Goal: Task Accomplishment & Management: Use online tool/utility

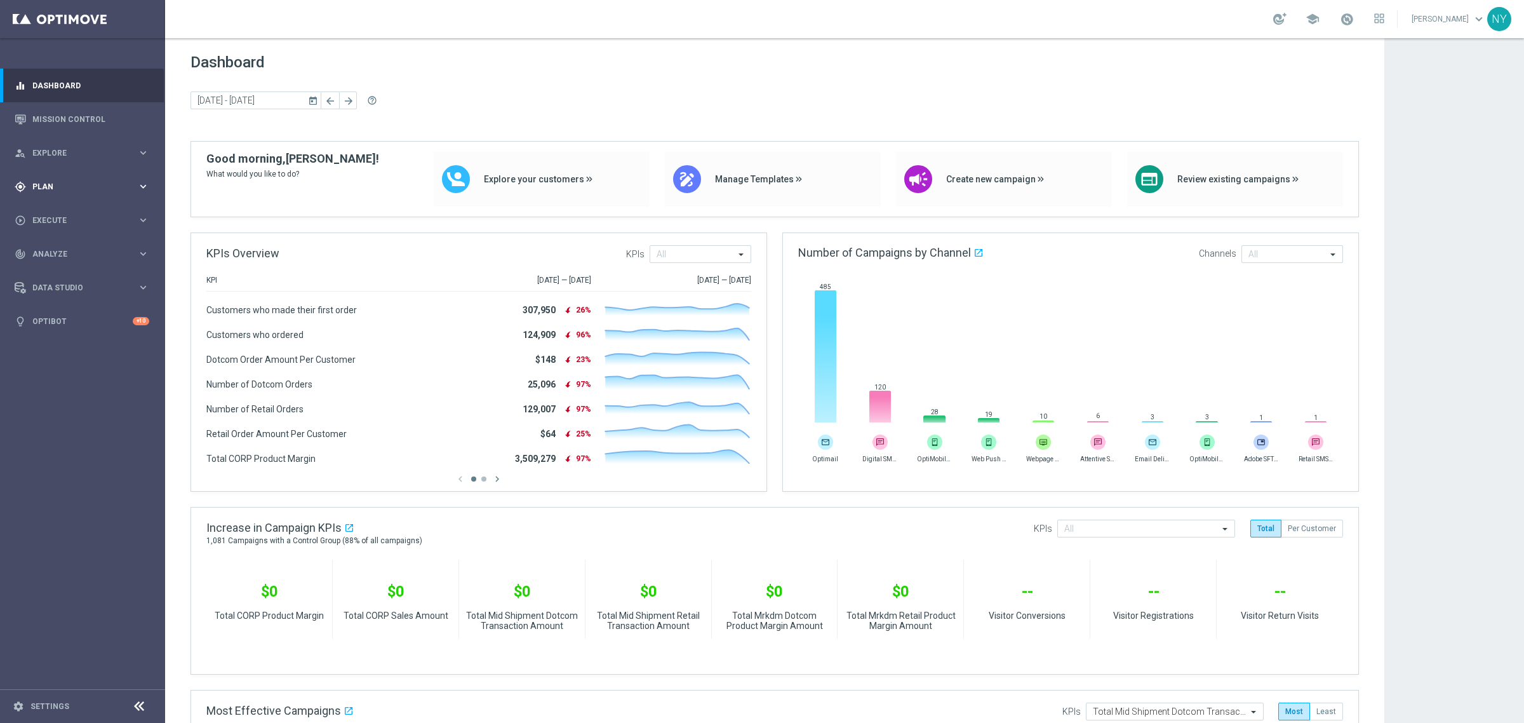
click at [43, 179] on div "gps_fixed Plan keyboard_arrow_right" at bounding box center [82, 187] width 164 height 34
click at [48, 251] on span "Templates" at bounding box center [79, 251] width 91 height 8
click at [55, 262] on div "Optimail" at bounding box center [101, 269] width 124 height 19
click at [55, 271] on link "Optimail" at bounding box center [85, 270] width 93 height 10
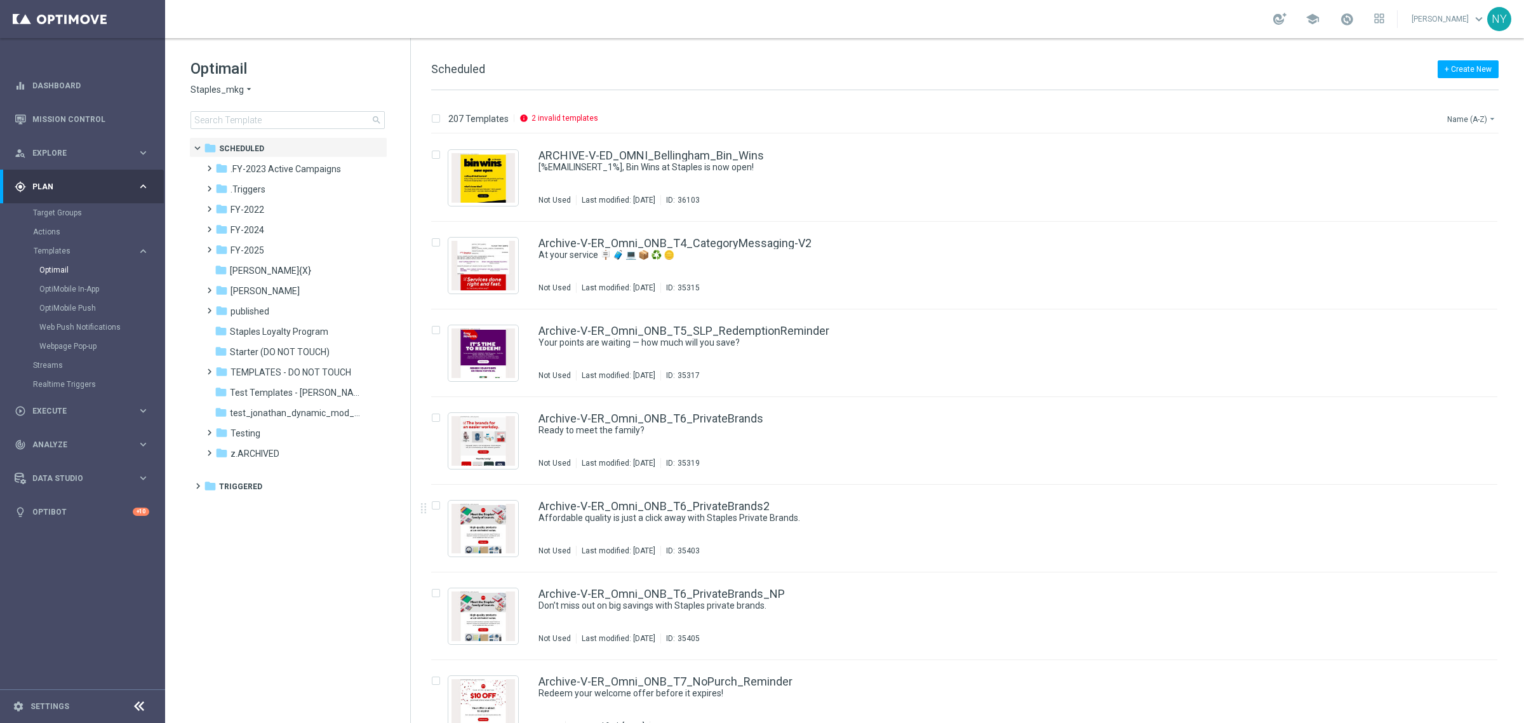
drag, startPoint x: 801, startPoint y: 485, endPoint x: 1455, endPoint y: 116, distance: 750.1
click at [1455, 116] on button "Name (A-Z) arrow_drop_down" at bounding box center [1472, 118] width 53 height 15
click at [1434, 177] on span "Date Modified (Newest)" at bounding box center [1449, 175] width 85 height 9
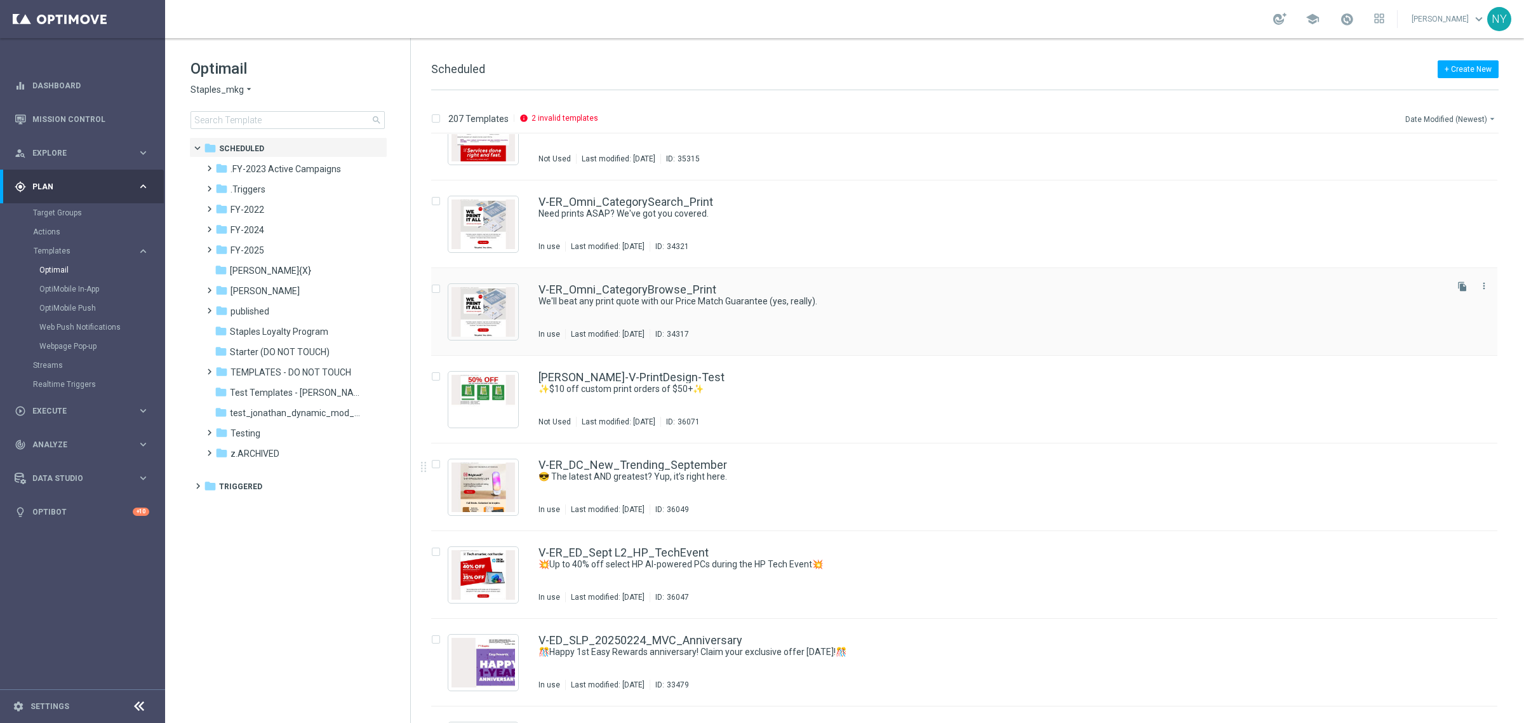
scroll to position [5068, 0]
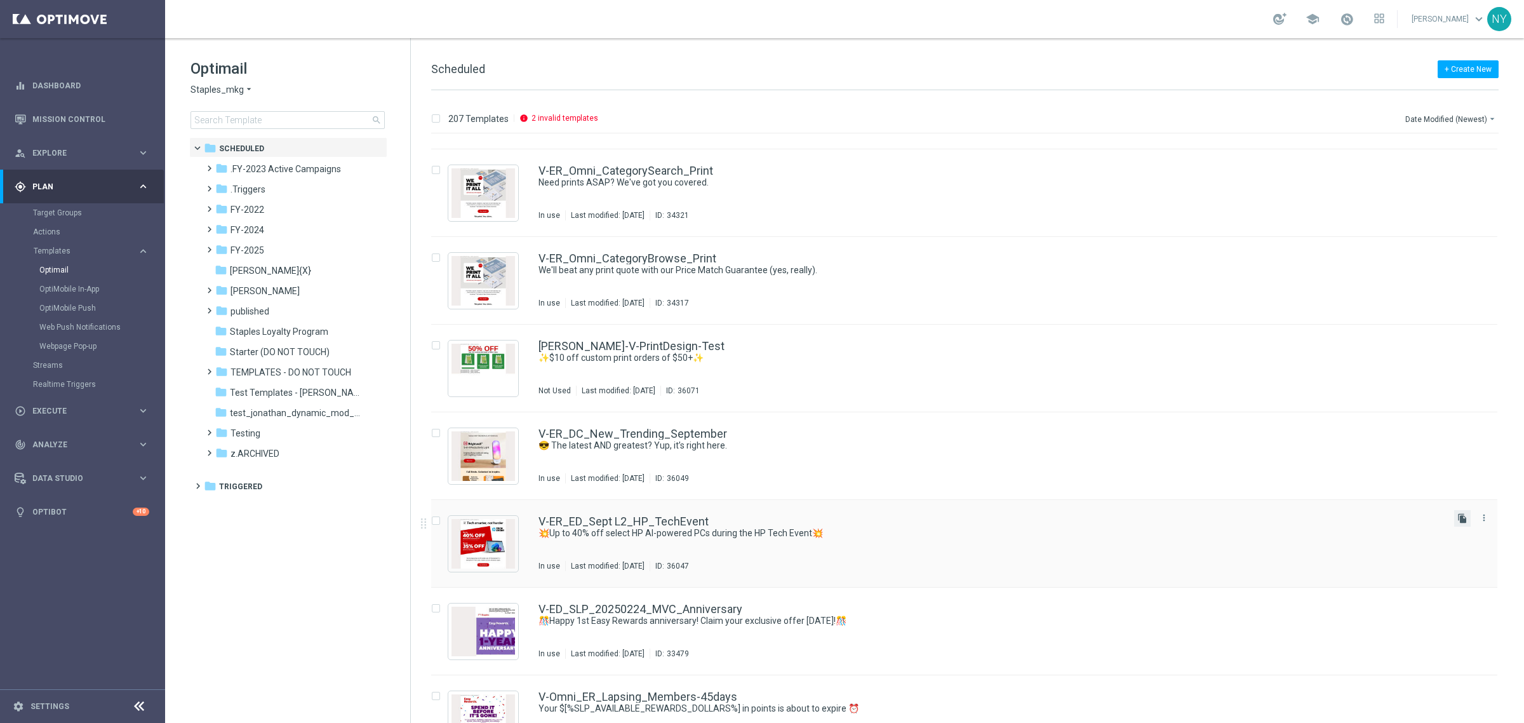
click at [1457, 516] on icon "file_copy" at bounding box center [1462, 518] width 10 height 10
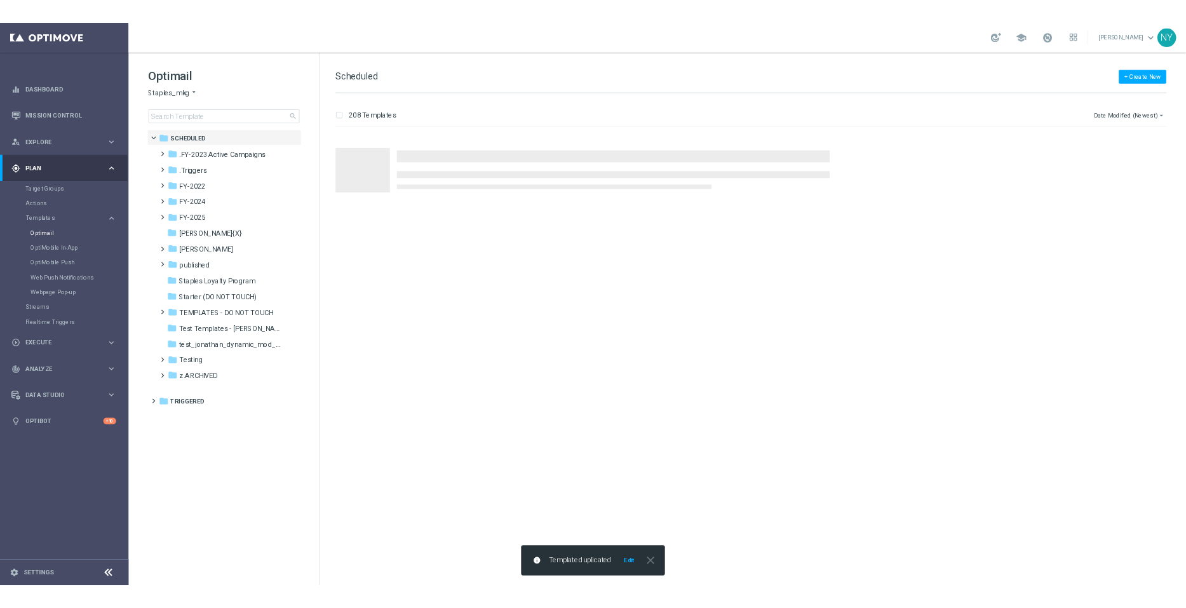
scroll to position [0, 0]
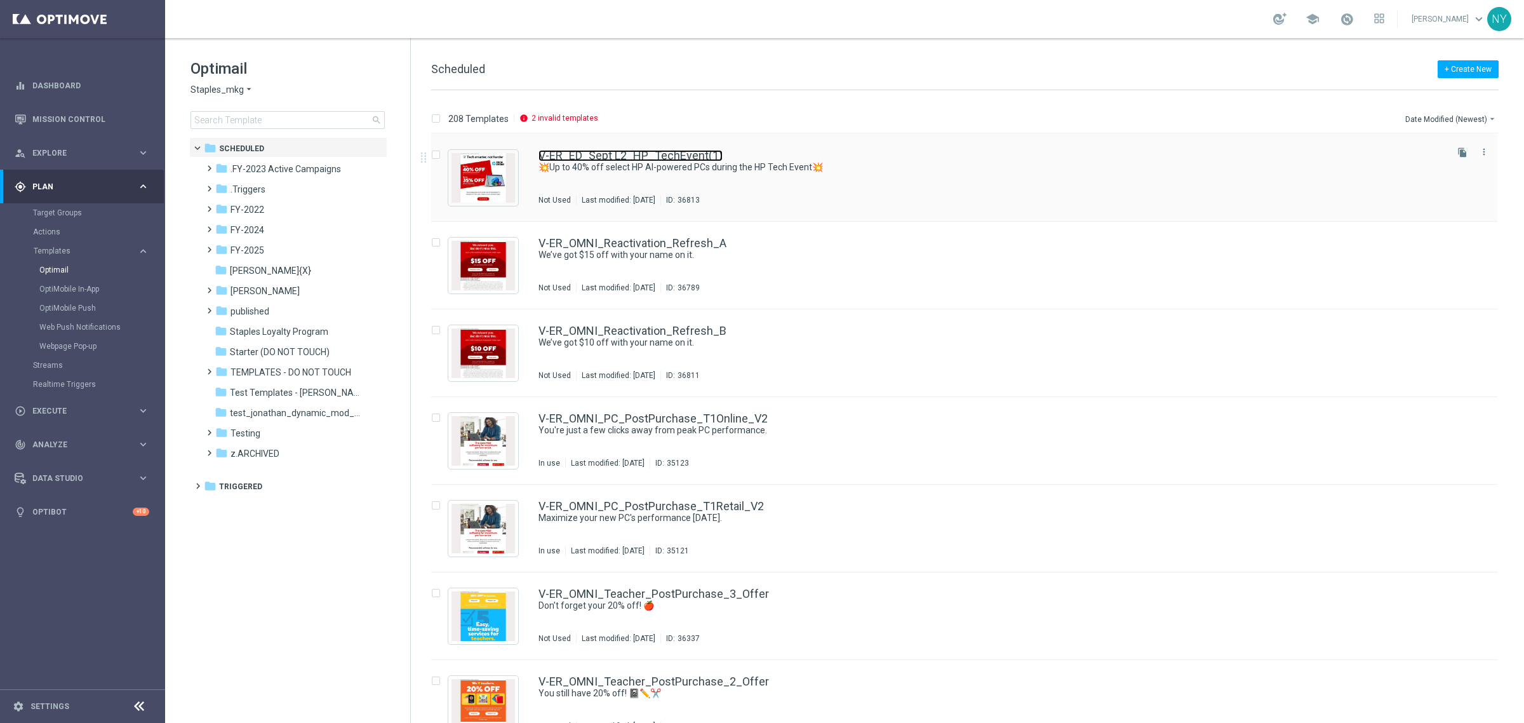
click at [633, 154] on link "V-ER_ED_Sept L2_HP_TechEvent(1)" at bounding box center [631, 155] width 184 height 11
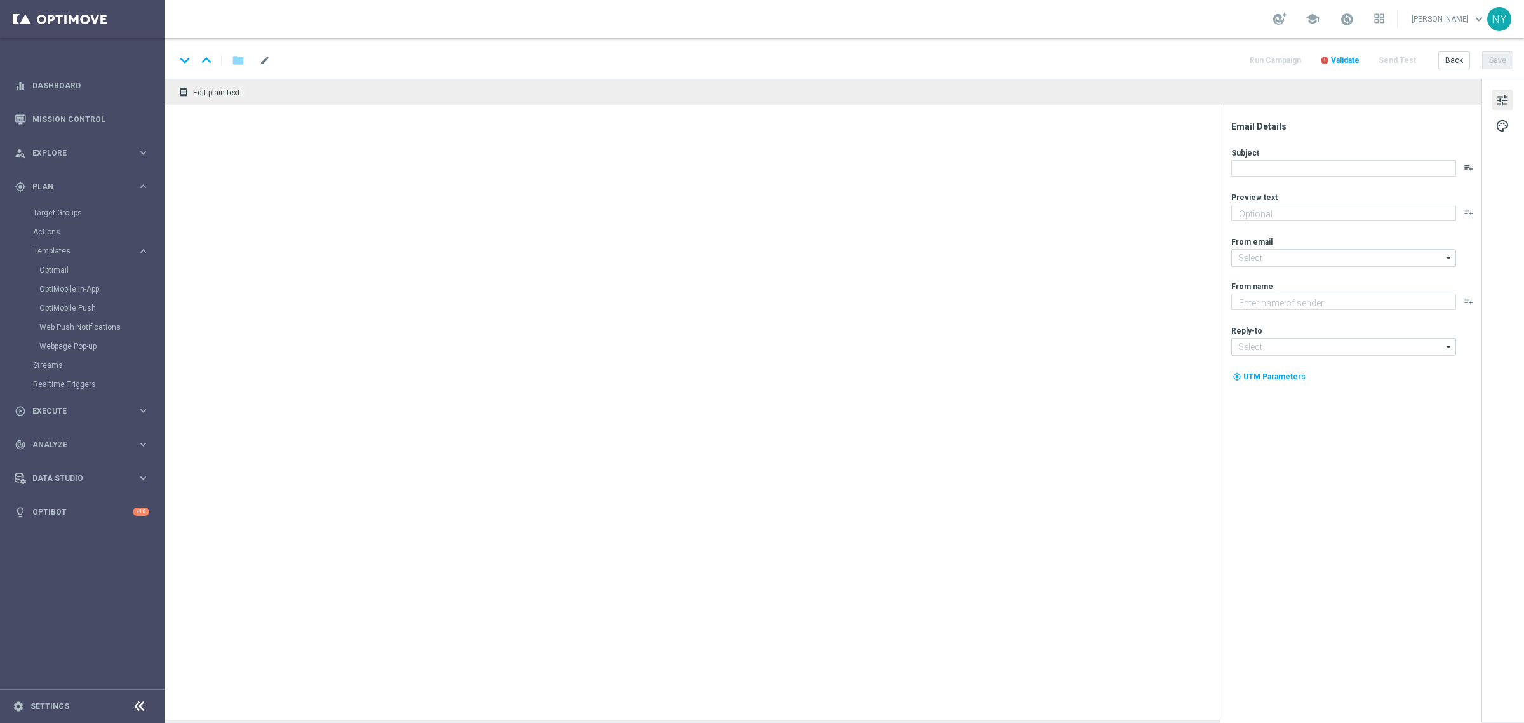
type input "V-ER_ED_Sept L2_HP_TechEvent(1)"
type textarea "👆Tap into big savings."
type textarea "Staples"
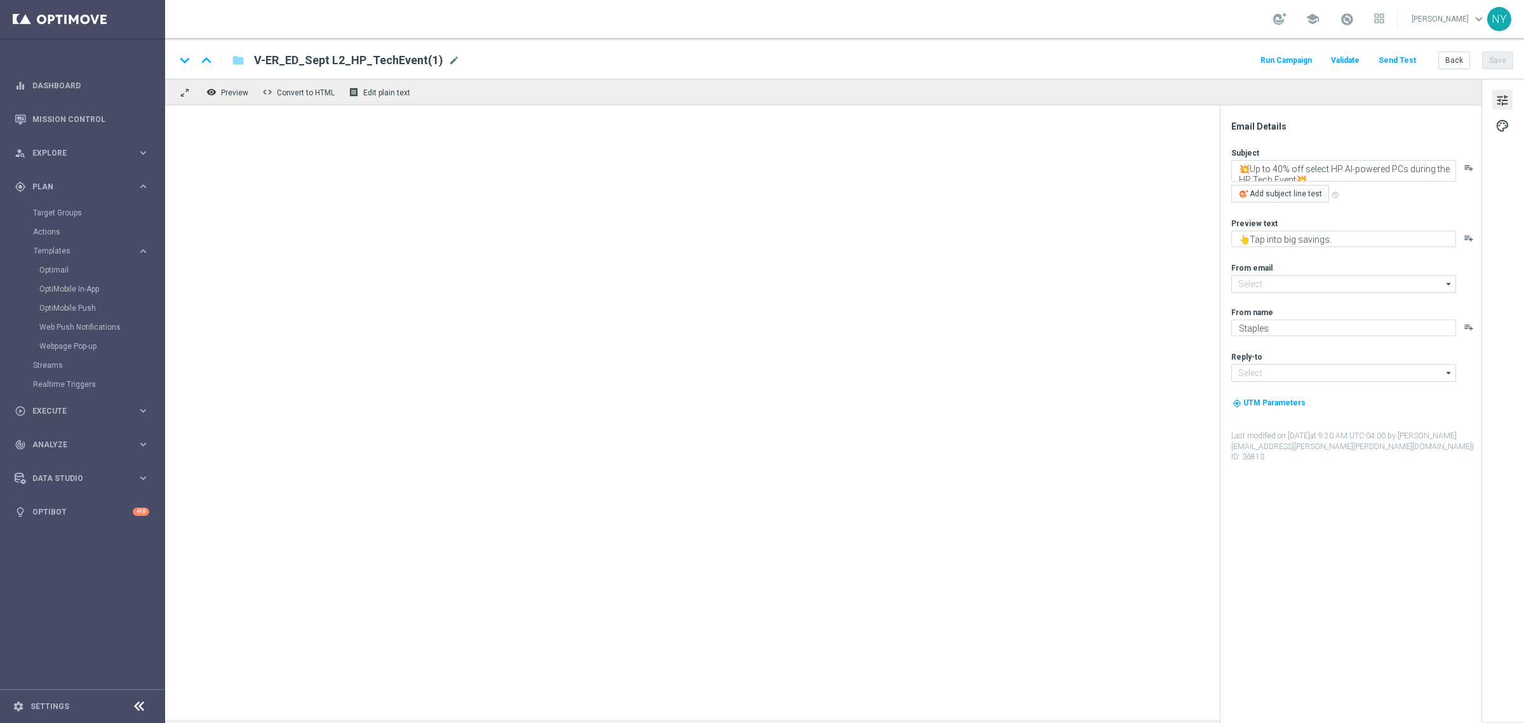
type input "staples@connected.staples.com"
type input "info@staples.com"
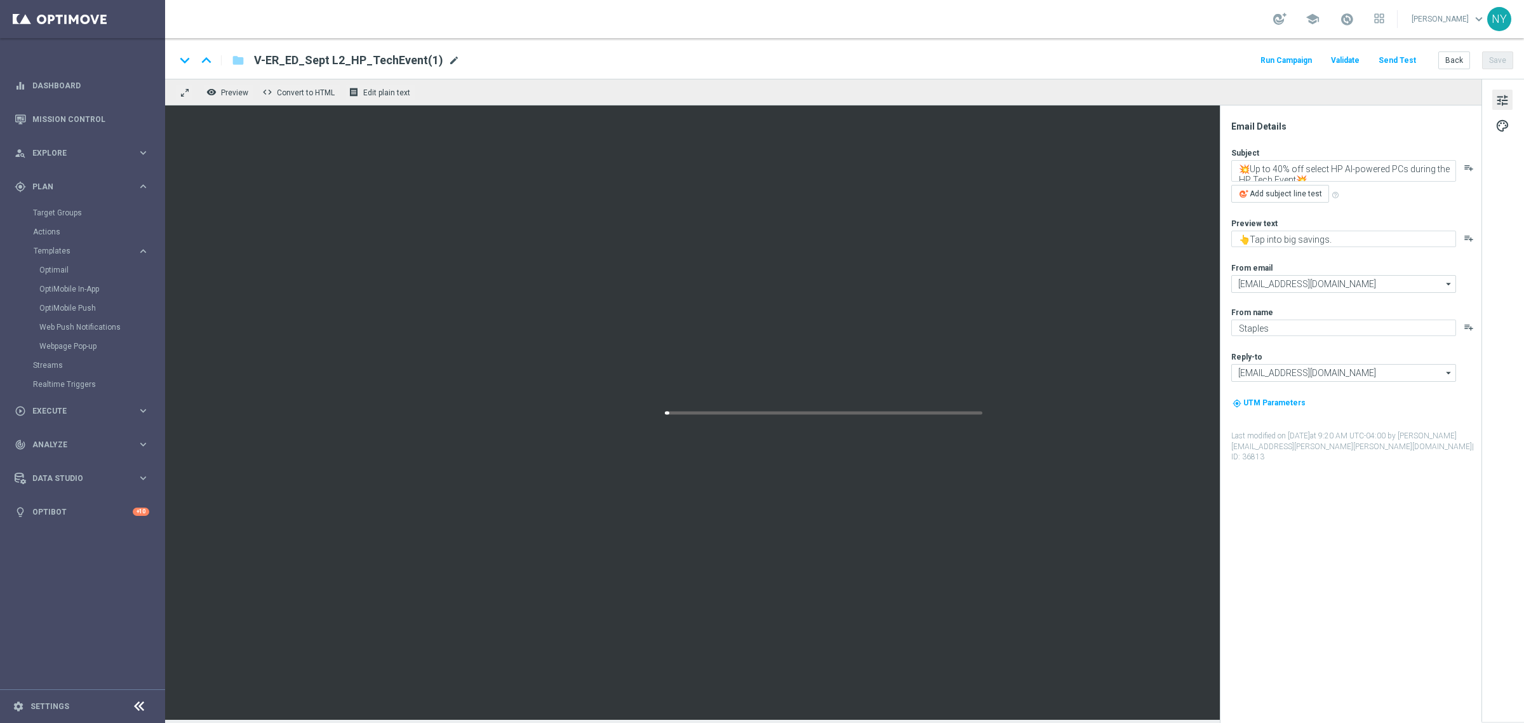
click at [448, 58] on span "mode_edit" at bounding box center [453, 60] width 11 height 11
type input "V-ER_ED_Sept L2_HP_TechEvent_2"
click at [1497, 58] on button "Save" at bounding box center [1497, 60] width 31 height 18
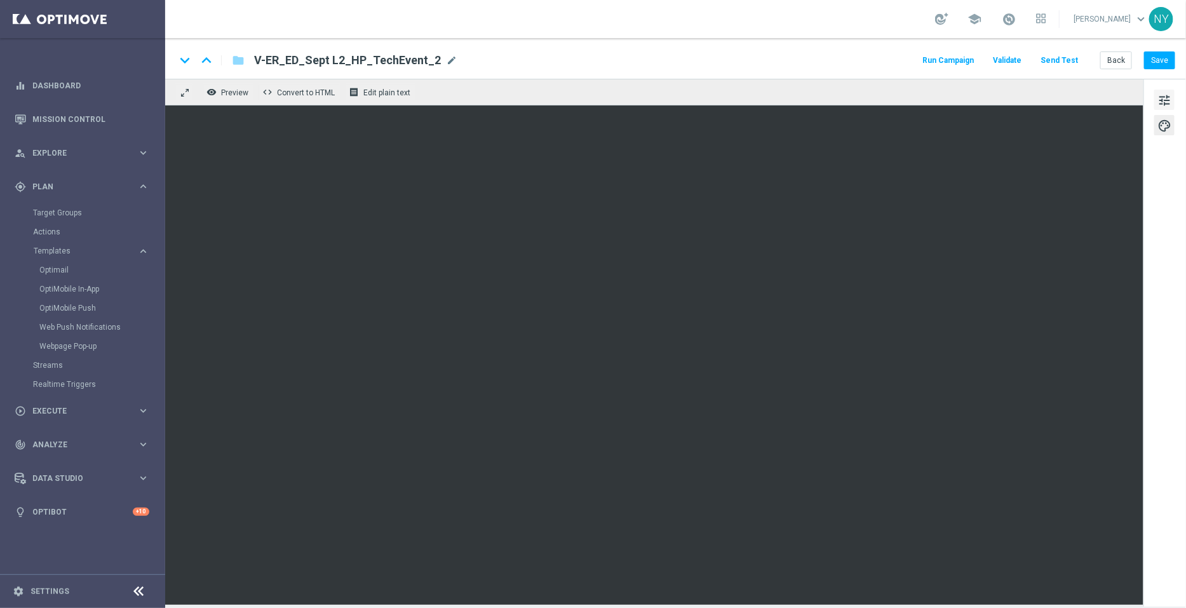
click at [1159, 95] on span "tune" at bounding box center [1164, 100] width 14 height 17
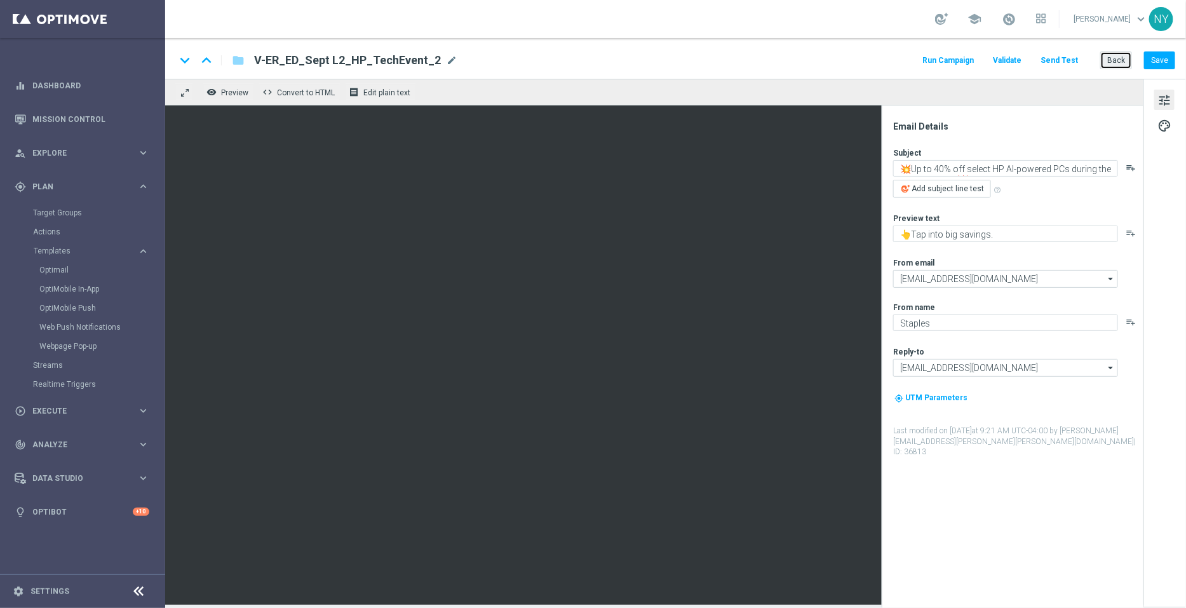
click at [1116, 58] on button "Back" at bounding box center [1116, 60] width 32 height 18
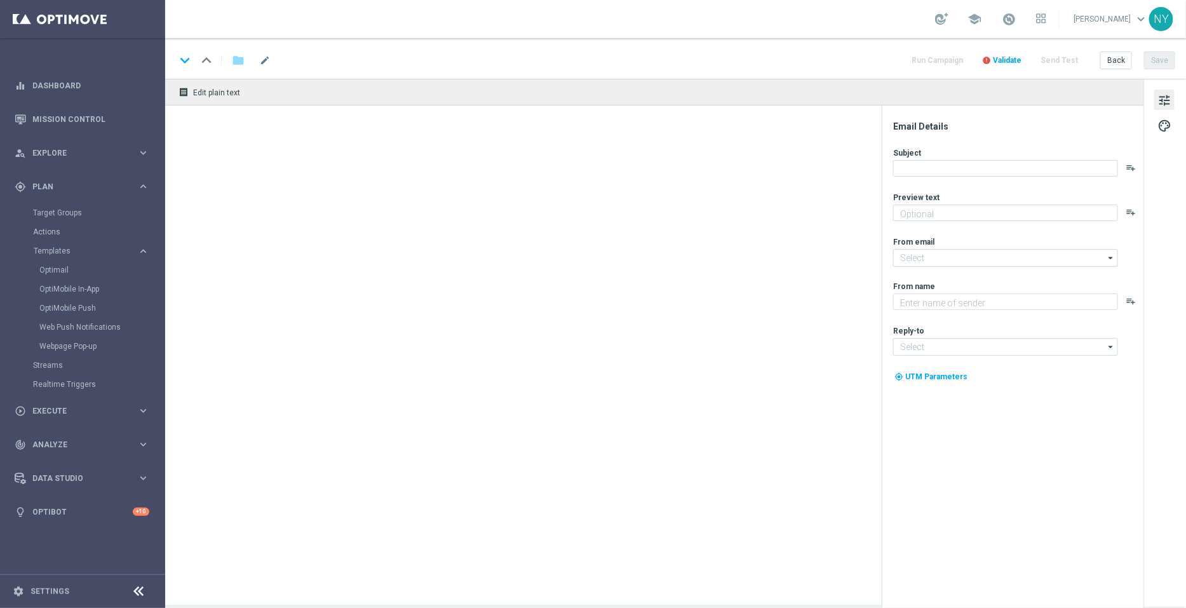
type textarea "👆Tap into big savings."
type input "[EMAIL_ADDRESS][DOMAIN_NAME]"
type textarea "Staples"
type input "info@staples.com"
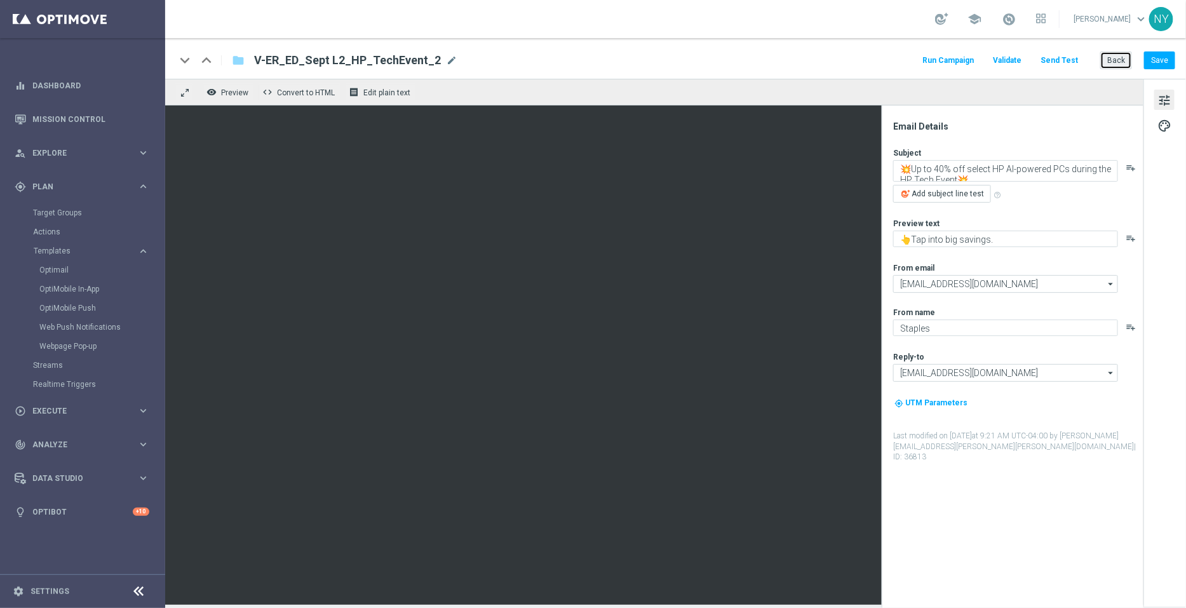
click at [1116, 60] on button "Back" at bounding box center [1116, 60] width 32 height 18
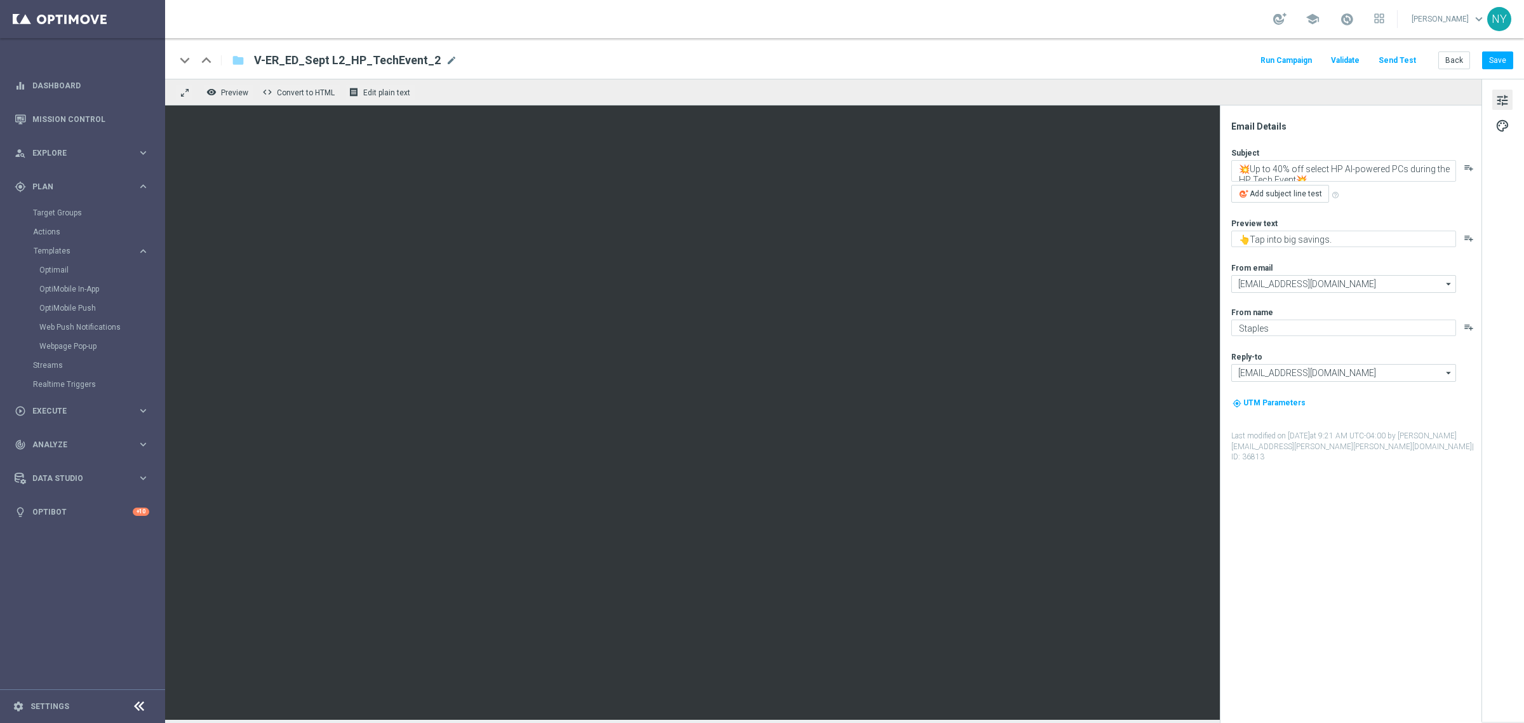
click at [433, 56] on div "V-ER_ED_Sept L2_HP_TechEvent_2 mode_edit" at bounding box center [355, 60] width 203 height 17
drag, startPoint x: 387, startPoint y: 59, endPoint x: 229, endPoint y: 62, distance: 158.2
click at [229, 62] on div "keyboard_arrow_down keyboard_arrow_up folder V-ER_ED_Sept L2_HP_TechEvent_2" at bounding box center [372, 60] width 394 height 17
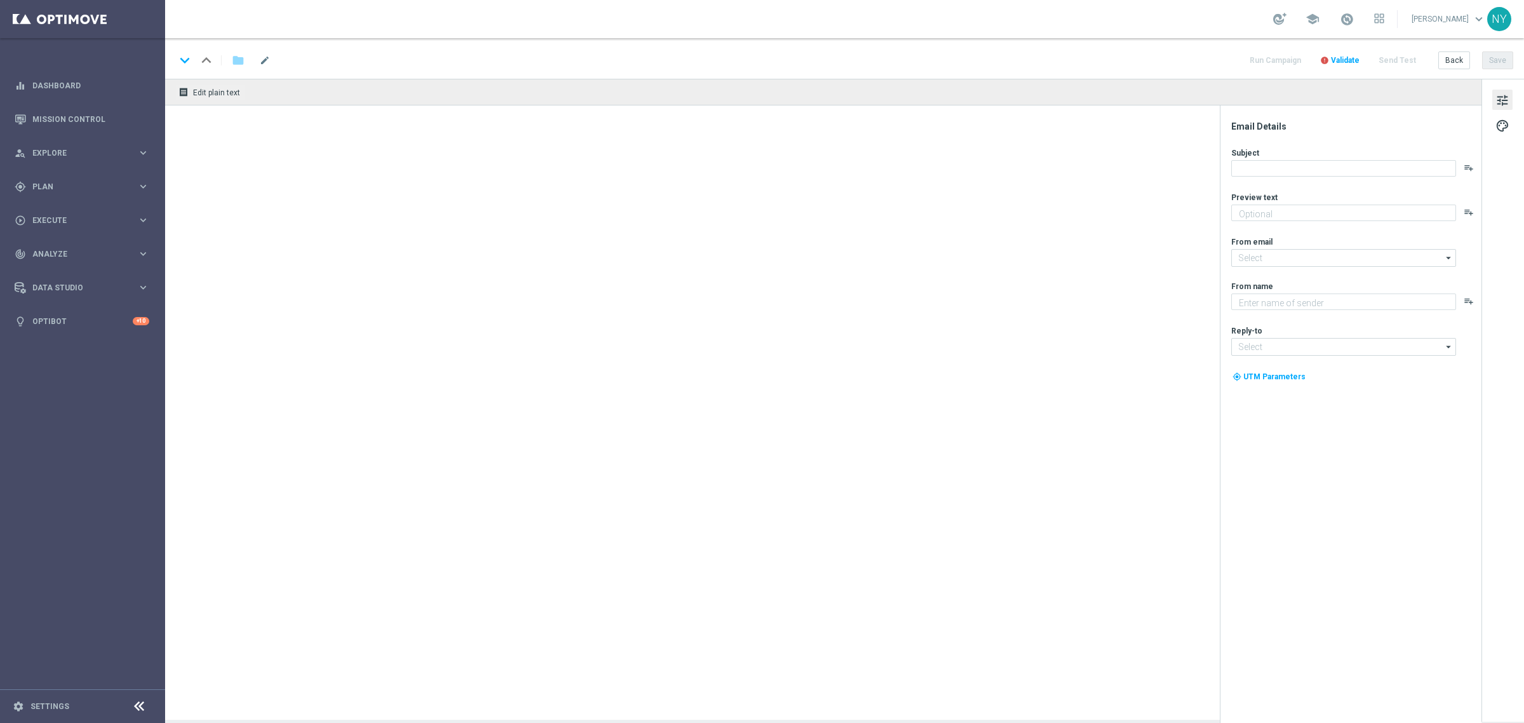
type textarea "👆Tap into big savings."
type input "[EMAIL_ADDRESS][DOMAIN_NAME]"
type textarea "Staples"
type input "info@staples.com"
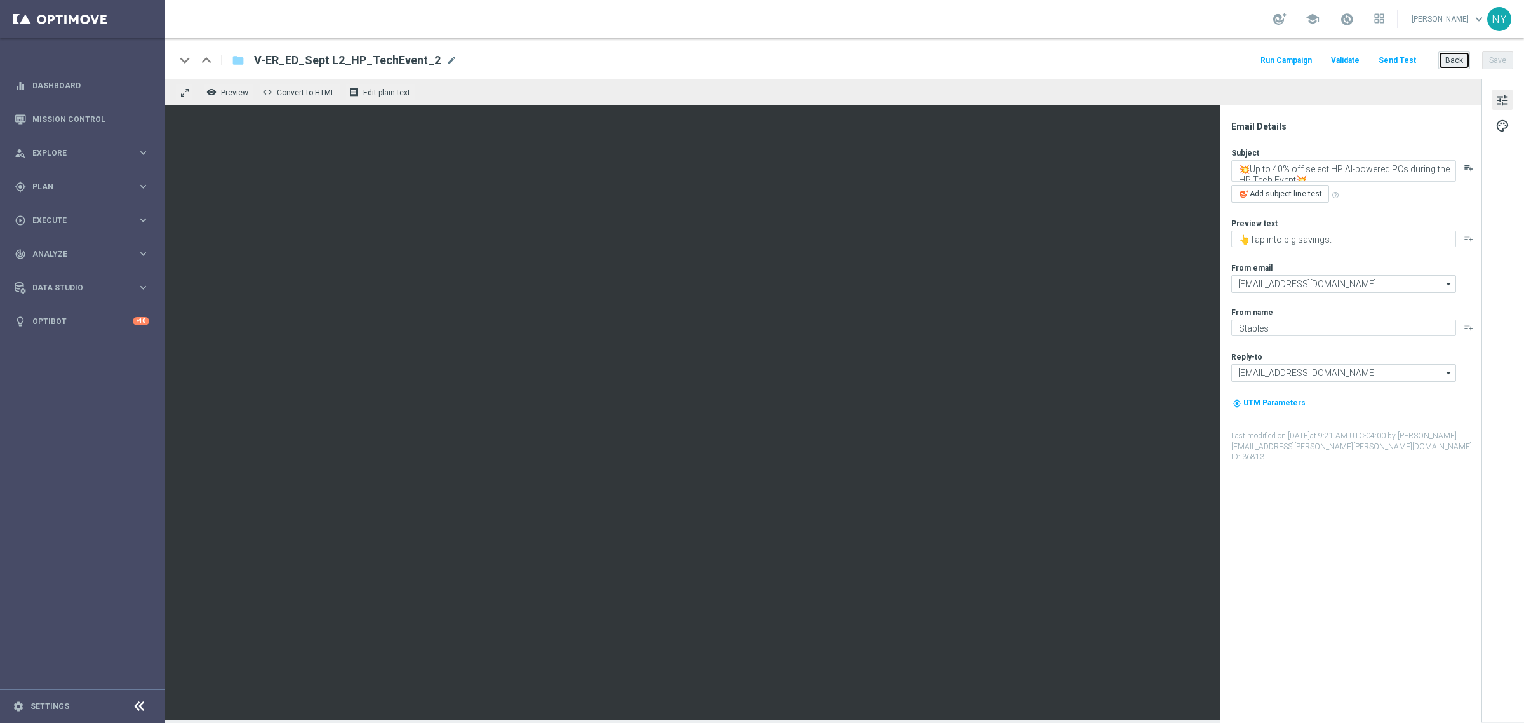
click at [1456, 57] on button "Back" at bounding box center [1454, 60] width 32 height 18
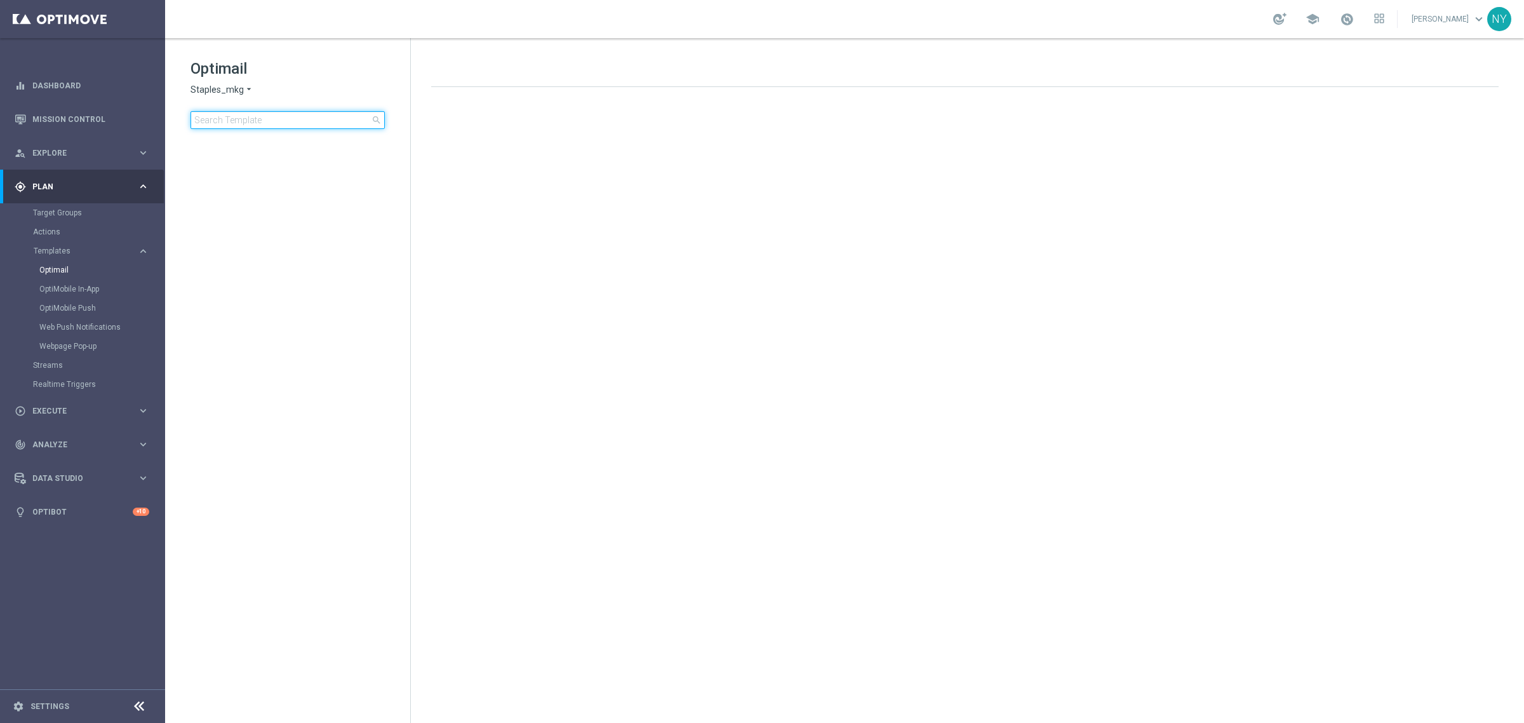
click at [283, 116] on input at bounding box center [288, 120] width 194 height 18
click at [321, 118] on input "V-ER_ED_Sept L2_HP_Tech" at bounding box center [288, 120] width 194 height 18
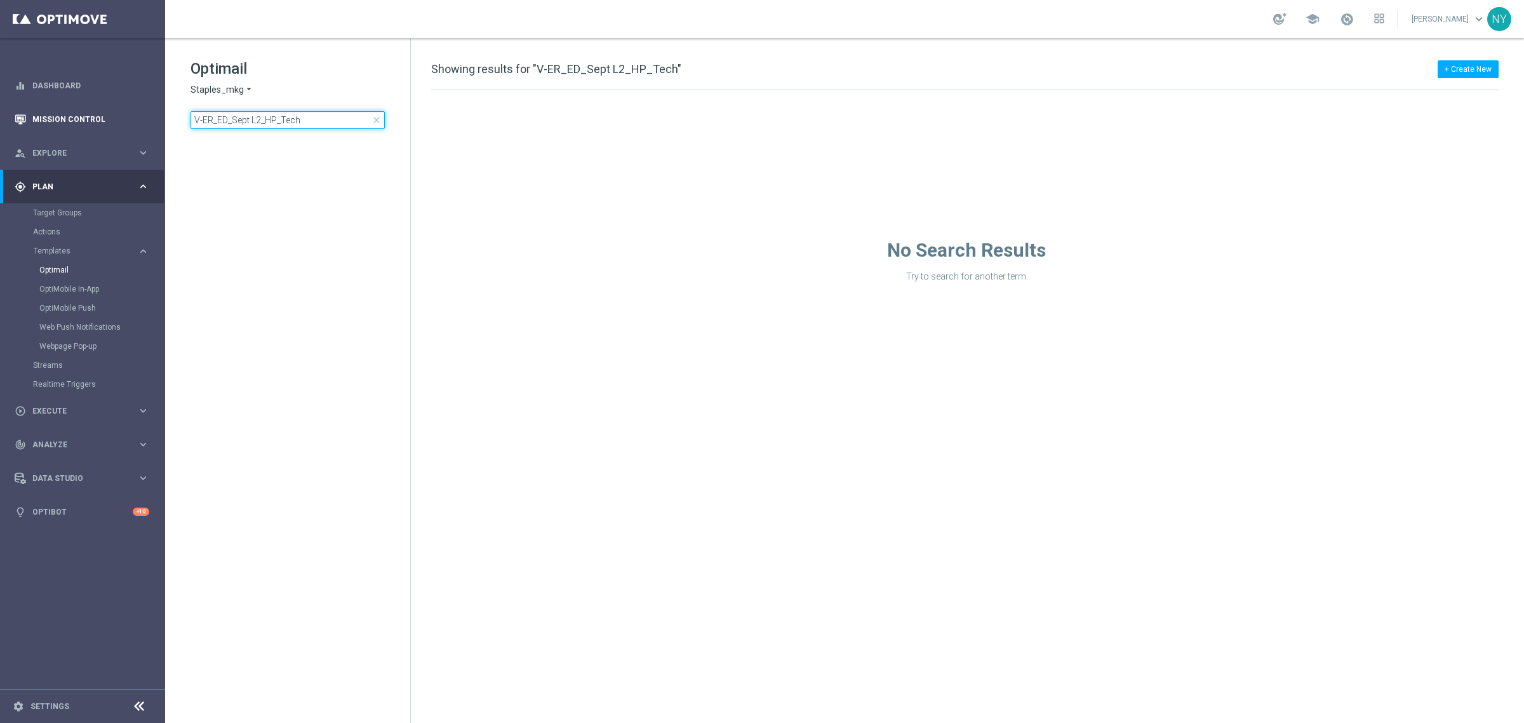
drag, startPoint x: 226, startPoint y: 119, endPoint x: 15, endPoint y: 114, distance: 211.5
click at [15, 114] on main "equalizer Dashboard Mission Control" at bounding box center [762, 361] width 1524 height 723
type input "_Sept L2_HP_Tech"
click at [201, 116] on input "_Sept L2_HP_Tech" at bounding box center [288, 120] width 194 height 18
type input "Sept L2_HP_Tech"
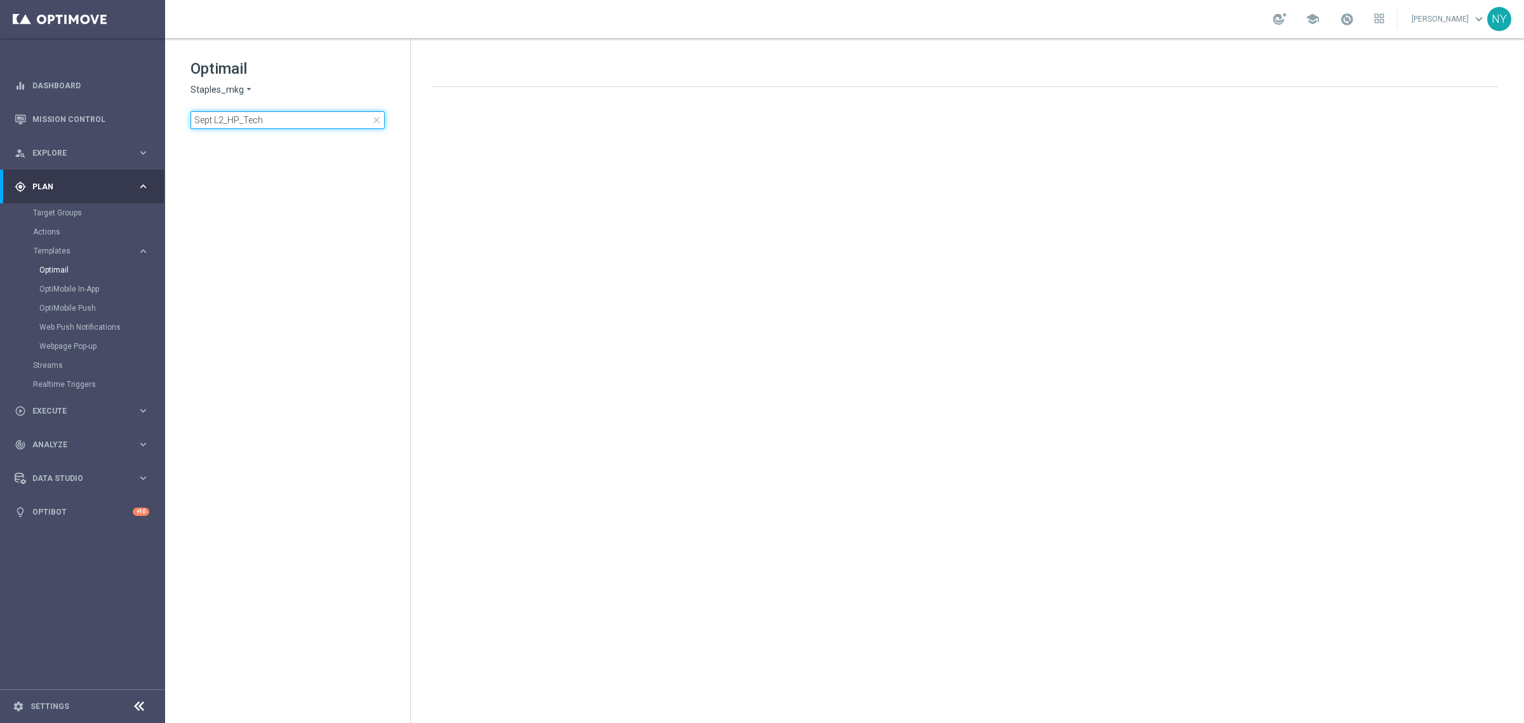
click at [275, 119] on input "Sept L2_HP_Tech" at bounding box center [288, 120] width 194 height 18
click at [251, 117] on input "Sept L2_HP" at bounding box center [288, 120] width 194 height 18
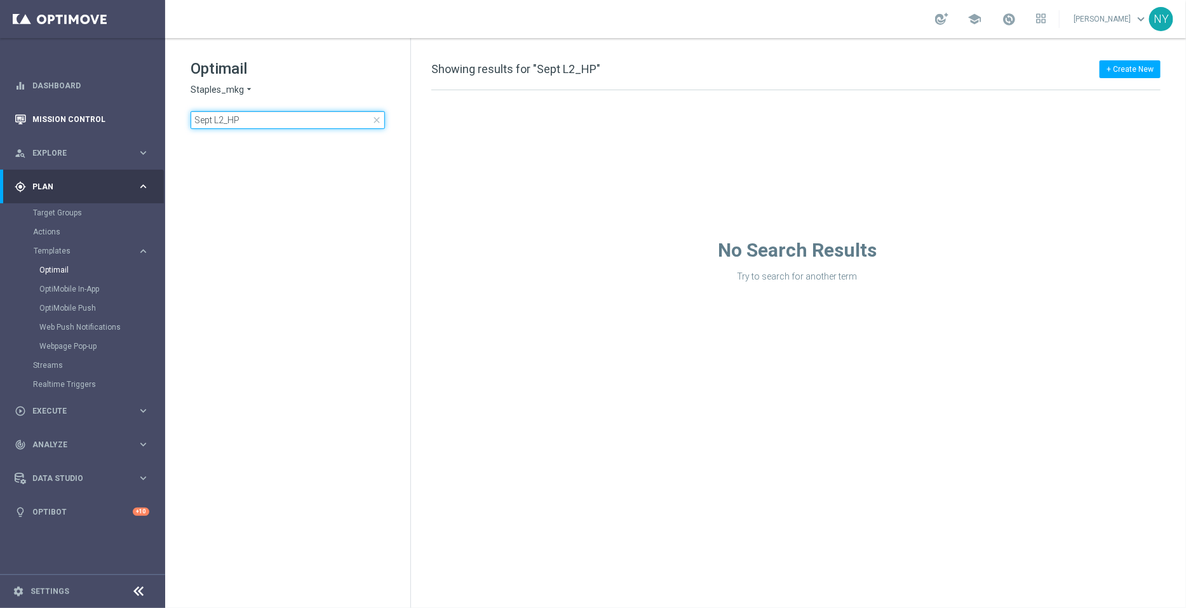
drag, startPoint x: 243, startPoint y: 116, endPoint x: 27, endPoint y: 125, distance: 216.1
click at [27, 125] on main "equalizer Dashboard Mission Control" at bounding box center [593, 304] width 1186 height 608
type input "https://www.staples.com/mcafee-total-protection-for-3-users-windows-mac-android…"
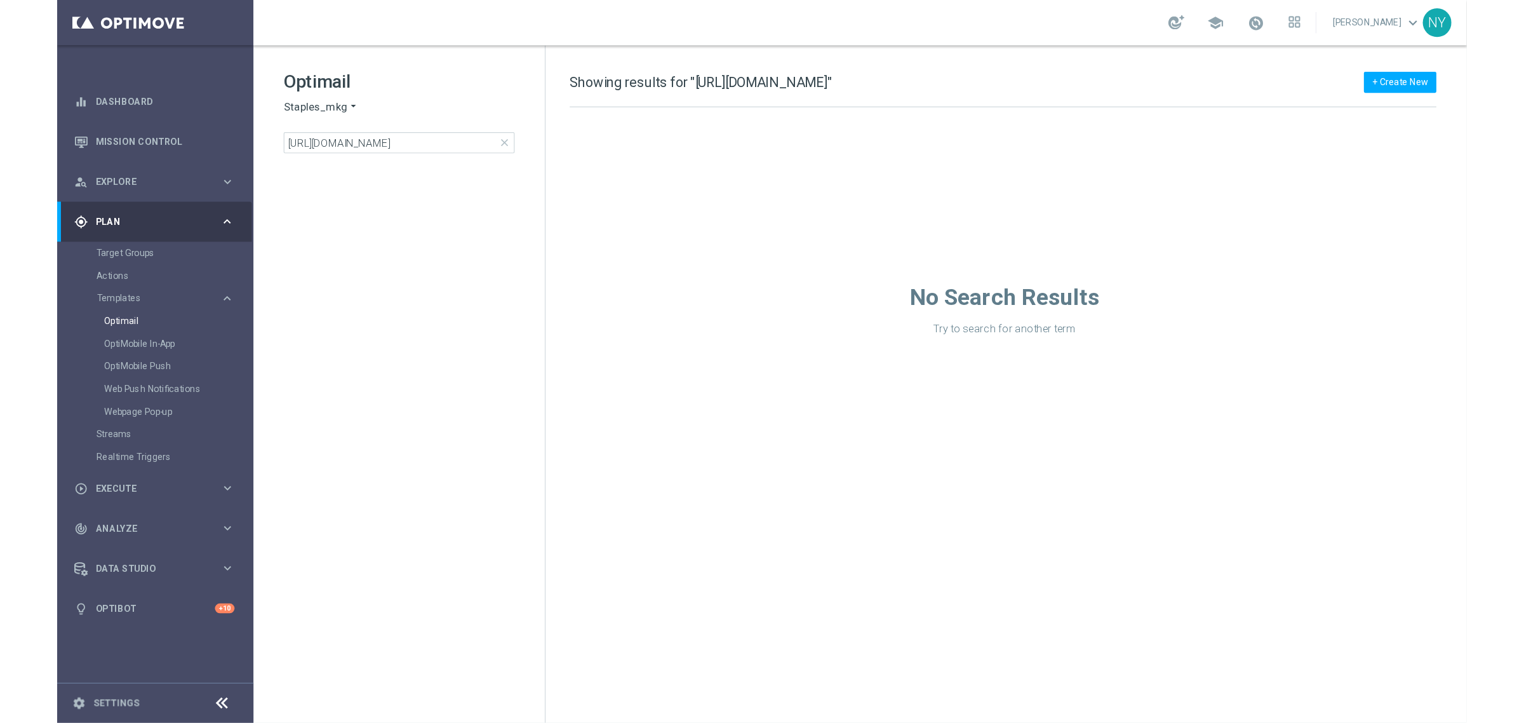
scroll to position [0, 0]
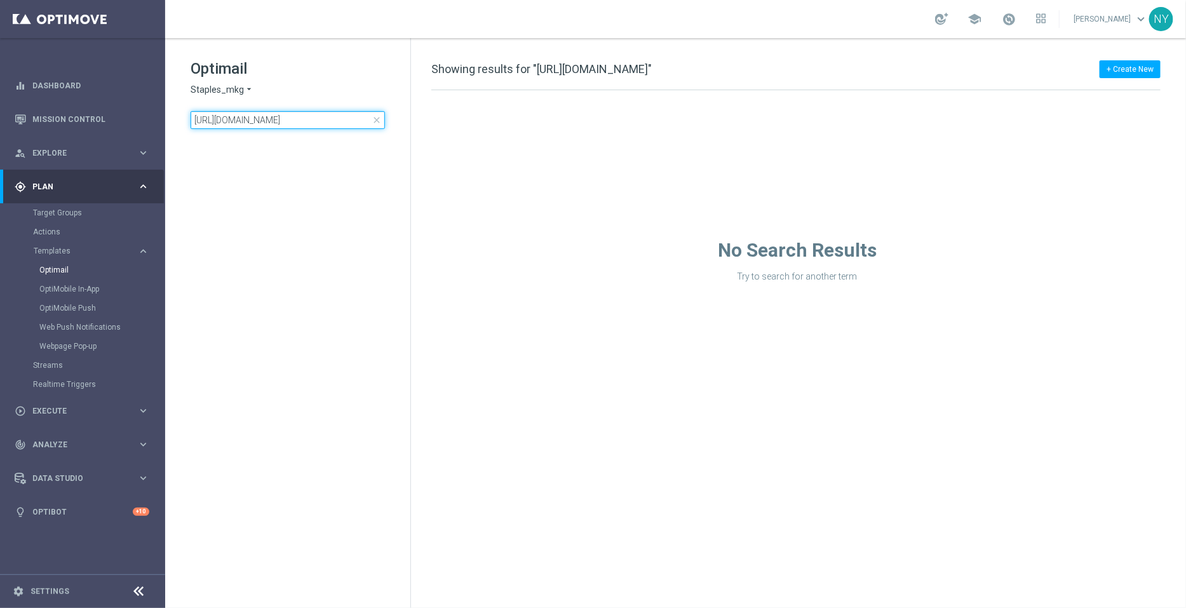
click at [333, 123] on input "https://www.staples.com/mcafee-total-protection-for-3-users-windows-mac-android…" at bounding box center [288, 120] width 194 height 18
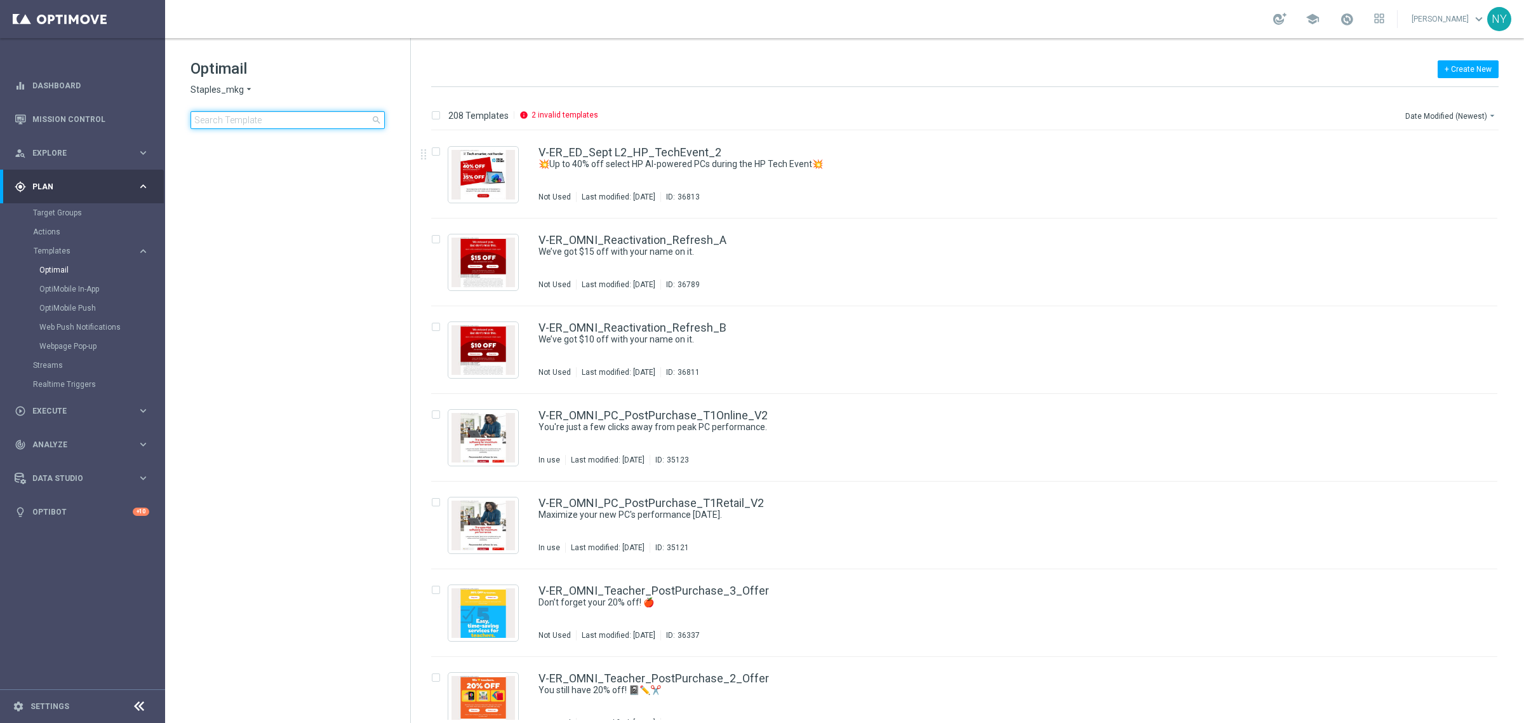
click at [245, 124] on input at bounding box center [288, 120] width 194 height 18
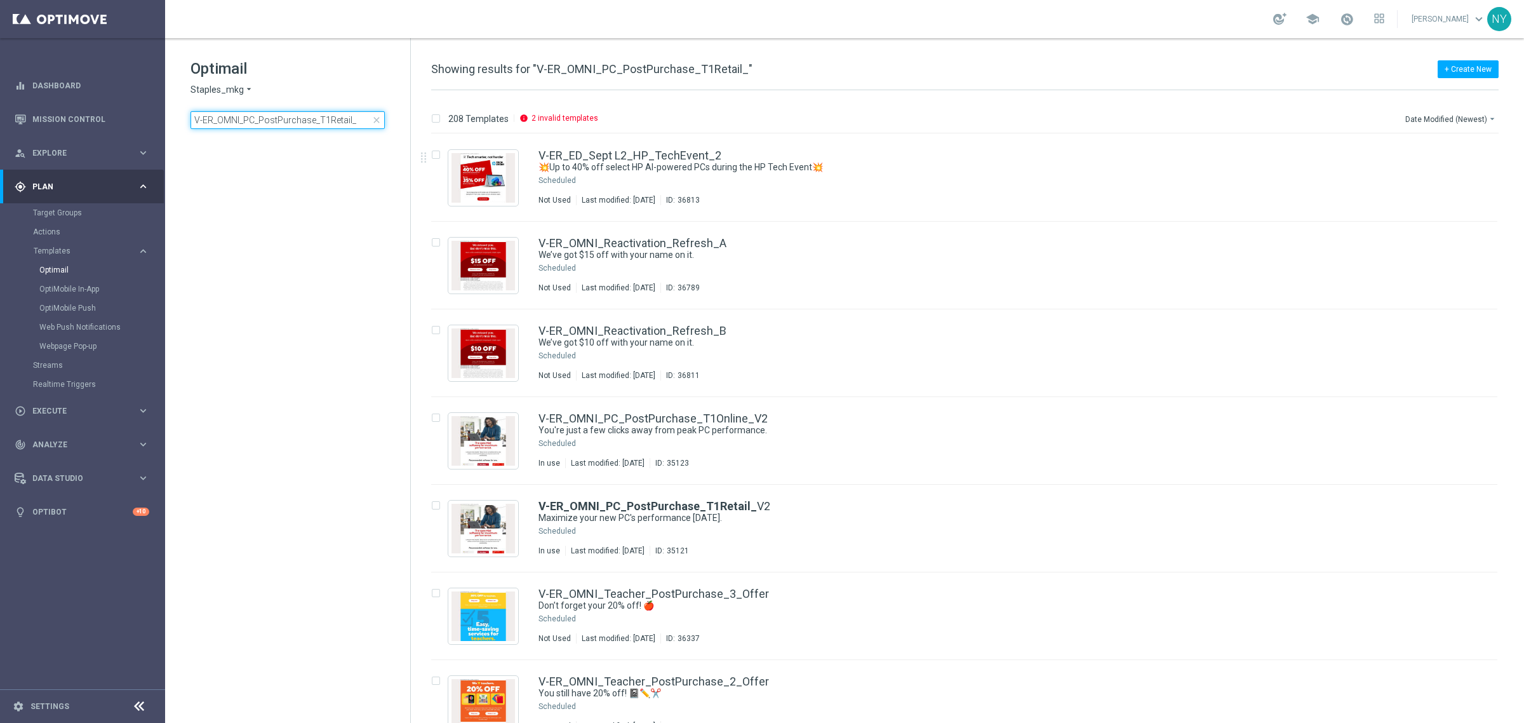
type input "V-ER_OMNI_PC_PostPurchase_T1Retail"
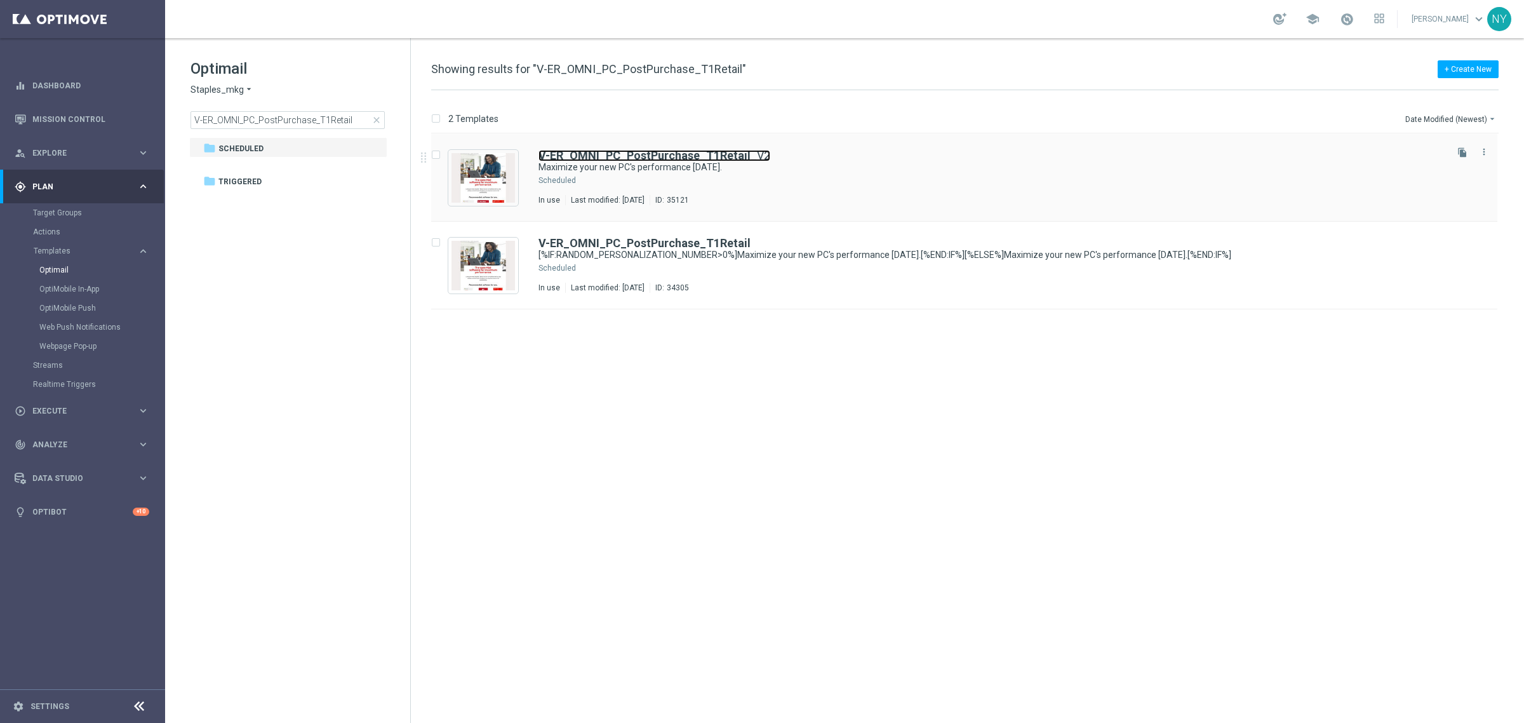
click at [656, 154] on b "V-ER_OMNI_PC_PostPurchase_T1Retail" at bounding box center [645, 155] width 212 height 13
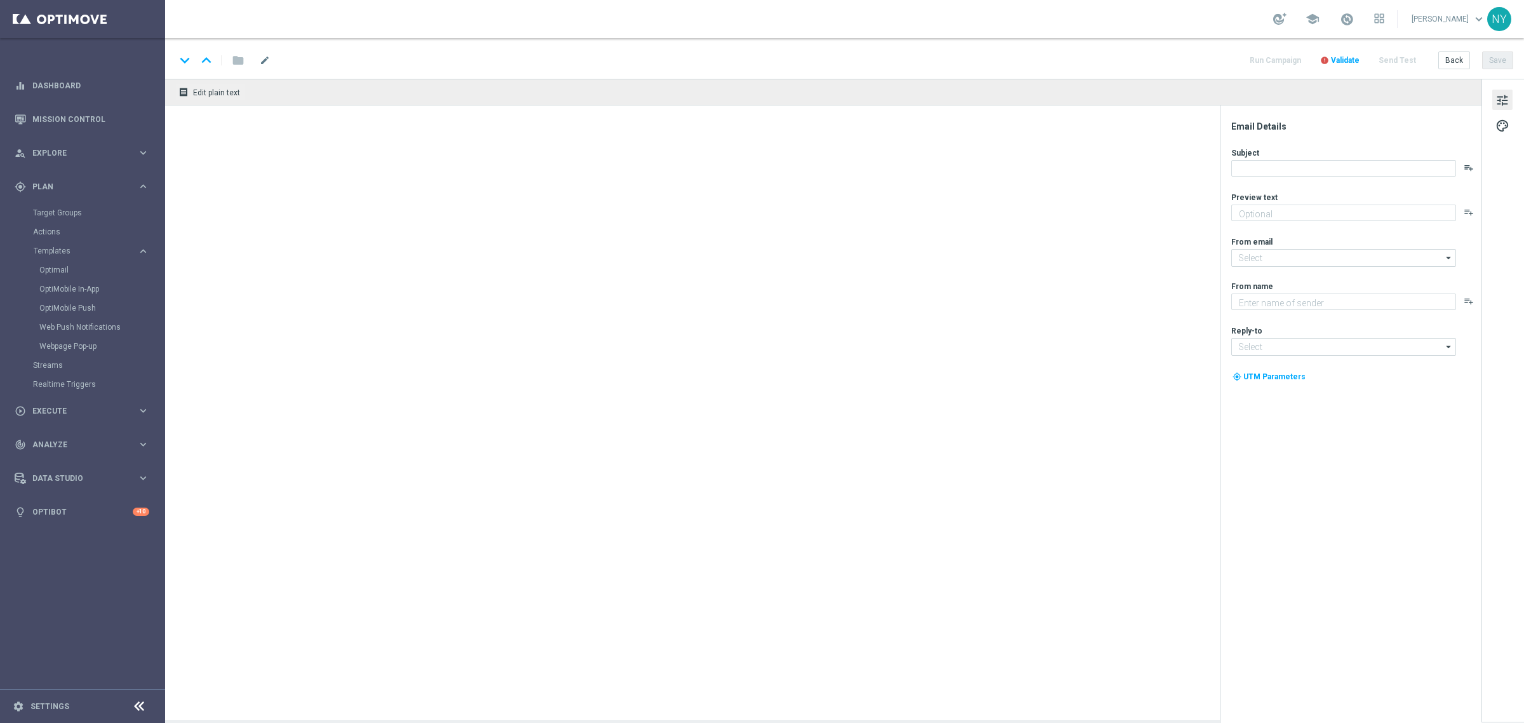
type textarea "Your upgrades are inside."
type input "[EMAIL_ADDRESS][DOMAIN_NAME]"
type textarea "Staples"
type input "[EMAIL_ADDRESS][DOMAIN_NAME]"
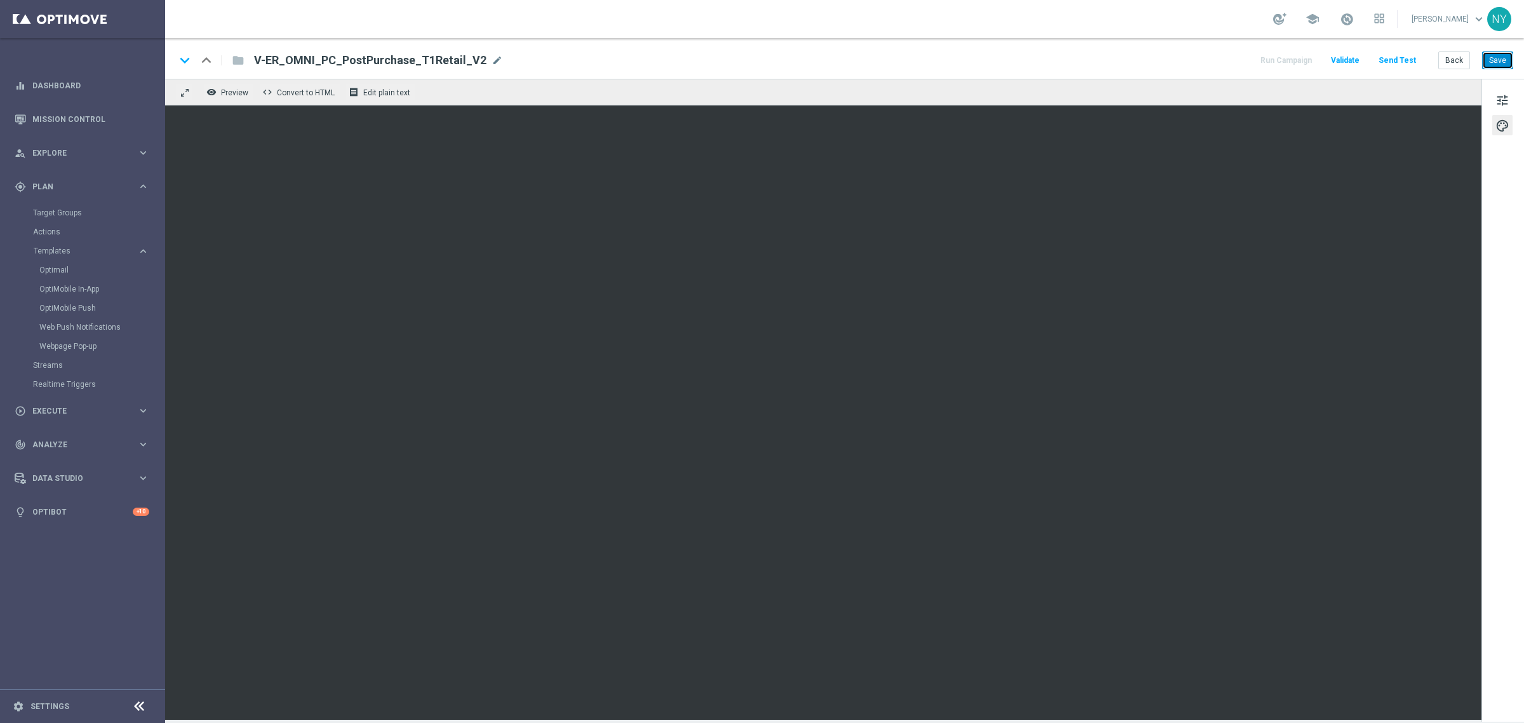
click at [1501, 56] on button "Save" at bounding box center [1497, 60] width 31 height 18
click at [1490, 60] on button "Save" at bounding box center [1497, 60] width 31 height 18
click at [1396, 55] on button "Send Test" at bounding box center [1397, 60] width 41 height 17
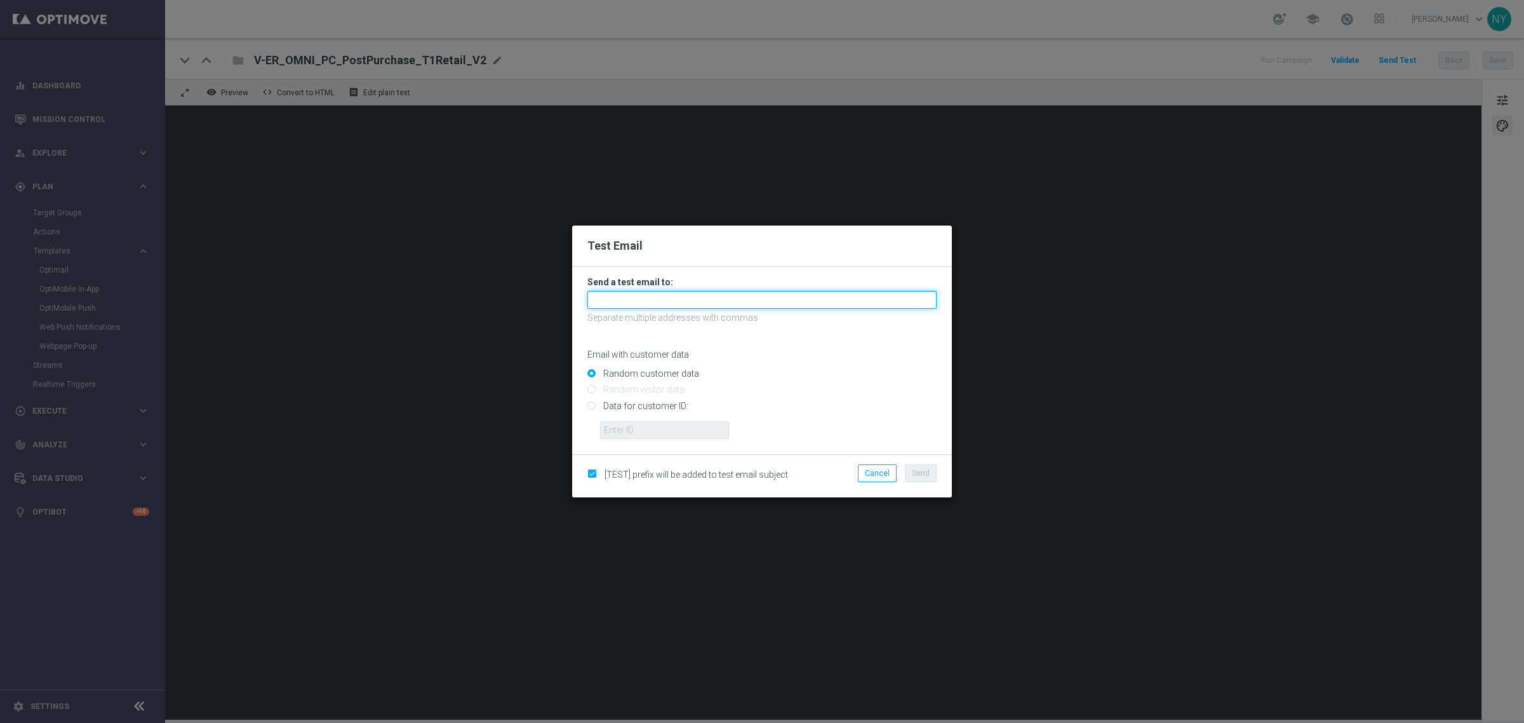
click at [631, 308] on input "text" at bounding box center [761, 300] width 349 height 18
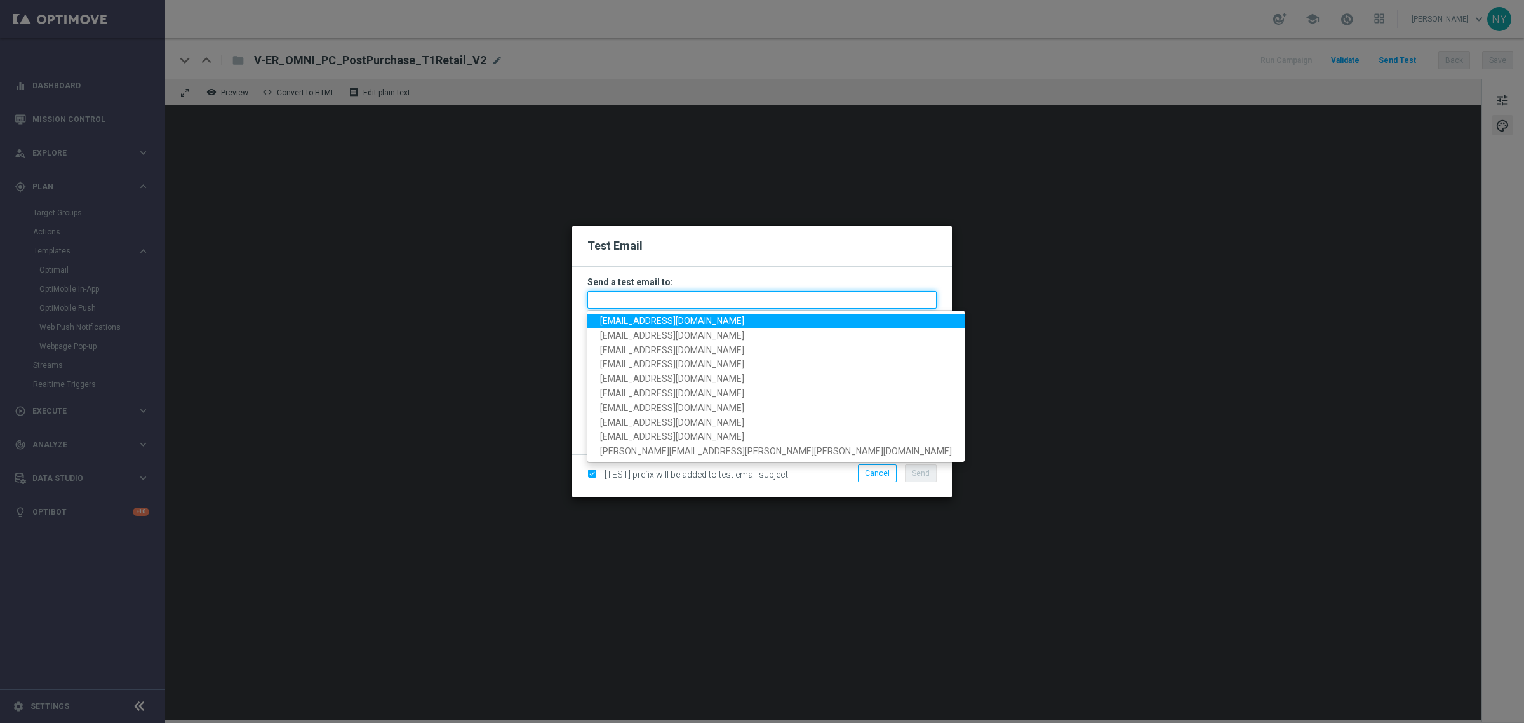
paste input "[EMAIL_ADDRESS][DOMAIN_NAME]"
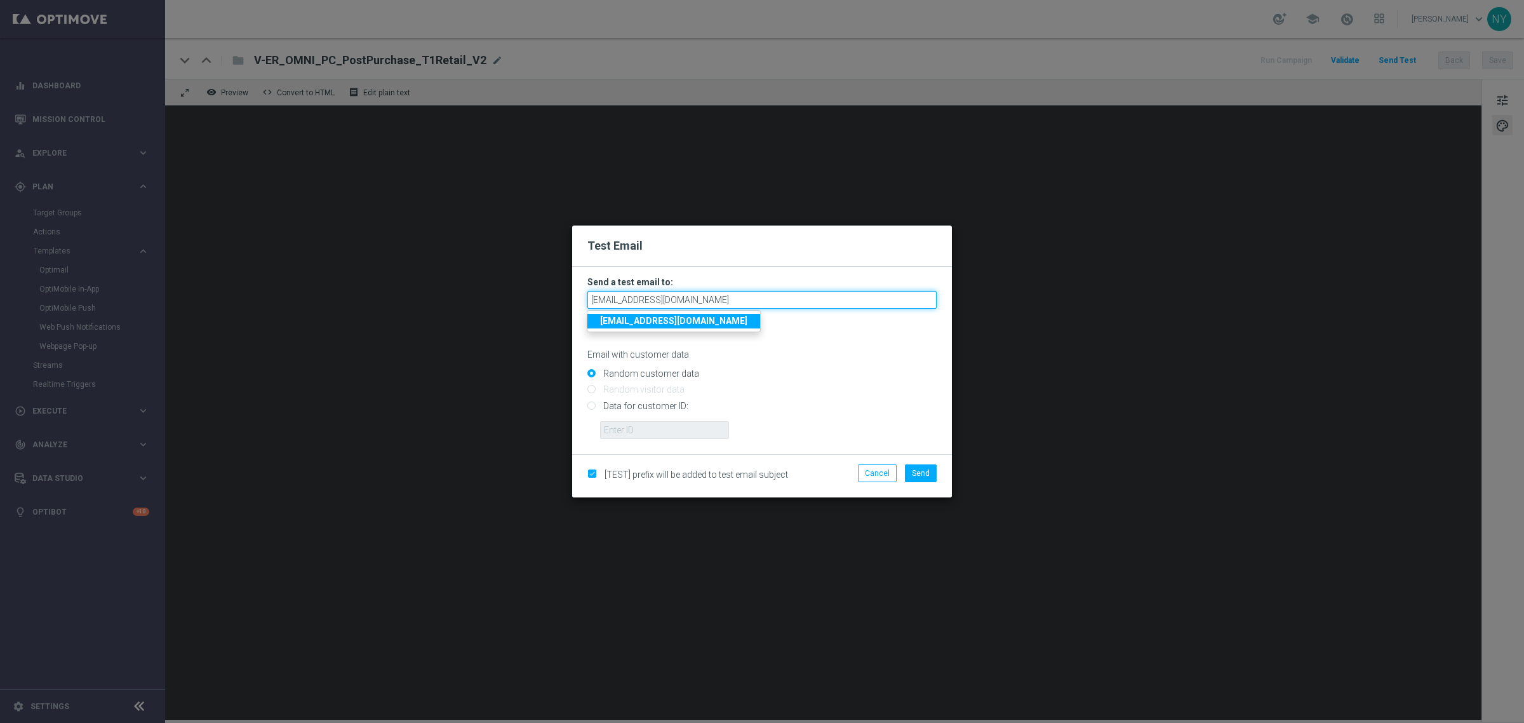
type input "[EMAIL_ADDRESS][DOMAIN_NAME]"
click at [586, 408] on form "Send a test email to: neilyetts3-blmu7@litmusemail.com neilyetts3-blmu7@litmuse…" at bounding box center [762, 360] width 380 height 187
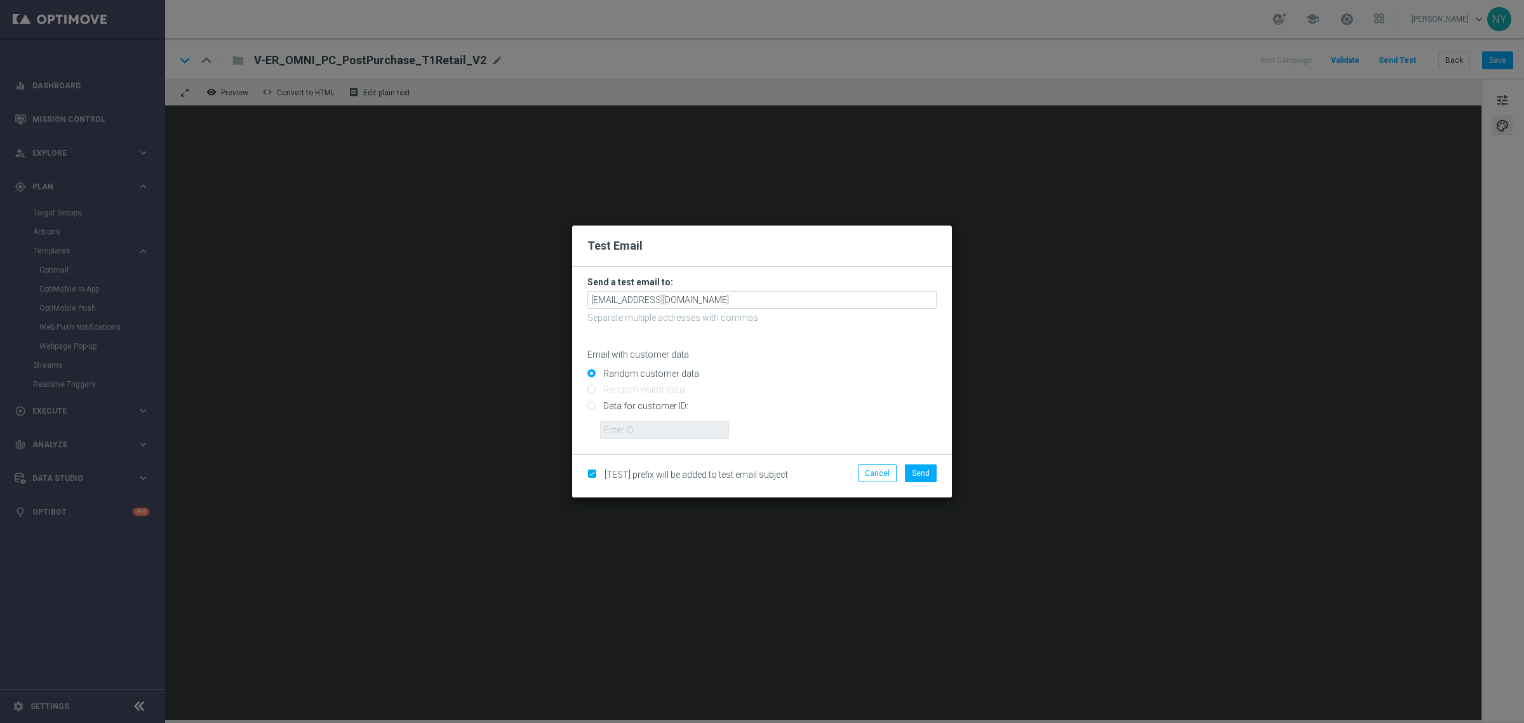
click at [589, 410] on input "Data for customer ID:" at bounding box center [761, 411] width 349 height 18
radio input "true"
click at [613, 429] on input "text" at bounding box center [664, 430] width 129 height 18
click at [676, 430] on input "text" at bounding box center [664, 430] width 129 height 18
paste input "10000006208"
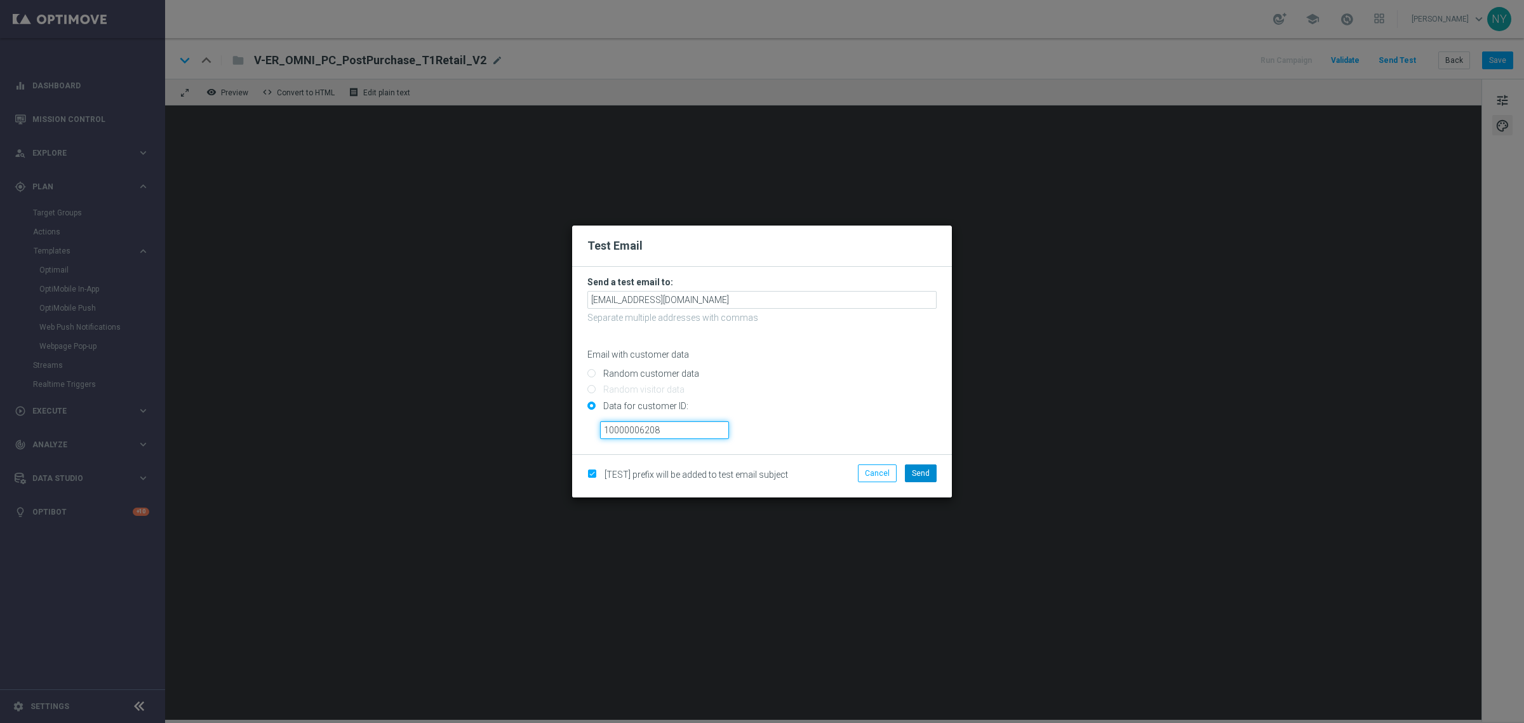
type input "10000006208"
click at [921, 474] on span "Send" at bounding box center [921, 473] width 18 height 9
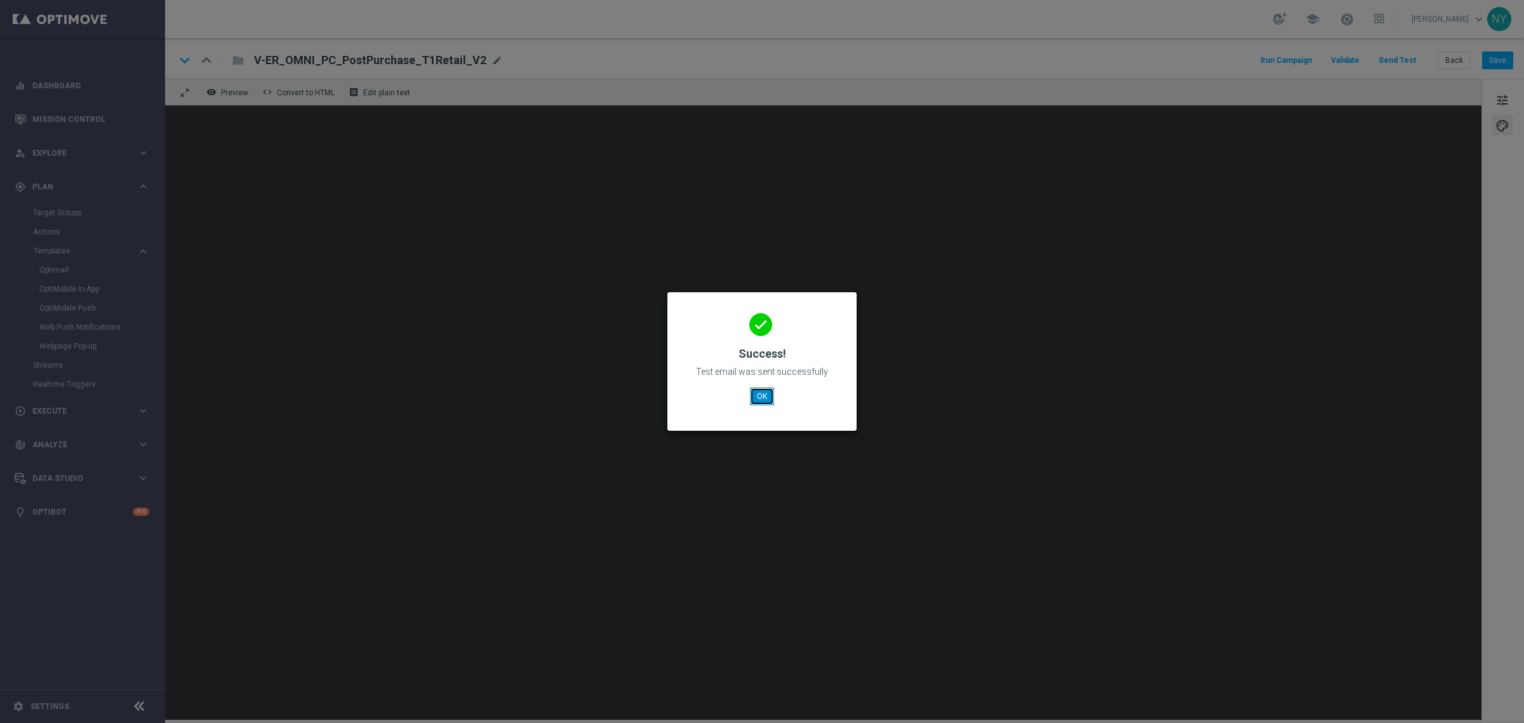
click at [770, 392] on button "OK" at bounding box center [762, 396] width 24 height 18
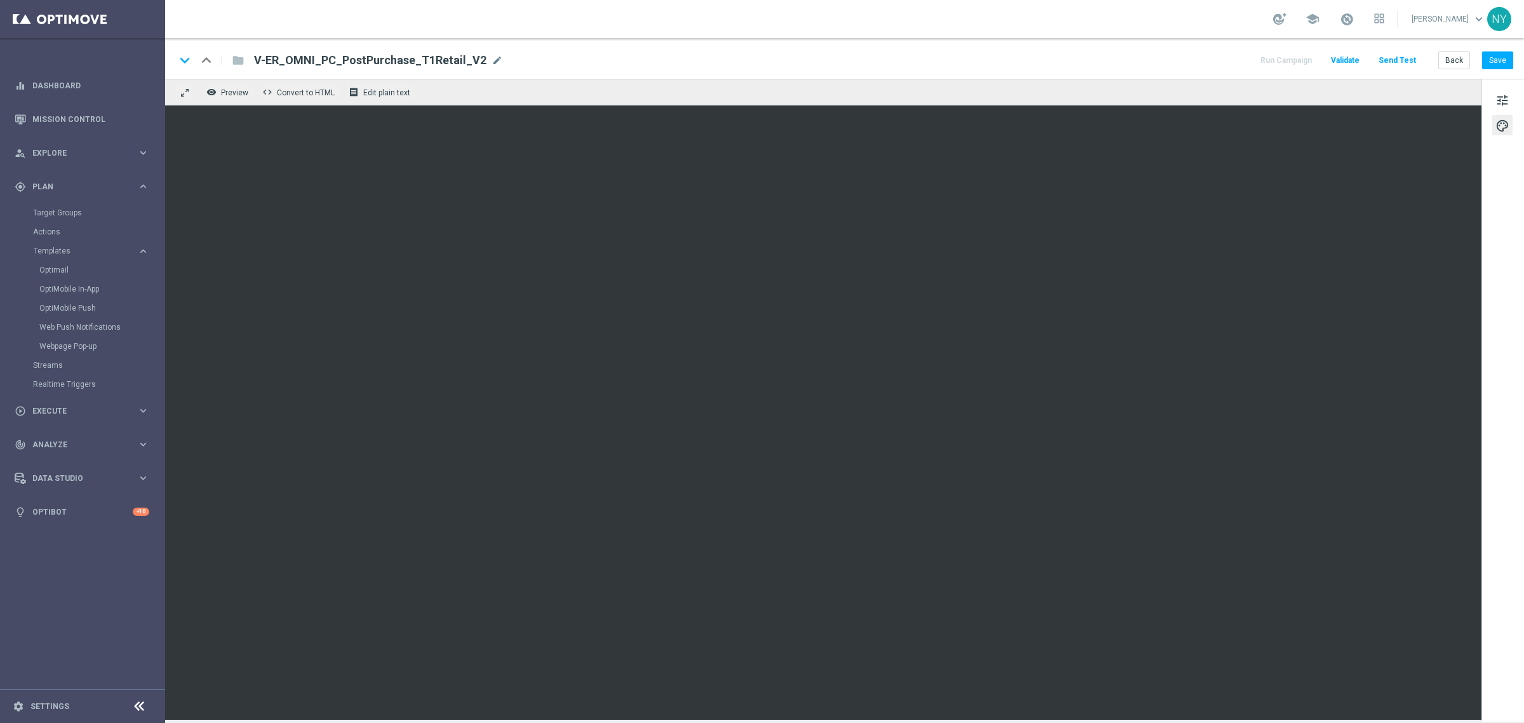
click at [1400, 59] on button "Send Test" at bounding box center [1397, 60] width 41 height 17
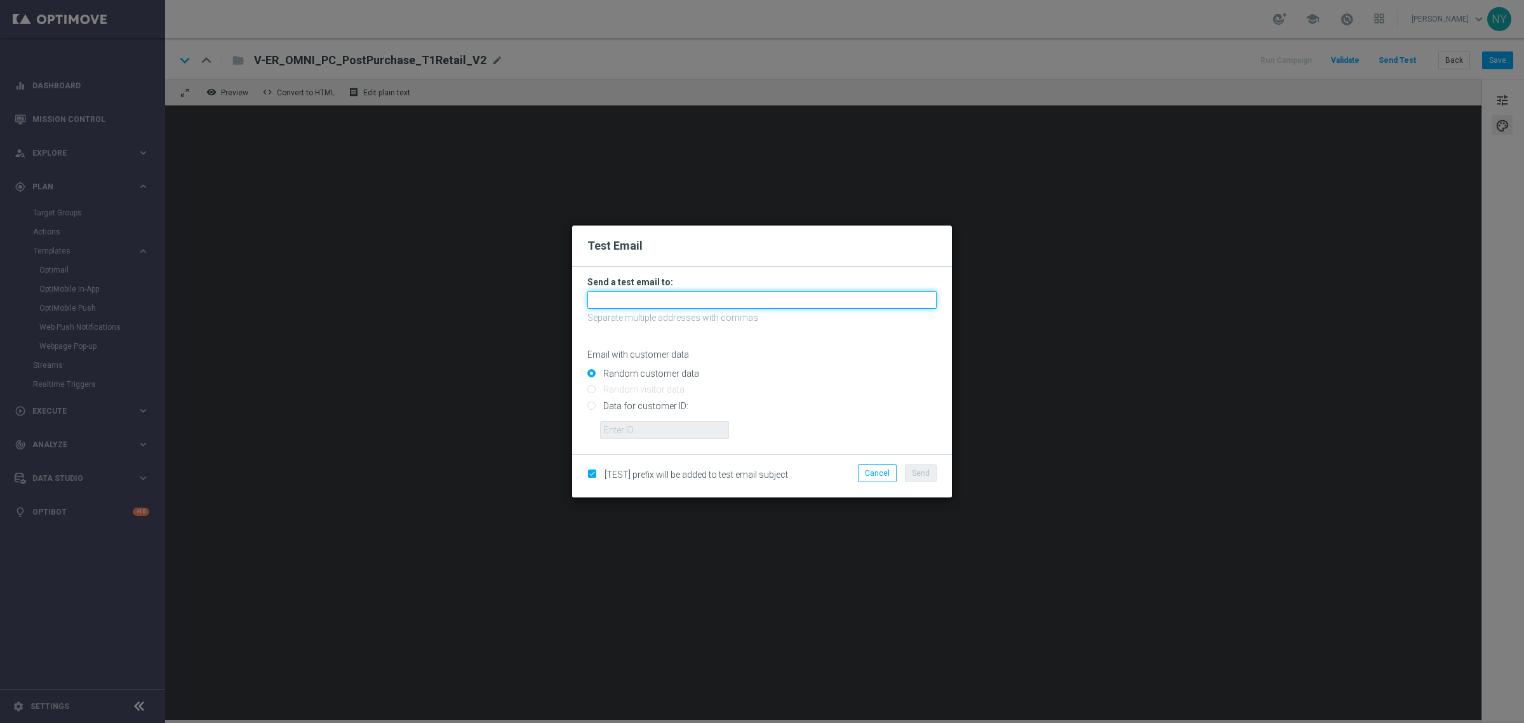
click at [601, 302] on input "text" at bounding box center [761, 300] width 349 height 18
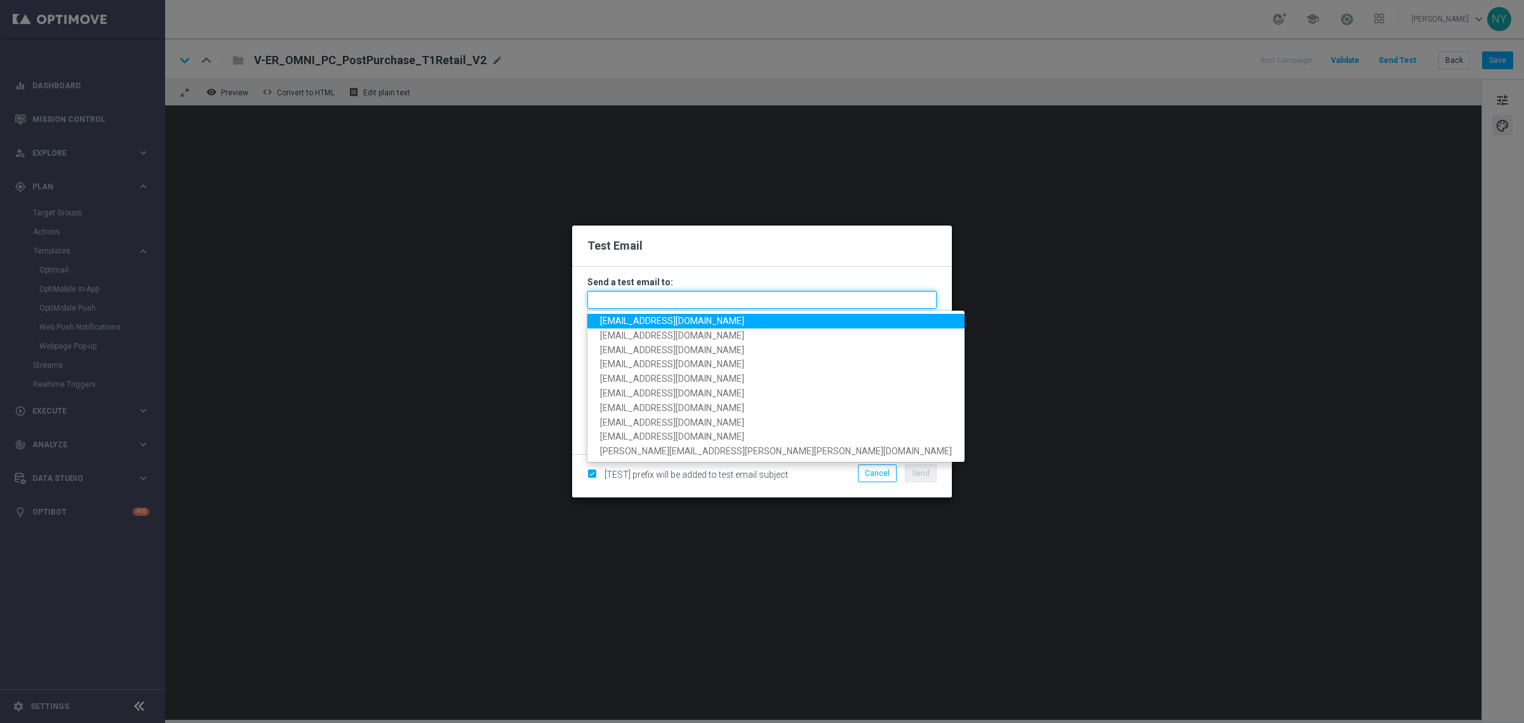
paste input "[EMAIL_ADDRESS][DOMAIN_NAME]"
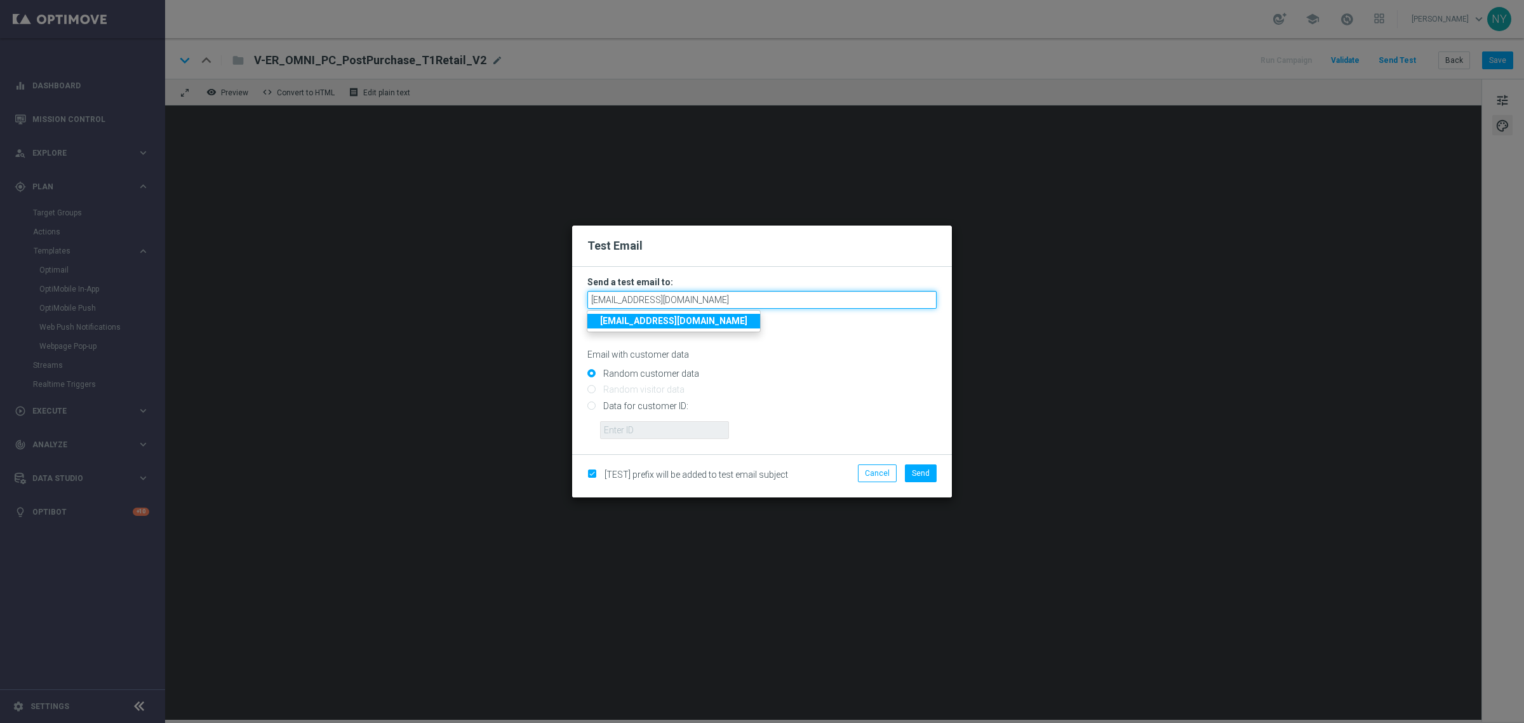
type input "[EMAIL_ADDRESS][DOMAIN_NAME]"
click at [589, 404] on input "Data for customer ID:" at bounding box center [761, 411] width 349 height 18
radio input "true"
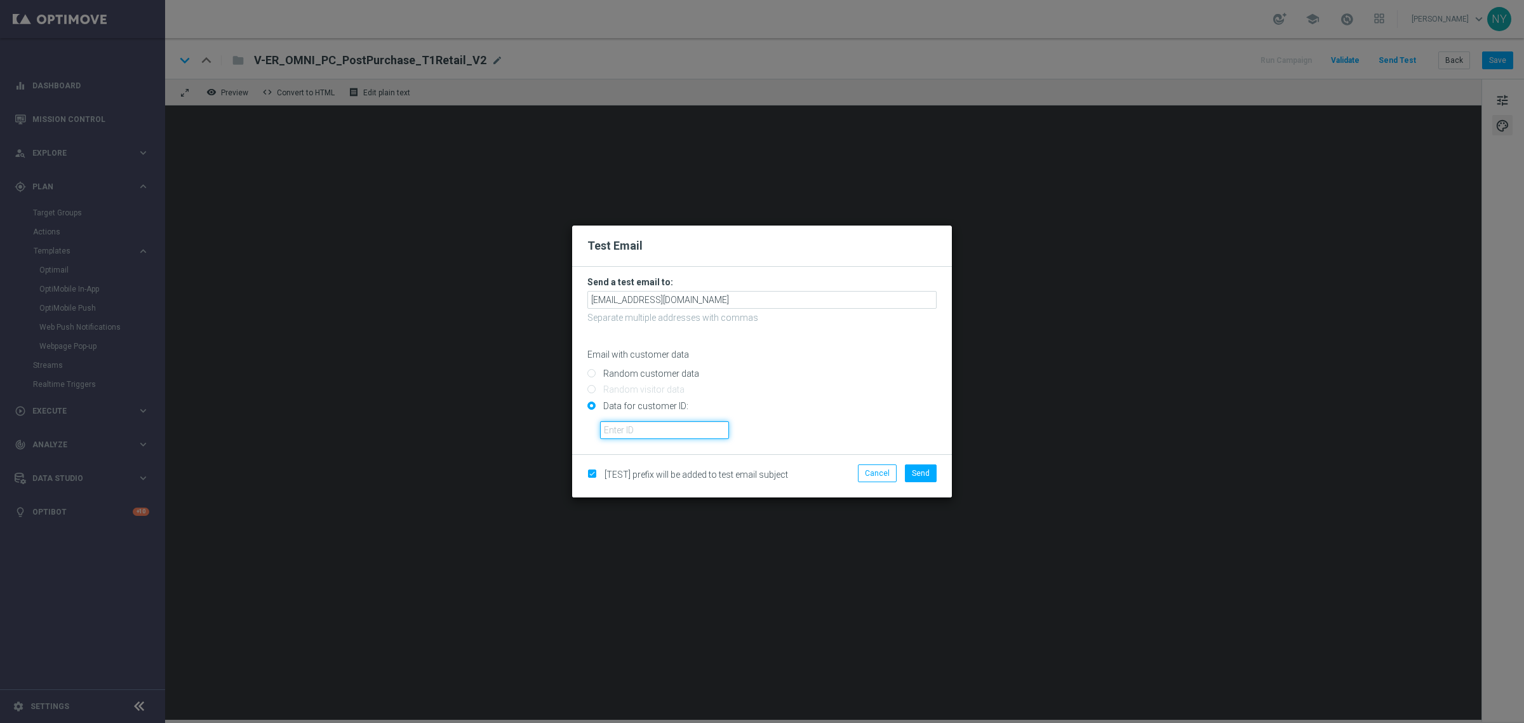
click at [627, 434] on input "text" at bounding box center [664, 430] width 129 height 18
click at [646, 432] on input "text" at bounding box center [664, 430] width 129 height 18
paste input "10000006208"
type input "10000006208"
click at [923, 475] on span "Send" at bounding box center [921, 473] width 18 height 9
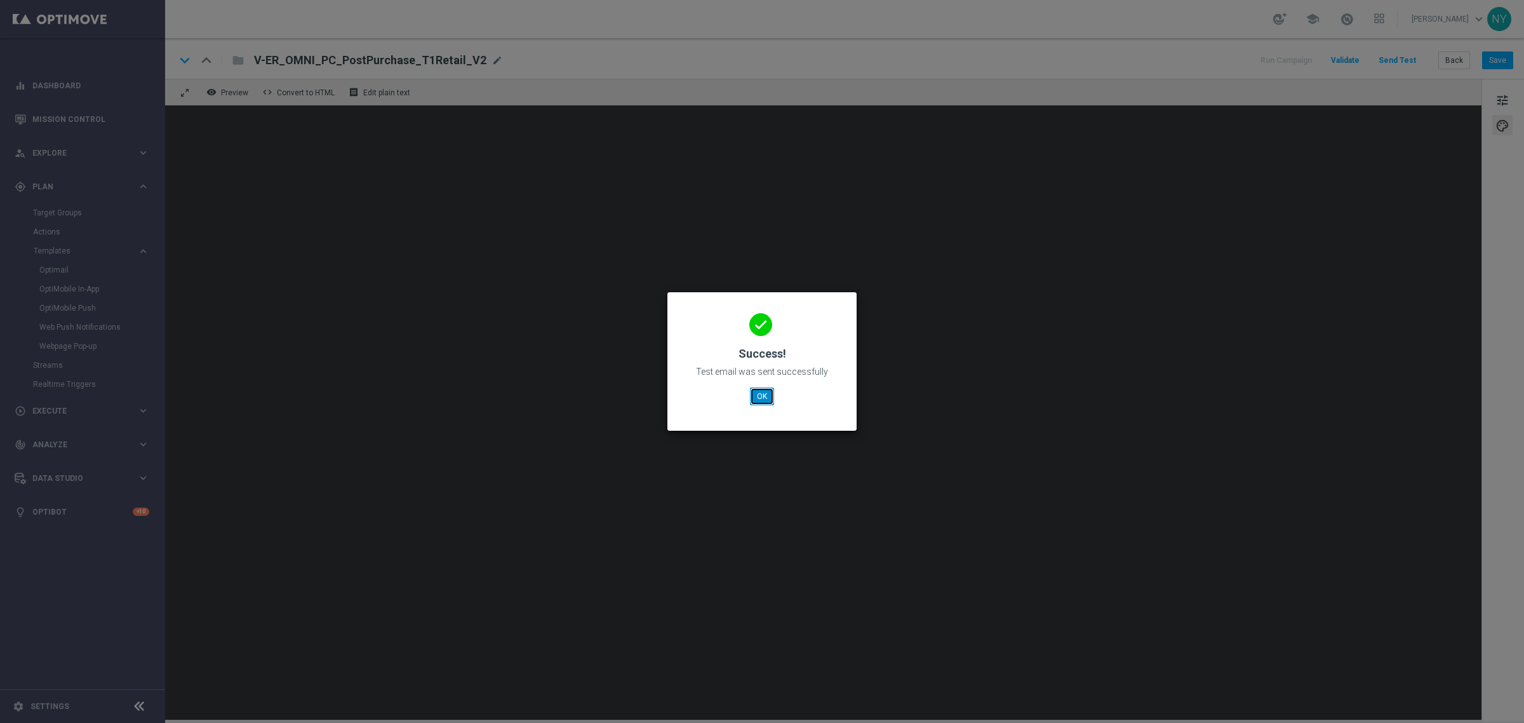
click at [762, 392] on button "OK" at bounding box center [762, 396] width 24 height 18
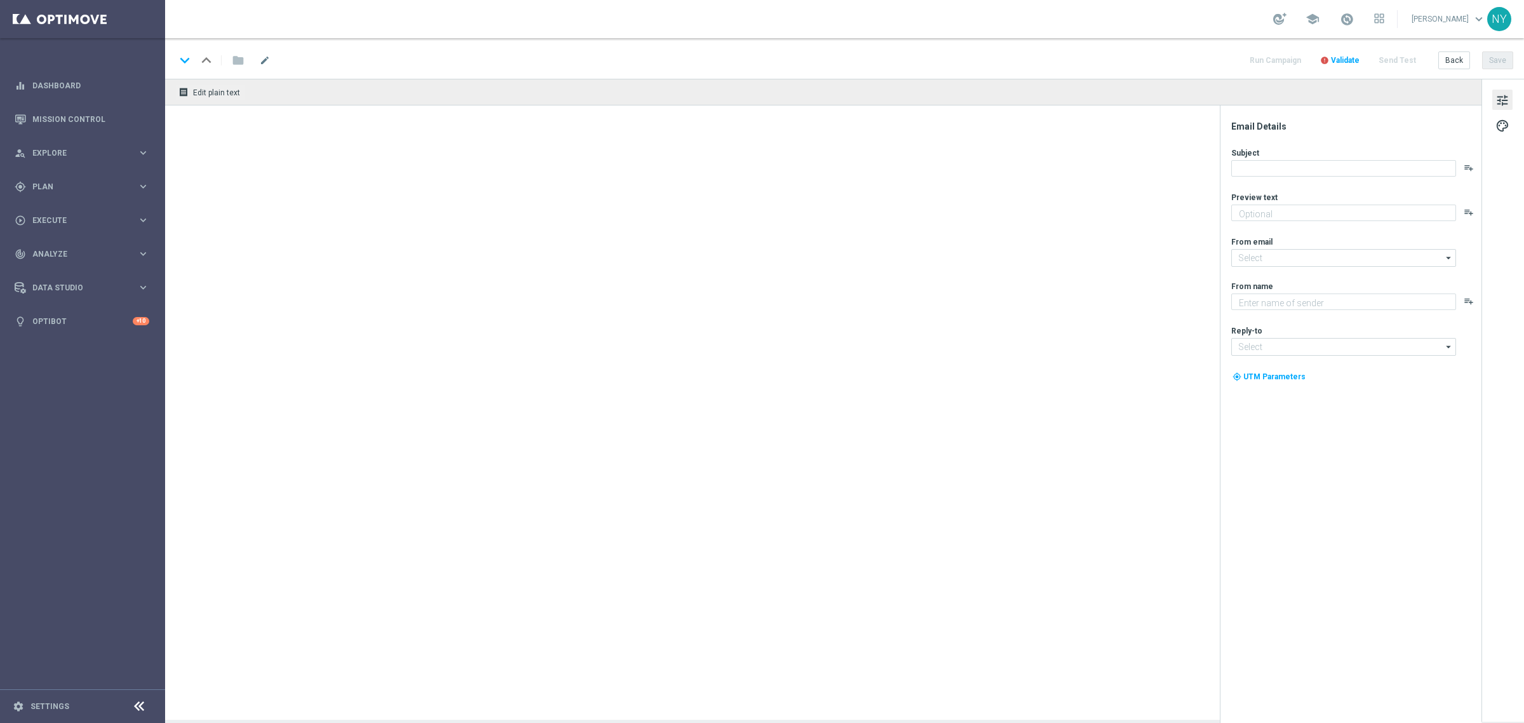
type textarea "Your upgrades are inside."
type textarea "Staples"
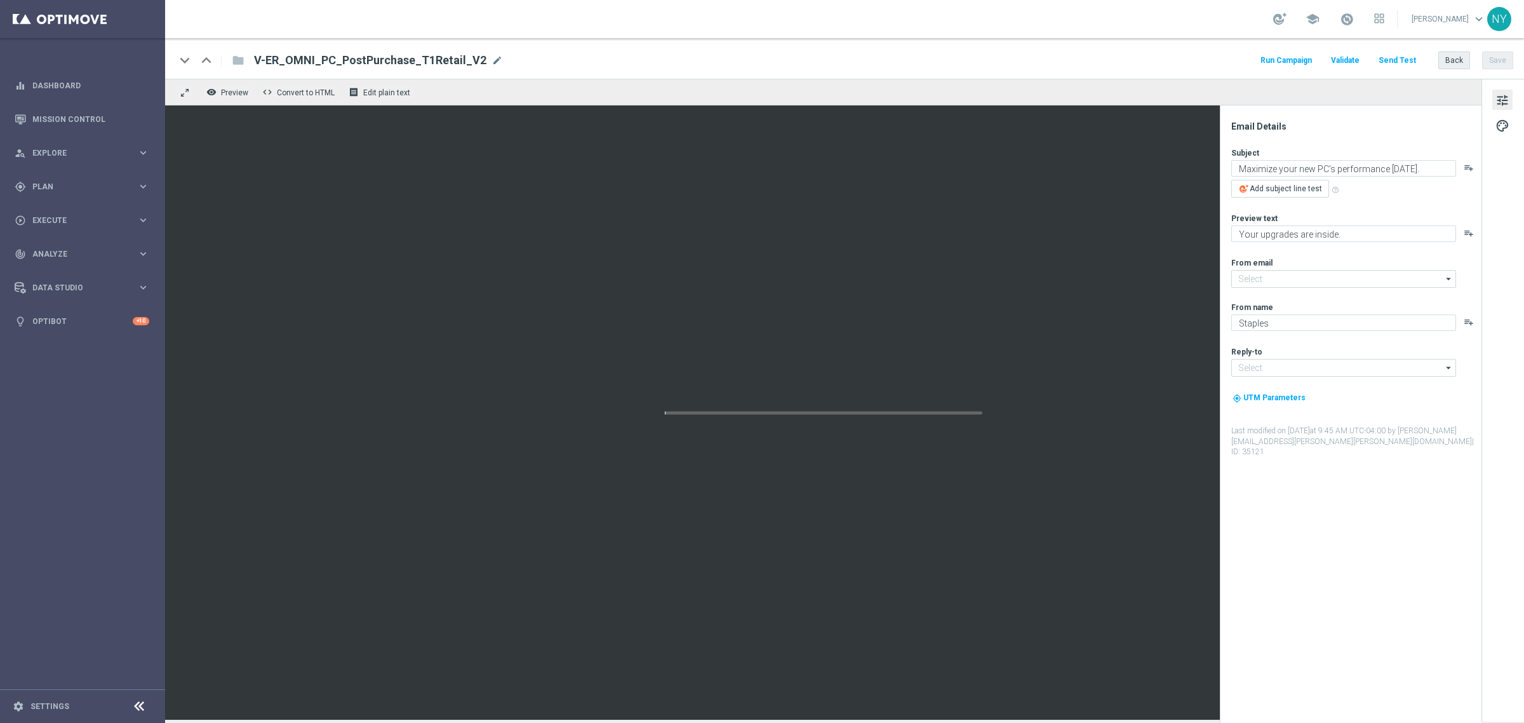
type input "[EMAIL_ADDRESS][DOMAIN_NAME]"
click at [1453, 62] on button "Back" at bounding box center [1454, 60] width 32 height 18
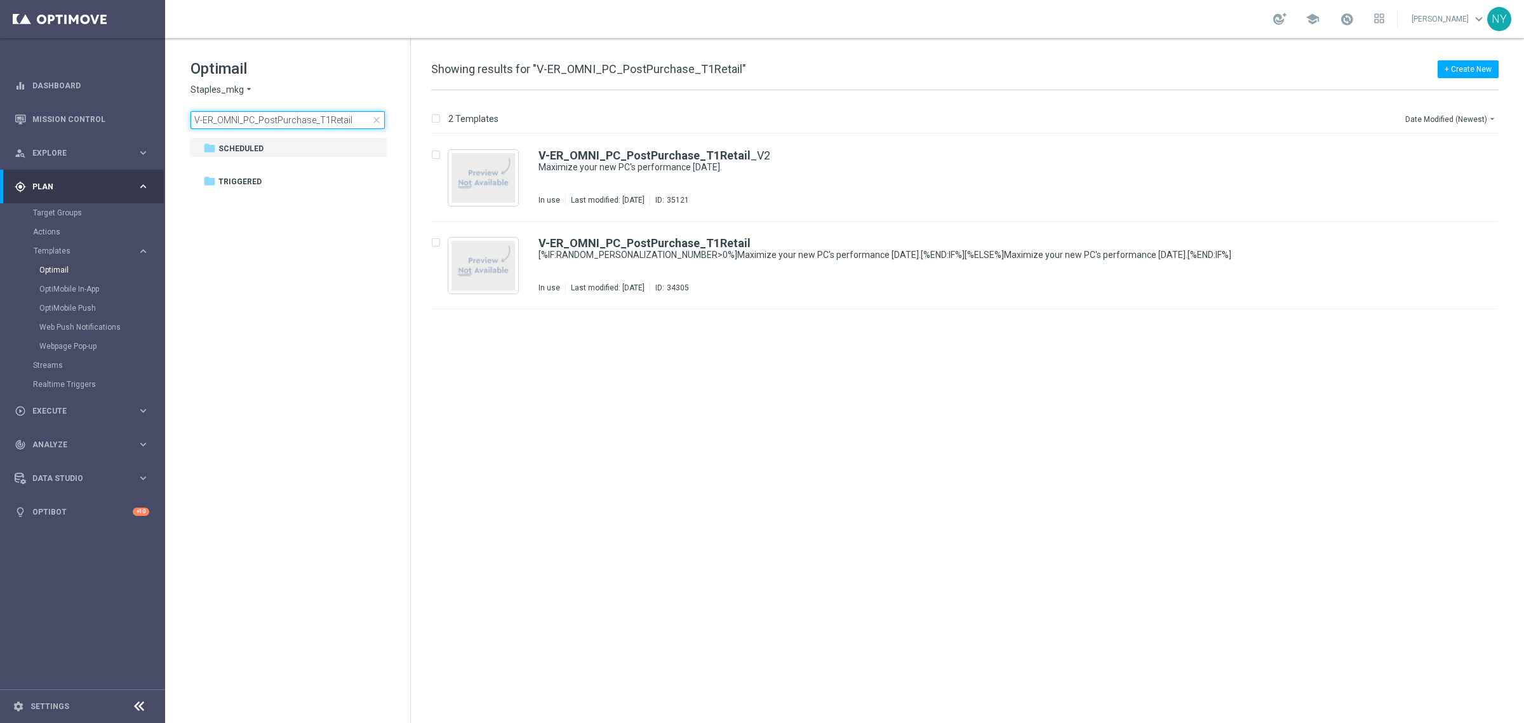
click at [351, 123] on input "V-ER_OMNI_PC_PostPurchase_T1Retail" at bounding box center [288, 120] width 194 height 18
drag, startPoint x: 138, startPoint y: 121, endPoint x: 39, endPoint y: 113, distance: 100.0
click at [43, 113] on main "equalizer Dashboard Mission Control" at bounding box center [762, 361] width 1524 height 723
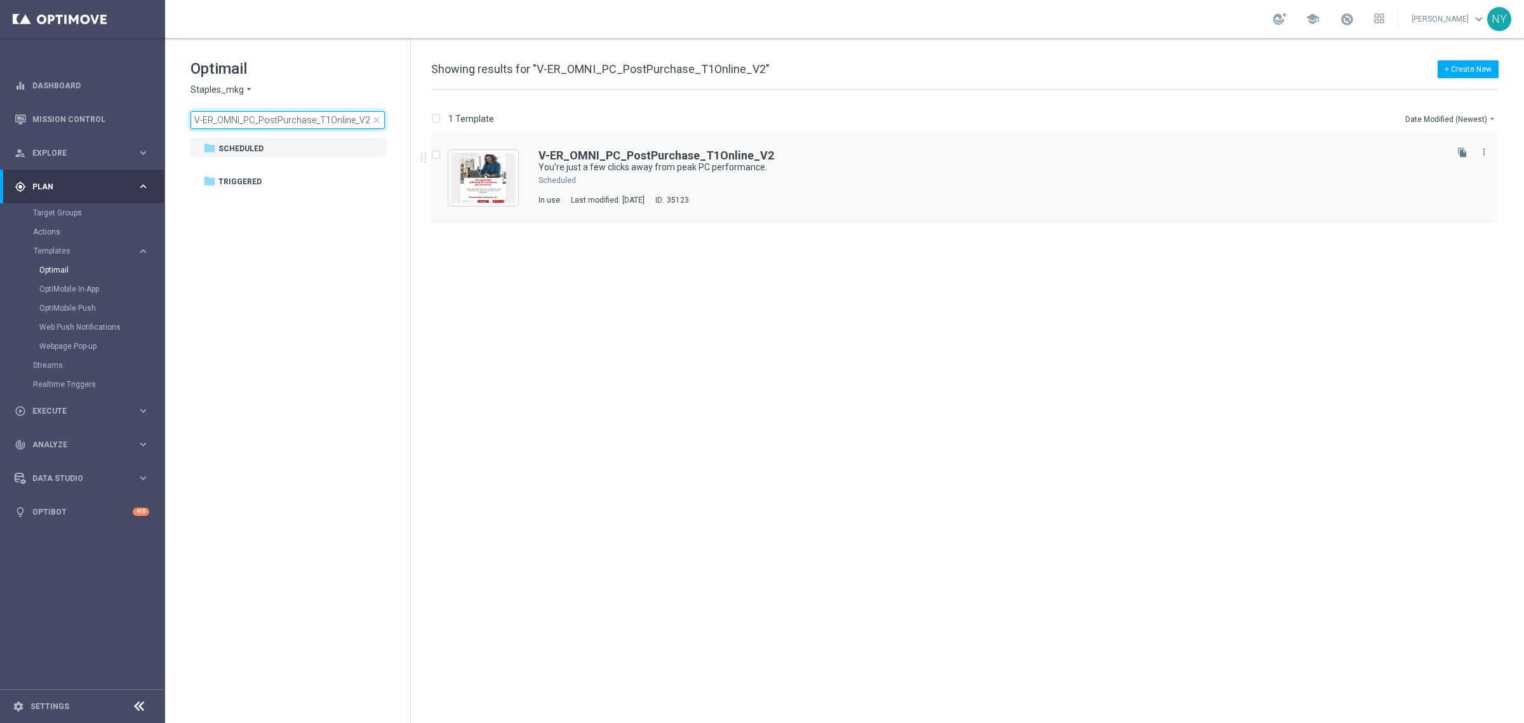
type input "V-ER_OMNI_PC_PostPurchase_T1Online_V2"
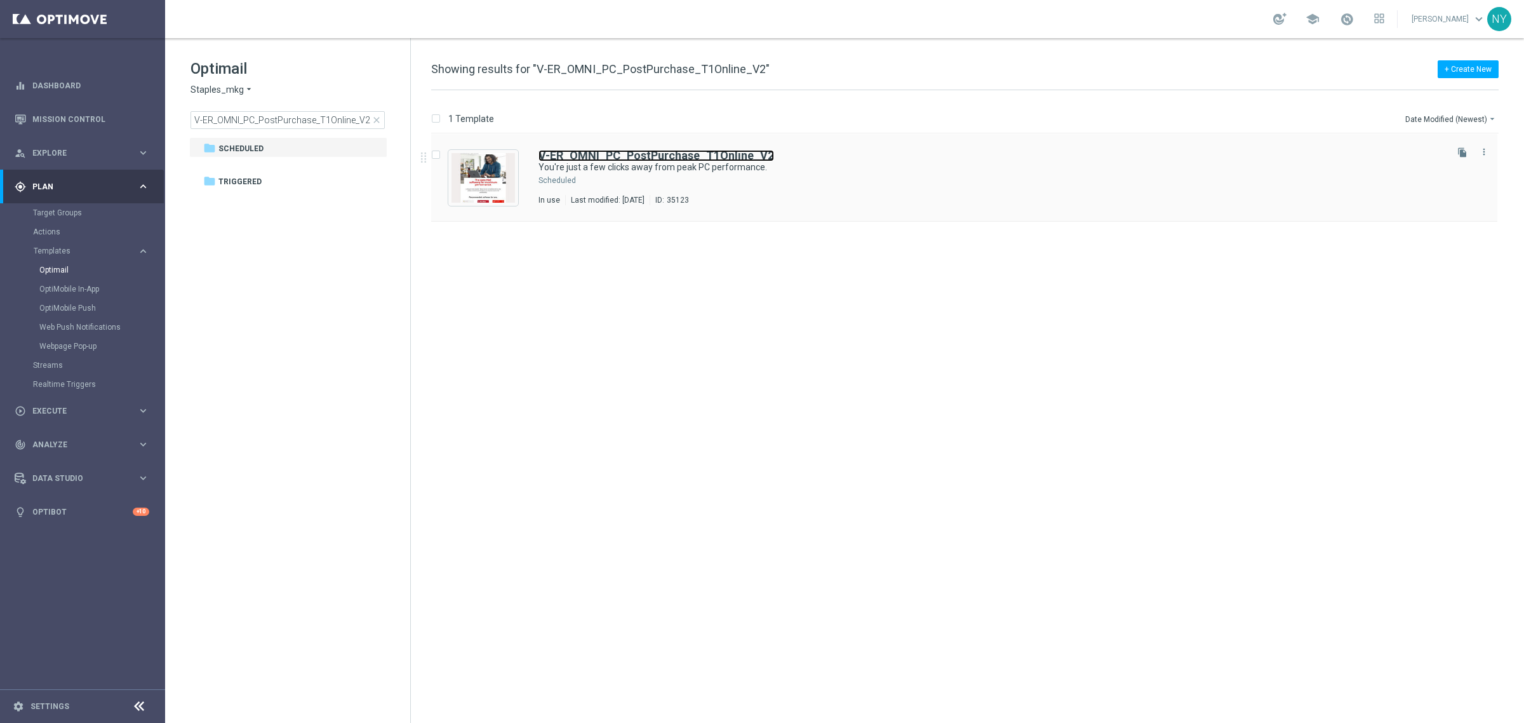
click at [674, 149] on b "V-ER_OMNI_PC_PostPurchase_T1Online_V2" at bounding box center [657, 155] width 236 height 13
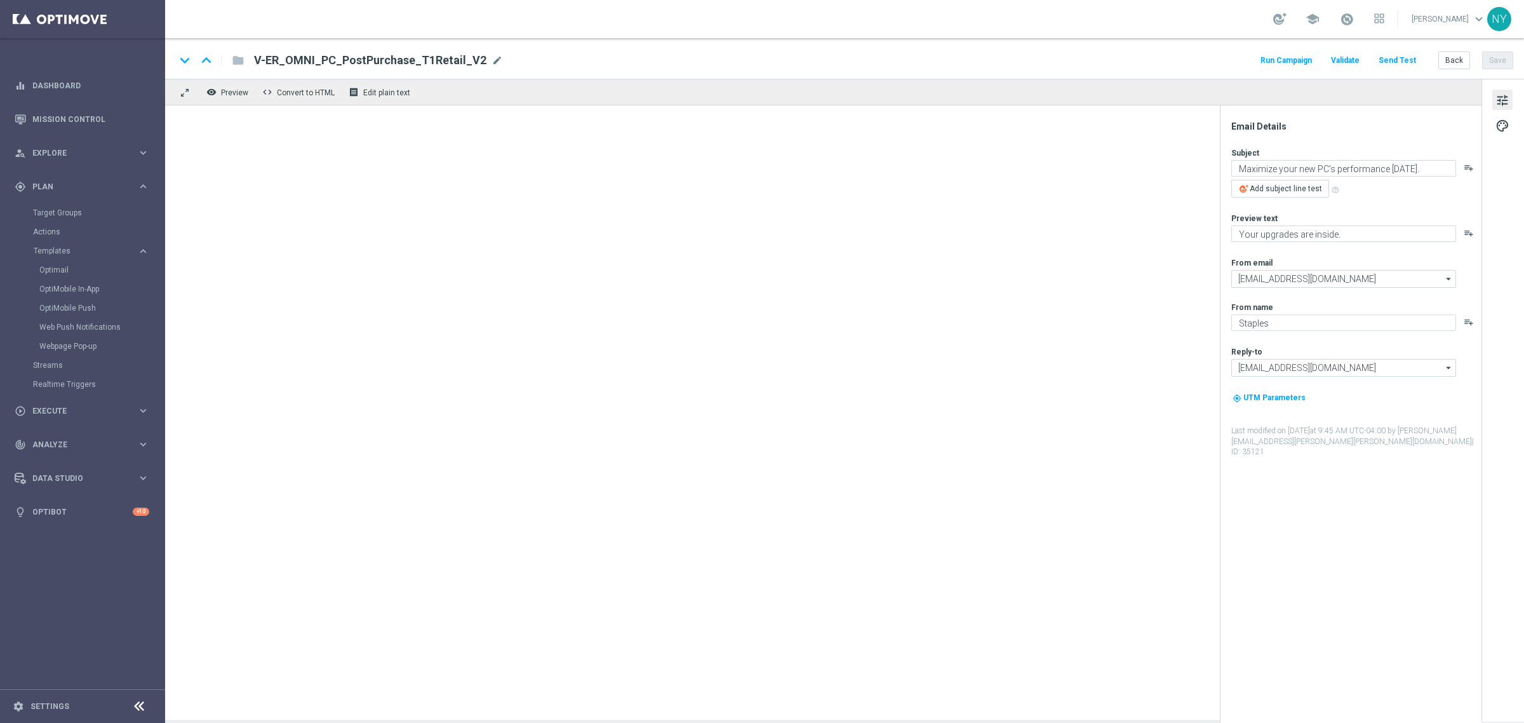
type textarea "You're just a few clicks away from peak PC performance."
type textarea "Your new PC may be incomplete without these."
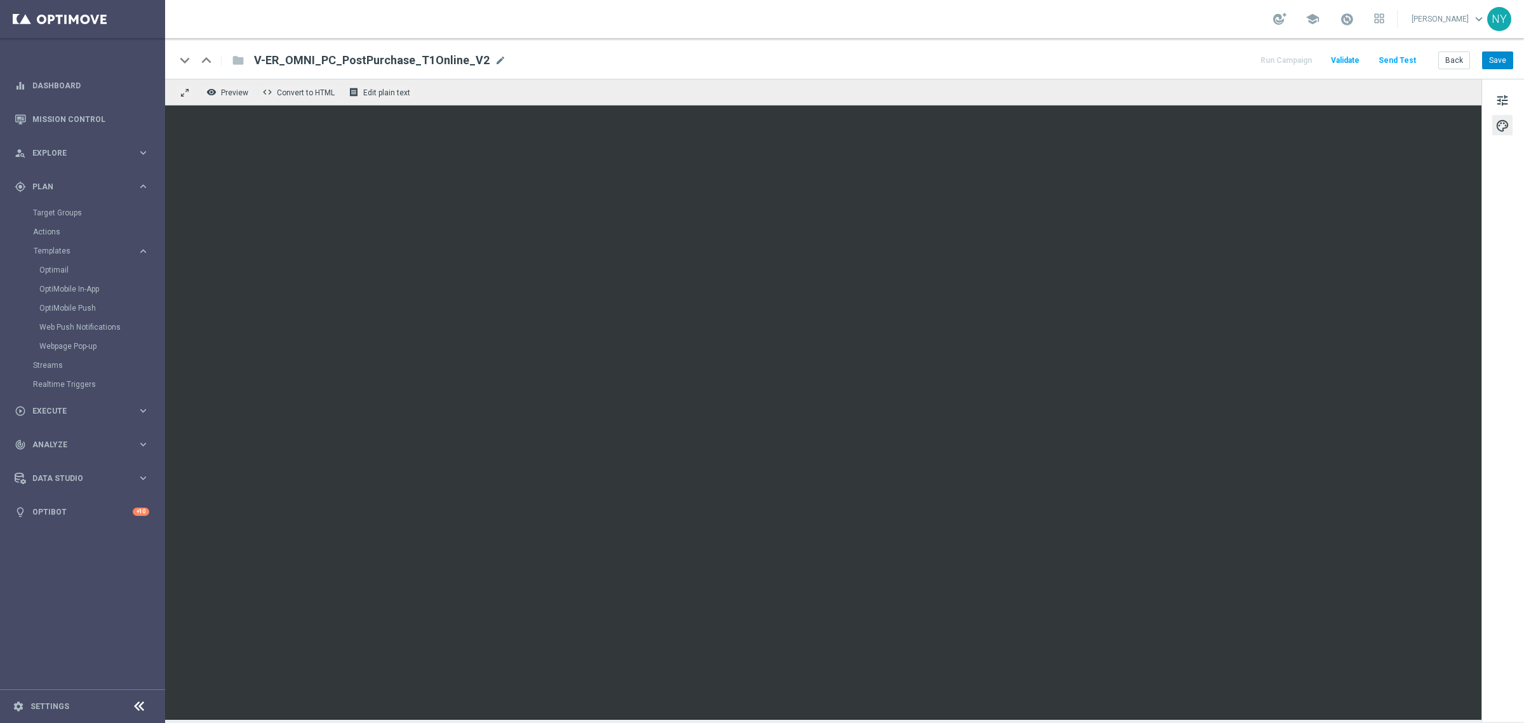
drag, startPoint x: 1513, startPoint y: 55, endPoint x: 1506, endPoint y: 55, distance: 7.6
click at [1513, 55] on div "keyboard_arrow_down keyboard_arrow_up folder V-ER_OMNI_PC_PostPurchase_T1Online…" at bounding box center [844, 58] width 1359 height 41
click at [1506, 56] on button "Save" at bounding box center [1497, 60] width 31 height 18
click at [1490, 58] on button "Save" at bounding box center [1497, 60] width 31 height 18
click at [1398, 55] on button "Send Test" at bounding box center [1397, 60] width 41 height 17
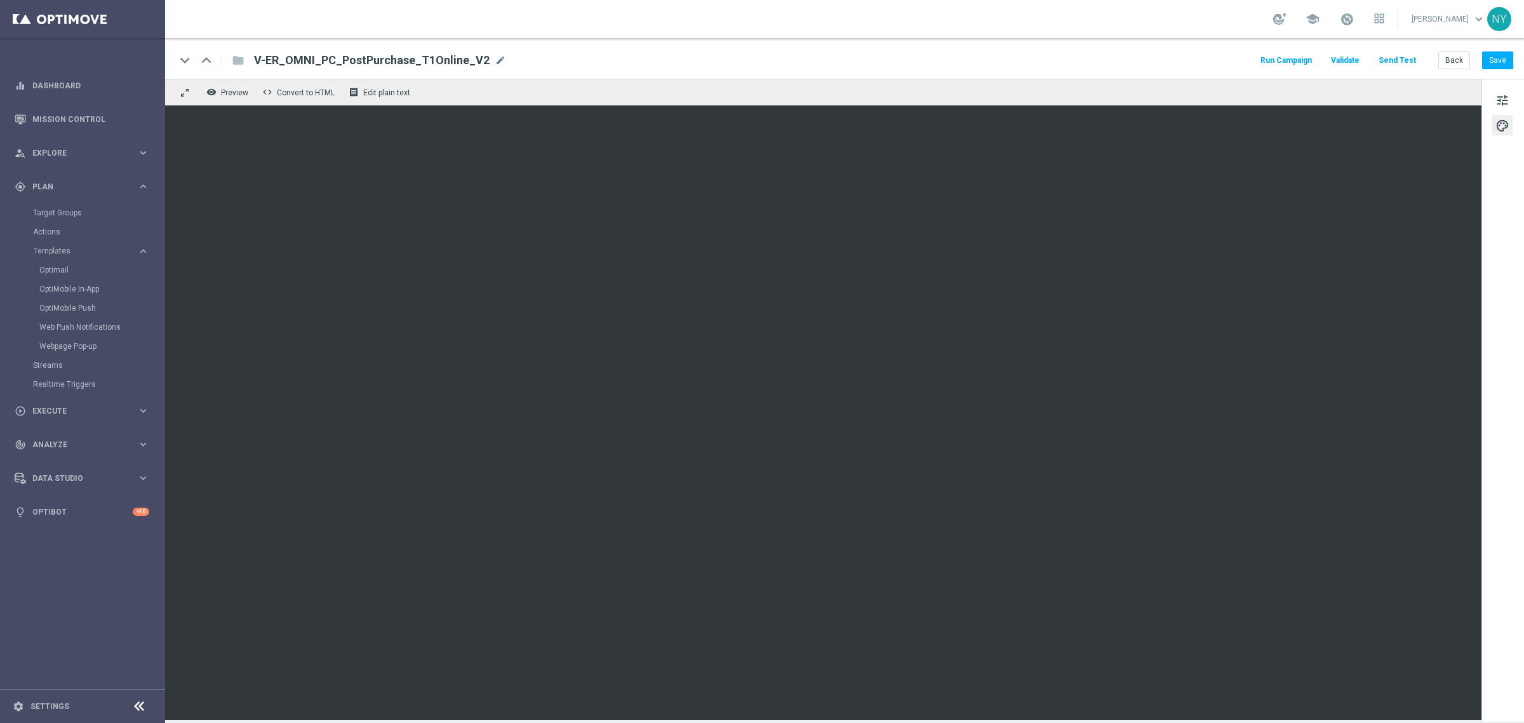
click at [1402, 61] on button "Send Test" at bounding box center [1397, 60] width 41 height 17
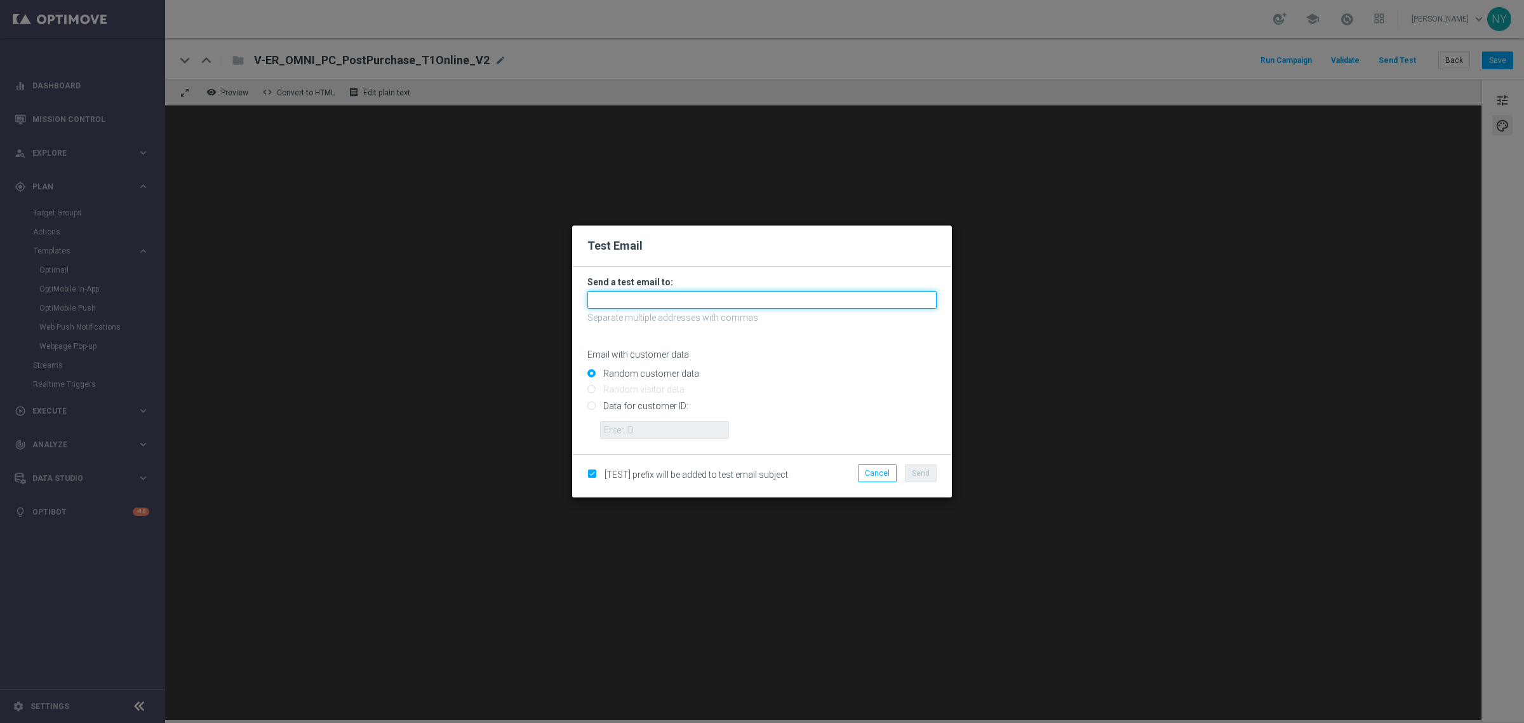
click at [667, 302] on input "text" at bounding box center [761, 300] width 349 height 18
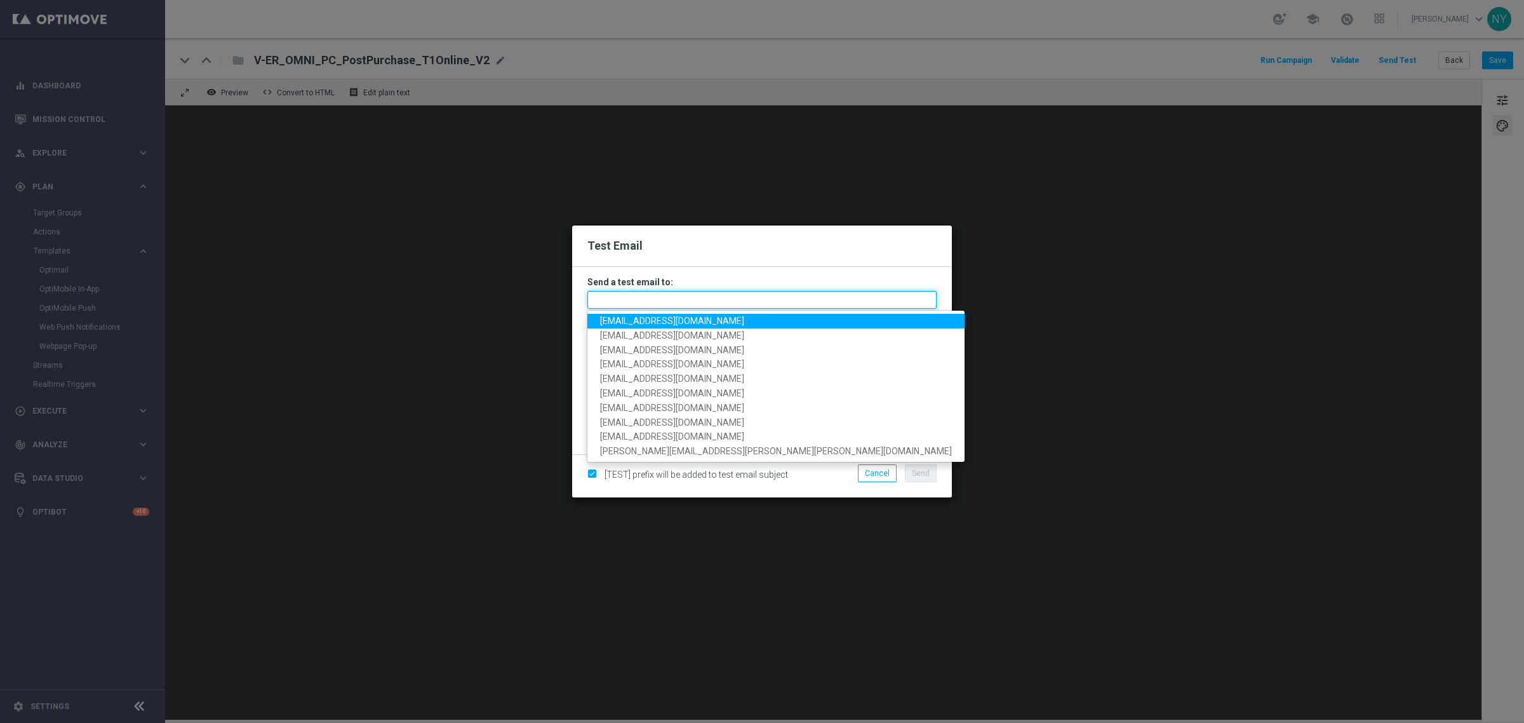
paste input "[EMAIL_ADDRESS][DOMAIN_NAME]"
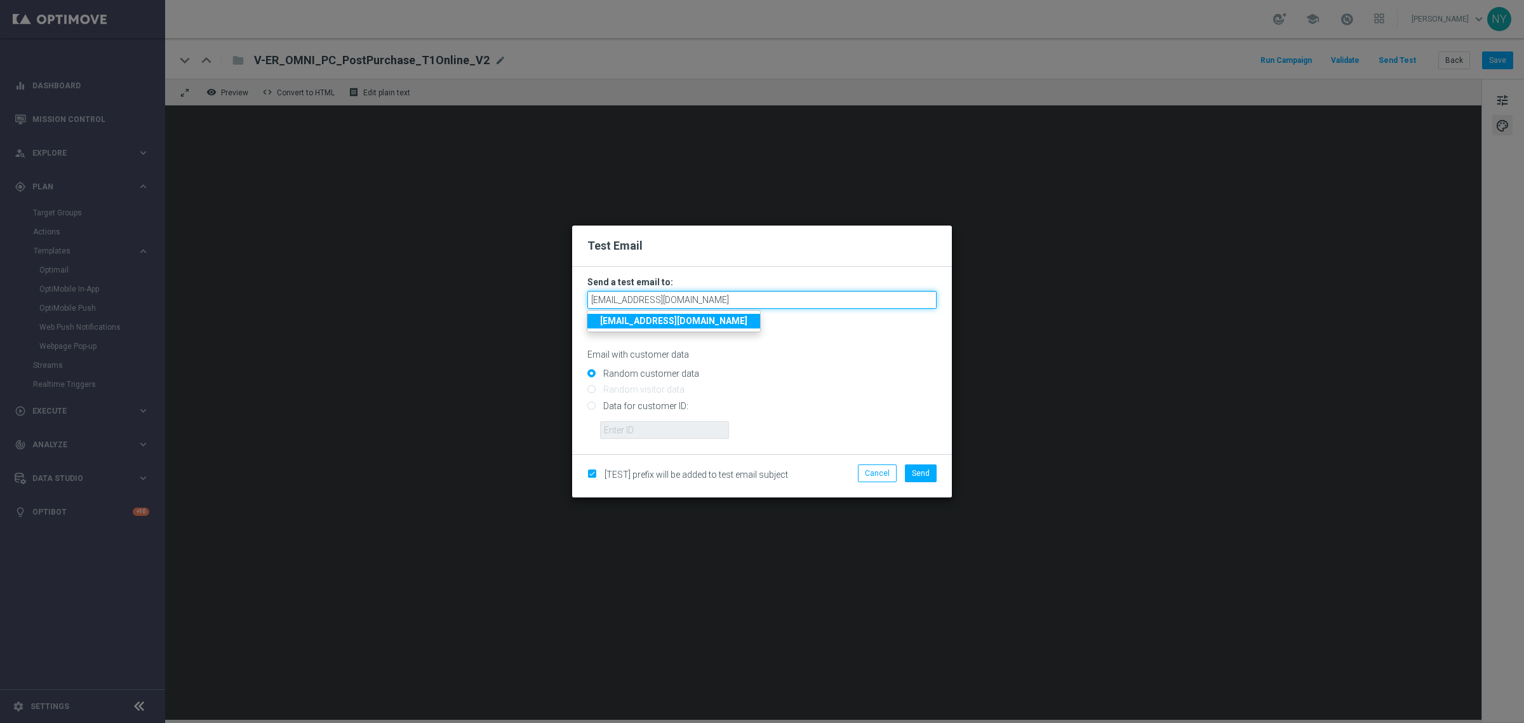
type input "[EMAIL_ADDRESS][DOMAIN_NAME]"
click at [592, 405] on input "Data for customer ID:" at bounding box center [761, 411] width 349 height 18
radio input "true"
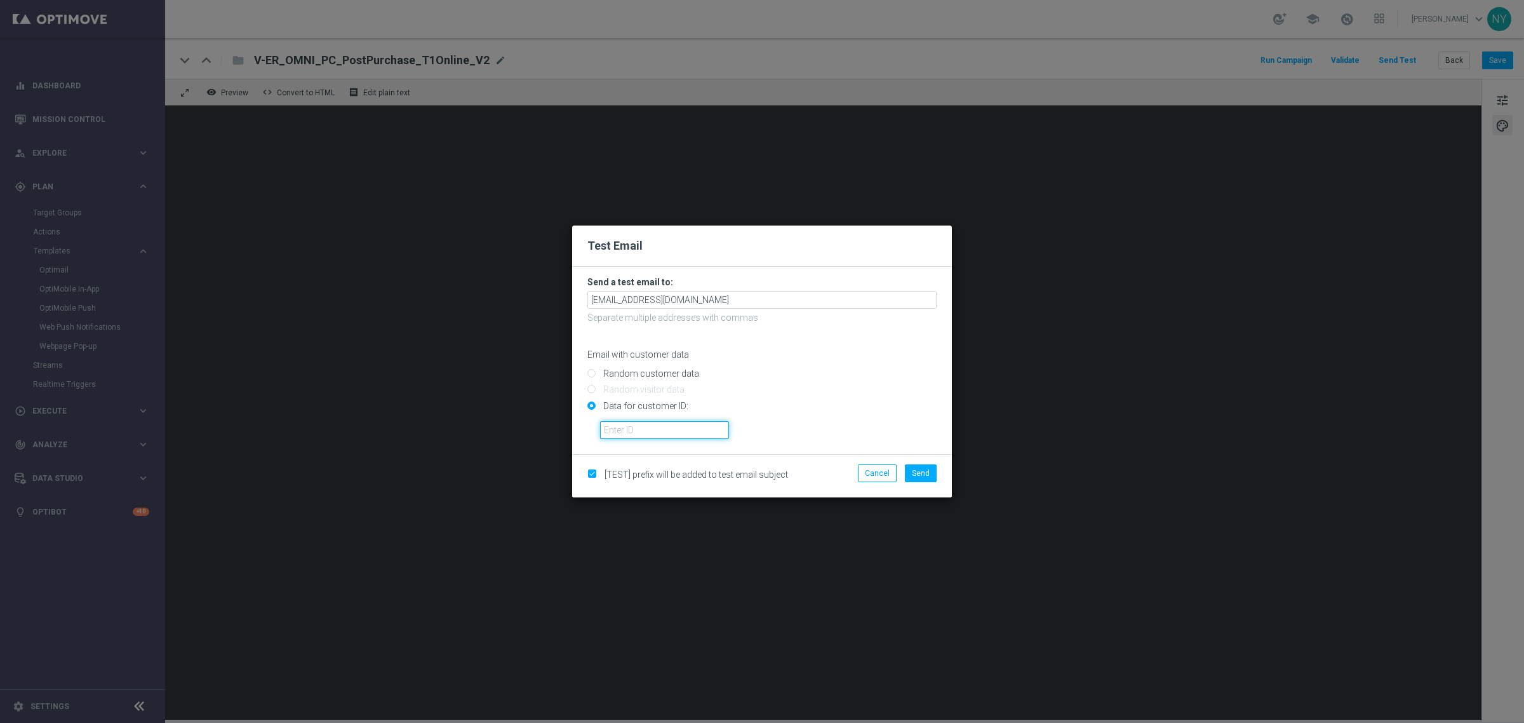
click at [633, 433] on input "text" at bounding box center [664, 430] width 129 height 18
click at [635, 429] on input "text" at bounding box center [664, 430] width 129 height 18
paste input "10000006208"
type input "10000006208"
click at [921, 476] on span "Send" at bounding box center [921, 473] width 18 height 9
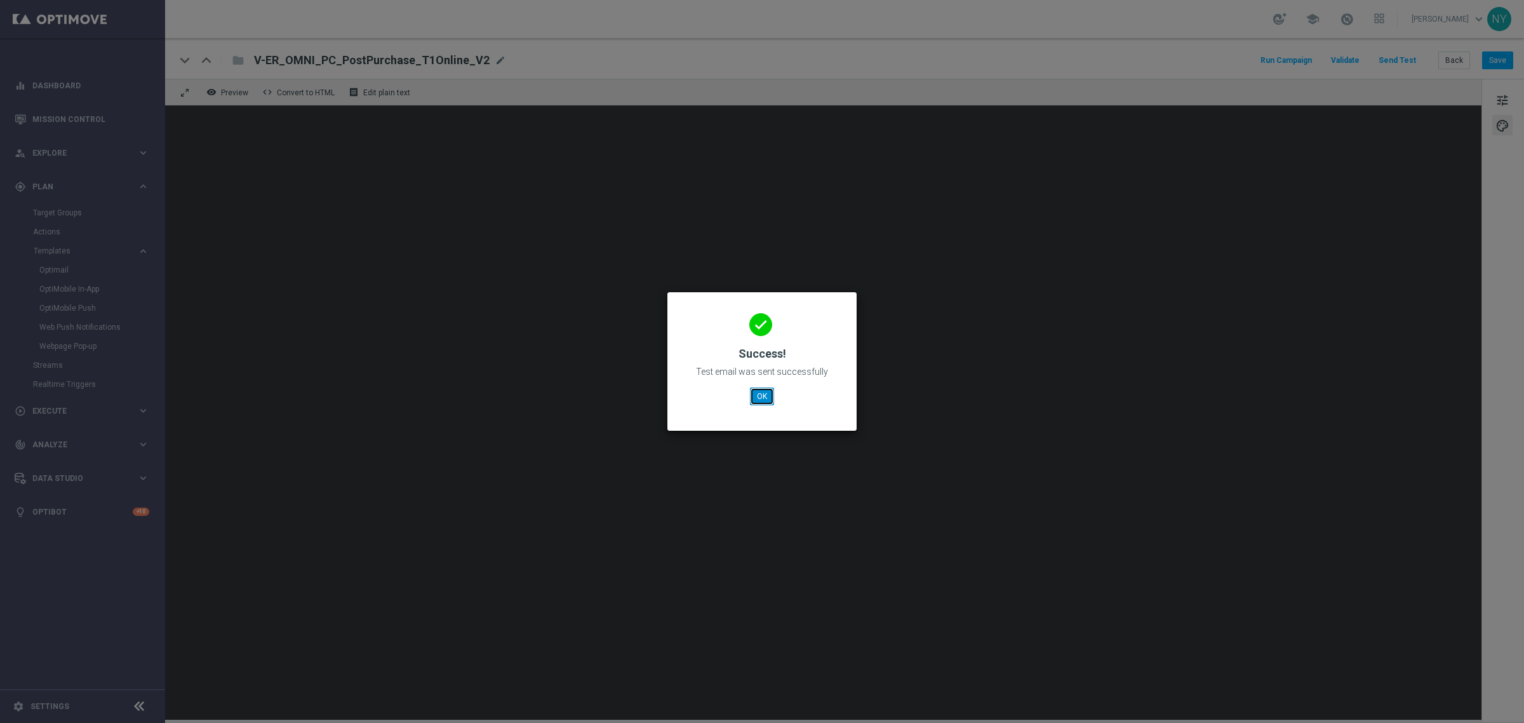
click at [763, 397] on button "OK" at bounding box center [762, 396] width 24 height 18
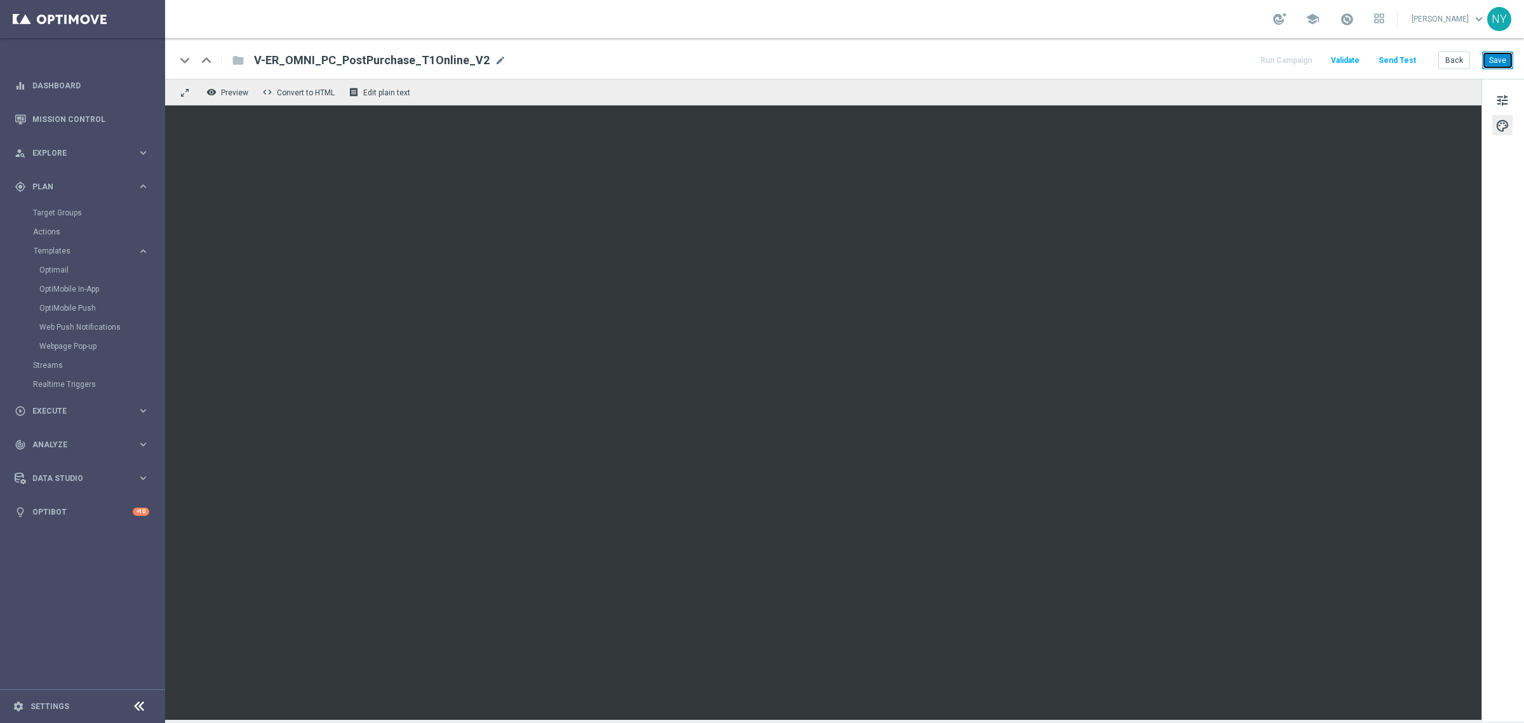
click at [1492, 65] on button "Save" at bounding box center [1497, 60] width 31 height 18
click at [1395, 56] on button "Send Test" at bounding box center [1397, 60] width 41 height 17
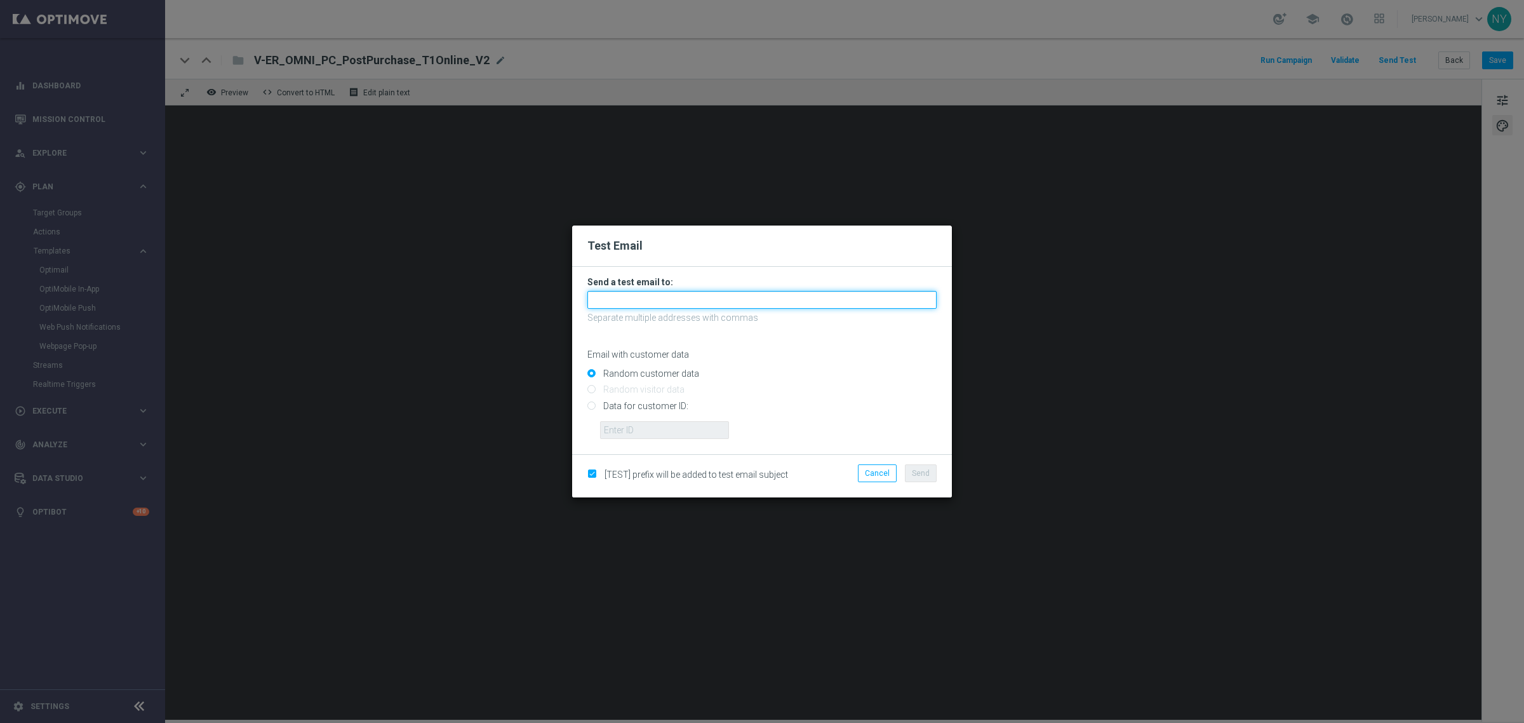
click at [638, 293] on input "text" at bounding box center [761, 300] width 349 height 18
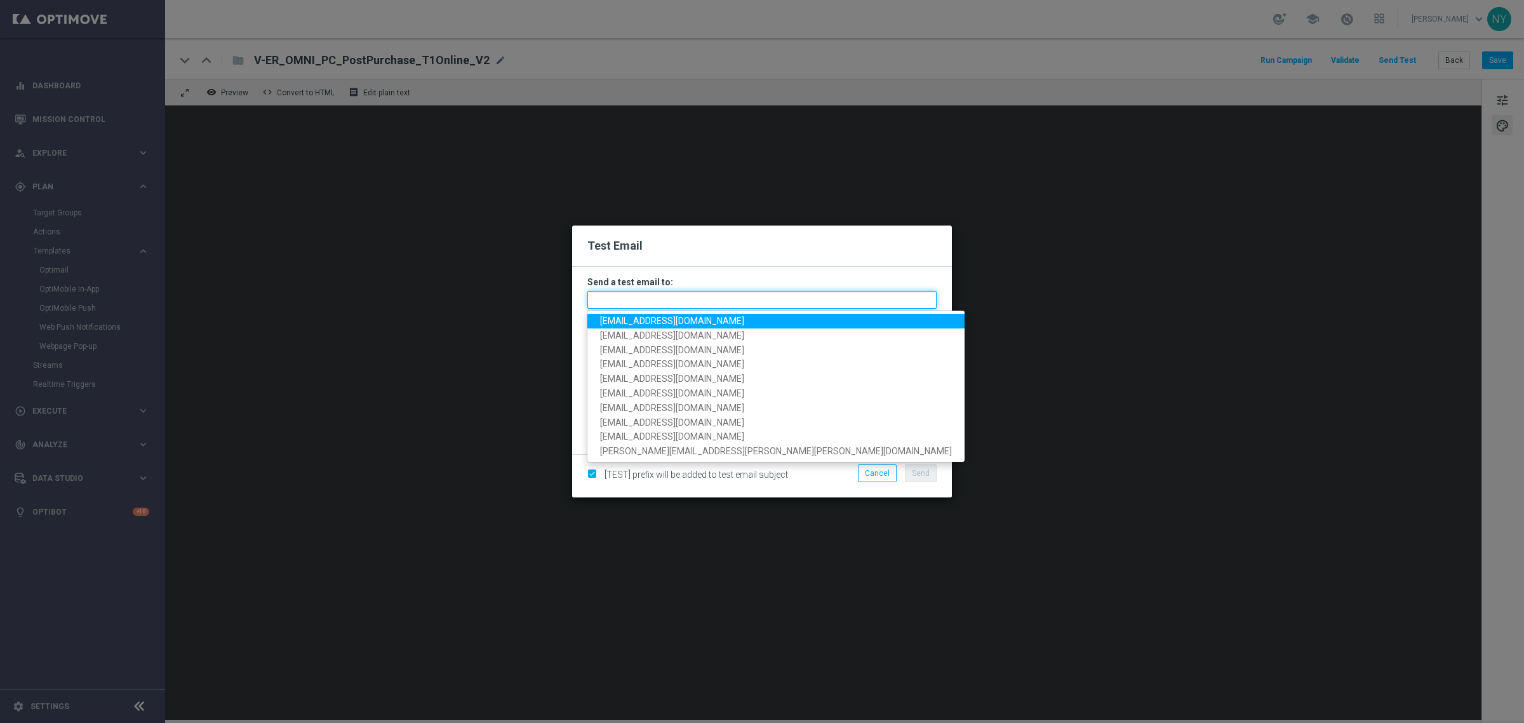
paste input "[EMAIL_ADDRESS][DOMAIN_NAME]"
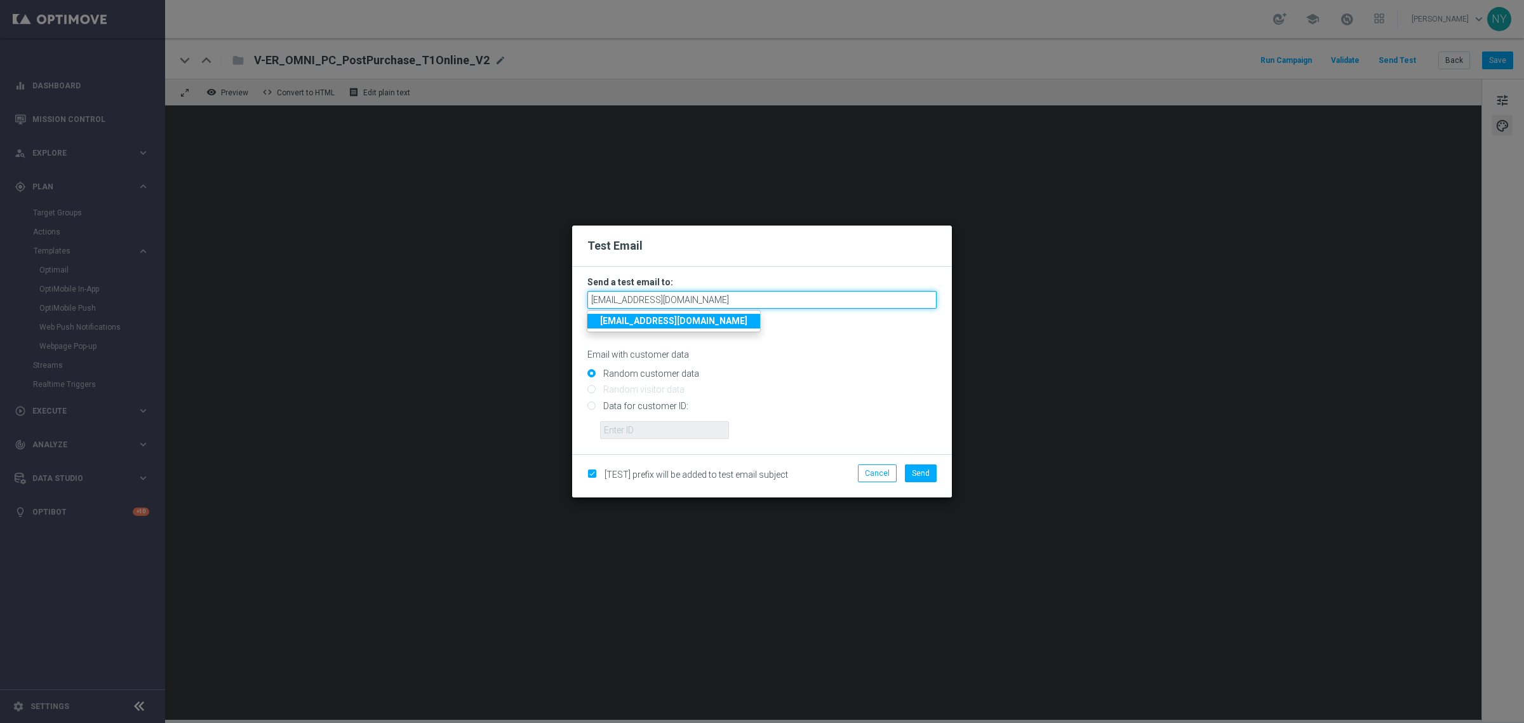
type input "[EMAIL_ADDRESS][DOMAIN_NAME]"
click at [586, 405] on form "Send a test email to: [EMAIL_ADDRESS][DOMAIN_NAME] [EMAIL_ADDRESS][DOMAIN_NAME]…" at bounding box center [762, 360] width 380 height 187
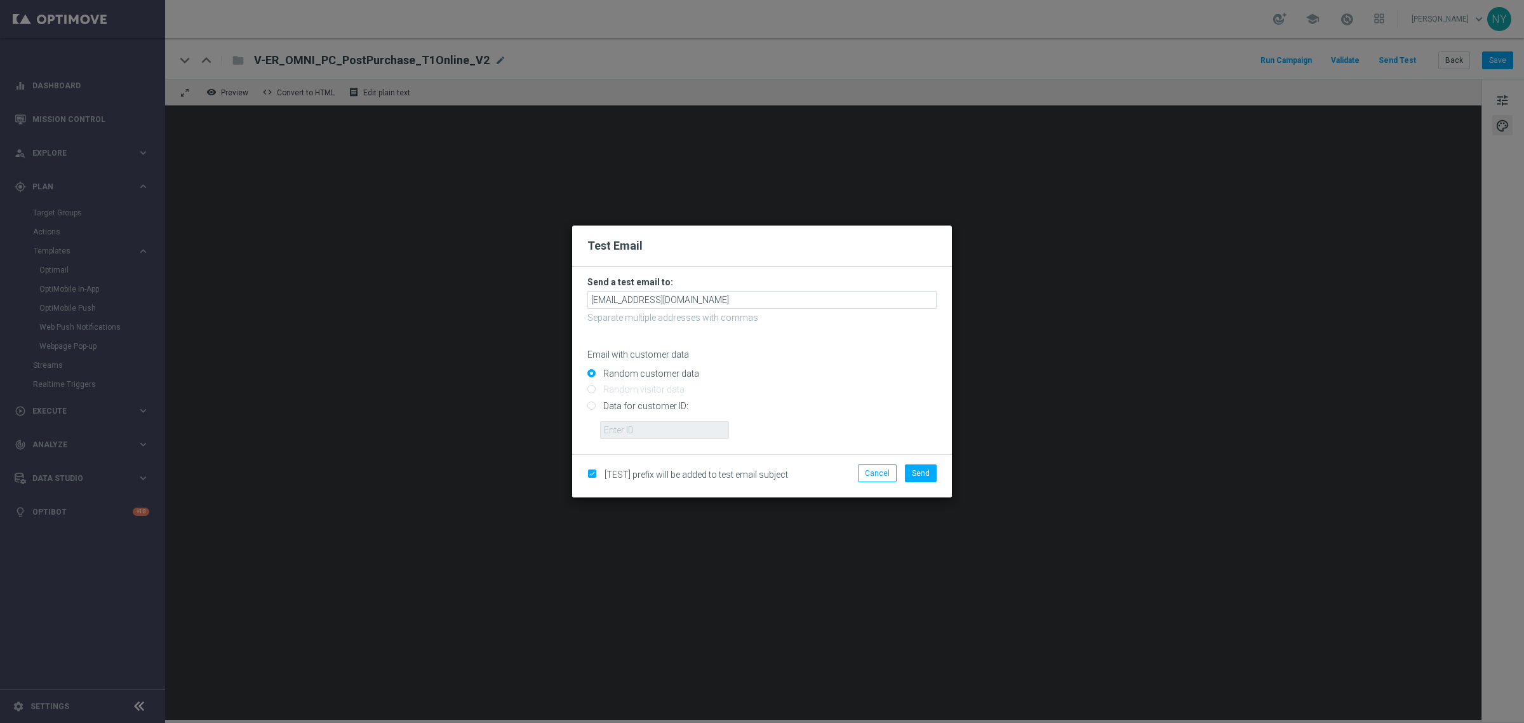
click at [593, 406] on input "Data for customer ID:" at bounding box center [761, 411] width 349 height 18
radio input "true"
click at [639, 430] on input "text" at bounding box center [664, 430] width 129 height 18
click at [619, 432] on input "text" at bounding box center [664, 430] width 129 height 18
paste input "10000006208"
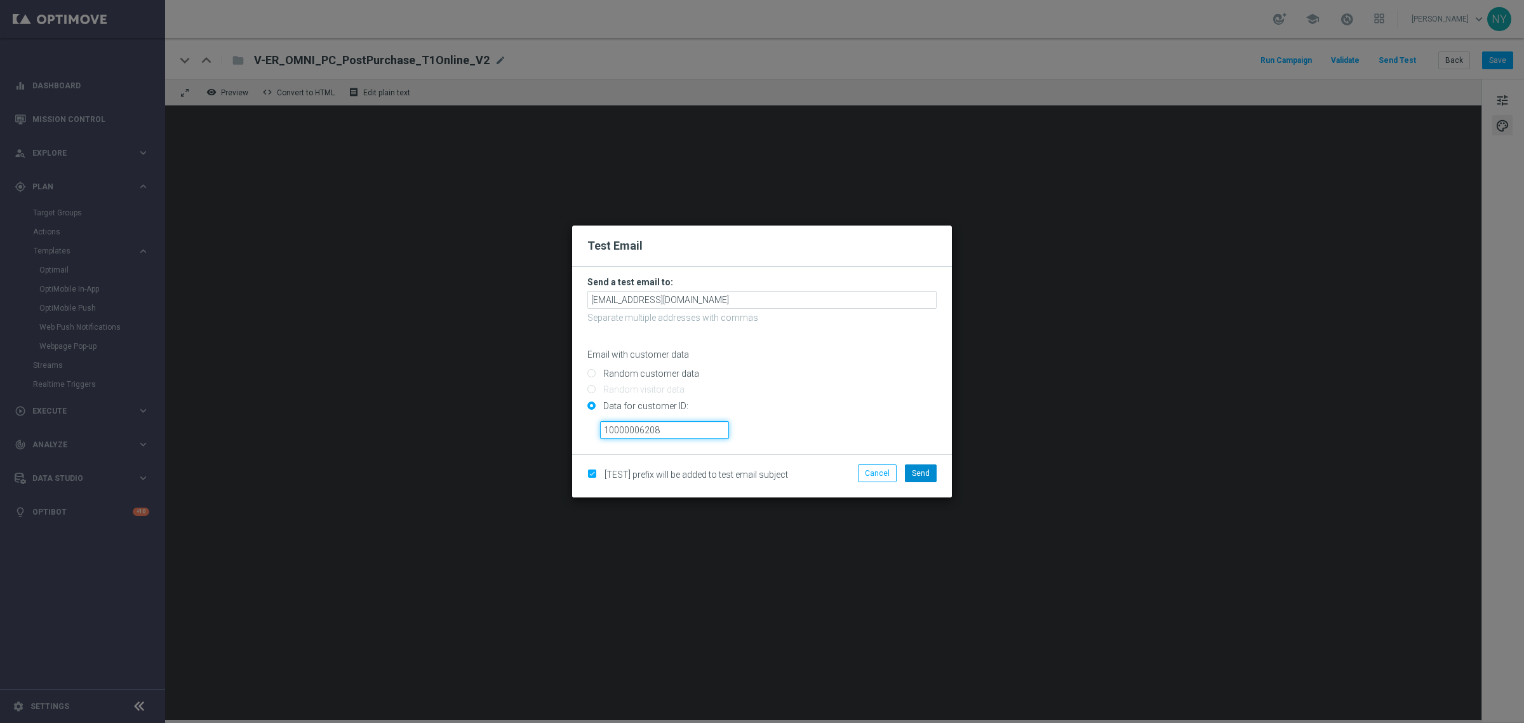
type input "10000006208"
click at [918, 469] on span "Send" at bounding box center [921, 473] width 18 height 9
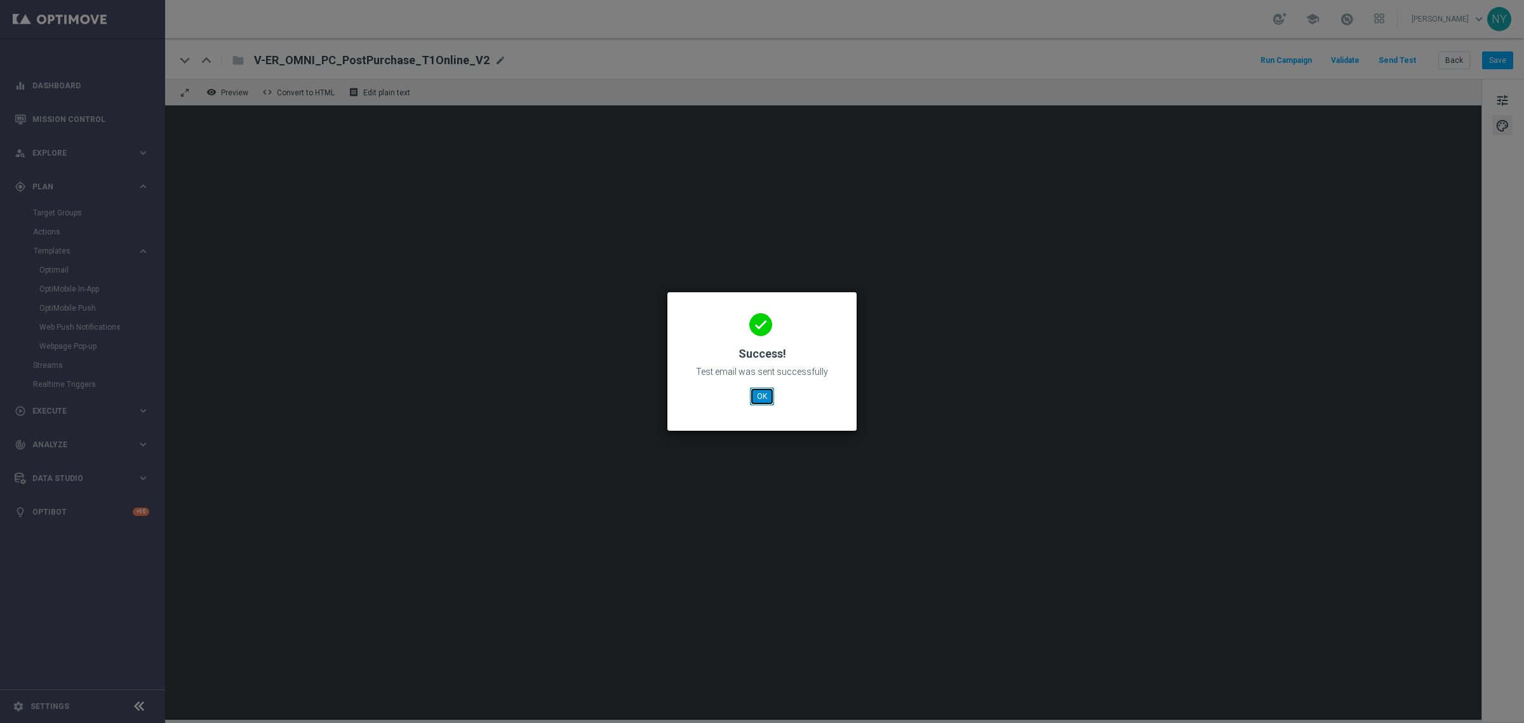
click at [760, 397] on button "OK" at bounding box center [762, 396] width 24 height 18
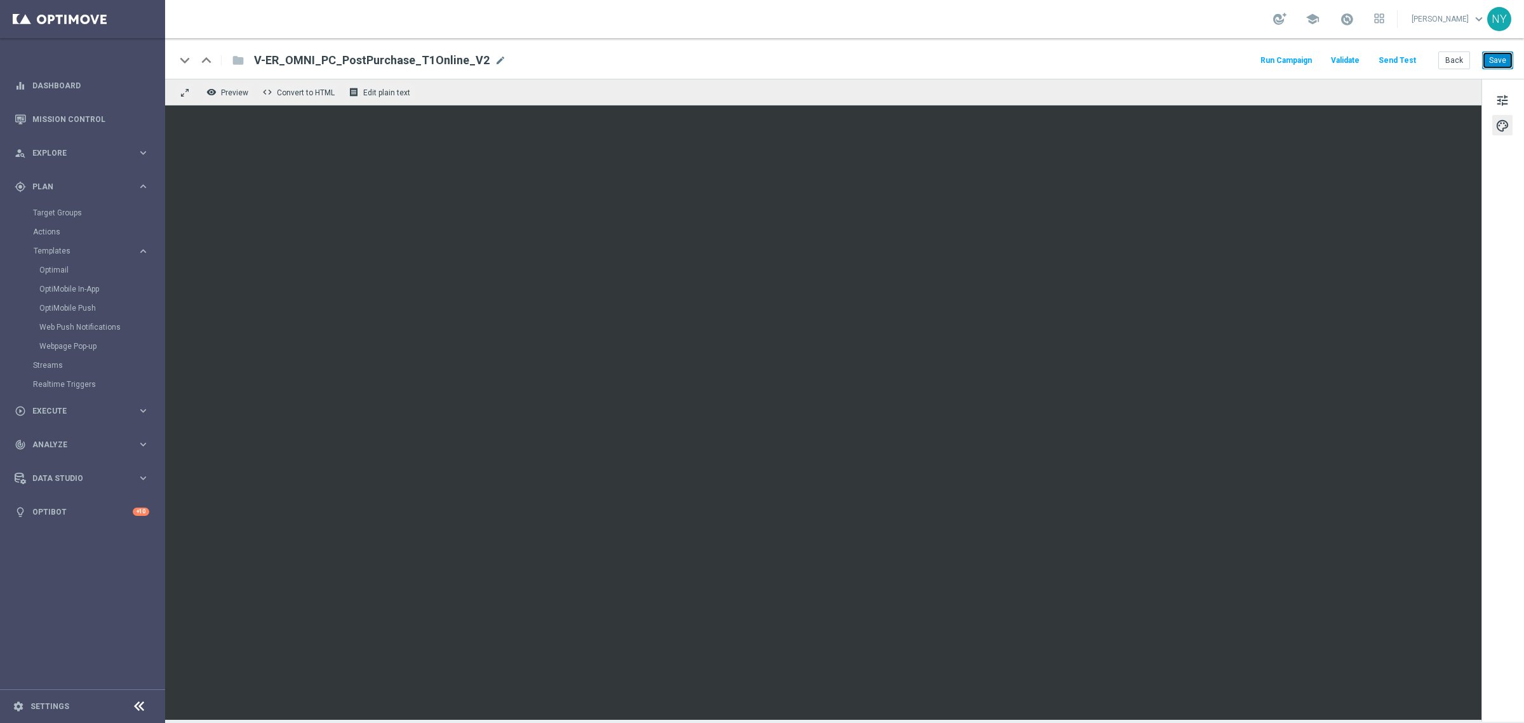
click at [1497, 60] on button "Save" at bounding box center [1497, 60] width 31 height 18
click at [495, 60] on span "mode_edit" at bounding box center [500, 60] width 11 height 11
drag, startPoint x: 382, startPoint y: 60, endPoint x: 312, endPoint y: 57, distance: 69.9
click at [312, 57] on input "V-ER_OMNI_PC_PostPurchase_T1Online_V2" at bounding box center [411, 60] width 315 height 17
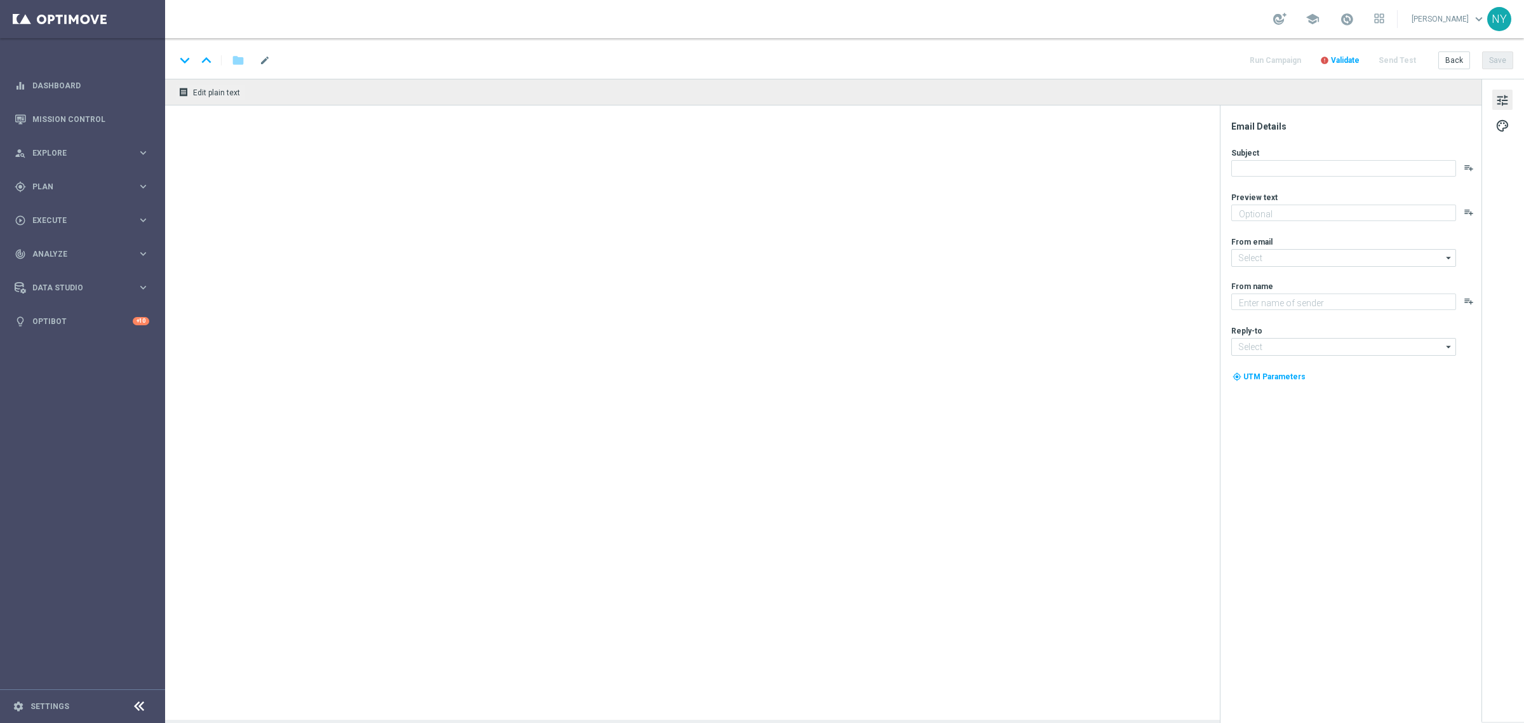
type textarea "👆Tap into big savings."
type textarea "Staples"
type input "[EMAIL_ADDRESS][DOMAIN_NAME]"
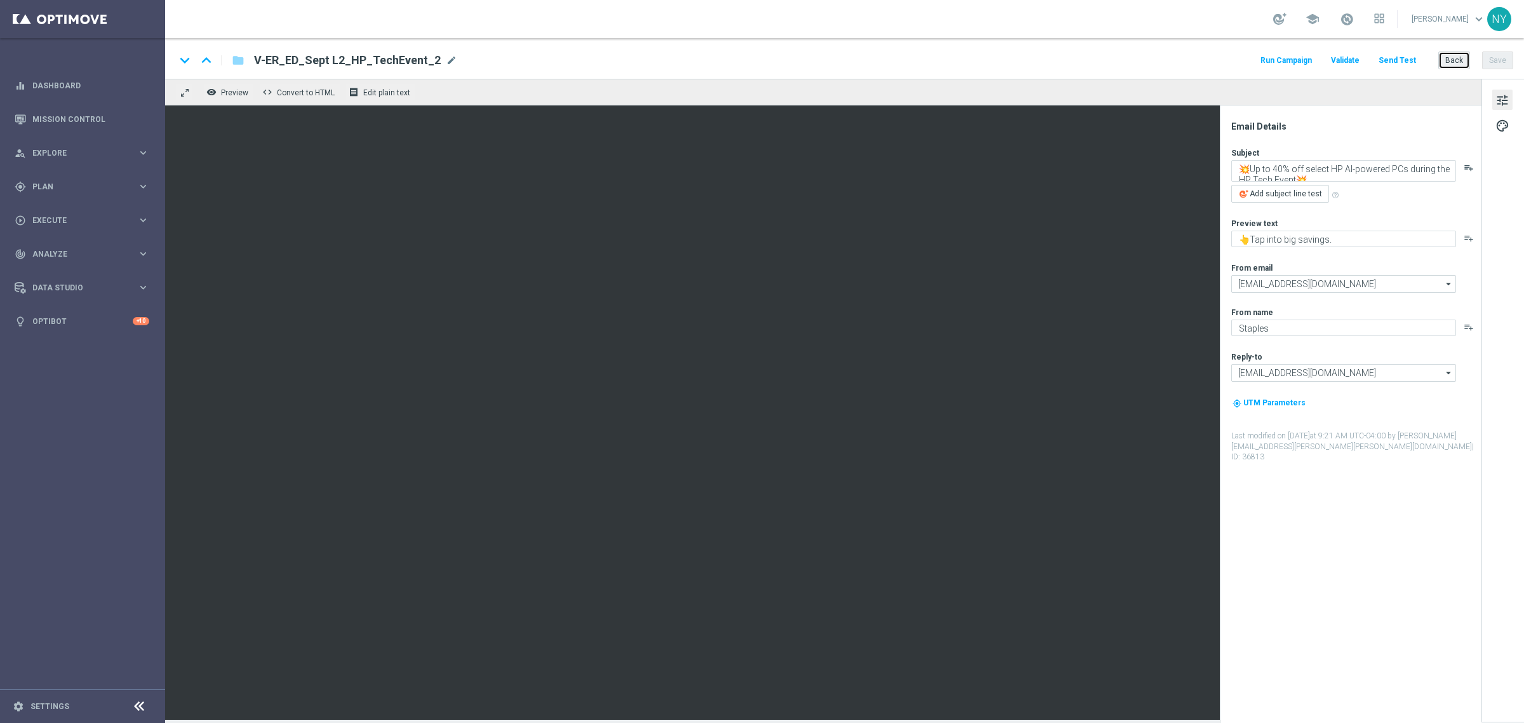
click at [1452, 64] on button "Back" at bounding box center [1454, 60] width 32 height 18
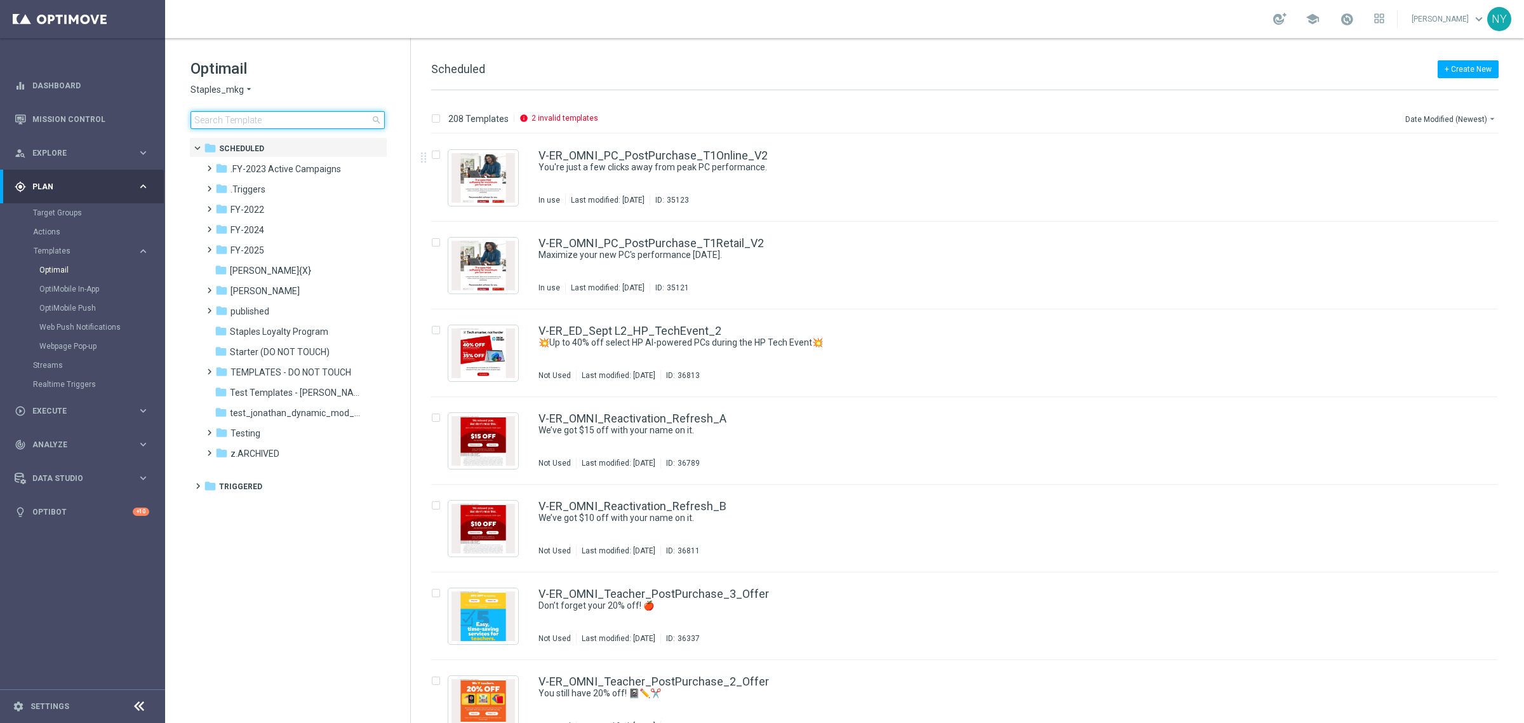
click at [264, 117] on input at bounding box center [288, 120] width 194 height 18
type input "CT_V-Refresh_OmniProdRec_Personalized"
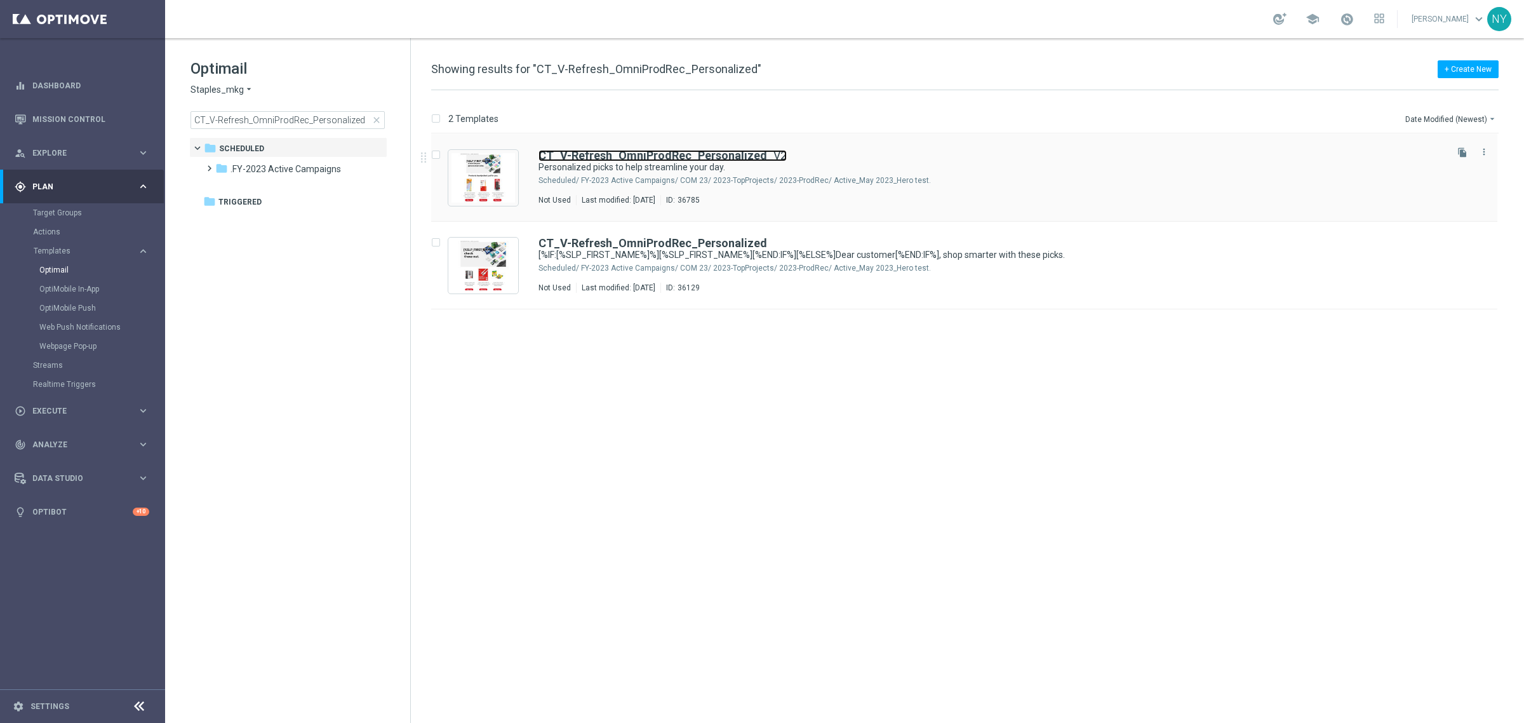
click at [689, 154] on b "CT_V-Refresh_OmniProdRec_Personalized" at bounding box center [653, 155] width 229 height 13
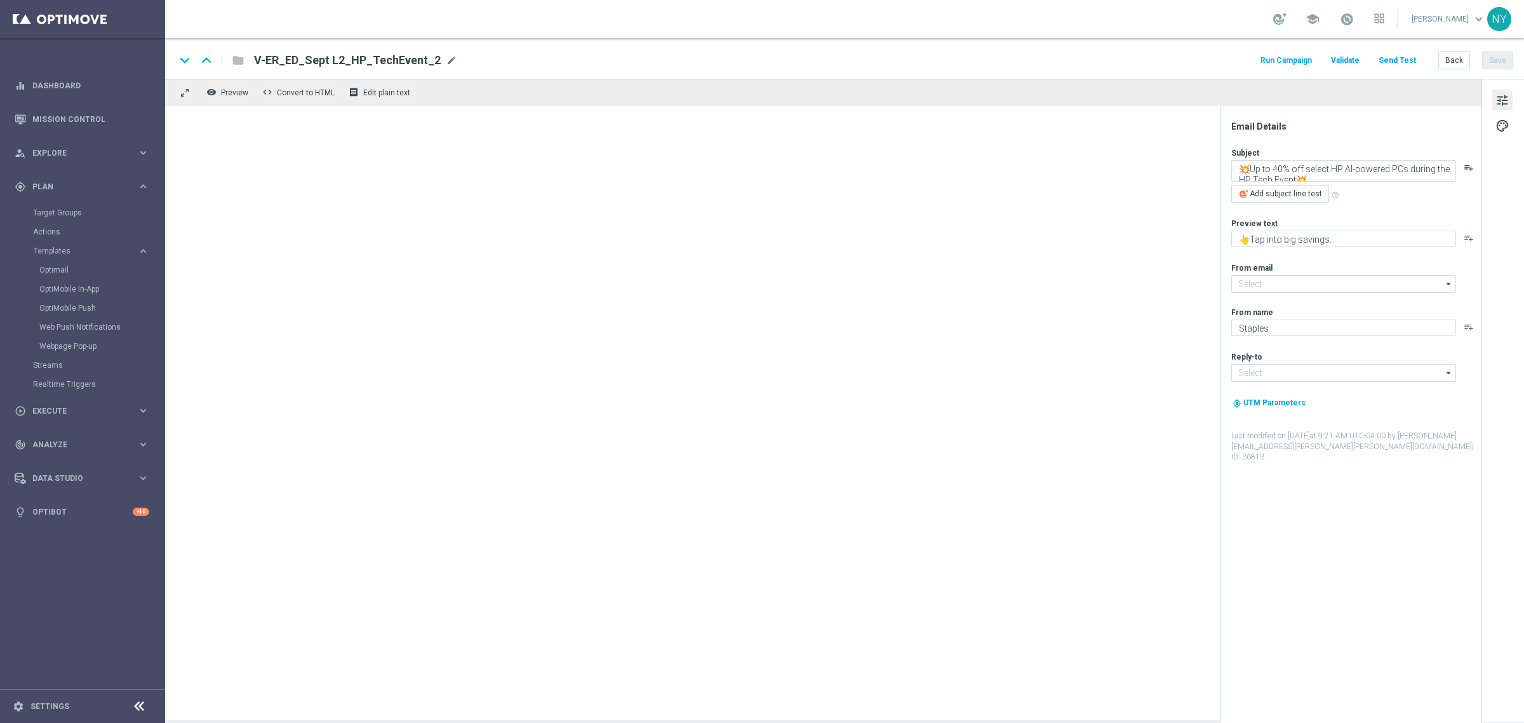
type input "[EMAIL_ADDRESS][DOMAIN_NAME]"
type textarea "Personalized picks to help streamline your day."
type textarea "Your handpicked items are waiting."
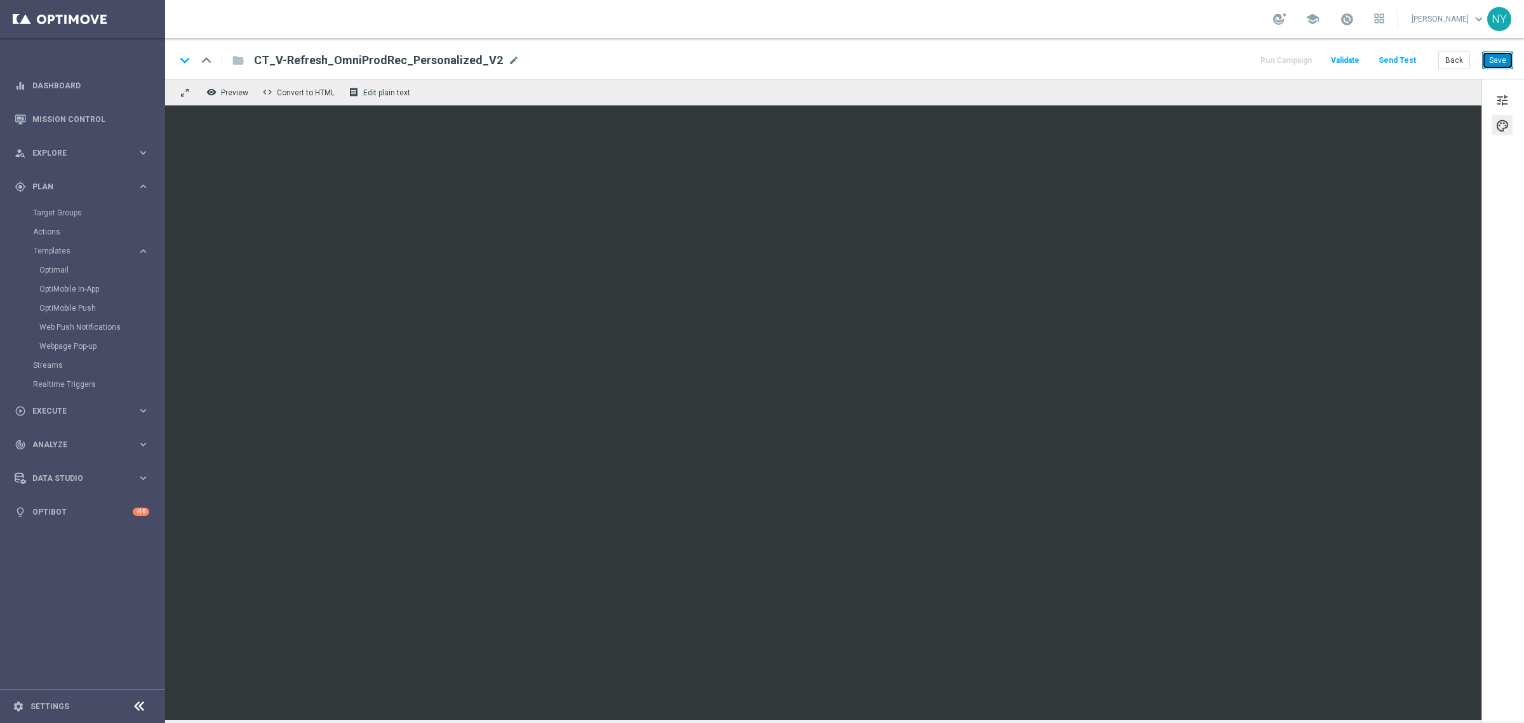
click at [1500, 59] on button "Save" at bounding box center [1497, 60] width 31 height 18
click at [1399, 58] on button "Send Test" at bounding box center [1397, 60] width 41 height 17
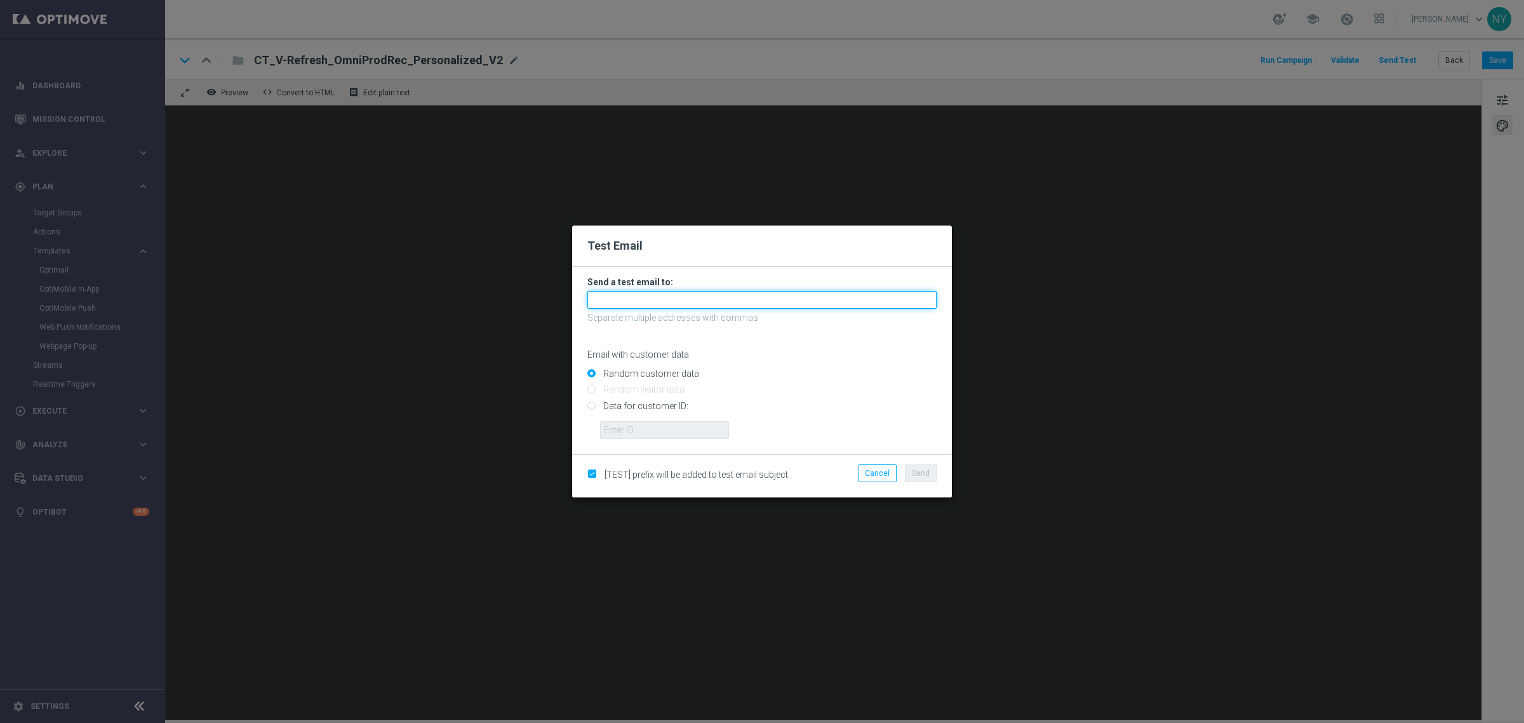
click at [601, 297] on input "text" at bounding box center [761, 300] width 349 height 18
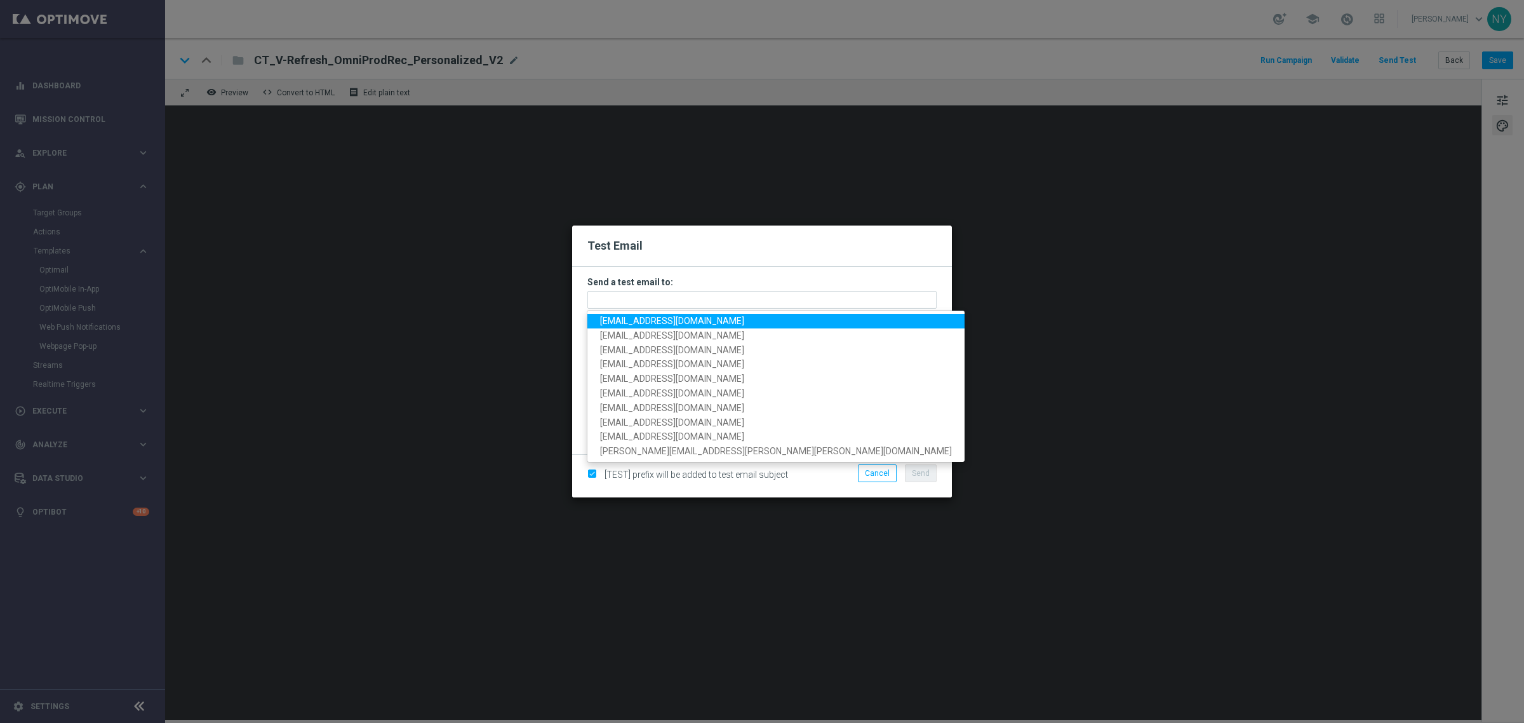
click at [1051, 159] on modal-container "Test Email Send a test email to: neilyetts3-blmu7@litmusemail.com neilyetts3-bl…" at bounding box center [762, 361] width 1524 height 723
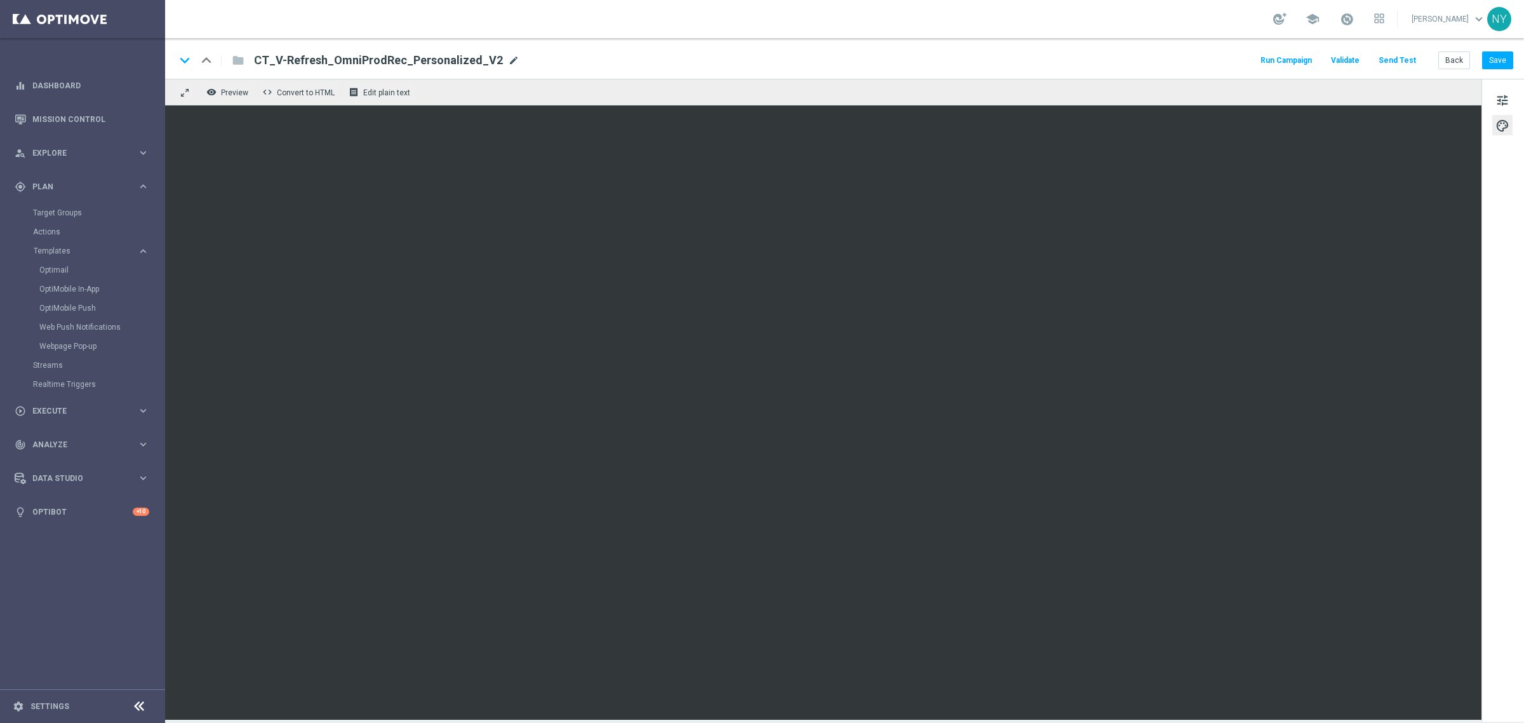
click at [508, 61] on span "mode_edit" at bounding box center [513, 60] width 11 height 11
drag, startPoint x: 481, startPoint y: 60, endPoint x: -6, endPoint y: 51, distance: 487.2
click at [0, 51] on html "equalizer Dashboard Mission Control" at bounding box center [762, 361] width 1524 height 723
click at [1402, 60] on button "Send Test" at bounding box center [1397, 60] width 41 height 17
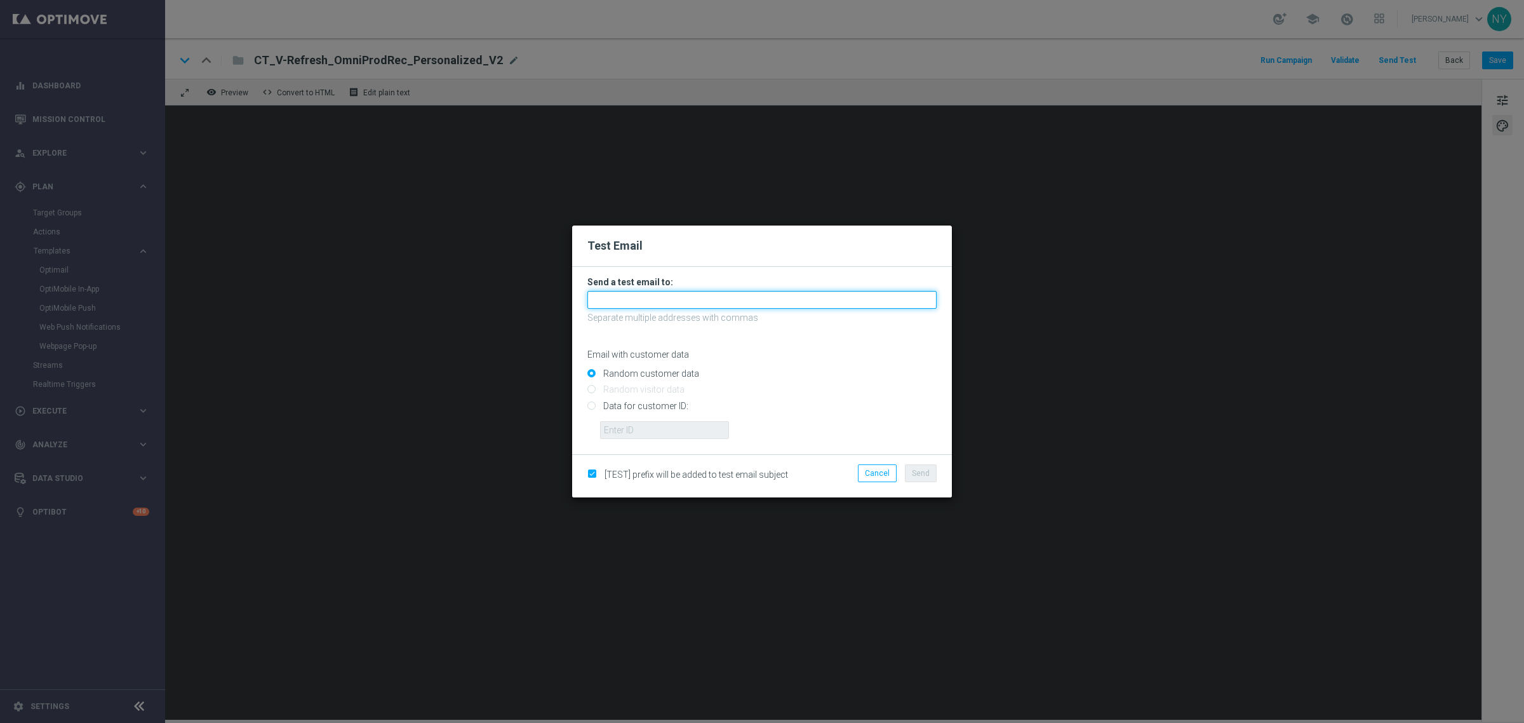
click at [627, 305] on input "text" at bounding box center [761, 300] width 349 height 18
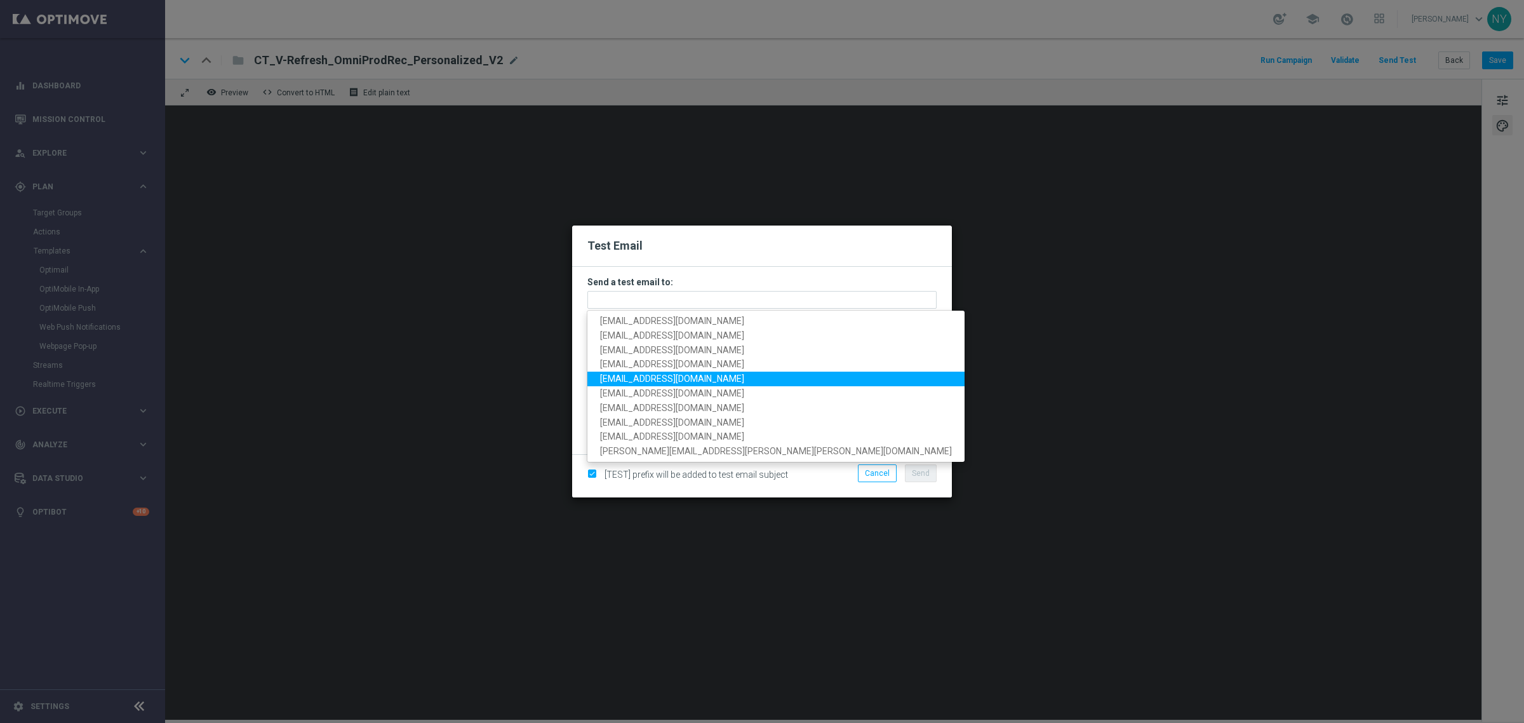
click at [658, 378] on span "[EMAIL_ADDRESS][DOMAIN_NAME]" at bounding box center [672, 378] width 144 height 10
type input "[EMAIL_ADDRESS][DOMAIN_NAME]"
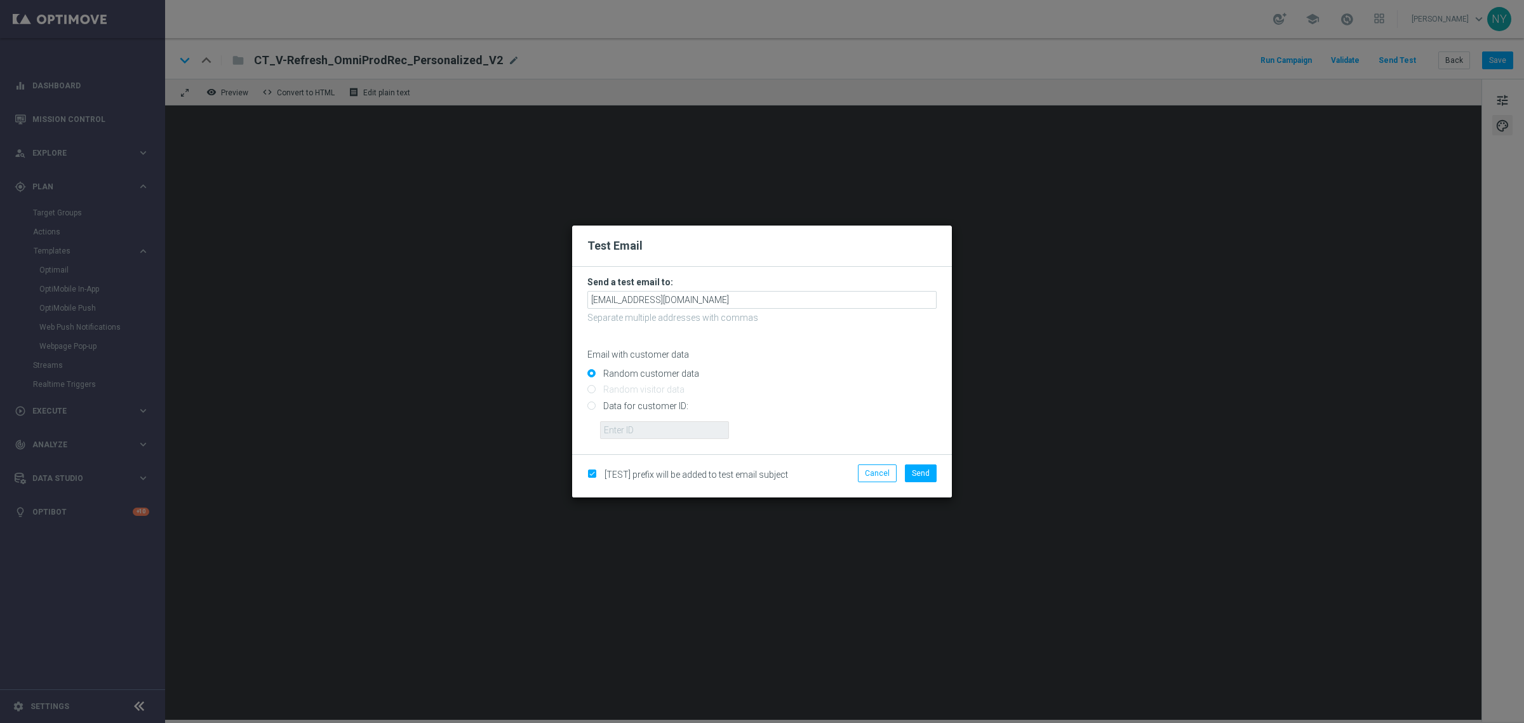
drag, startPoint x: 584, startPoint y: 405, endPoint x: 597, endPoint y: 416, distance: 17.1
click at [584, 405] on form "Send a test email to: neilyetts3@litmusemail.com Separate multiple addresses wi…" at bounding box center [762, 360] width 380 height 187
click at [592, 408] on input "Data for customer ID:" at bounding box center [761, 411] width 349 height 18
radio input "true"
click at [615, 430] on input "text" at bounding box center [664, 430] width 129 height 18
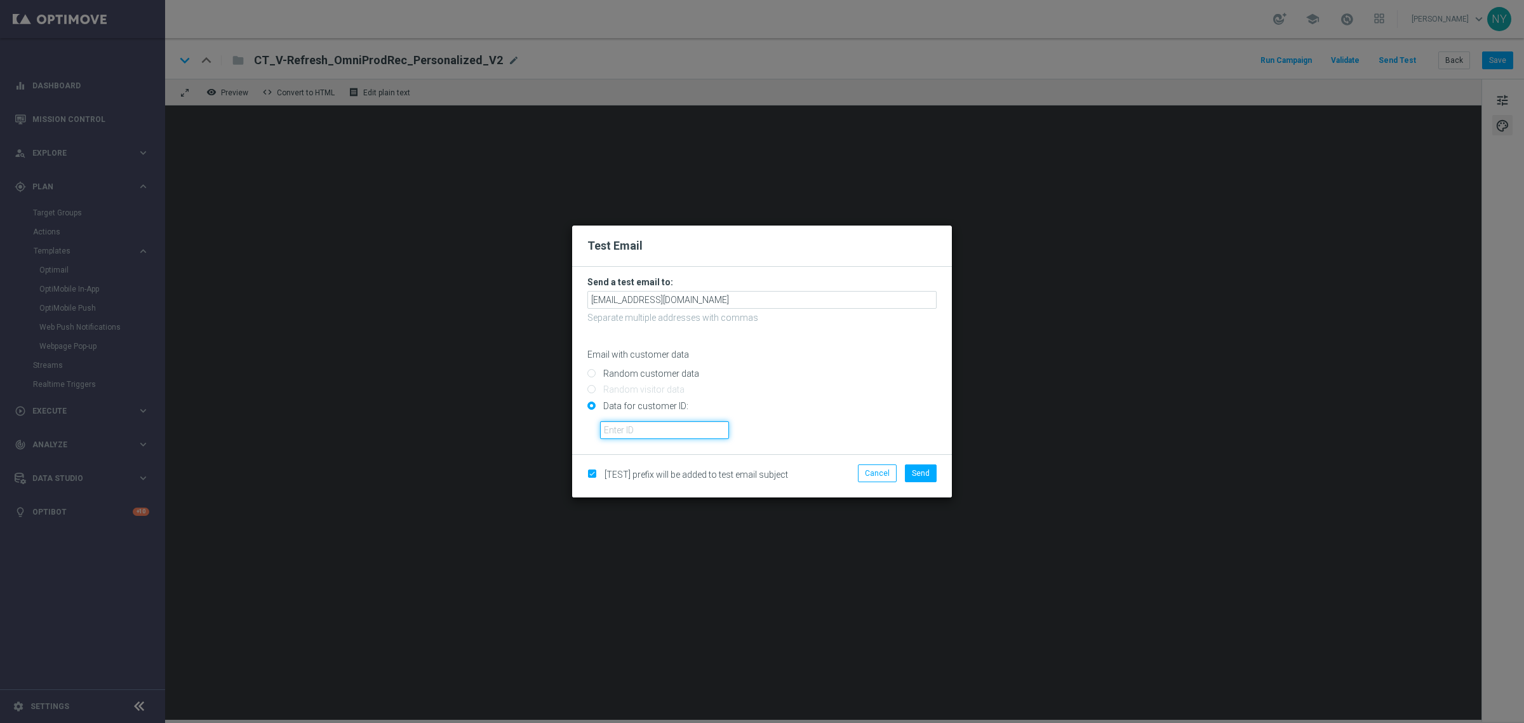
click at [664, 432] on input "text" at bounding box center [664, 430] width 129 height 18
paste input "10000006208"
type input "10000006208"
click at [922, 469] on span "Send" at bounding box center [921, 473] width 18 height 9
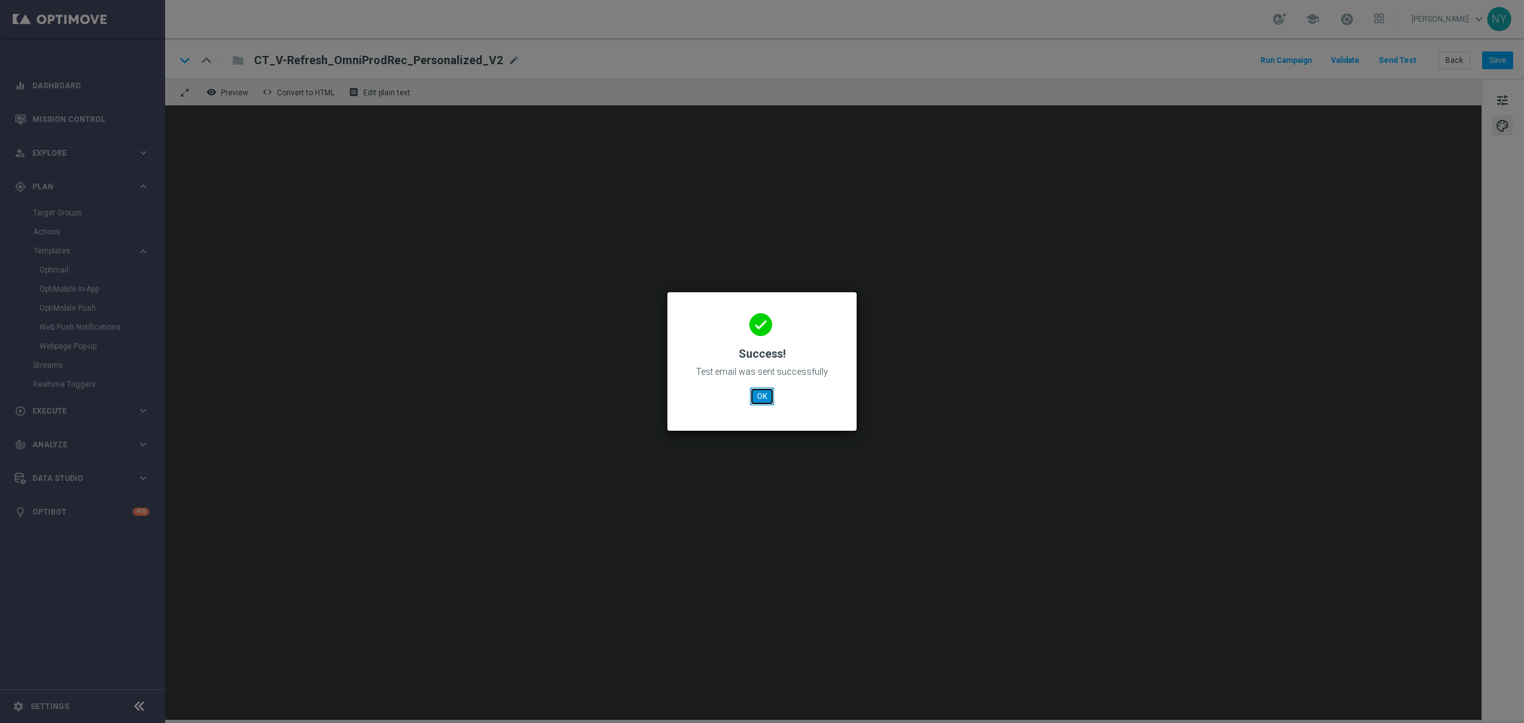
click at [769, 404] on button "OK" at bounding box center [762, 396] width 24 height 18
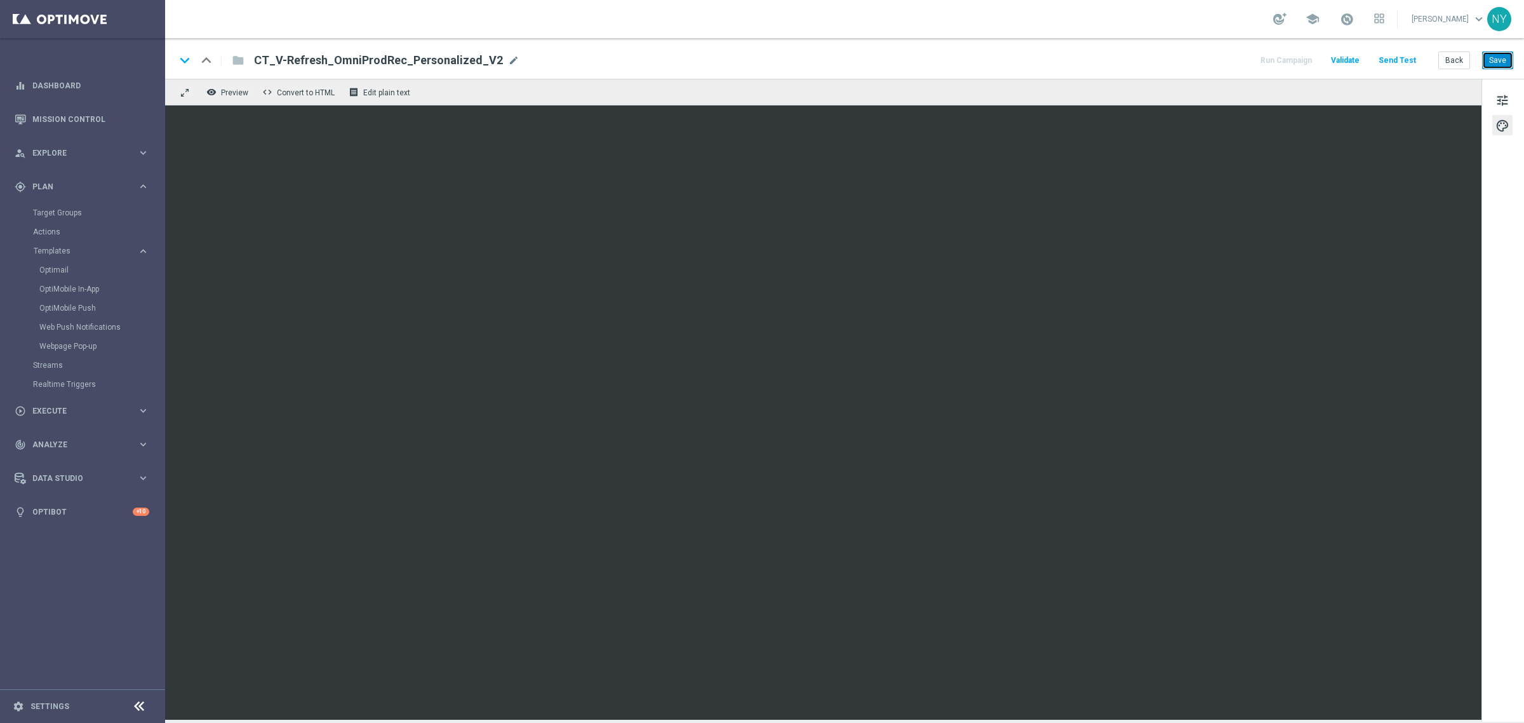
click at [1499, 57] on button "Save" at bounding box center [1497, 60] width 31 height 18
click at [1400, 56] on button "Send Test" at bounding box center [1397, 60] width 41 height 17
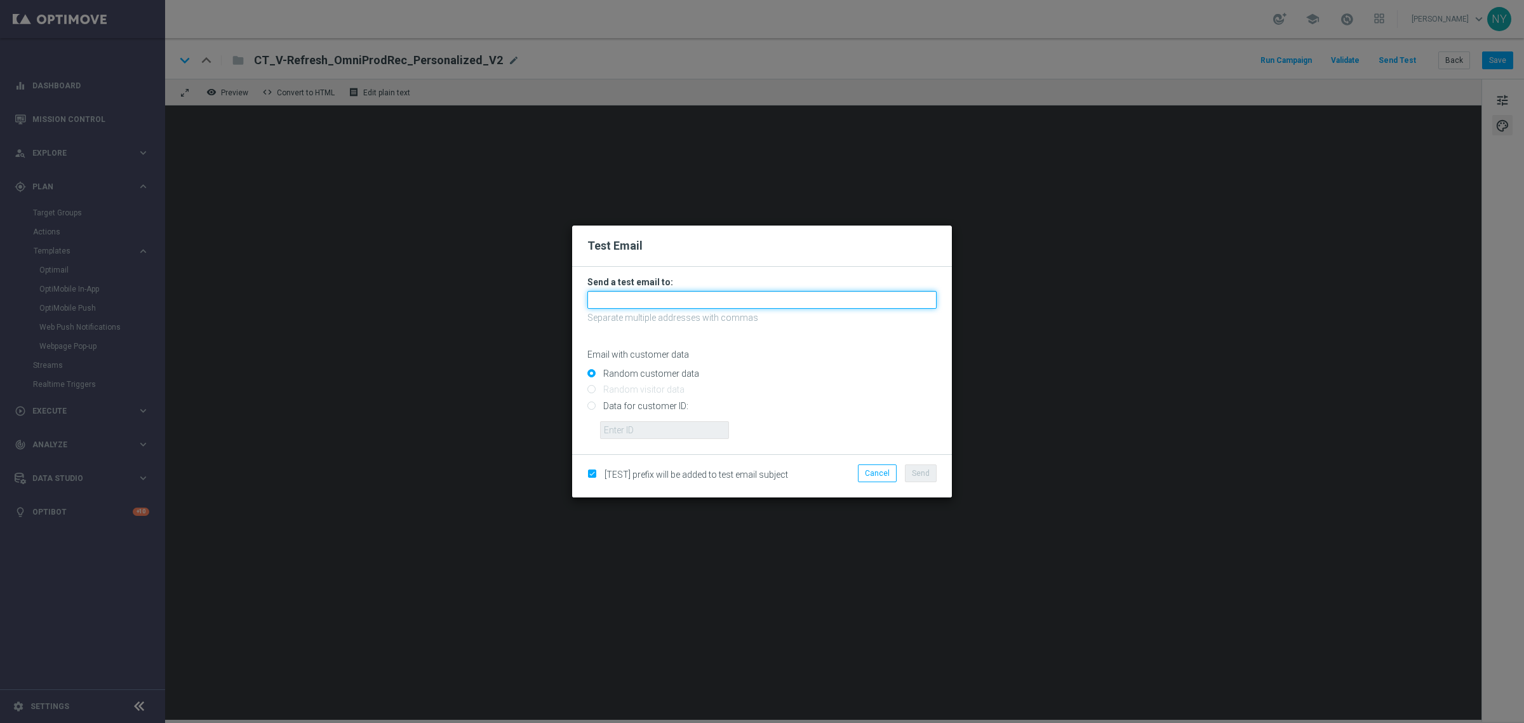
click at [622, 302] on input "text" at bounding box center [761, 300] width 349 height 18
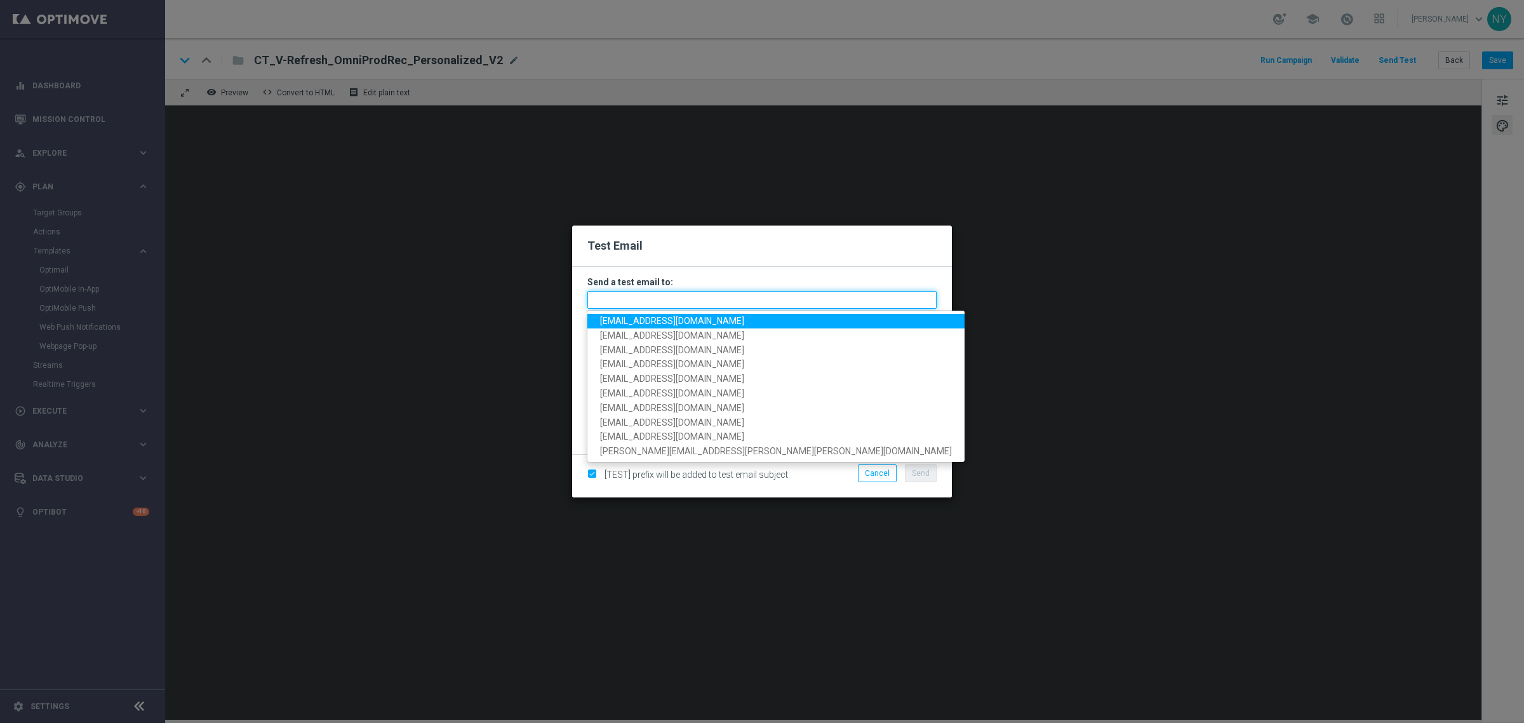
paste input "[EMAIL_ADDRESS][DOMAIN_NAME]"
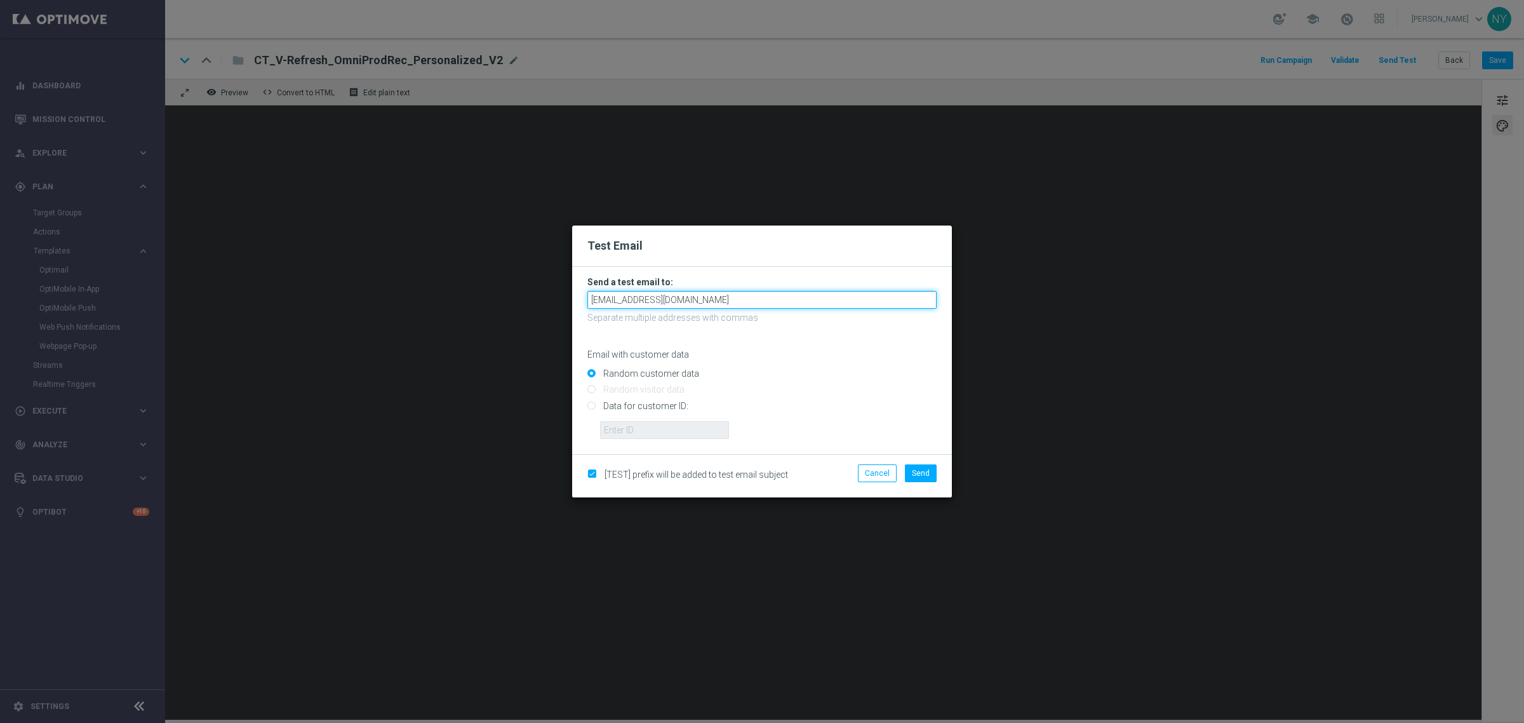
type input "[EMAIL_ADDRESS][DOMAIN_NAME]"
click at [591, 406] on input "Data for customer ID:" at bounding box center [761, 411] width 349 height 18
radio input "true"
click at [649, 419] on input "Data for customer ID:" at bounding box center [761, 411] width 349 height 18
click at [648, 424] on input "text" at bounding box center [664, 430] width 129 height 18
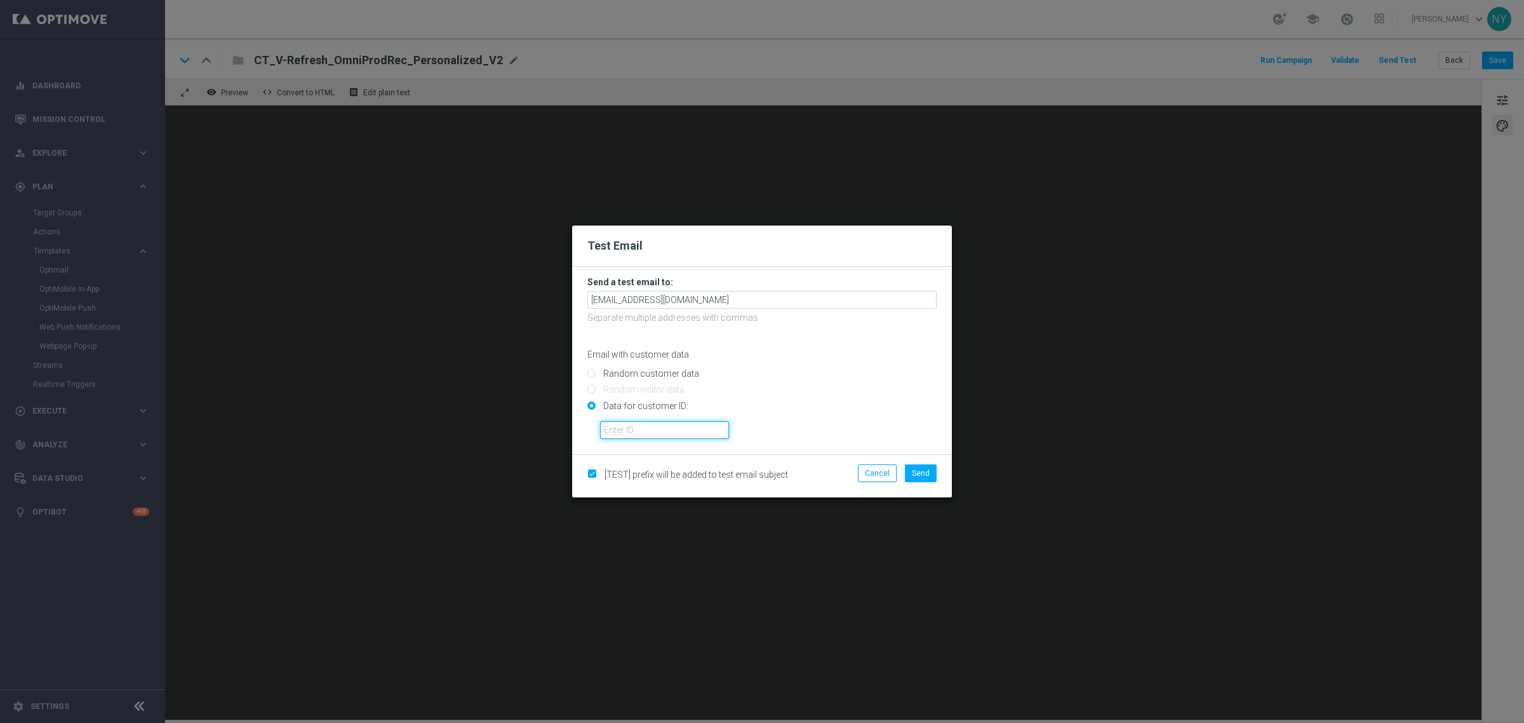
paste input "10000006208"
type input "10000006208"
click at [922, 472] on span "Send" at bounding box center [921, 473] width 18 height 9
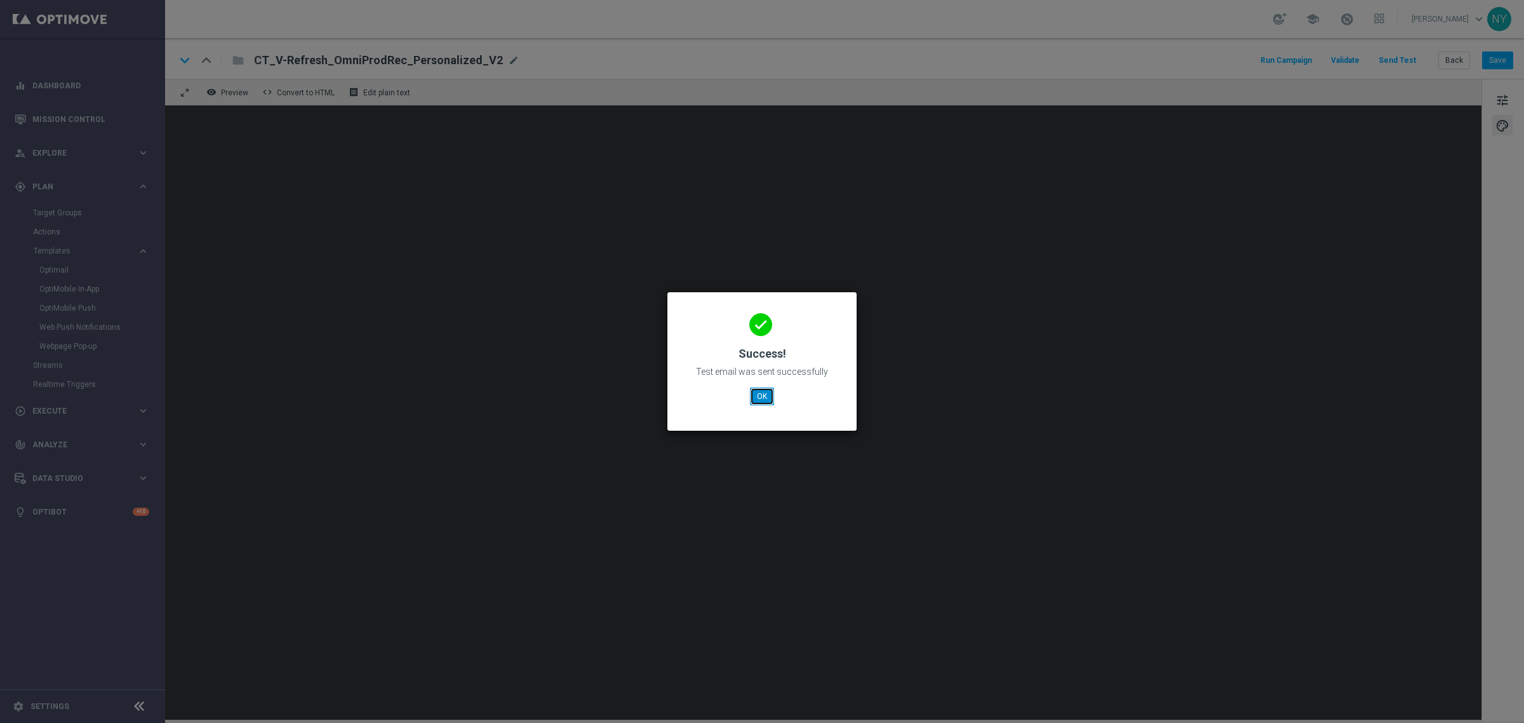
click at [754, 389] on button "OK" at bounding box center [762, 396] width 24 height 18
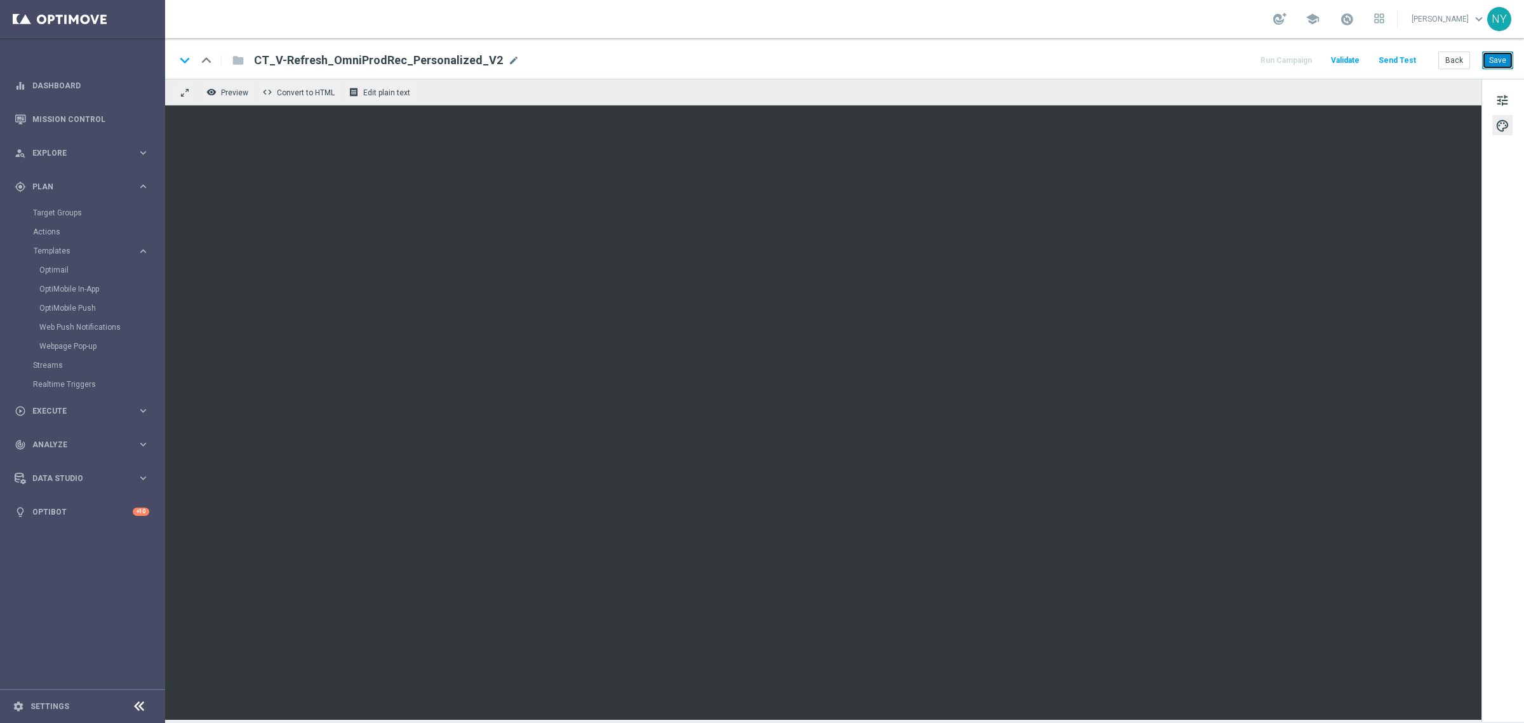
click at [1503, 61] on button "Save" at bounding box center [1497, 60] width 31 height 18
click at [1399, 60] on button "Send Test" at bounding box center [1397, 60] width 41 height 17
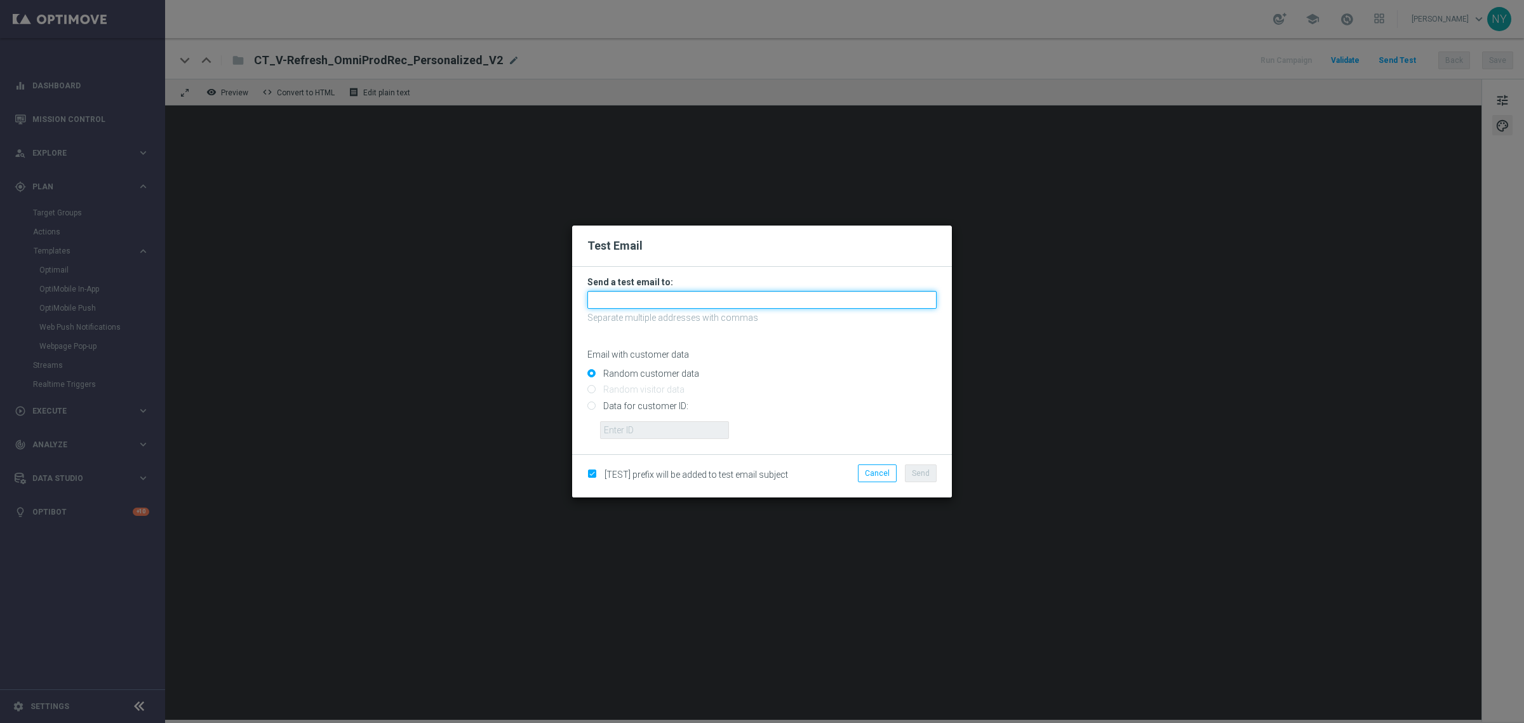
click at [646, 295] on input "text" at bounding box center [761, 300] width 349 height 18
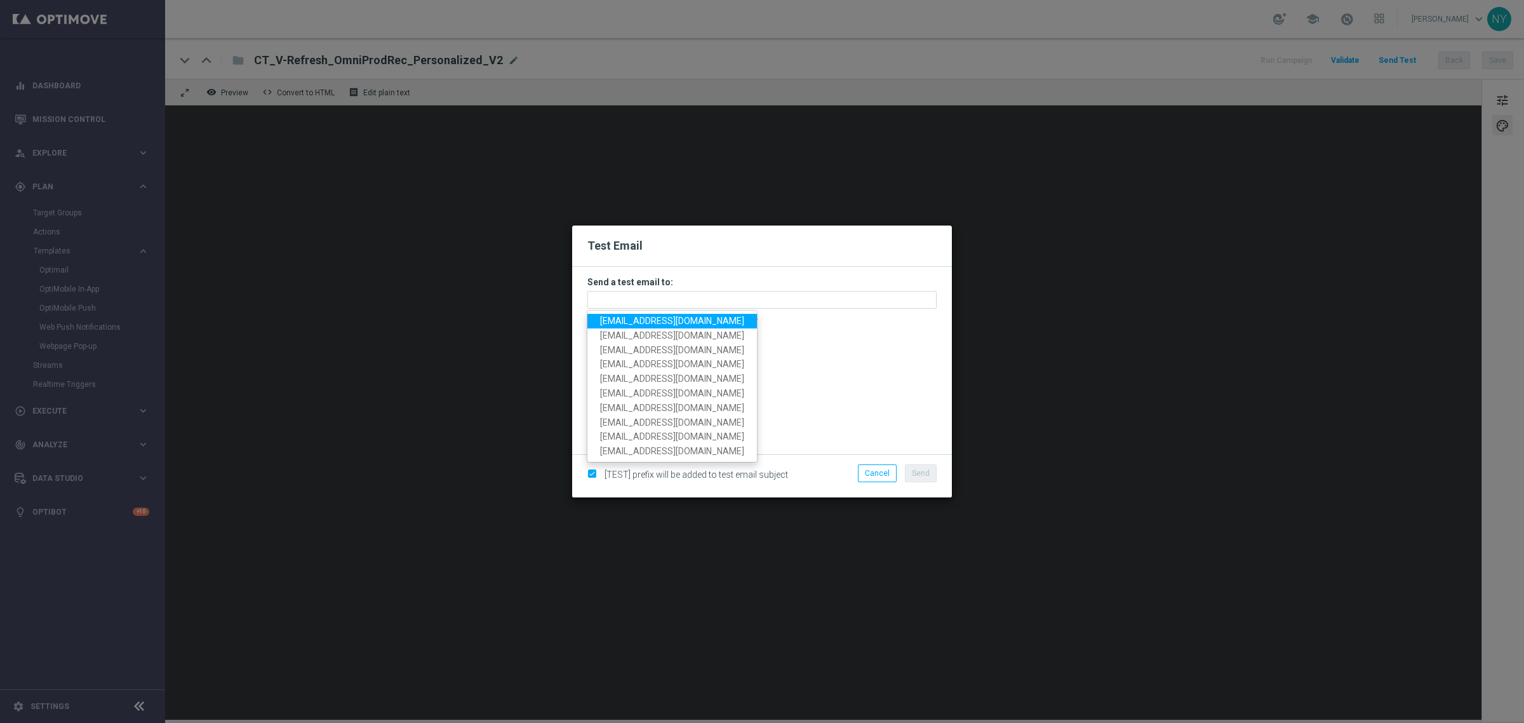
click at [646, 321] on span "neilyetts3-blvp1@litmusemail.com" at bounding box center [672, 321] width 144 height 10
type input "neilyetts3-blvp1@litmusemail.com"
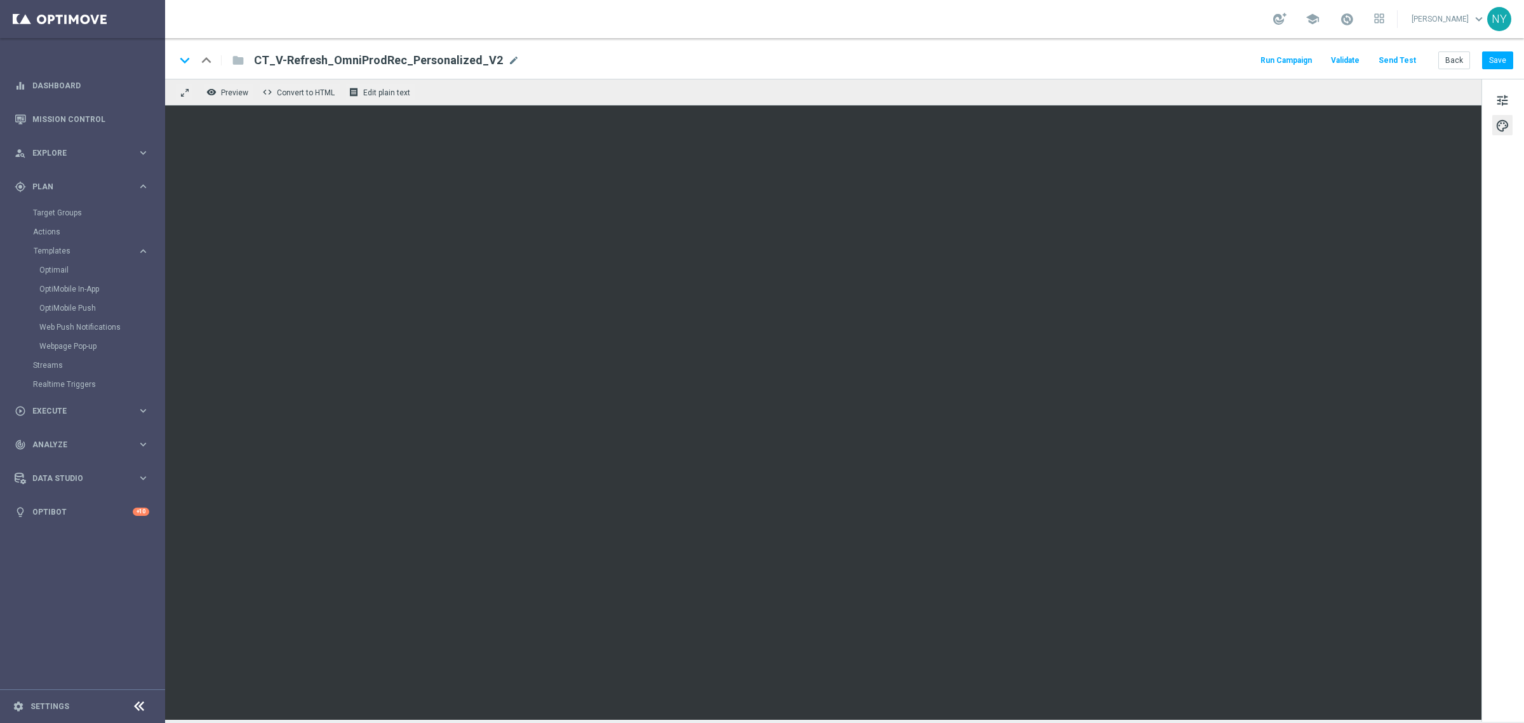
click at [1396, 62] on button "Send Test" at bounding box center [1397, 60] width 41 height 17
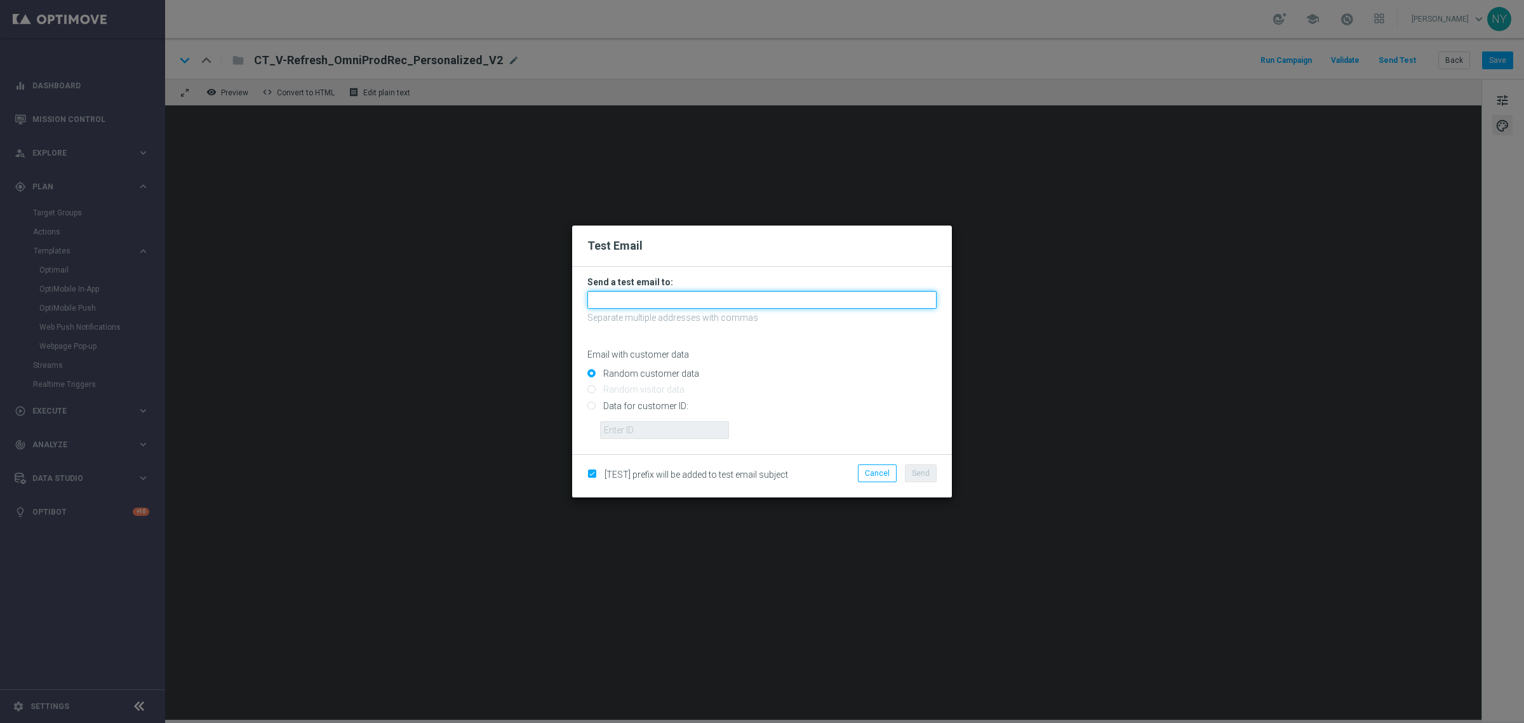
click at [612, 298] on input "text" at bounding box center [761, 300] width 349 height 18
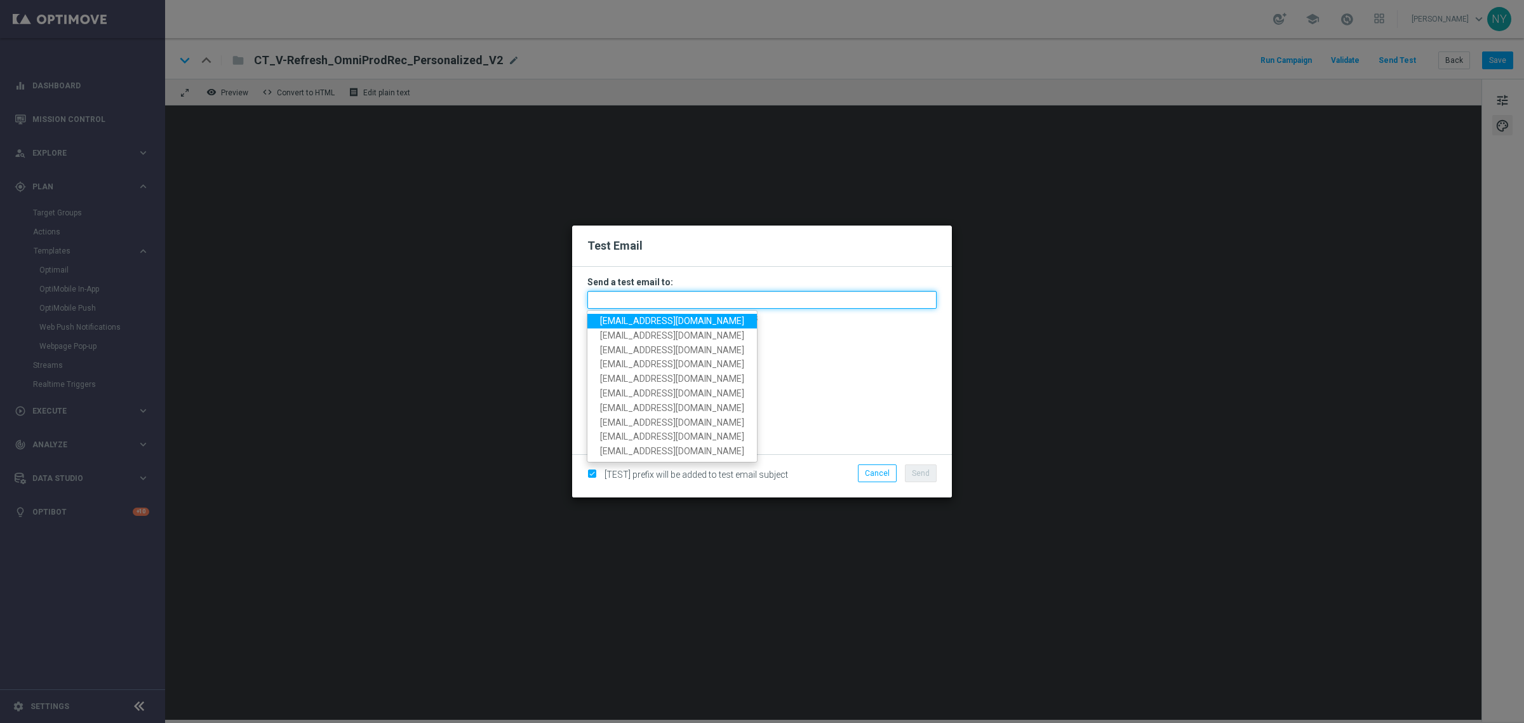
paste input "neilyetts3-blvp1@litmusemail.com"
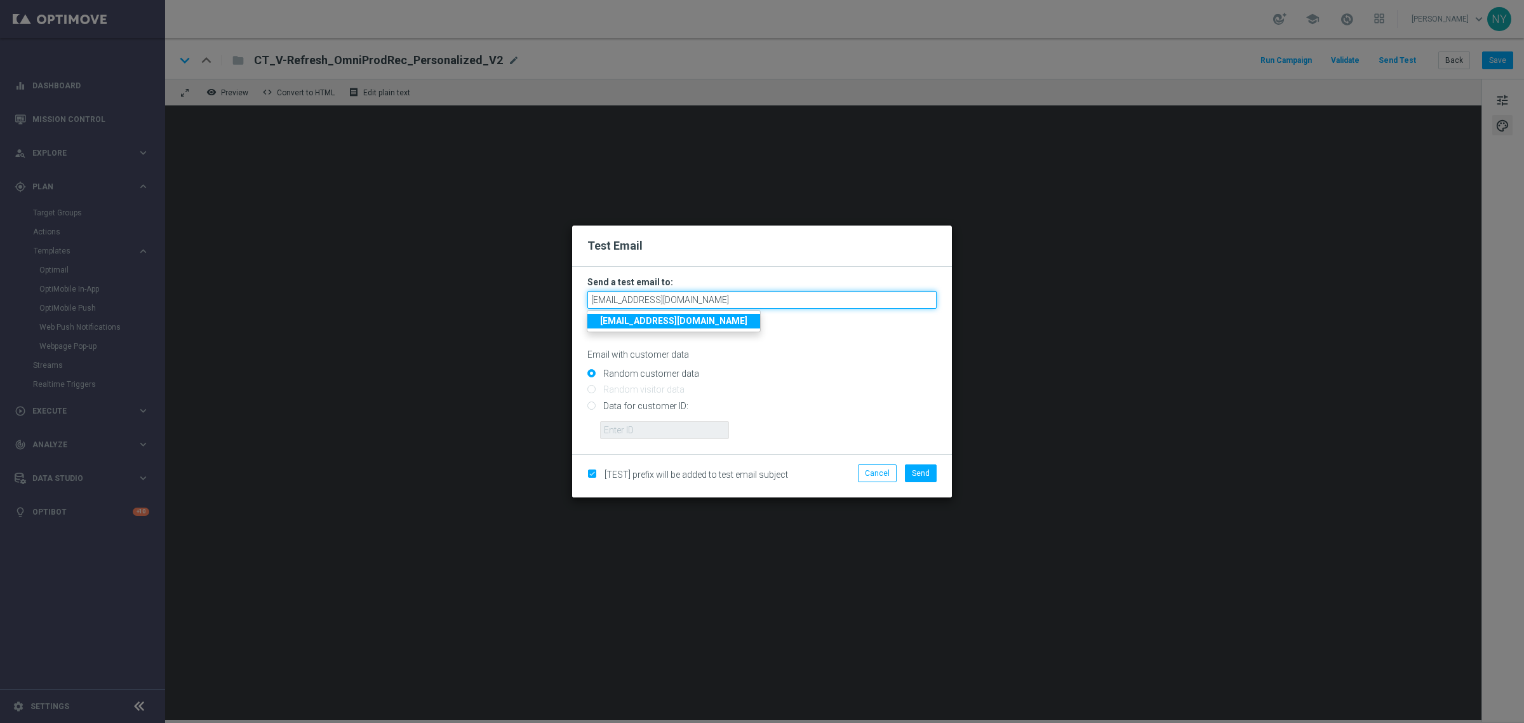
type input "neilyetts3-blvp1@litmusemail.com"
click at [592, 406] on input "Data for customer ID:" at bounding box center [761, 411] width 349 height 18
radio input "true"
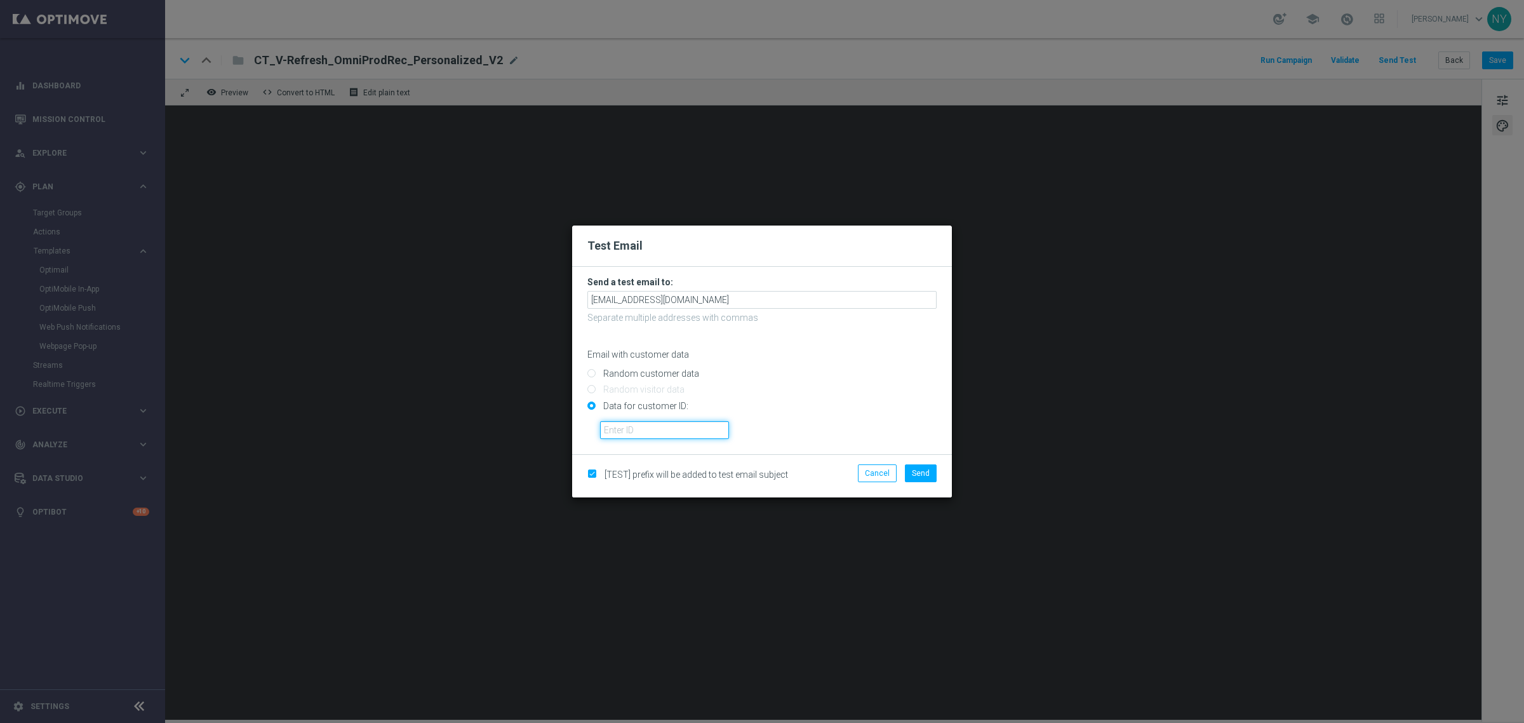
click at [611, 433] on input "text" at bounding box center [664, 430] width 129 height 18
click at [662, 427] on input "text" at bounding box center [664, 430] width 129 height 18
paste input "10000006208"
type input "10000006208"
click at [922, 469] on span "Send" at bounding box center [921, 473] width 18 height 9
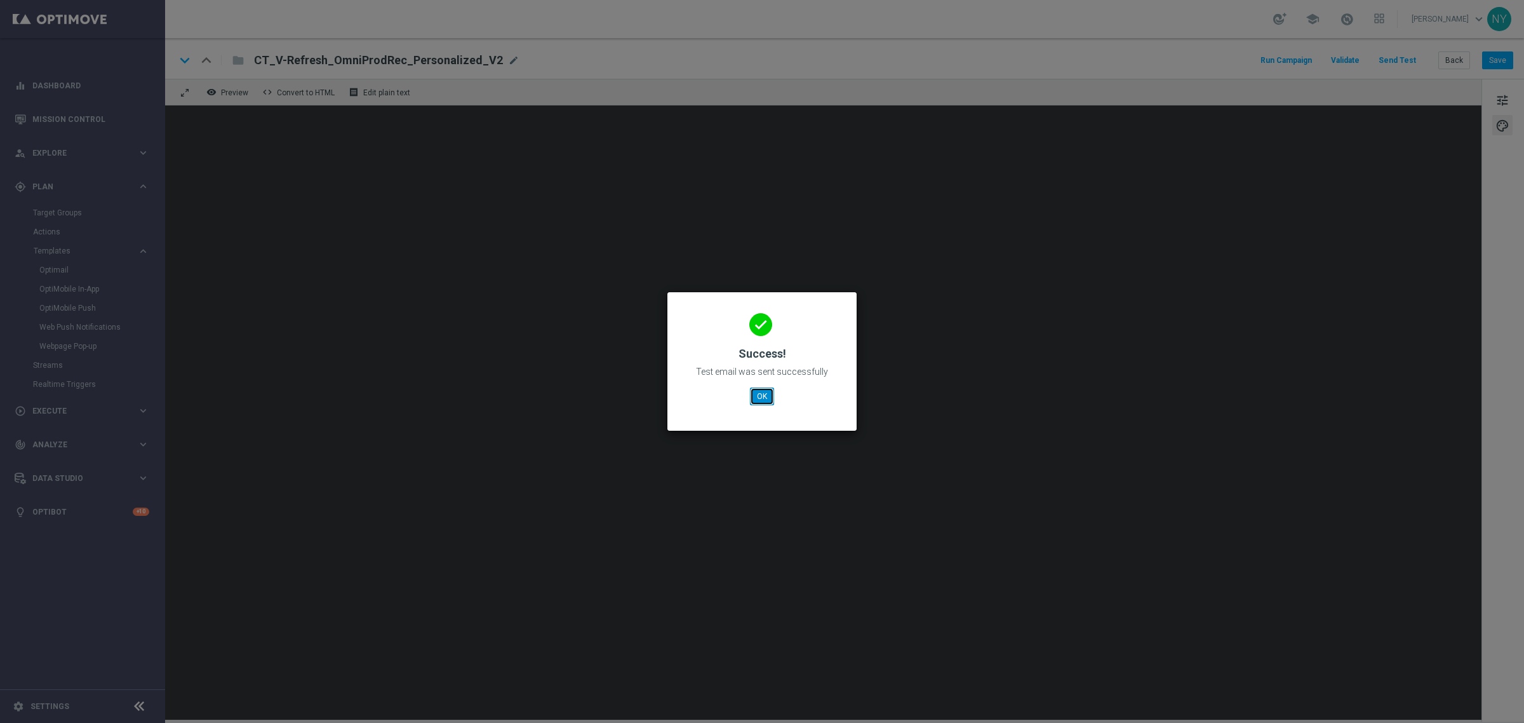
click at [760, 397] on button "OK" at bounding box center [762, 396] width 24 height 18
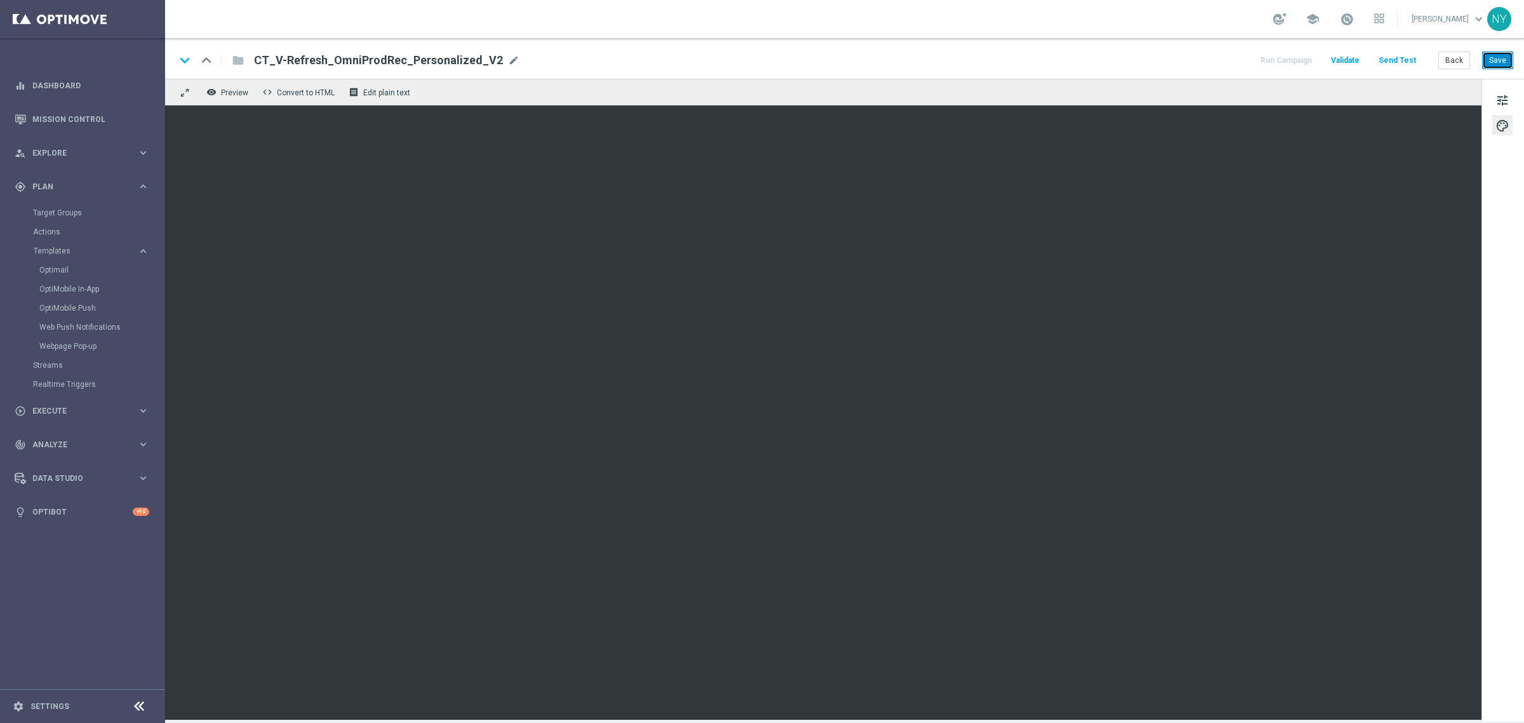
click at [1501, 65] on button "Save" at bounding box center [1497, 60] width 31 height 18
click at [1493, 57] on button "Save" at bounding box center [1497, 60] width 31 height 18
click at [1397, 60] on button "Send Test" at bounding box center [1397, 60] width 41 height 17
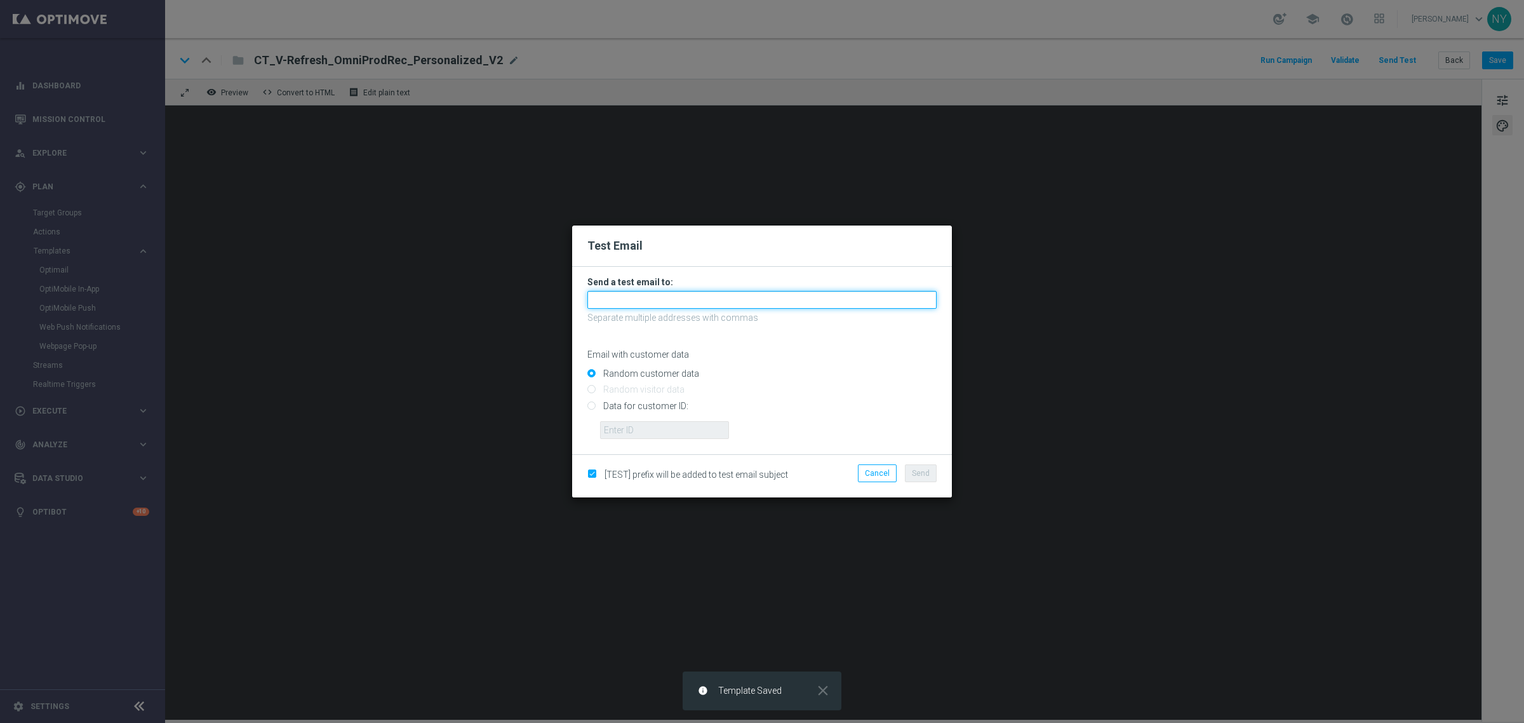
click at [630, 300] on input "text" at bounding box center [761, 300] width 349 height 18
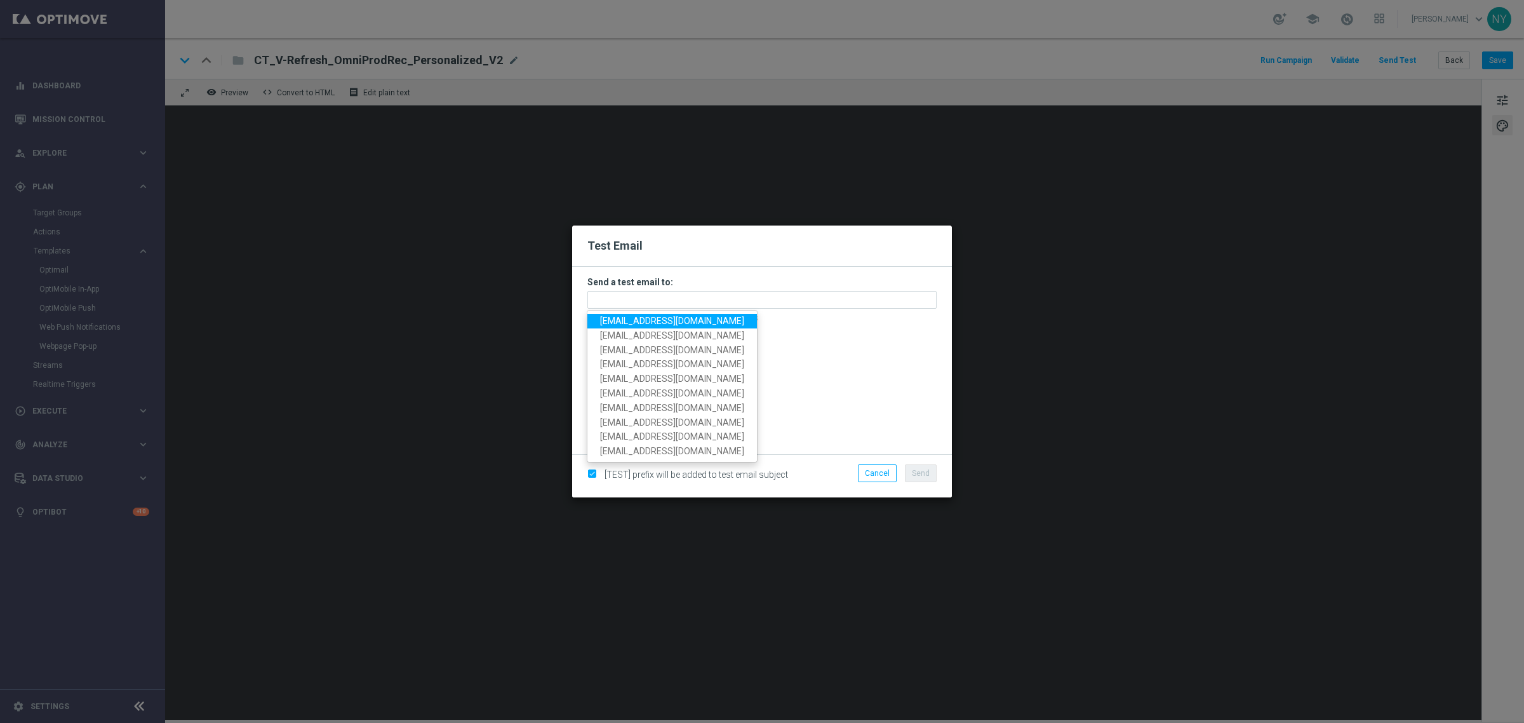
click at [633, 326] on link "neilyetts3-blvp1@litmusemail.com" at bounding box center [672, 321] width 170 height 15
type input "neilyetts3-blvp1@litmusemail.com"
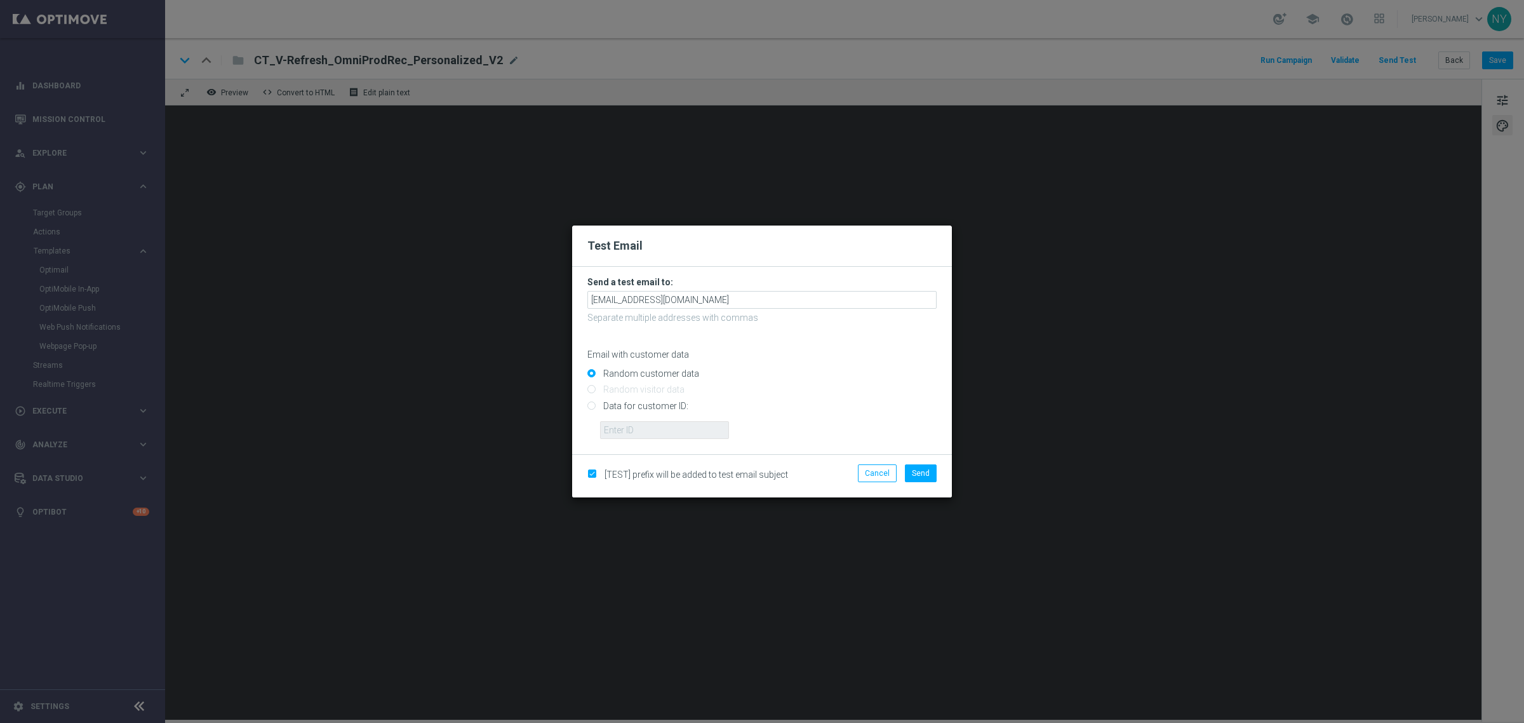
click at [592, 405] on input "Data for customer ID:" at bounding box center [761, 411] width 349 height 18
radio input "true"
click at [621, 435] on input "text" at bounding box center [664, 430] width 129 height 18
paste input "10000006208"
type input "10000006208"
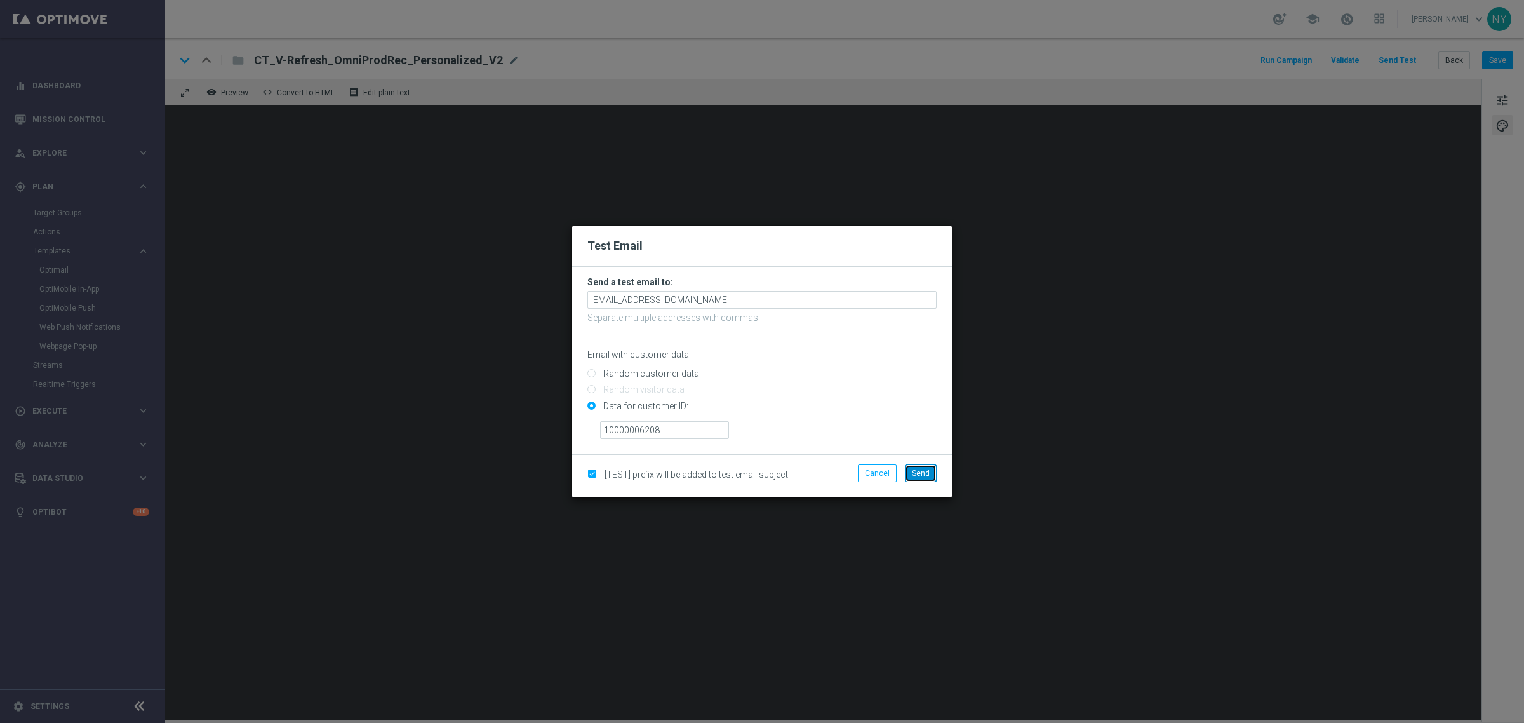
click at [922, 471] on span "Send" at bounding box center [921, 473] width 18 height 9
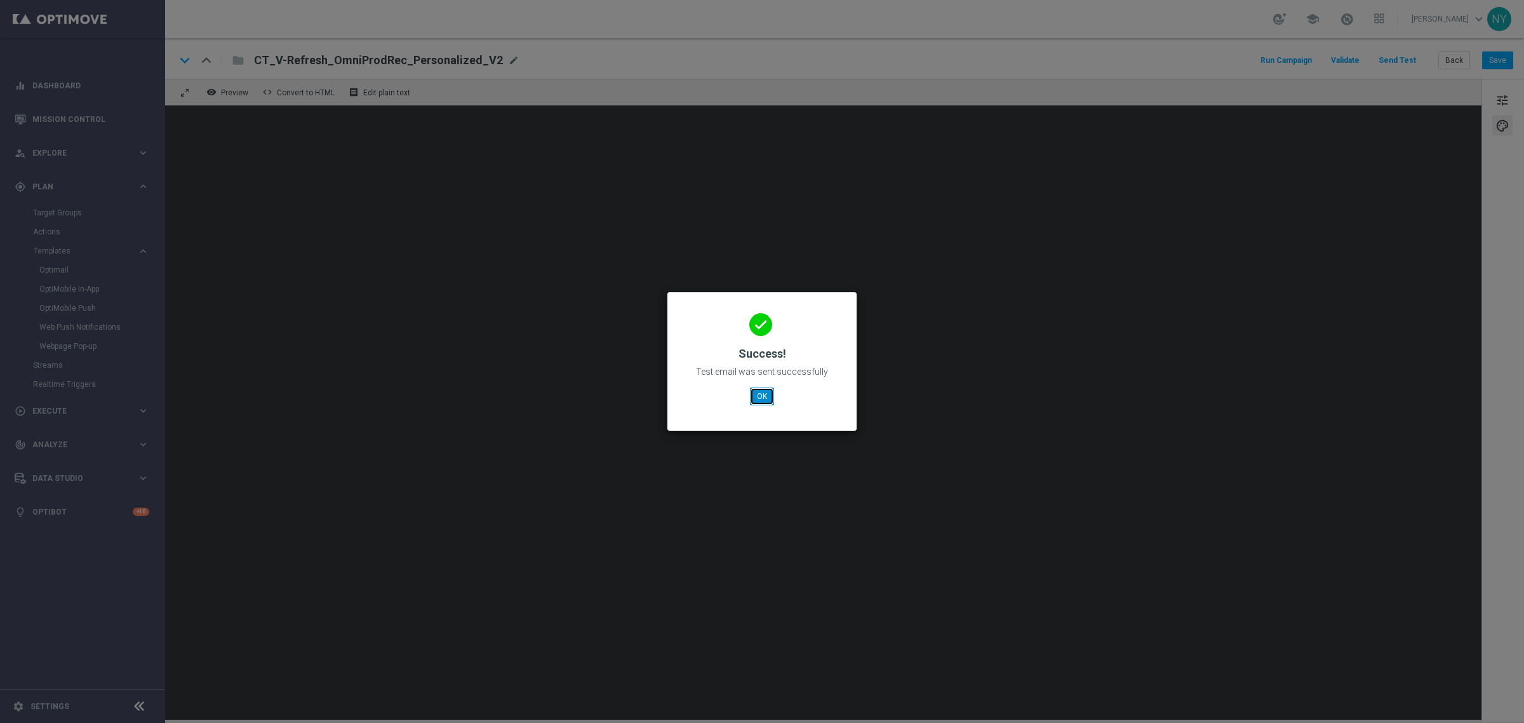
click at [759, 396] on button "OK" at bounding box center [762, 396] width 24 height 18
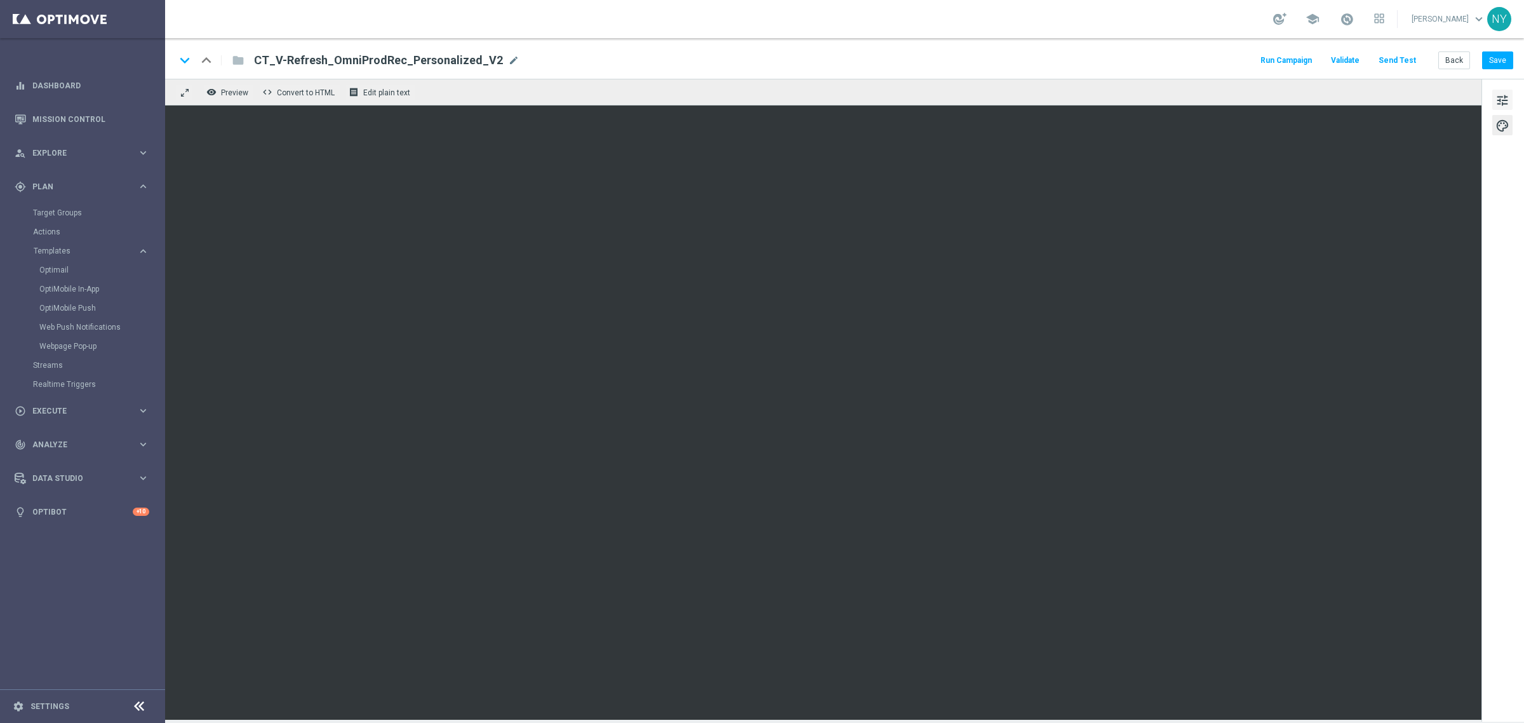
click at [1503, 100] on span "tune" at bounding box center [1503, 100] width 14 height 17
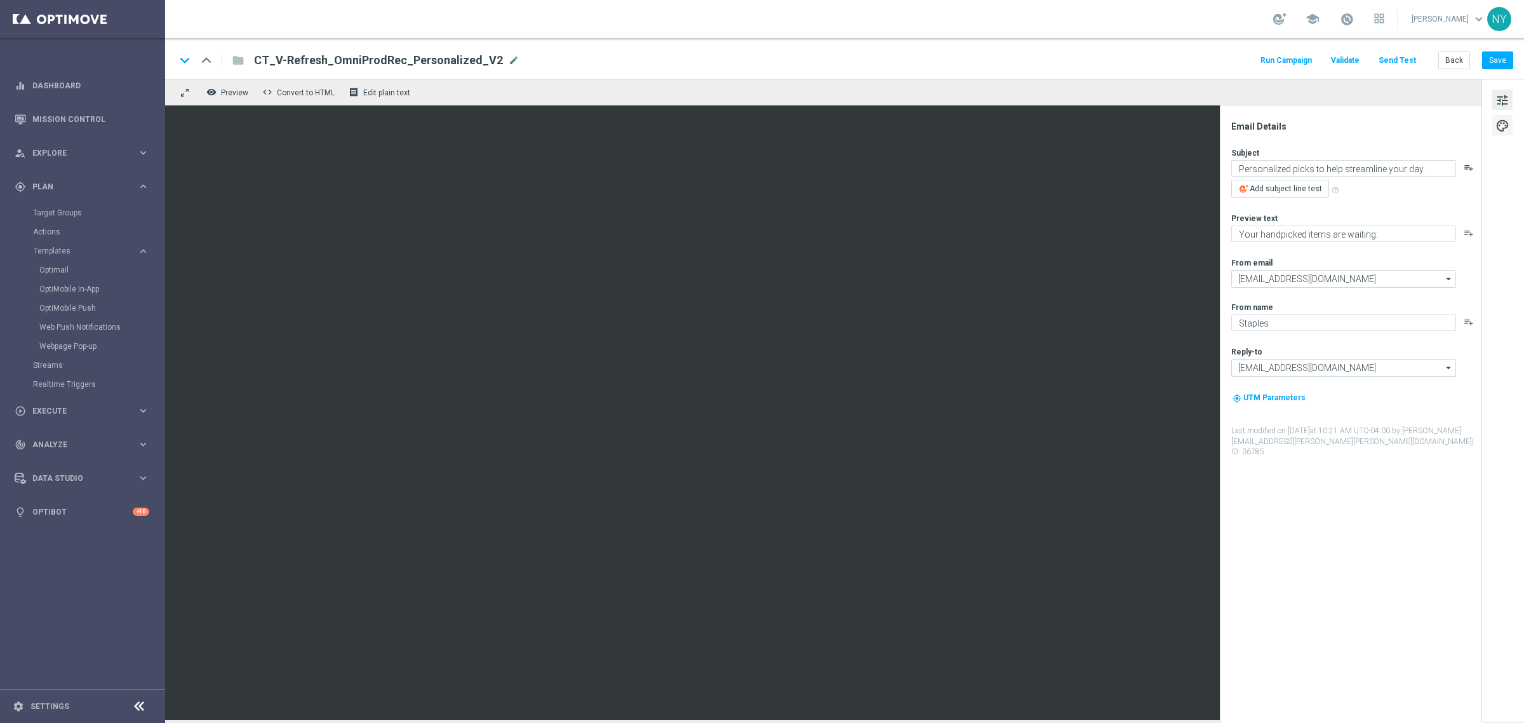
click at [1506, 125] on span "palette" at bounding box center [1503, 125] width 14 height 17
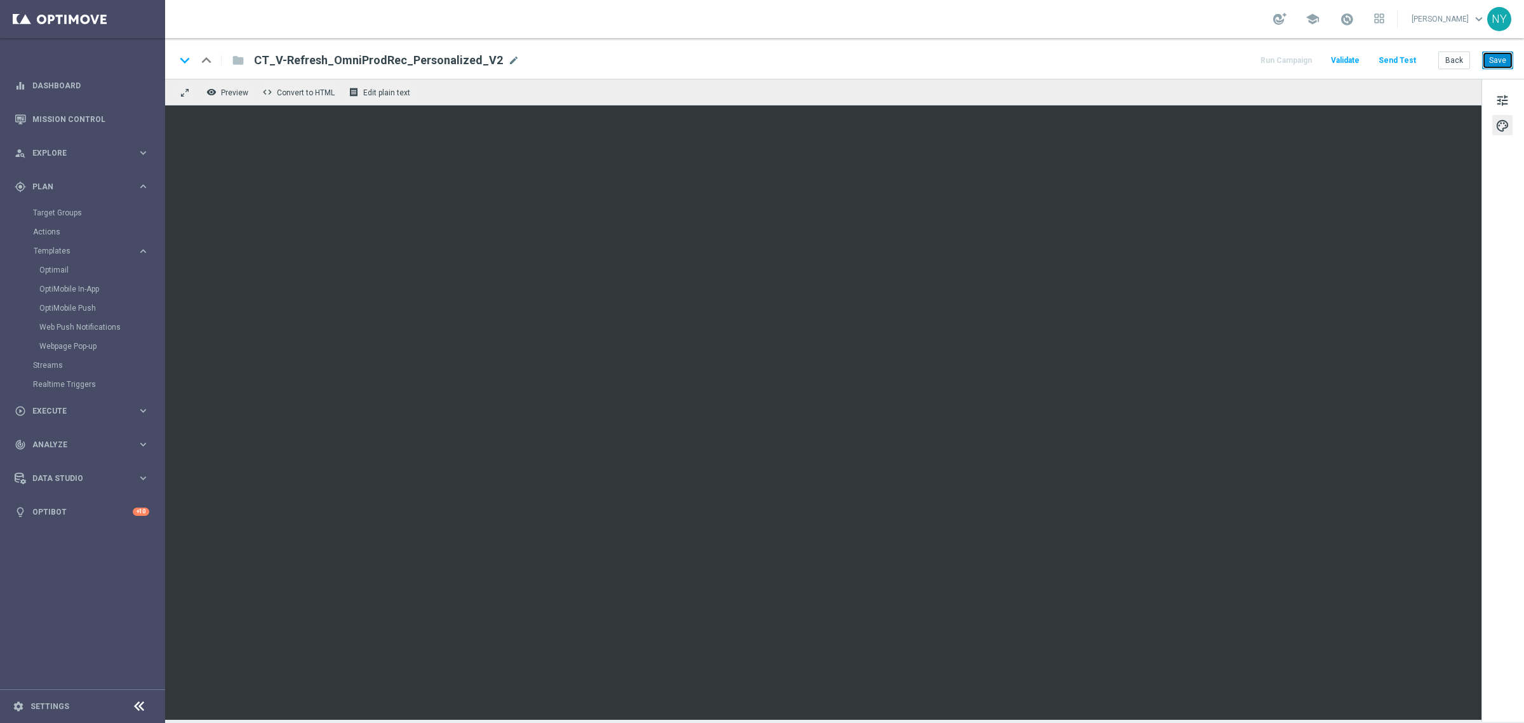
click at [1496, 58] on button "Save" at bounding box center [1497, 60] width 31 height 18
click at [1398, 58] on button "Send Test" at bounding box center [1397, 60] width 41 height 17
click at [1402, 60] on button "Send Test" at bounding box center [1397, 60] width 41 height 17
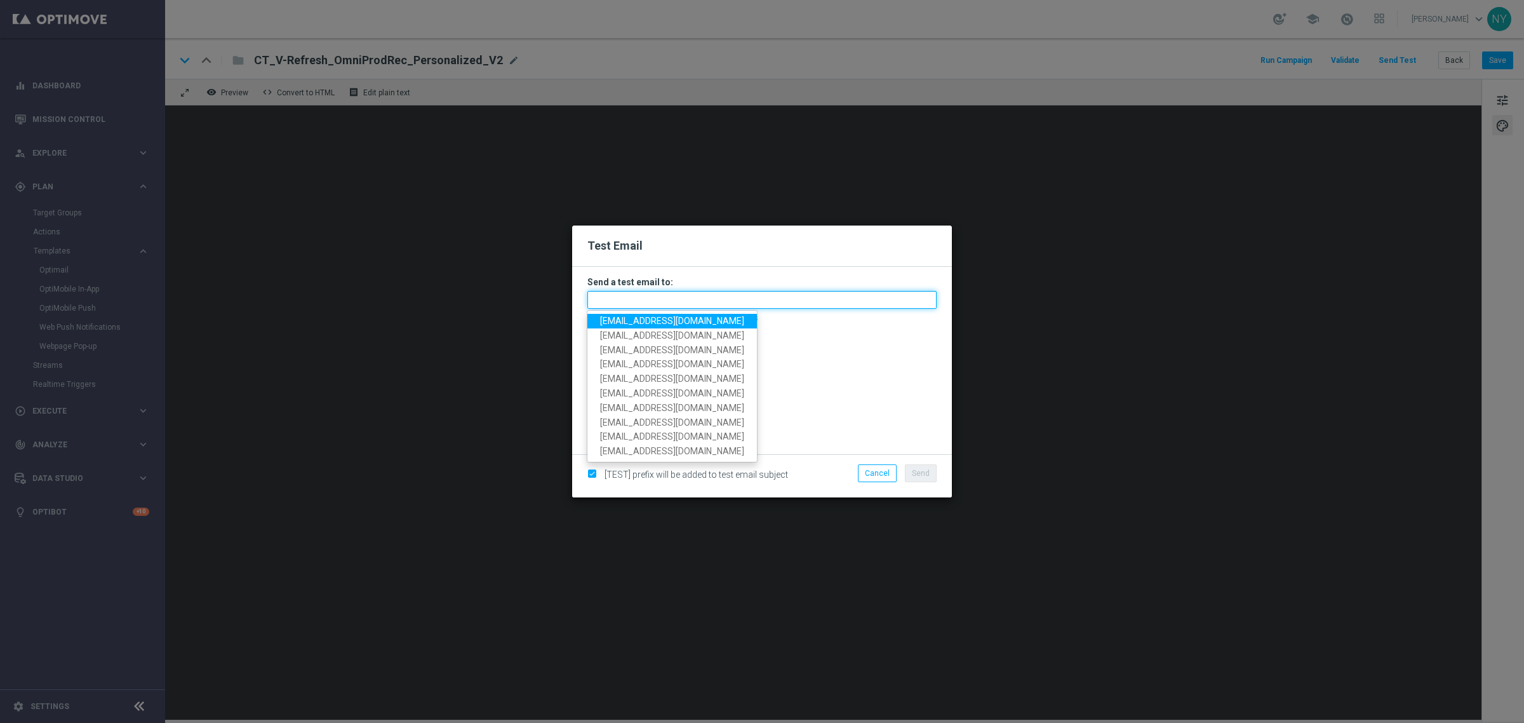
click at [598, 300] on input "text" at bounding box center [761, 300] width 349 height 18
click at [608, 325] on span "neilyetts3-blvp1@litmusemail.com" at bounding box center [672, 321] width 144 height 10
type input "neilyetts3-blvp1@litmusemail.com"
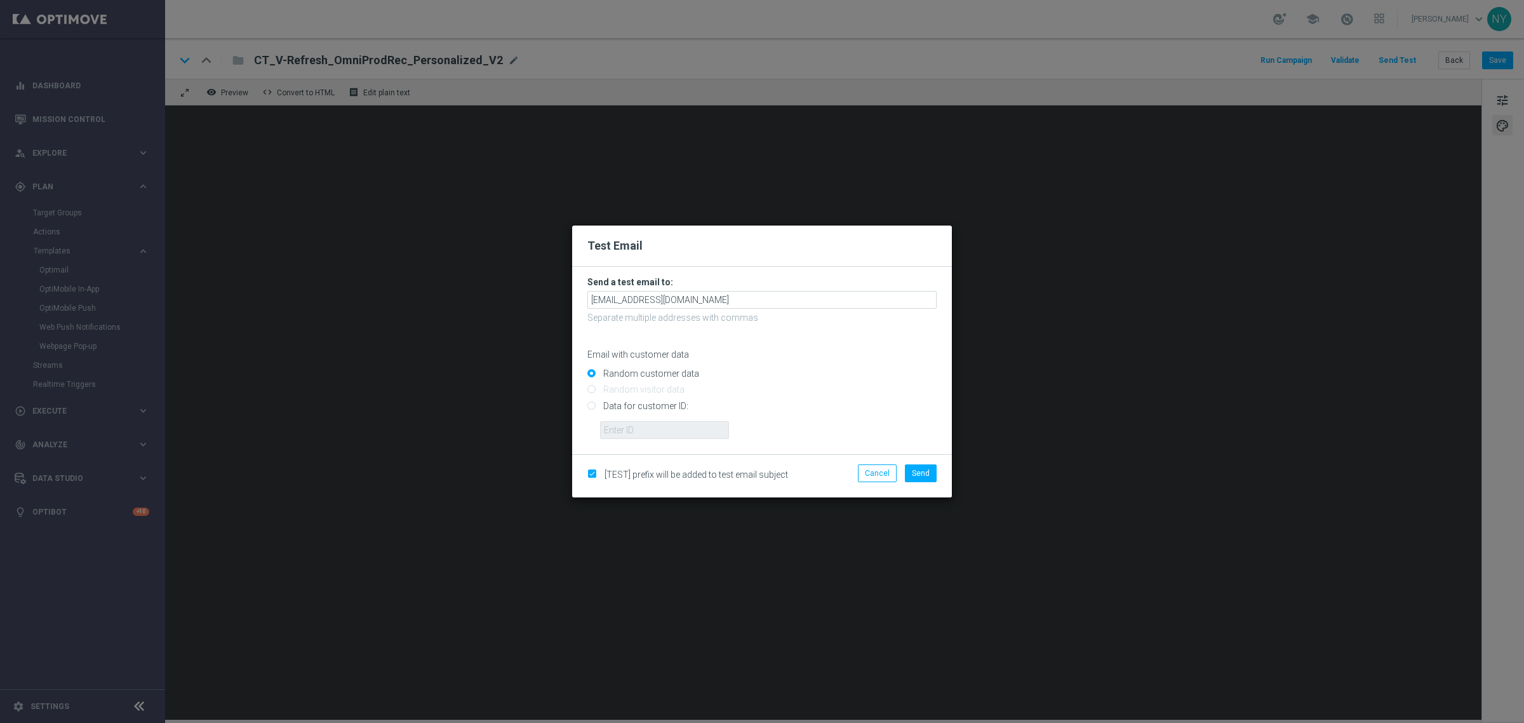
click at [591, 410] on input "Data for customer ID:" at bounding box center [761, 411] width 349 height 18
radio input "true"
click at [624, 437] on input "text" at bounding box center [664, 430] width 129 height 18
click at [636, 429] on input "text" at bounding box center [664, 430] width 129 height 18
paste input "10000006208"
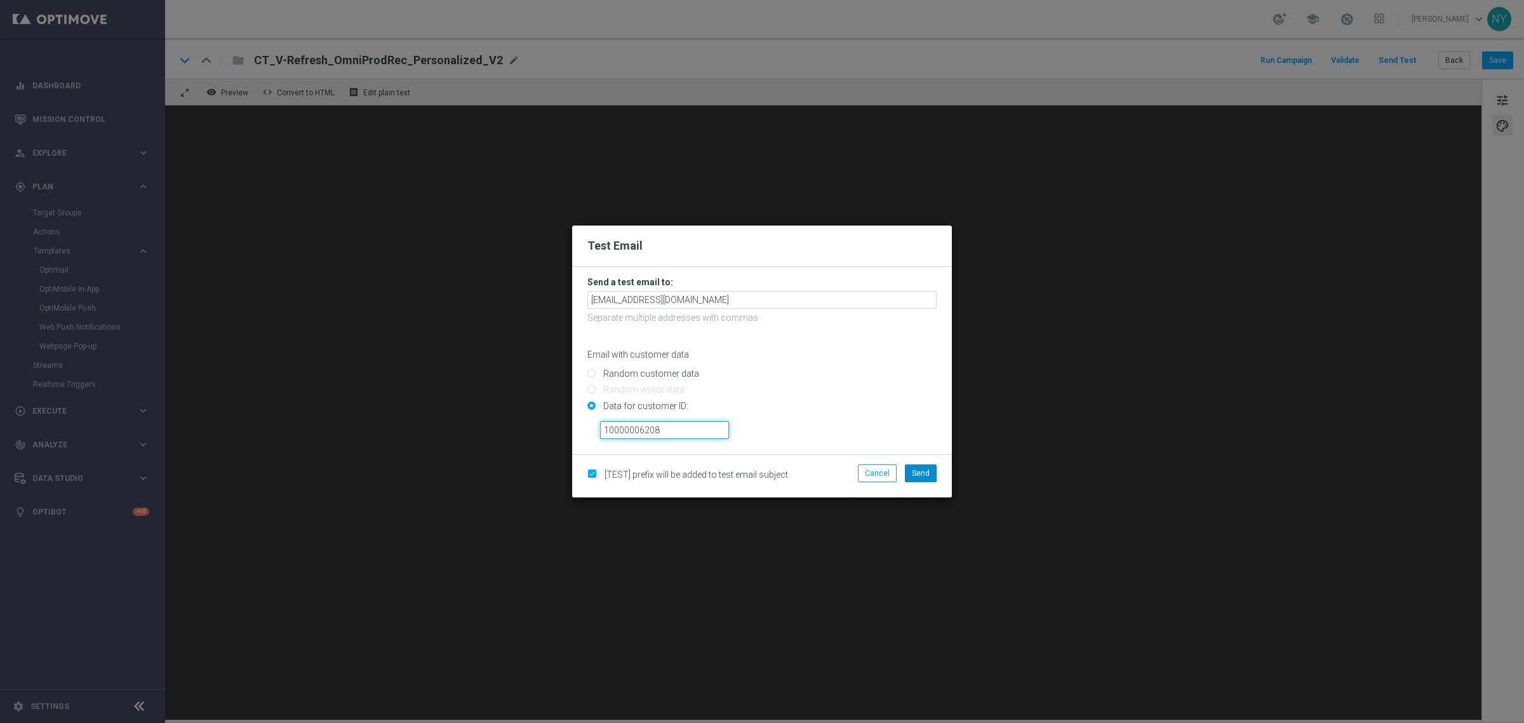
type input "10000006208"
click at [928, 473] on span "Send" at bounding box center [921, 473] width 18 height 9
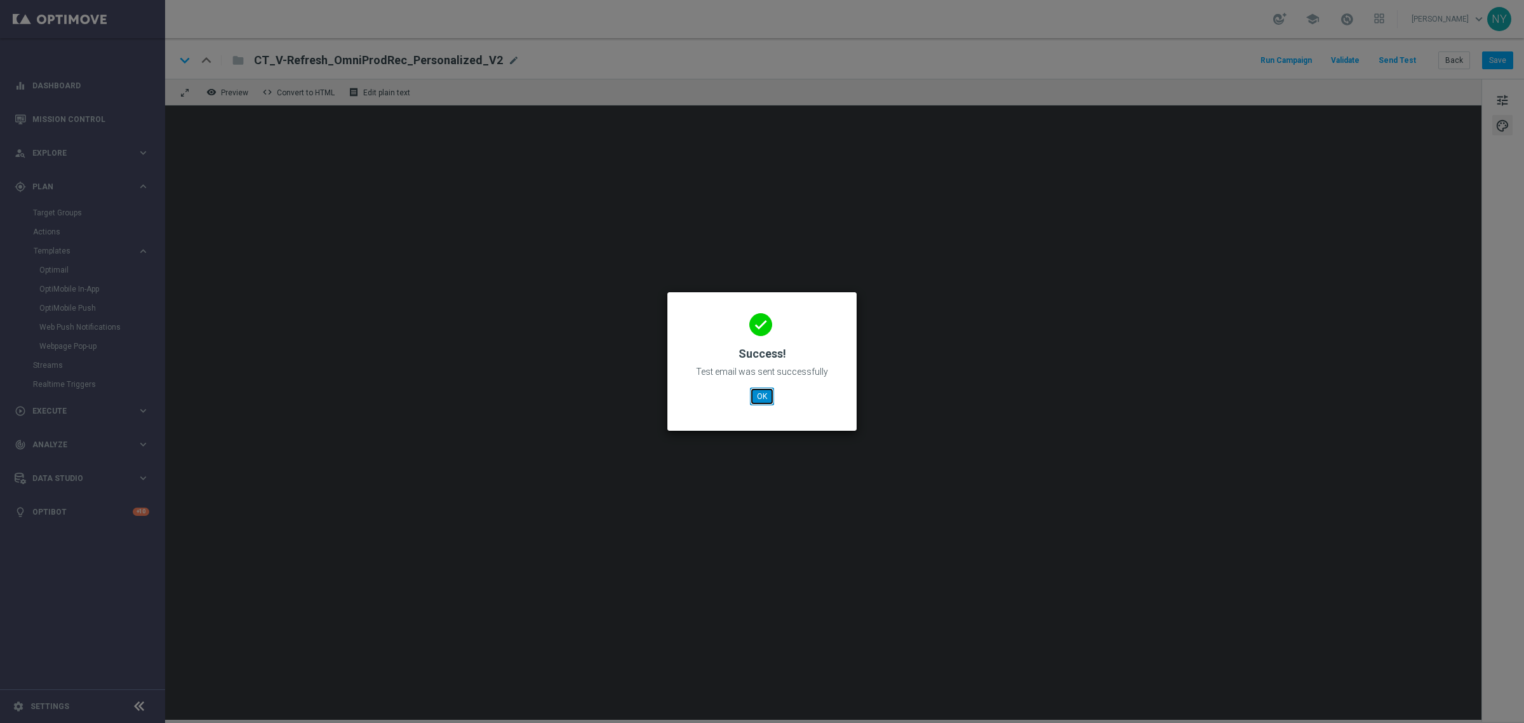
click at [759, 394] on button "OK" at bounding box center [762, 396] width 24 height 18
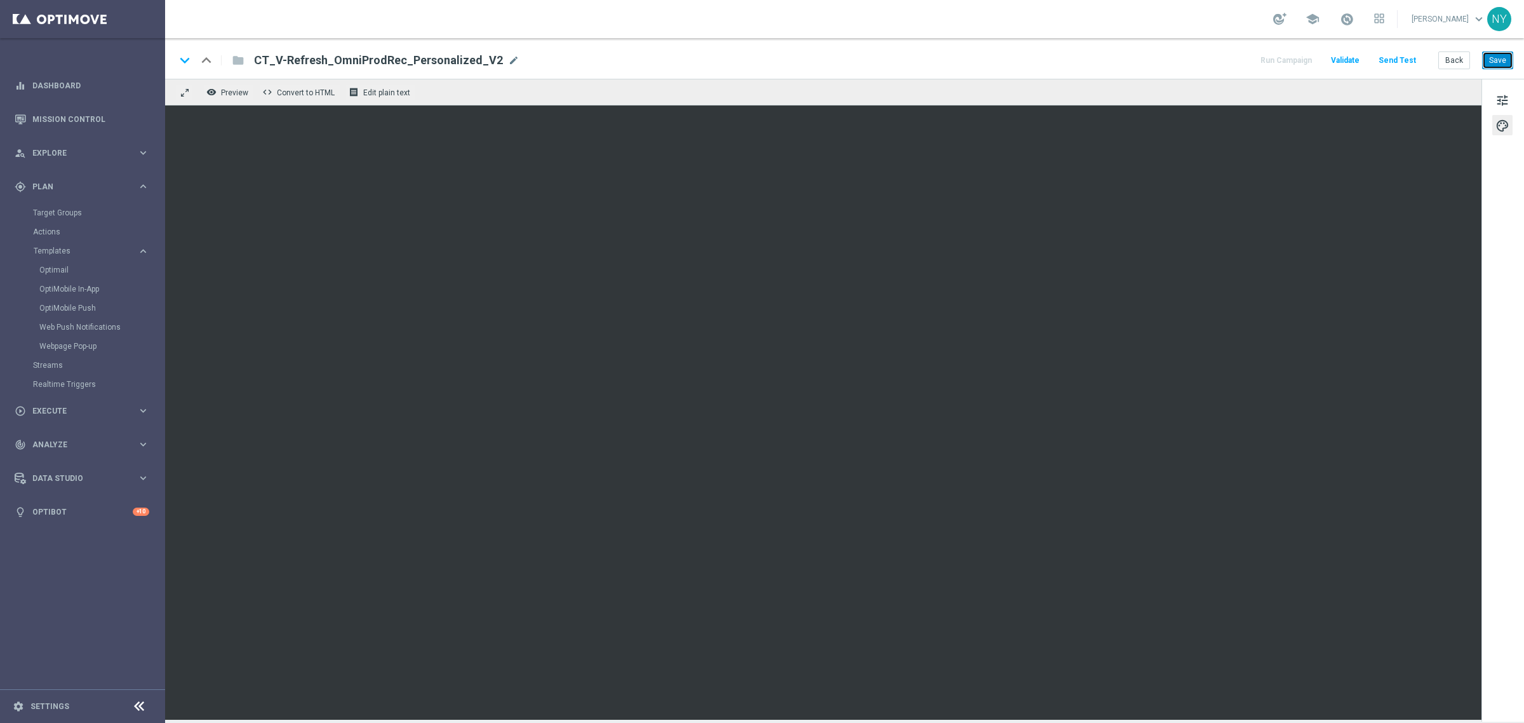
click at [1499, 62] on button "Save" at bounding box center [1497, 60] width 31 height 18
click at [1398, 55] on button "Send Test" at bounding box center [1397, 60] width 41 height 17
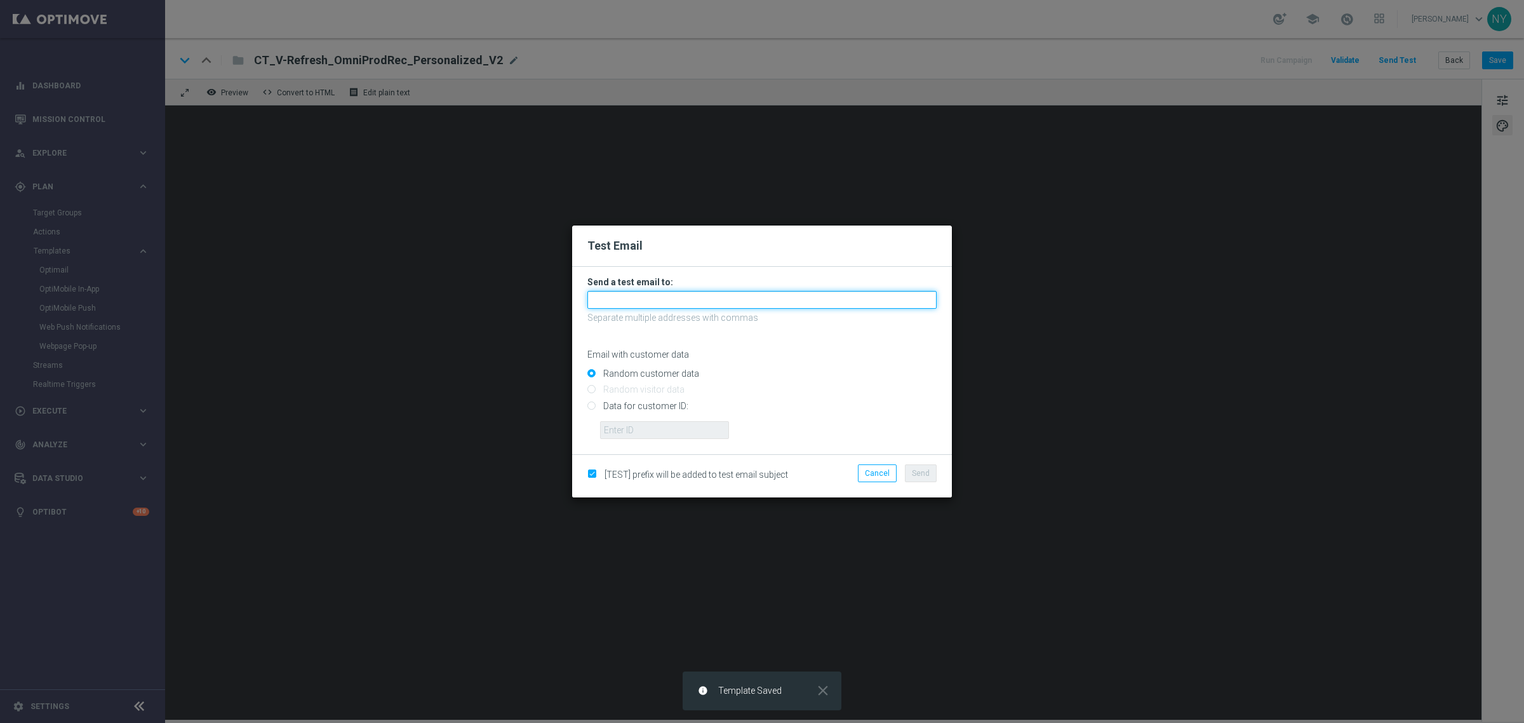
click at [624, 299] on input "text" at bounding box center [761, 300] width 349 height 18
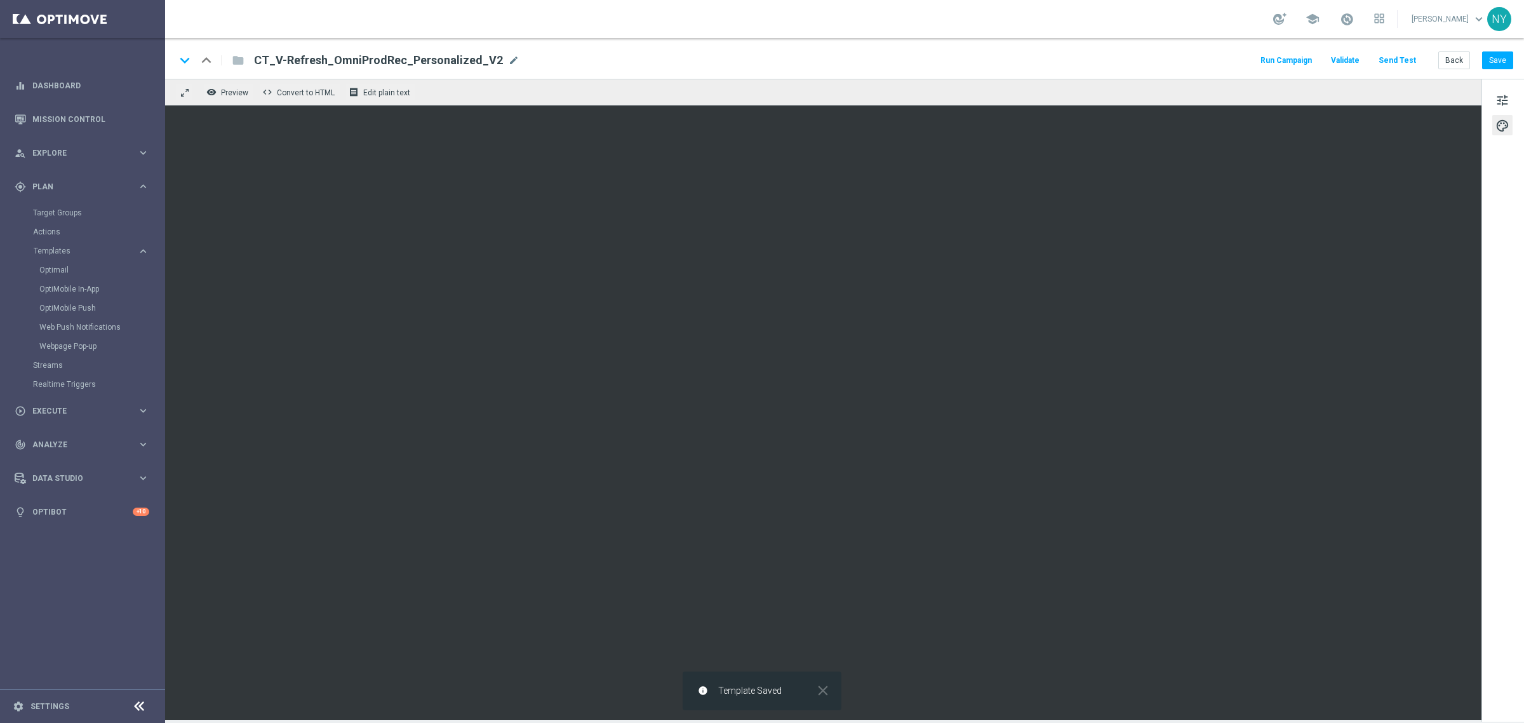
click at [1397, 56] on button "Send Test" at bounding box center [1397, 60] width 41 height 17
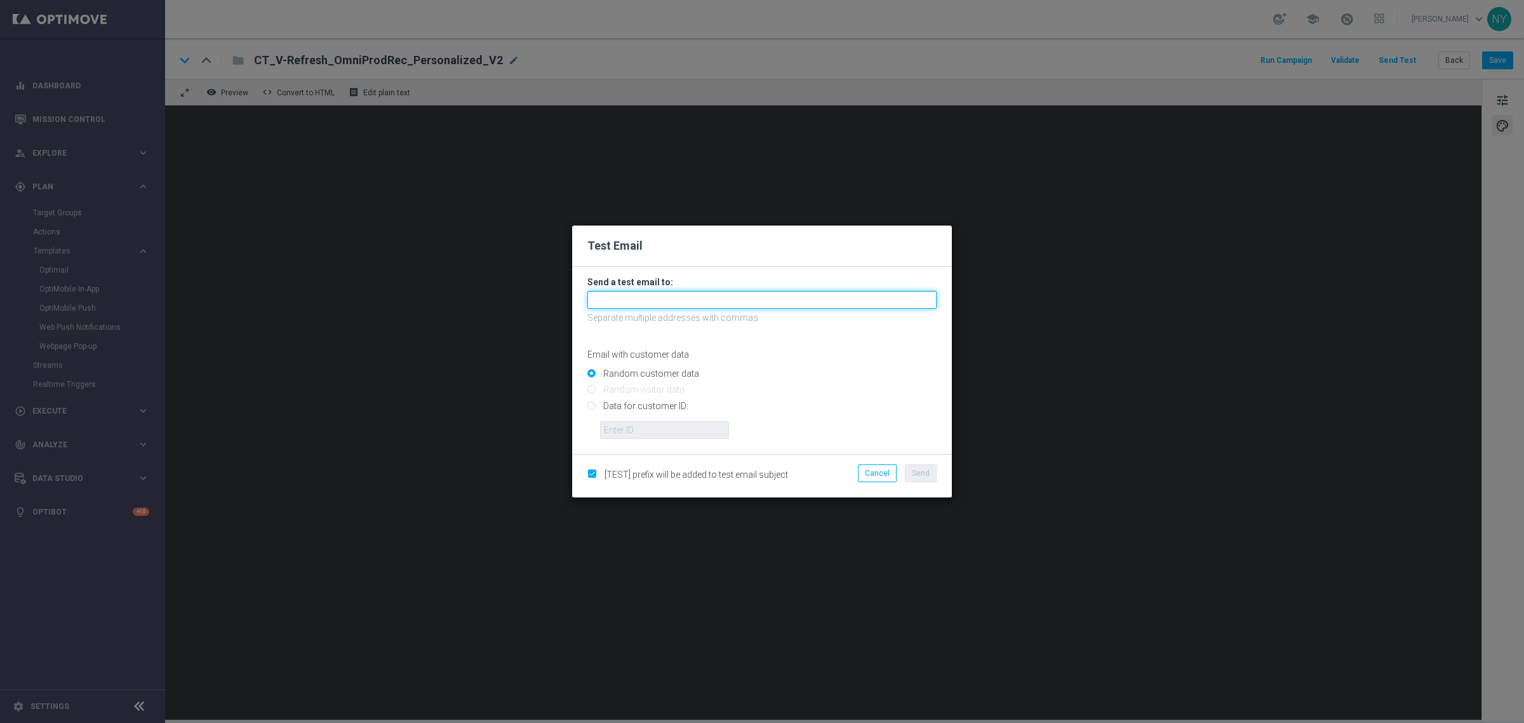
click at [633, 304] on input "text" at bounding box center [761, 300] width 349 height 18
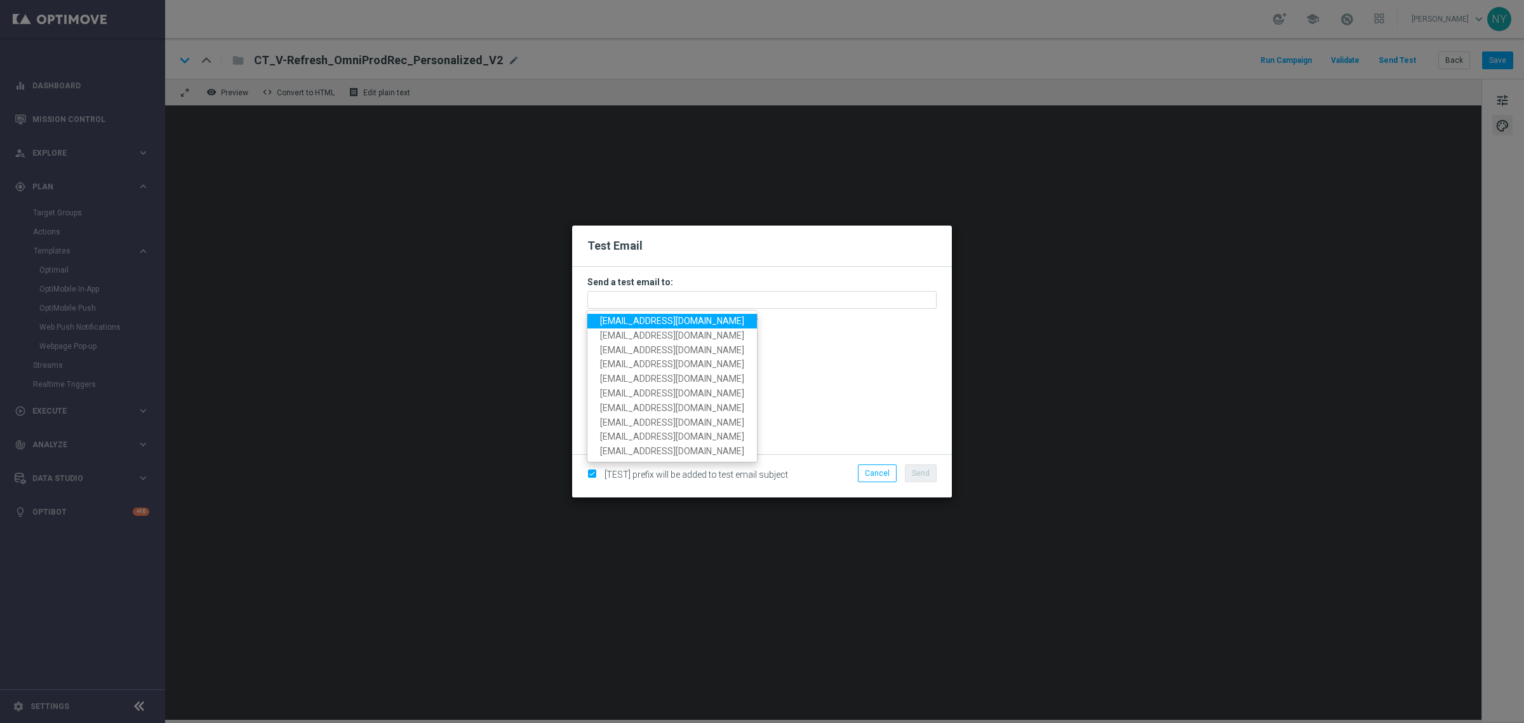
click at [617, 318] on span "neilyetts3-blvp1@litmusemail.com" at bounding box center [672, 321] width 144 height 10
type input "neilyetts3-blvp1@litmusemail.com"
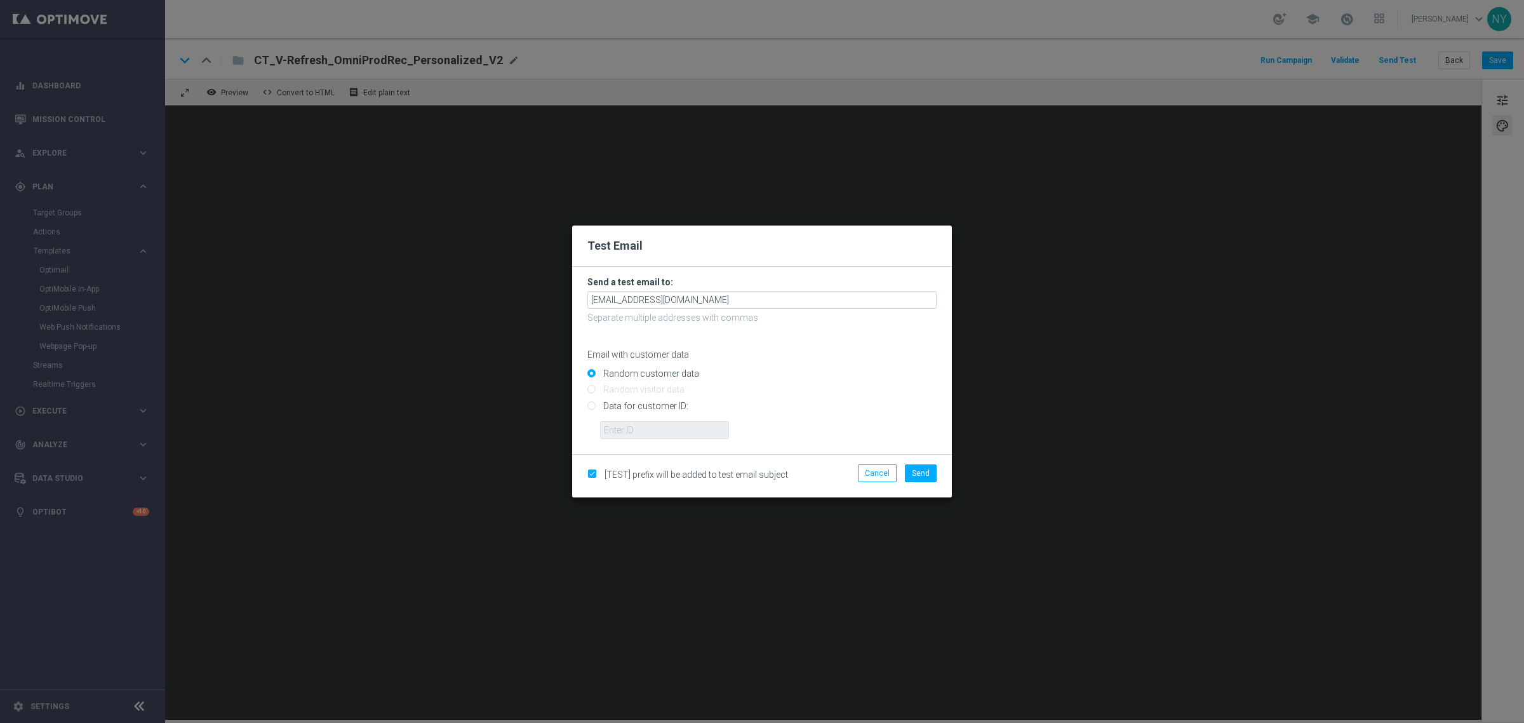
click at [591, 405] on input "Data for customer ID:" at bounding box center [761, 411] width 349 height 18
radio input "true"
click at [617, 421] on input "text" at bounding box center [664, 430] width 129 height 18
paste input "10000006208"
type input "10000006208"
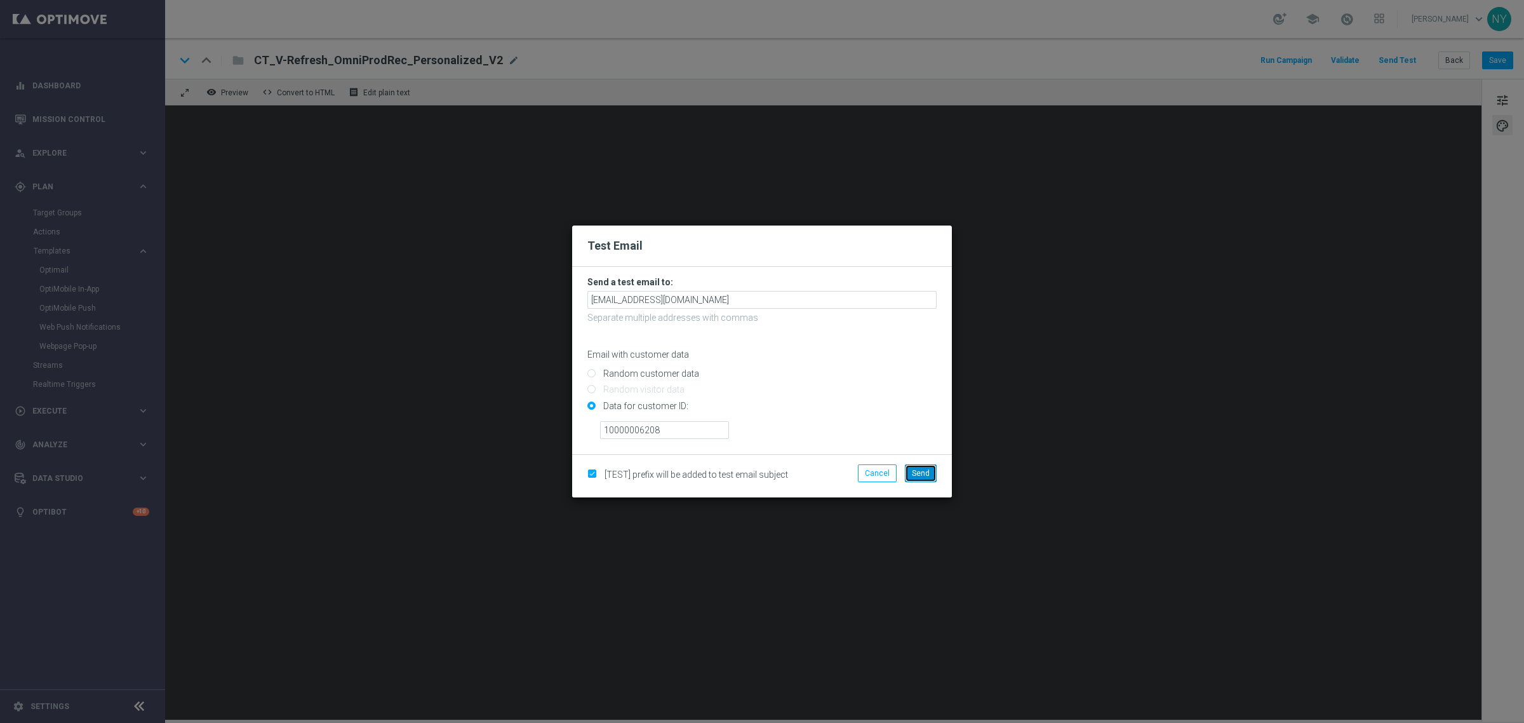
click at [922, 470] on span "Send" at bounding box center [921, 473] width 18 height 9
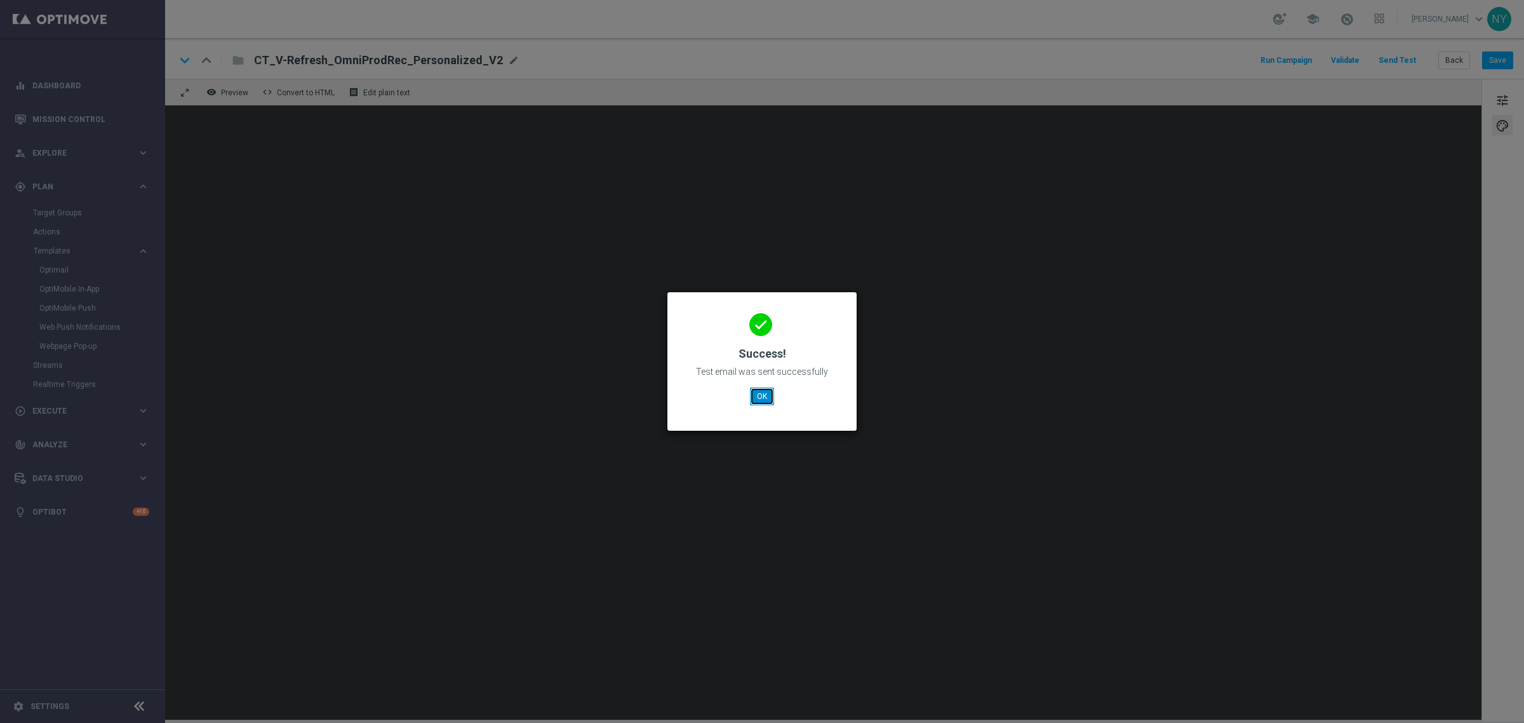
click at [760, 395] on button "OK" at bounding box center [762, 396] width 24 height 18
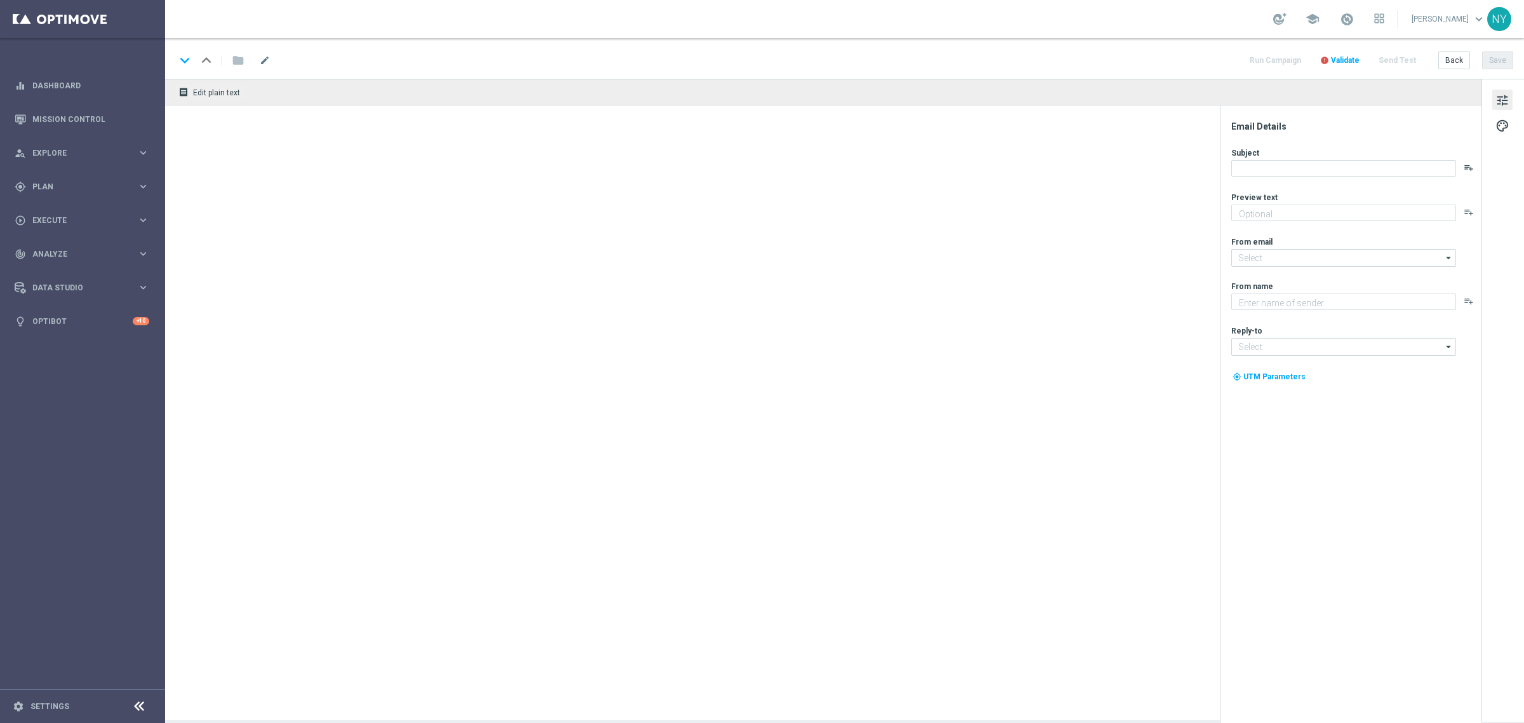
type textarea "Your handpicked items are waiting."
type textarea "Staples"
type input "[EMAIL_ADDRESS][DOMAIN_NAME]"
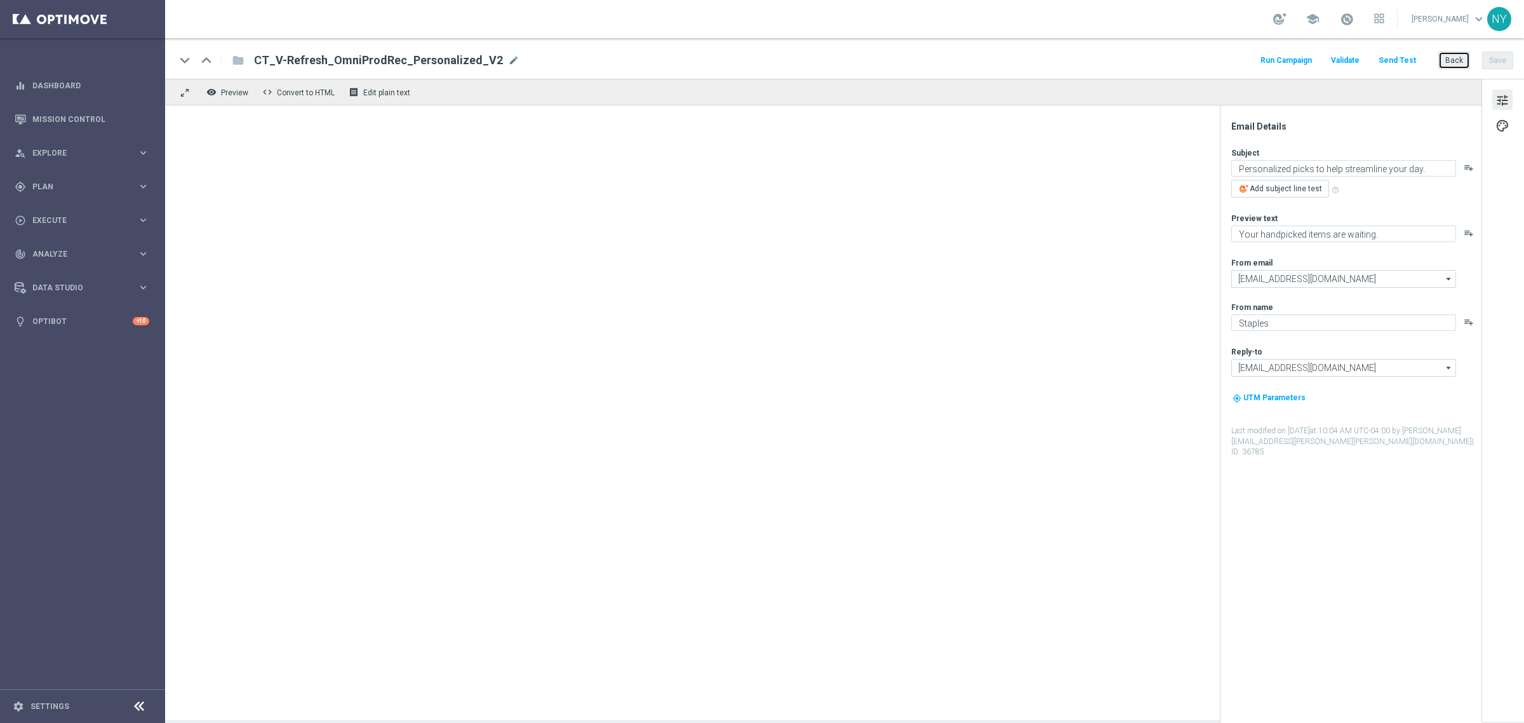
click at [1454, 60] on button "Back" at bounding box center [1454, 60] width 32 height 18
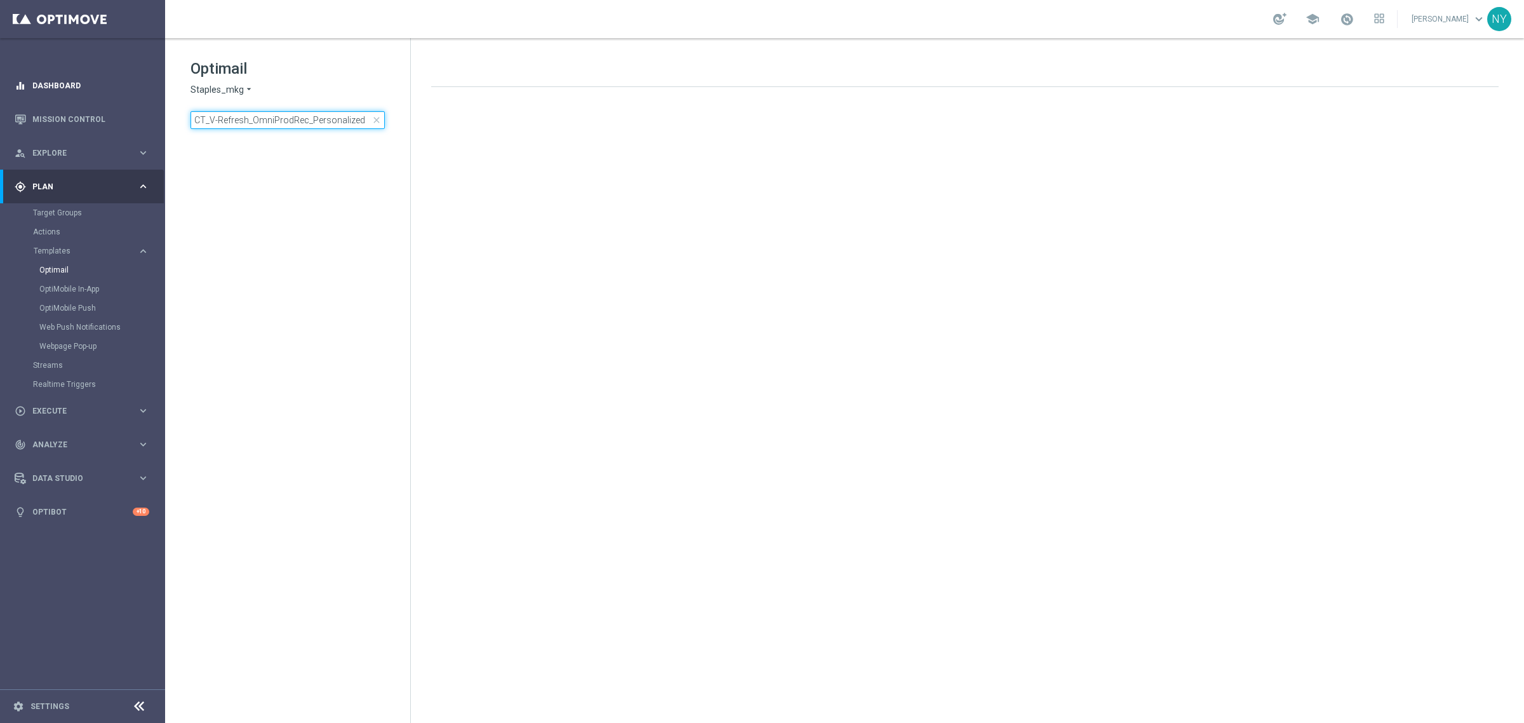
drag, startPoint x: 363, startPoint y: 119, endPoint x: 48, endPoint y: 97, distance: 315.7
click at [49, 97] on main "equalizer Dashboard Mission Control" at bounding box center [762, 361] width 1524 height 723
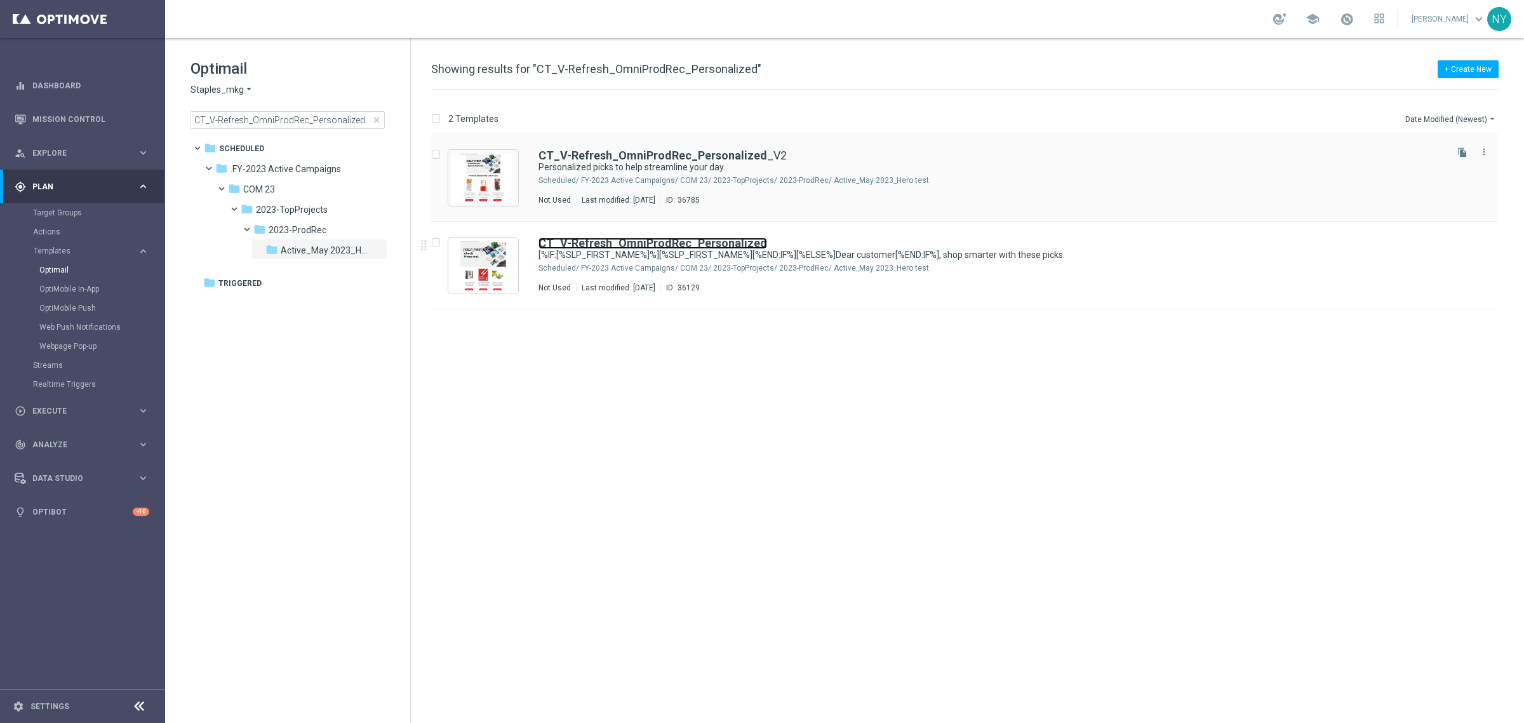
drag, startPoint x: 643, startPoint y: 244, endPoint x: 766, endPoint y: 198, distance: 131.3
click at [643, 244] on b "CT_V-Refresh_OmniProdRec_Personalized" at bounding box center [653, 242] width 229 height 13
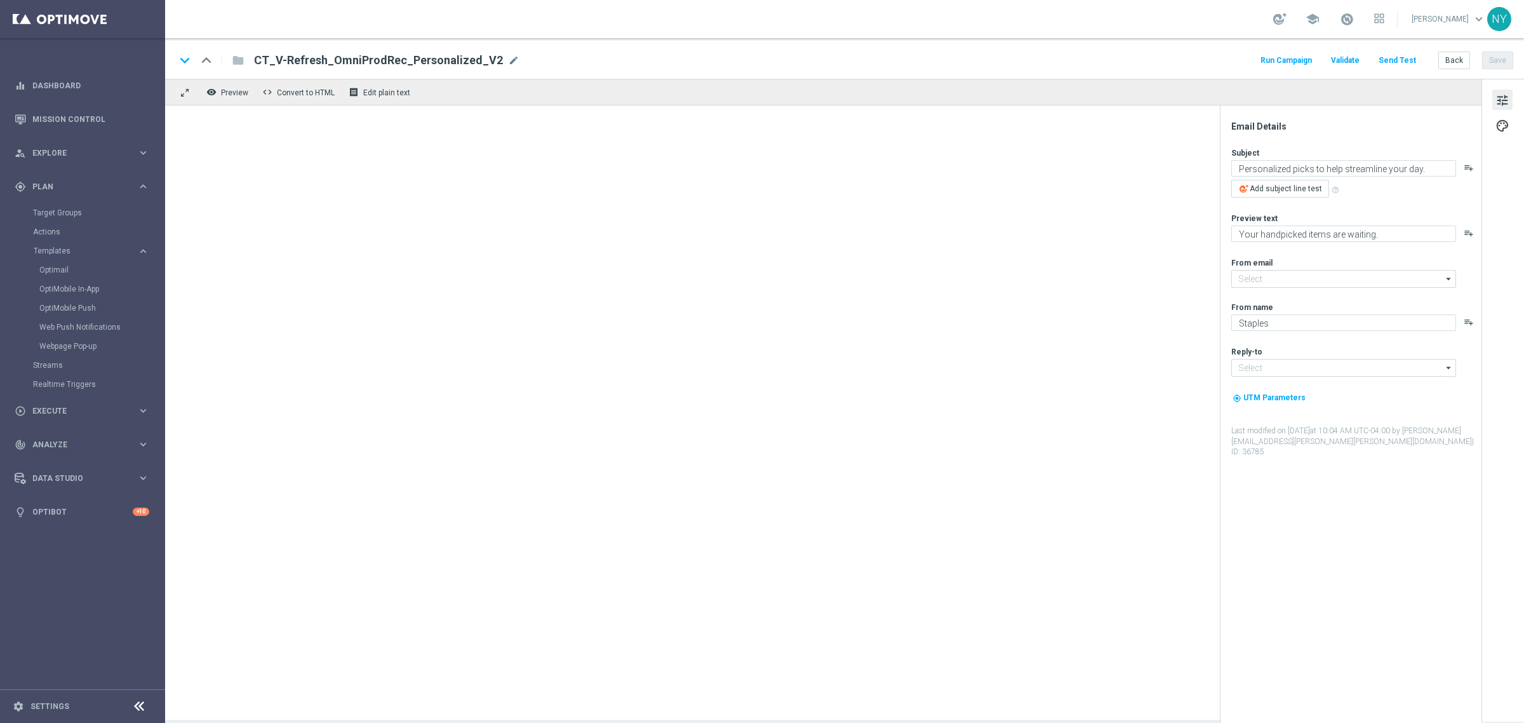
type input "[EMAIL_ADDRESS][DOMAIN_NAME]"
type textarea "[%IF:[%SLP_FIRST_NAME%]%][%SLP_FIRST_NAME%][%END:IF%][%ELSE%]Dear customer[%END…"
type textarea "Products chosen to help streamline your day."
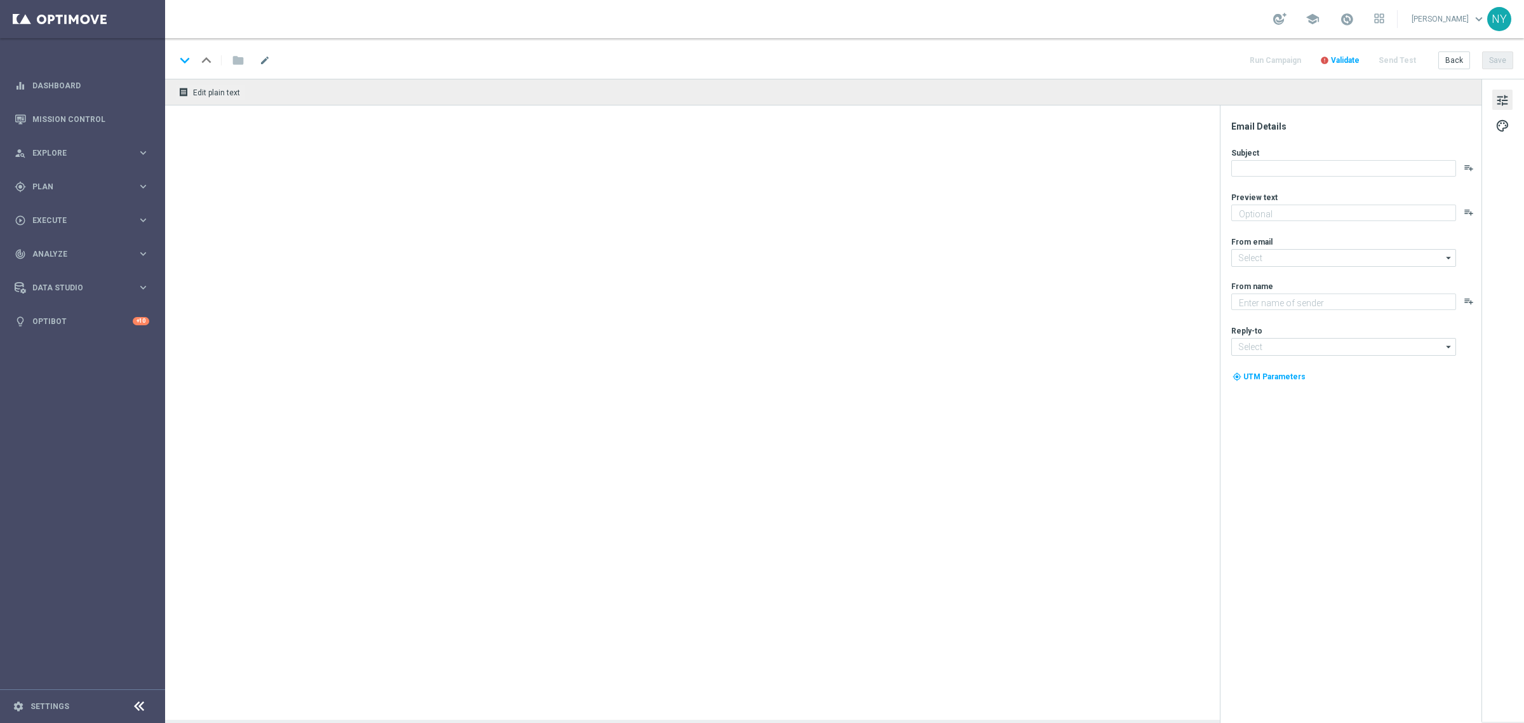
type textarea "Products chosen to help streamline your day."
type input "[EMAIL_ADDRESS][DOMAIN_NAME]"
type textarea "Staples"
type input "[EMAIL_ADDRESS][DOMAIN_NAME]"
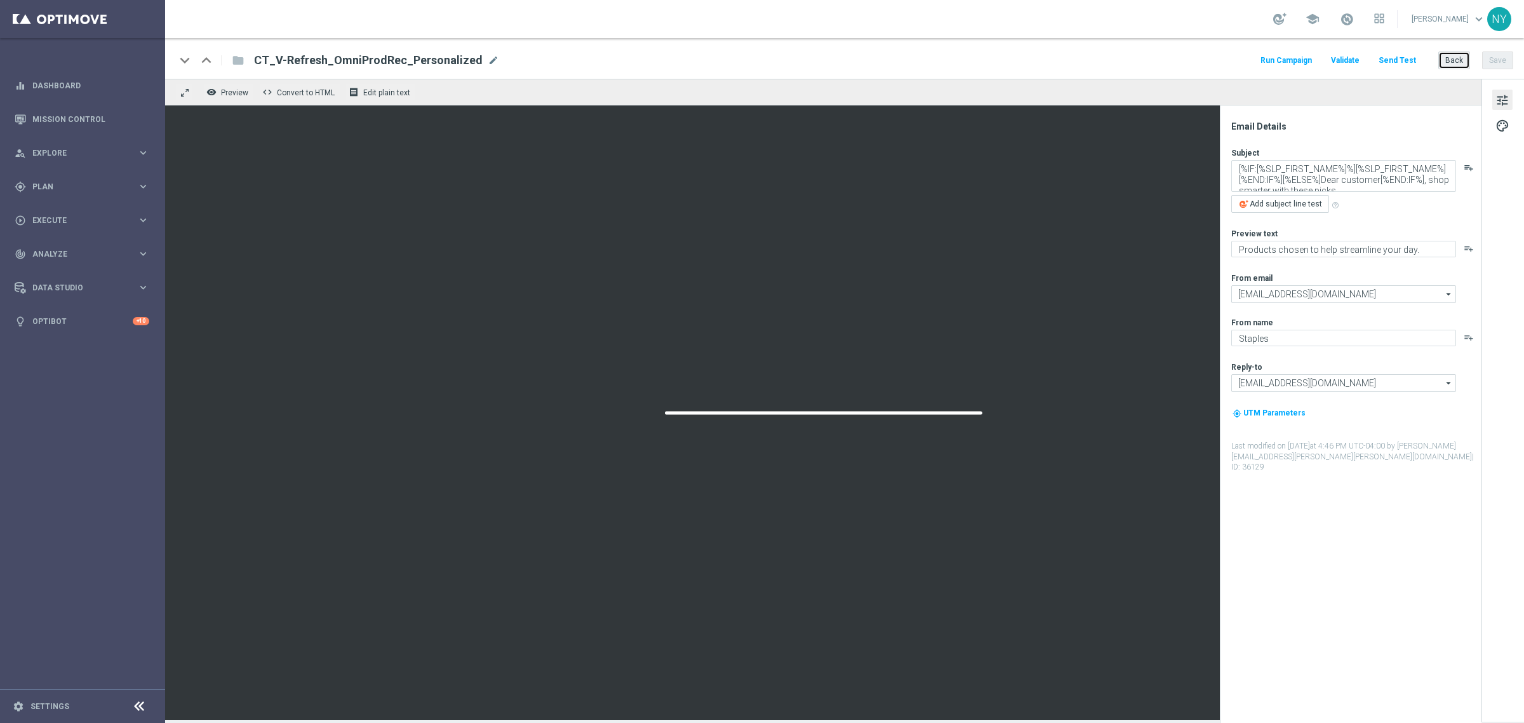
click at [1457, 61] on button "Back" at bounding box center [1454, 60] width 32 height 18
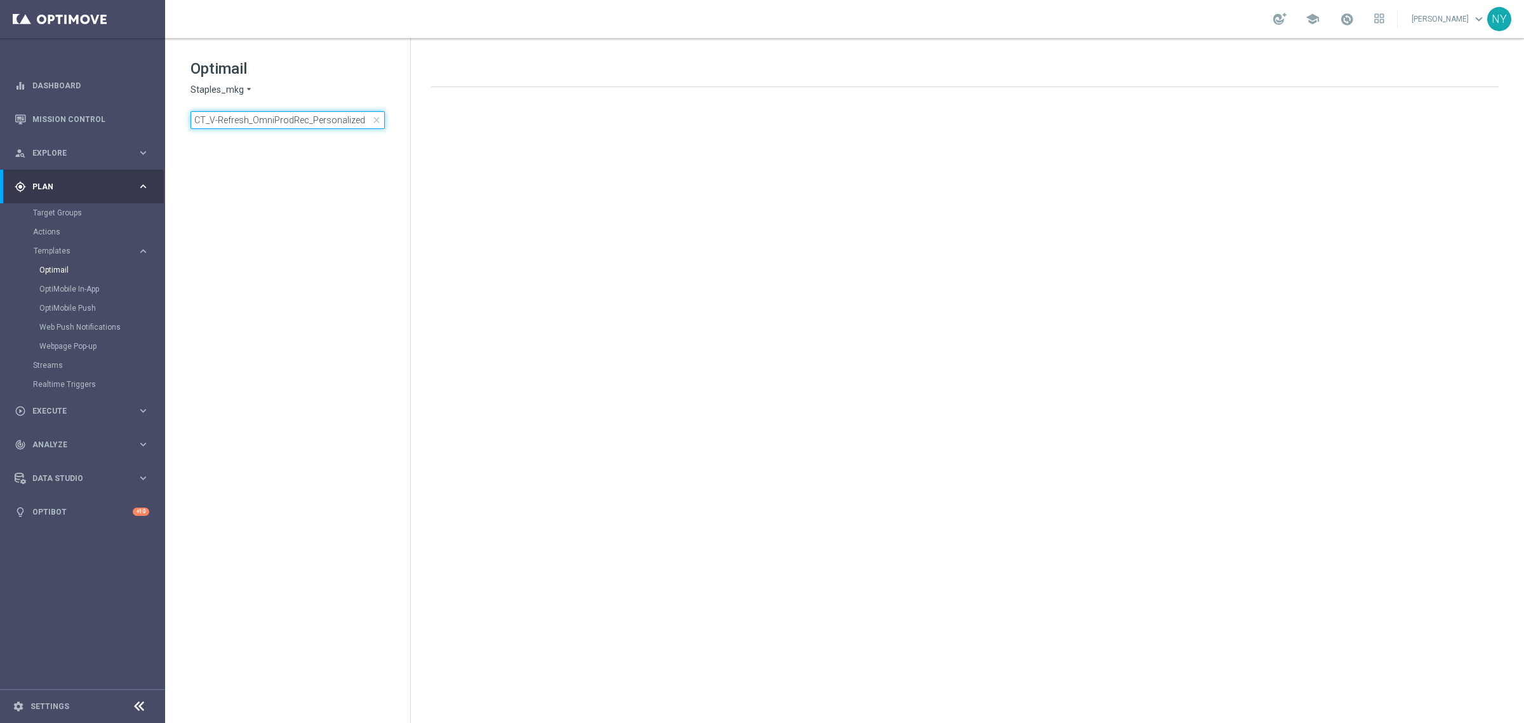
drag, startPoint x: 366, startPoint y: 121, endPoint x: -57, endPoint y: 105, distance: 423.2
click at [0, 105] on html "equalizer Dashboard Mission Control" at bounding box center [762, 361] width 1524 height 723
type input "CT_V-Refresh_OmniProdRec_NON_Personalized"
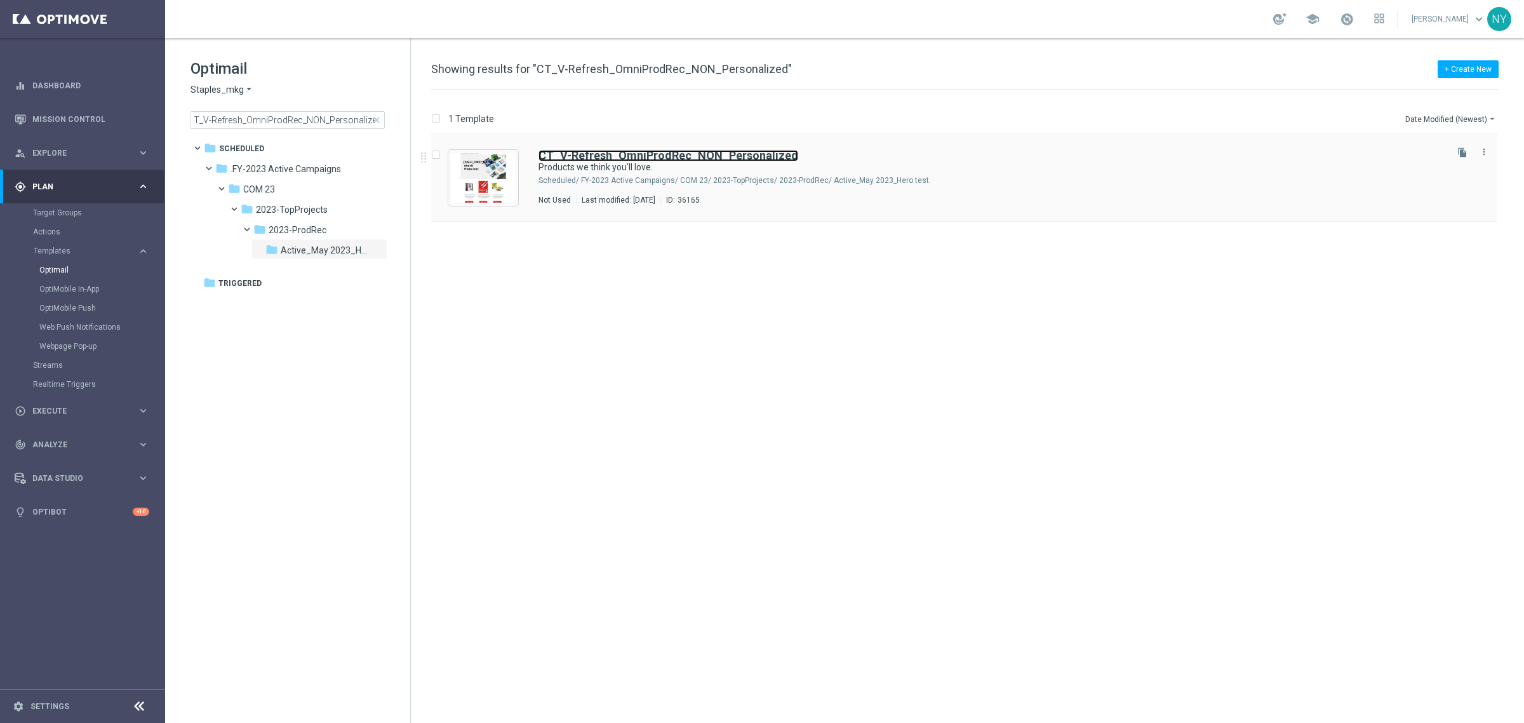
click at [646, 159] on b "CT_V-Refresh_OmniProdRec_NON_Personalized" at bounding box center [669, 155] width 260 height 13
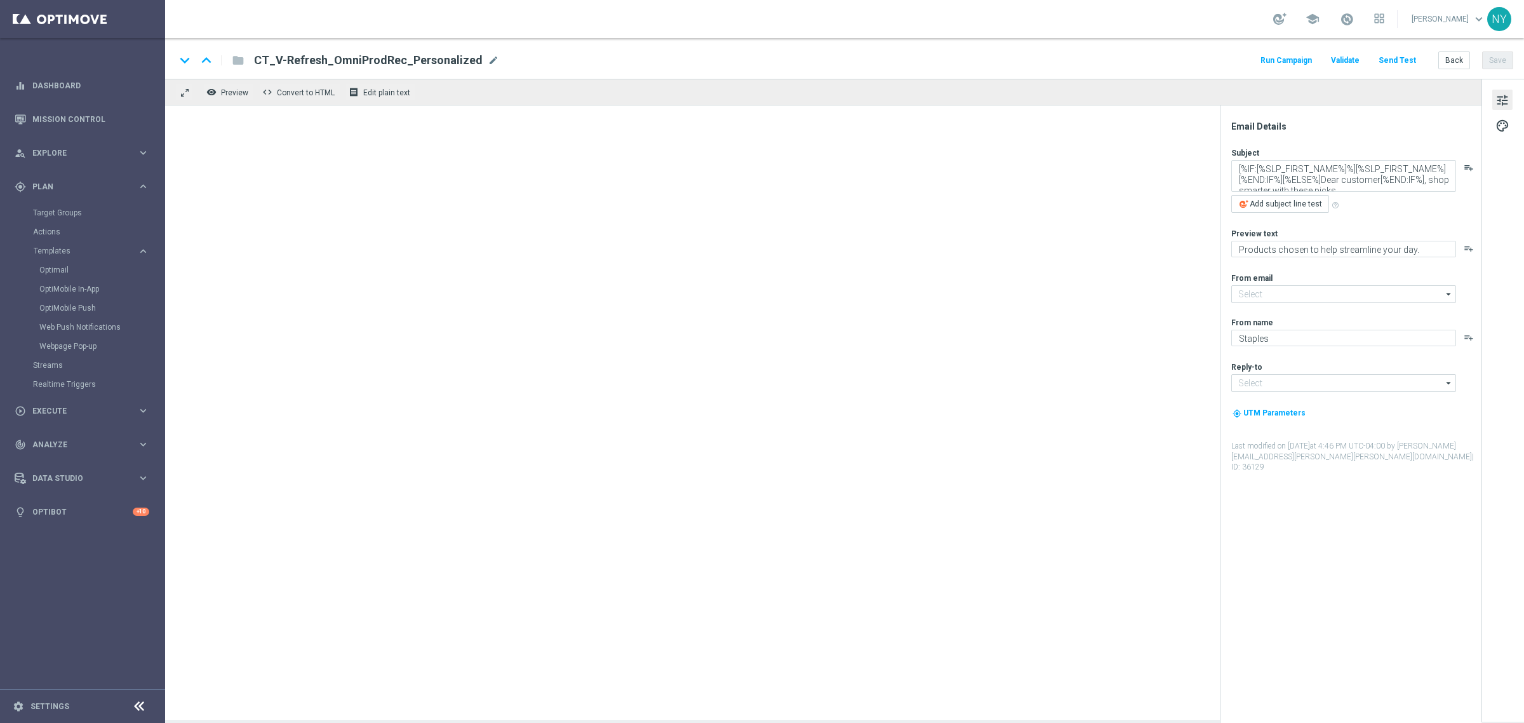
type textarea "Products we think you'll love."
type textarea "Recommendations designed to help streamline your day."
type input "[EMAIL_ADDRESS][DOMAIN_NAME]"
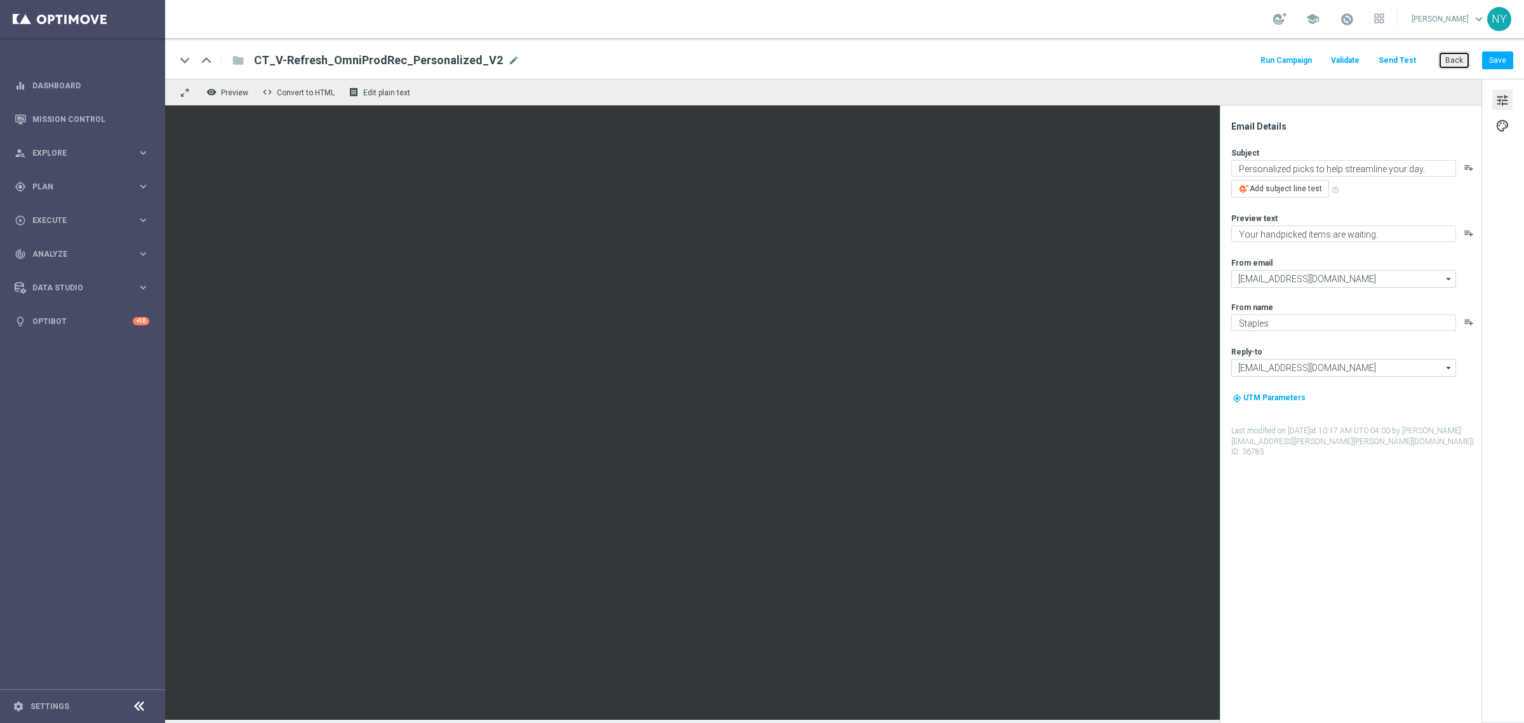
click at [1449, 62] on button "Back" at bounding box center [1454, 60] width 32 height 18
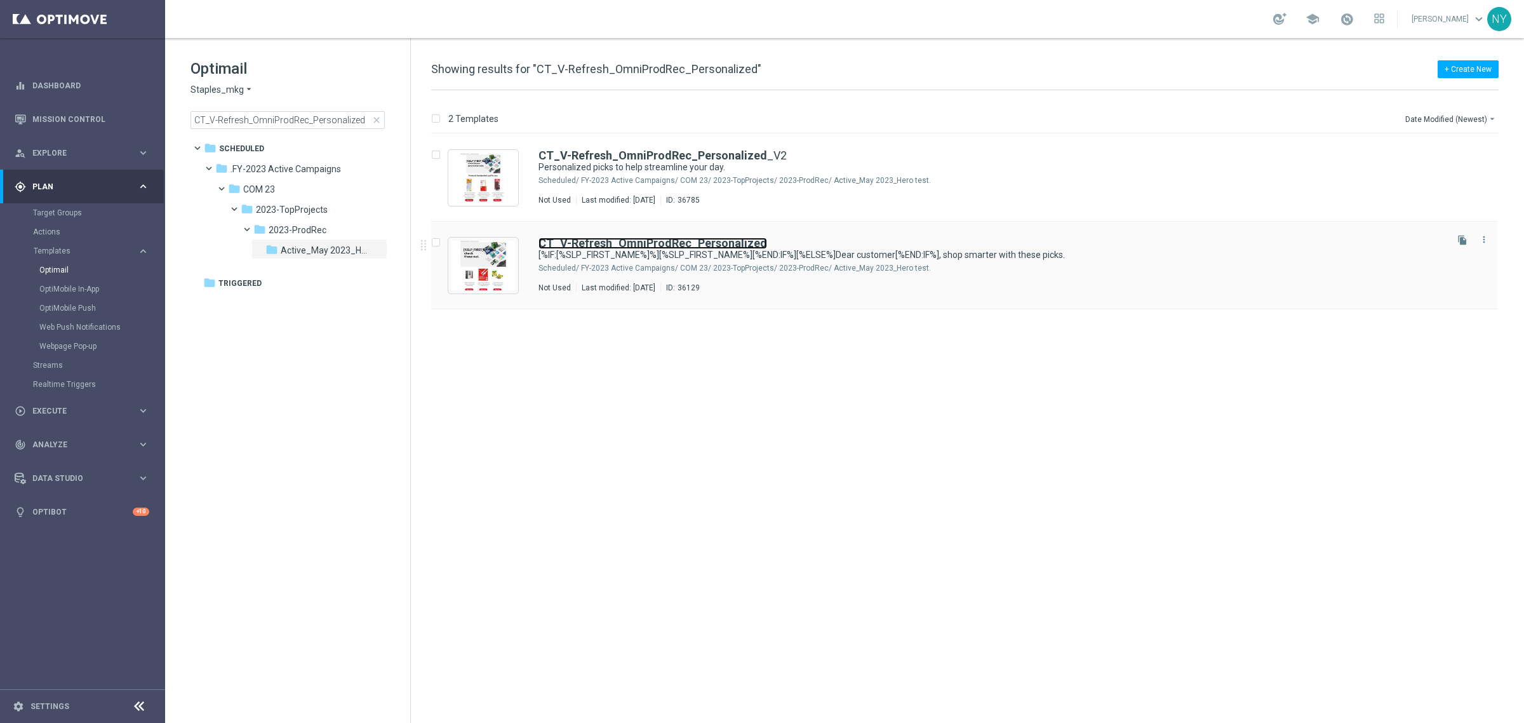
click at [623, 244] on b "CT_V-Refresh_OmniProdRec_Personalized" at bounding box center [653, 242] width 229 height 13
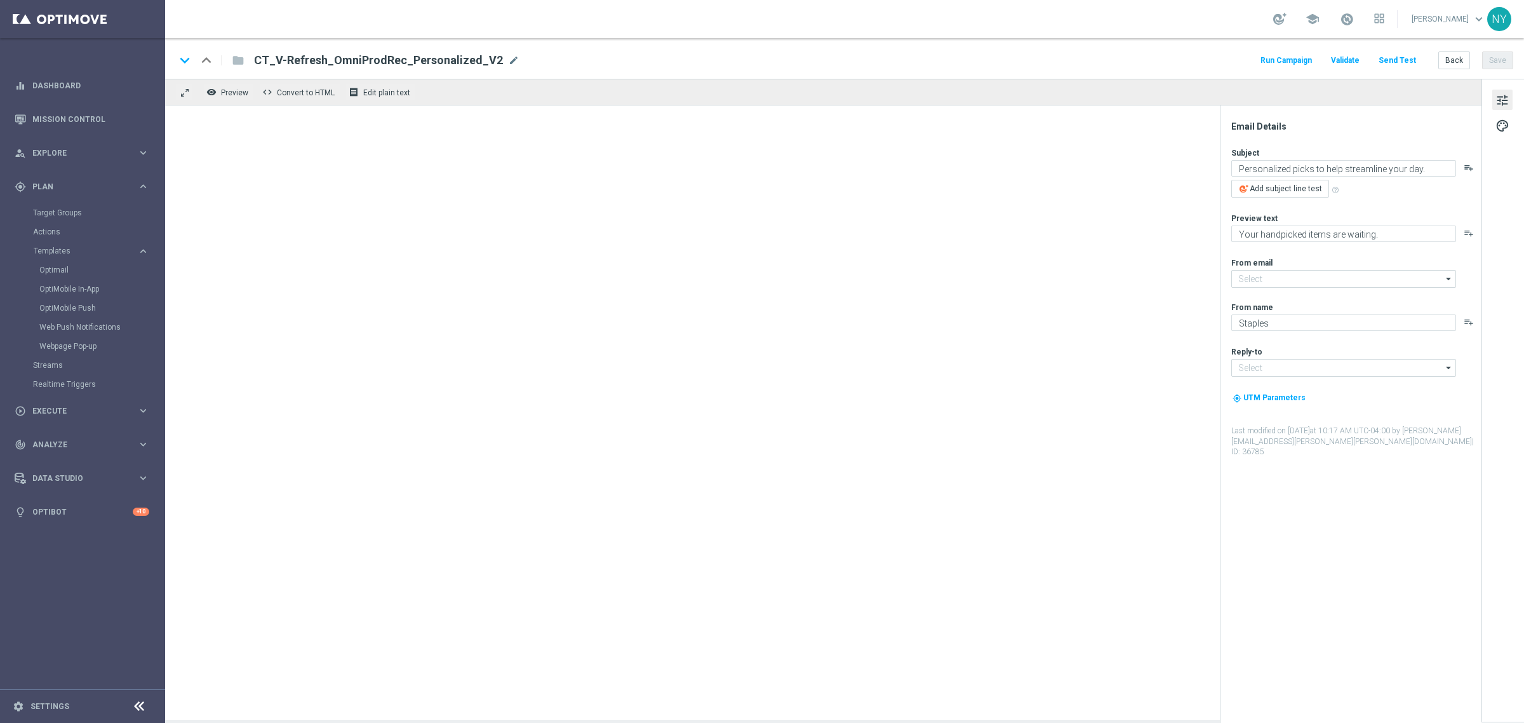
type input "[EMAIL_ADDRESS][DOMAIN_NAME]"
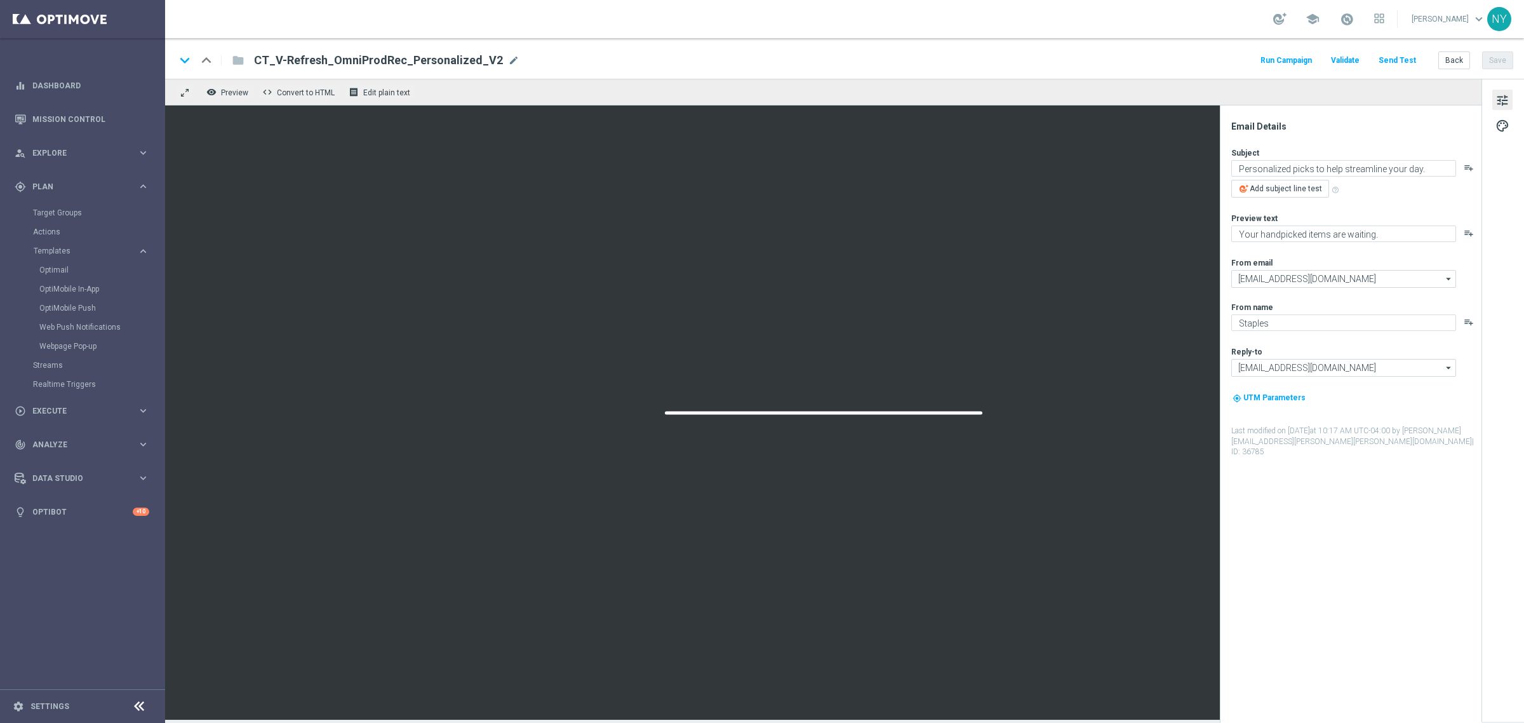
type textarea "[%IF:[%SLP_FIRST_NAME%]%][%SLP_FIRST_NAME%][%END:IF%][%ELSE%]Dear customer[%END…"
type textarea "Products chosen to help streamline your day."
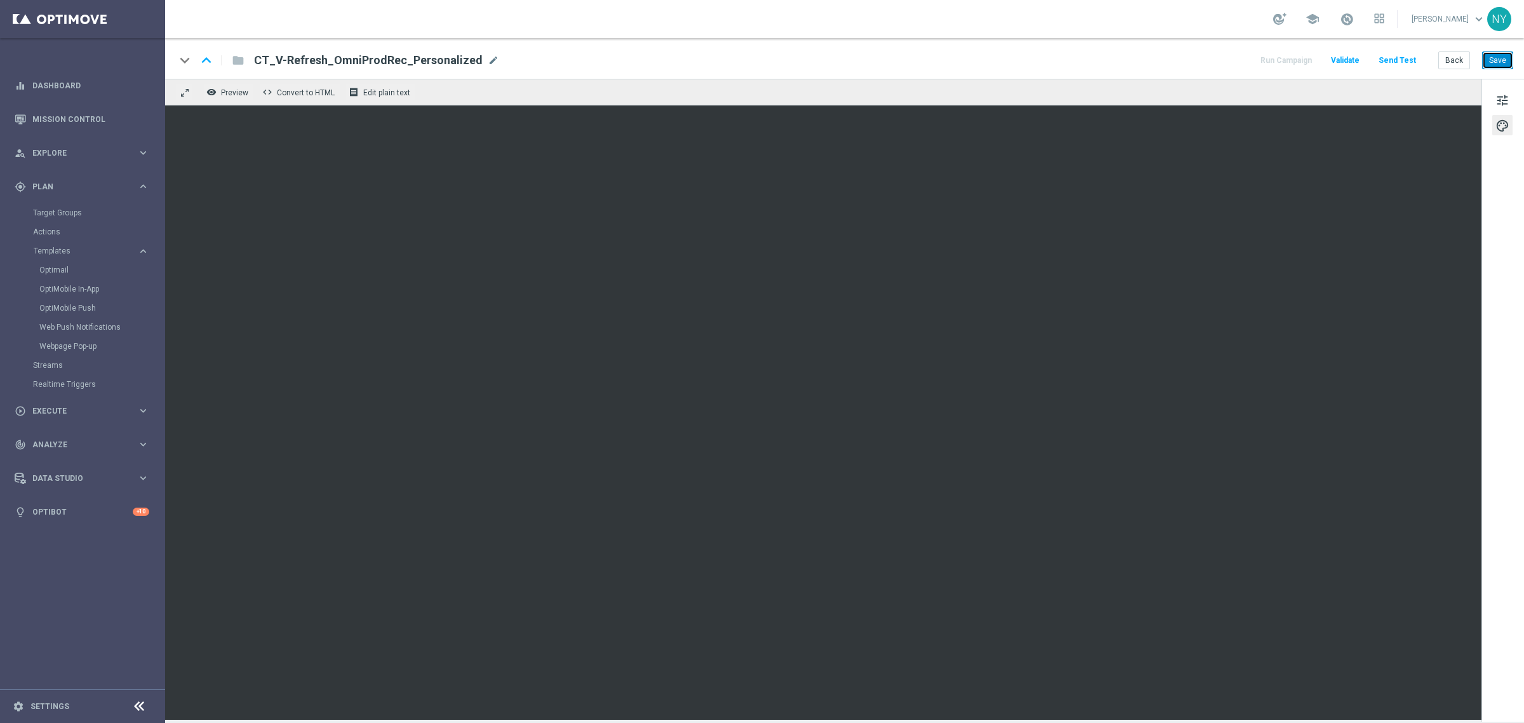
click at [1494, 65] on button "Save" at bounding box center [1497, 60] width 31 height 18
click at [1405, 57] on button "Send Test" at bounding box center [1397, 60] width 41 height 17
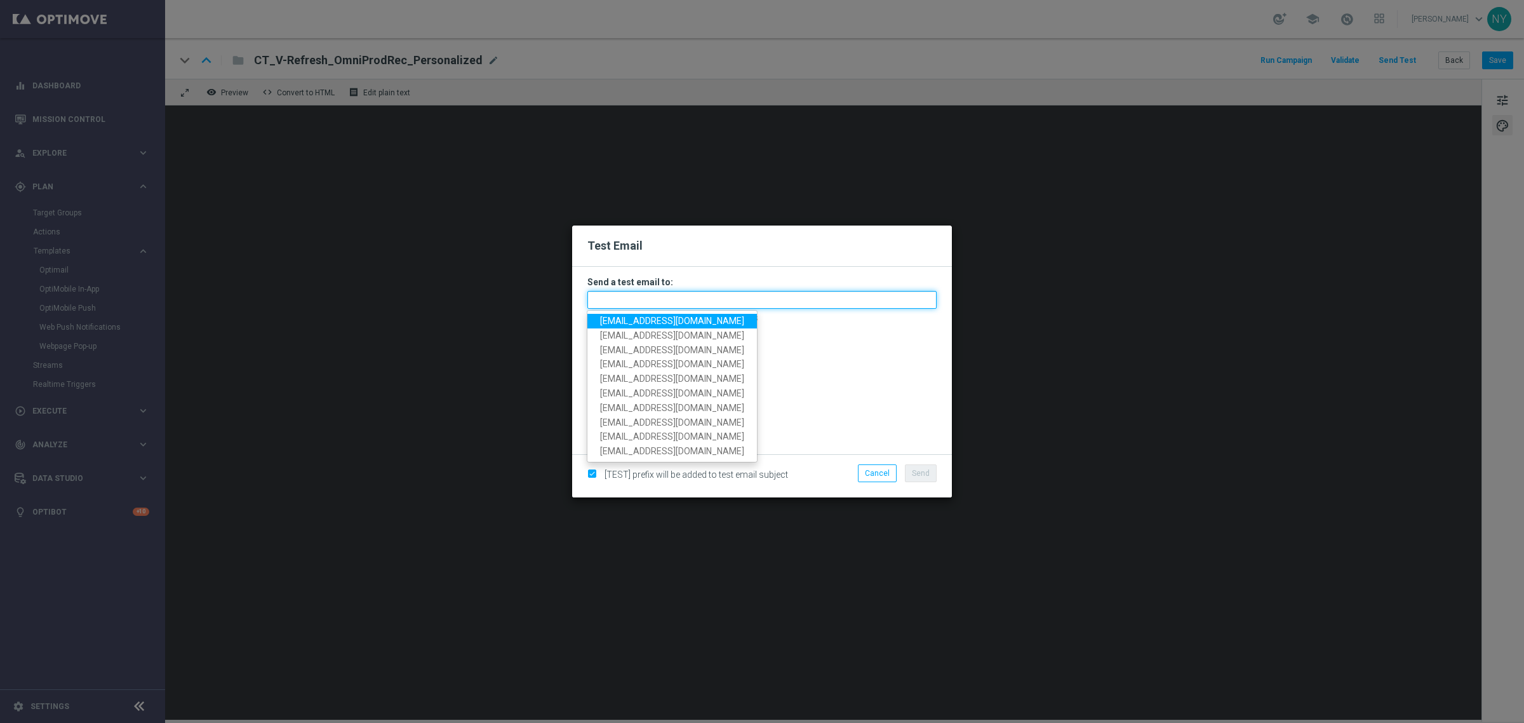
click at [633, 300] on input "text" at bounding box center [761, 300] width 349 height 18
click at [626, 318] on span "[EMAIL_ADDRESS][DOMAIN_NAME]" at bounding box center [672, 321] width 144 height 10
type input "[EMAIL_ADDRESS][DOMAIN_NAME]"
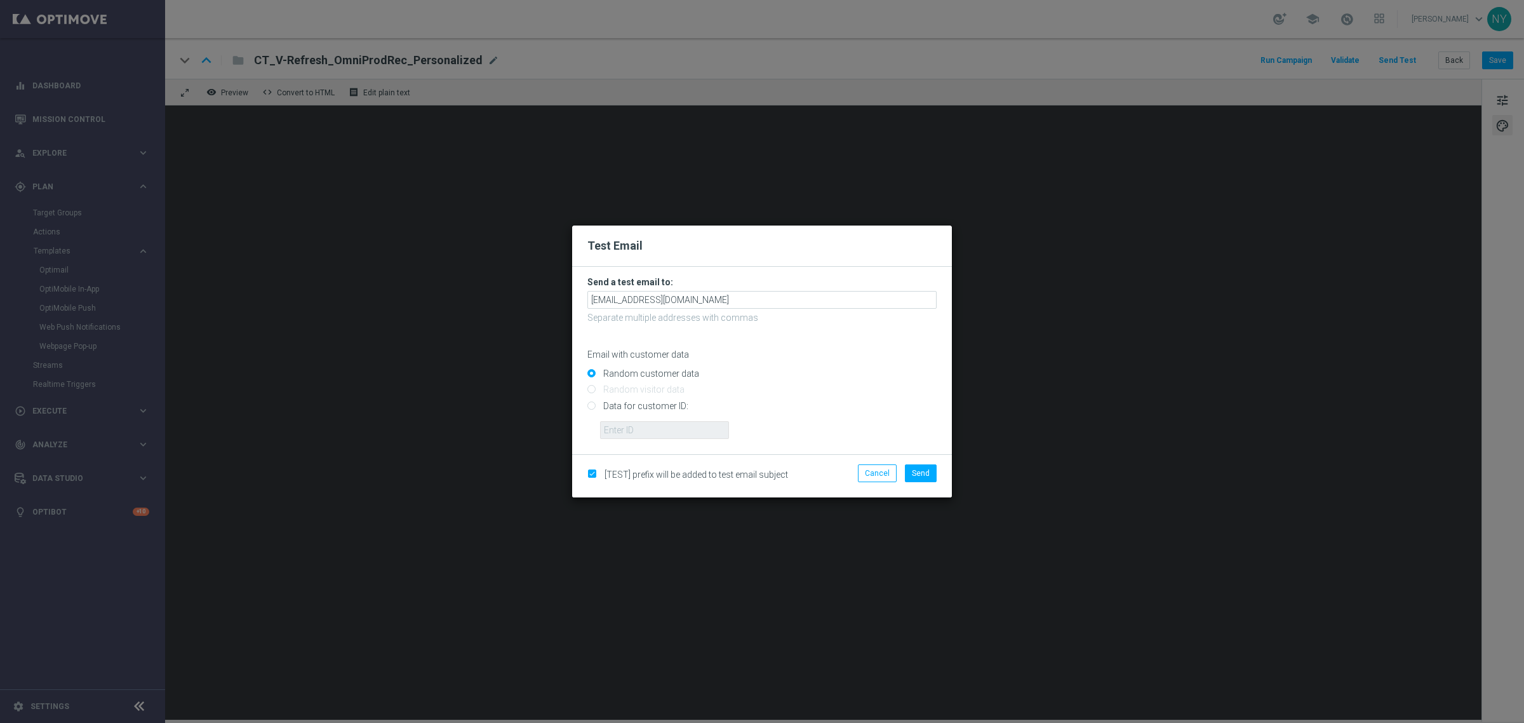
click at [594, 405] on input "Data for customer ID:" at bounding box center [761, 411] width 349 height 18
radio input "true"
click at [613, 433] on input "text" at bounding box center [664, 430] width 129 height 18
click at [671, 427] on input "text" at bounding box center [664, 430] width 129 height 18
paste input "10000006208"
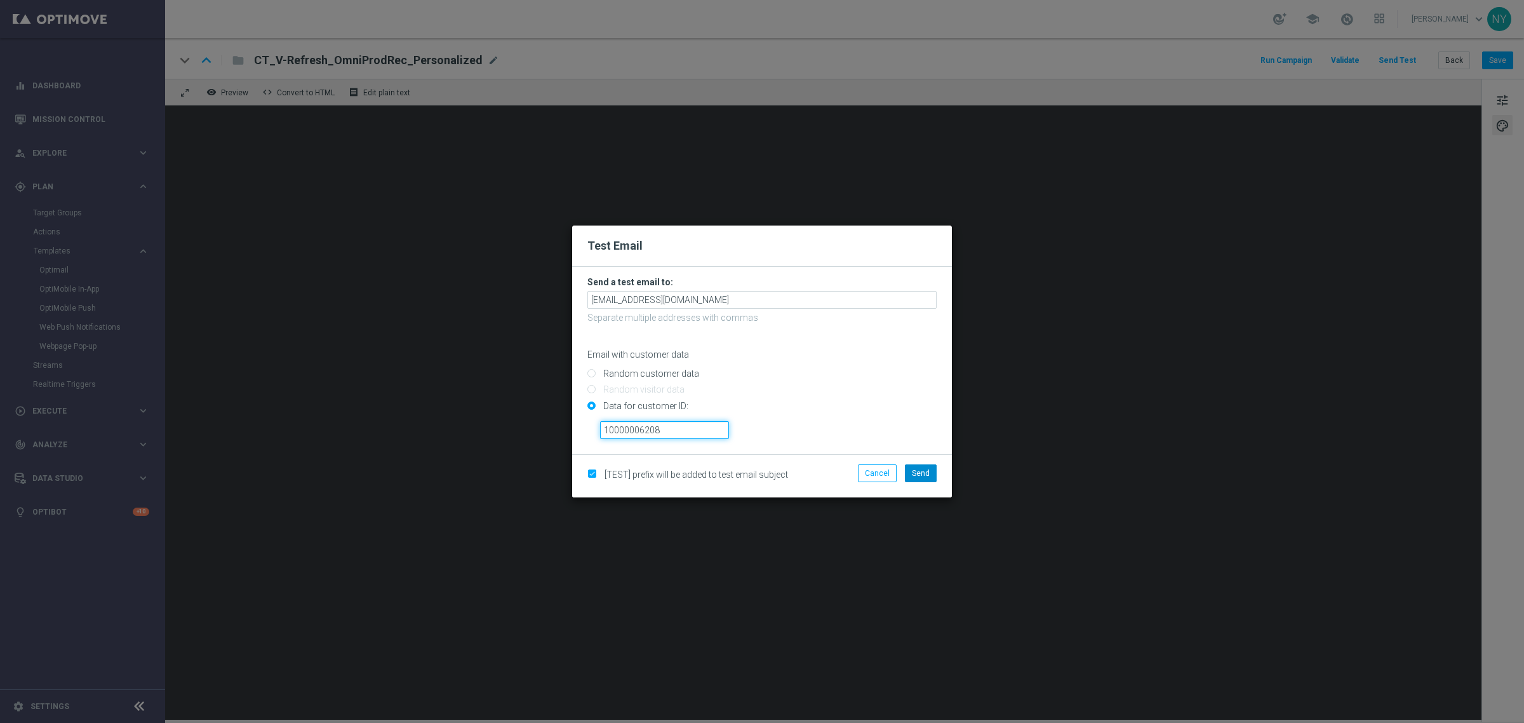
type input "10000006208"
click at [918, 469] on span "Send" at bounding box center [921, 473] width 18 height 9
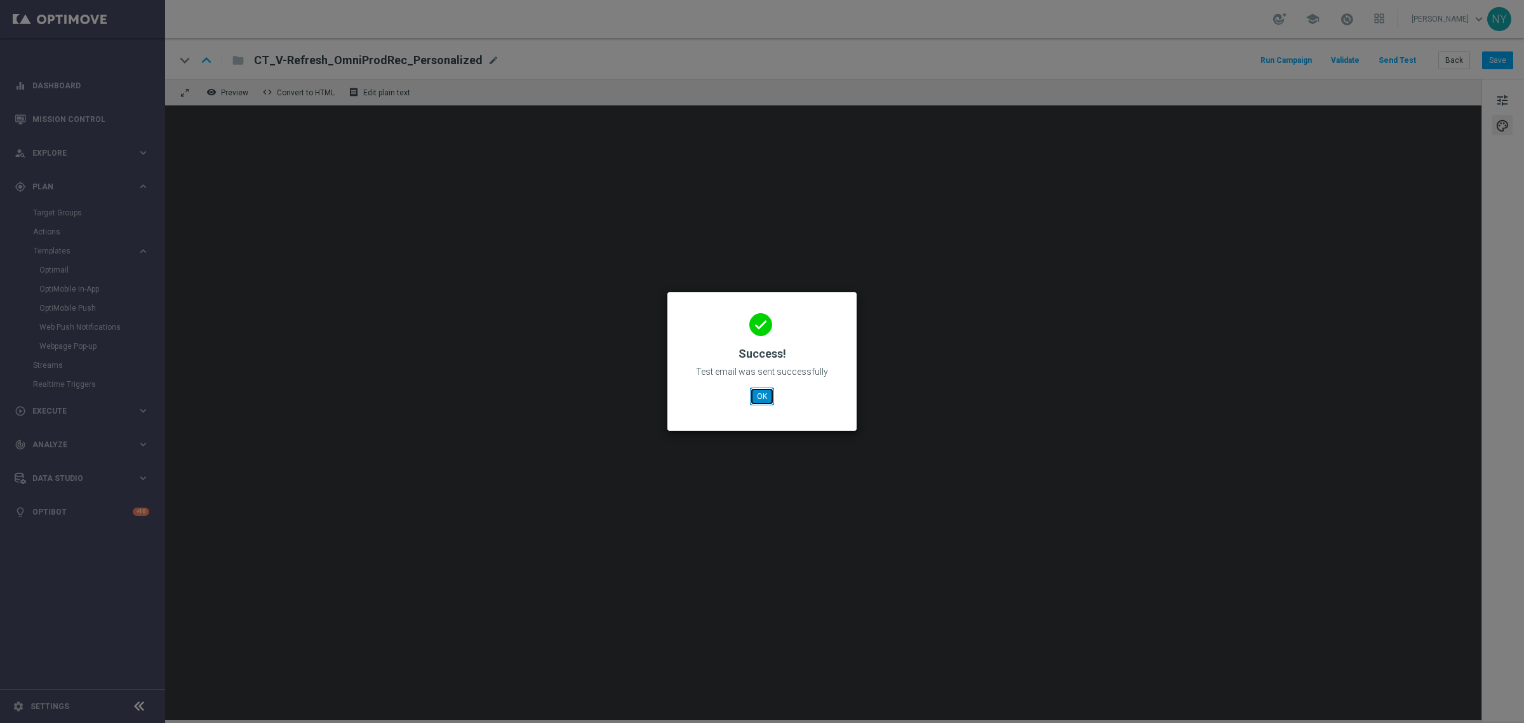
click at [760, 394] on button "OK" at bounding box center [762, 396] width 24 height 18
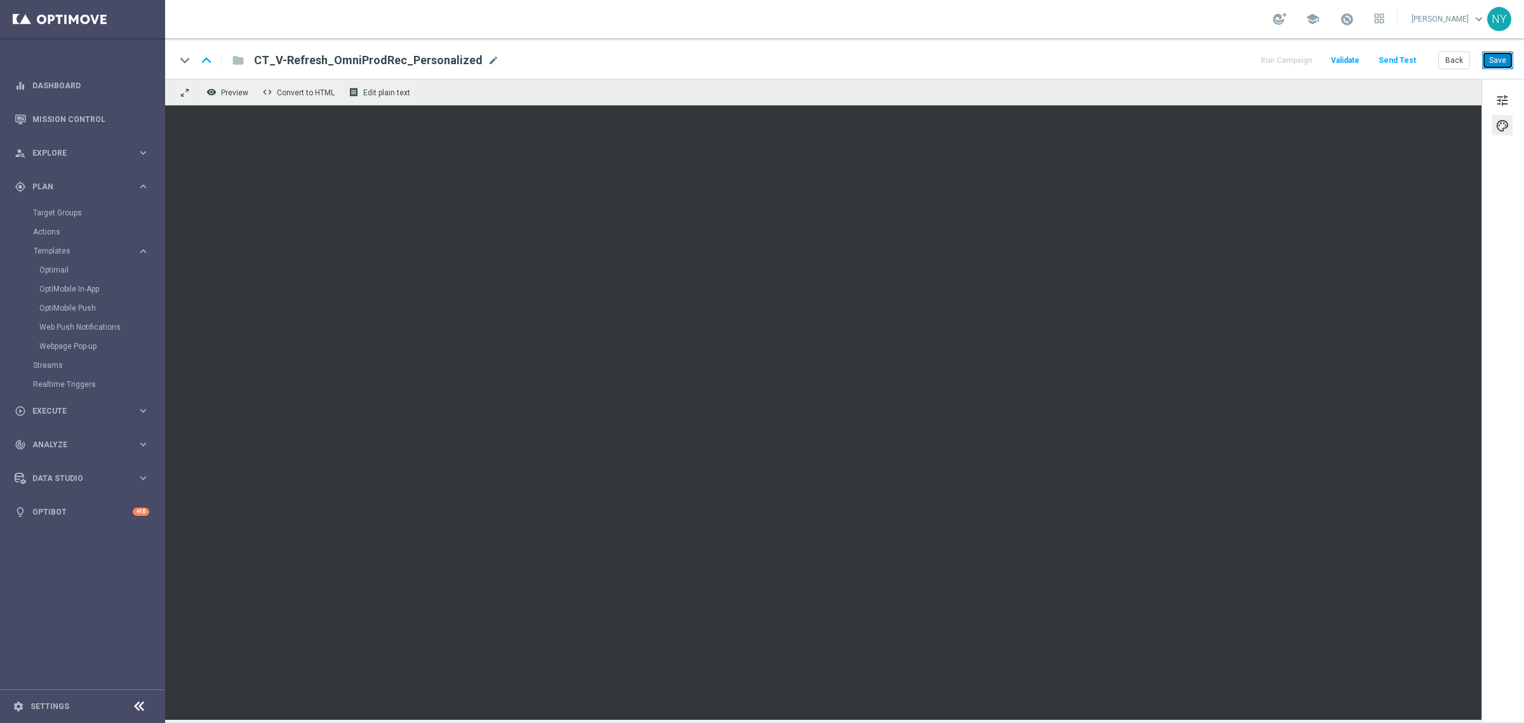
click at [1504, 64] on button "Save" at bounding box center [1497, 60] width 31 height 18
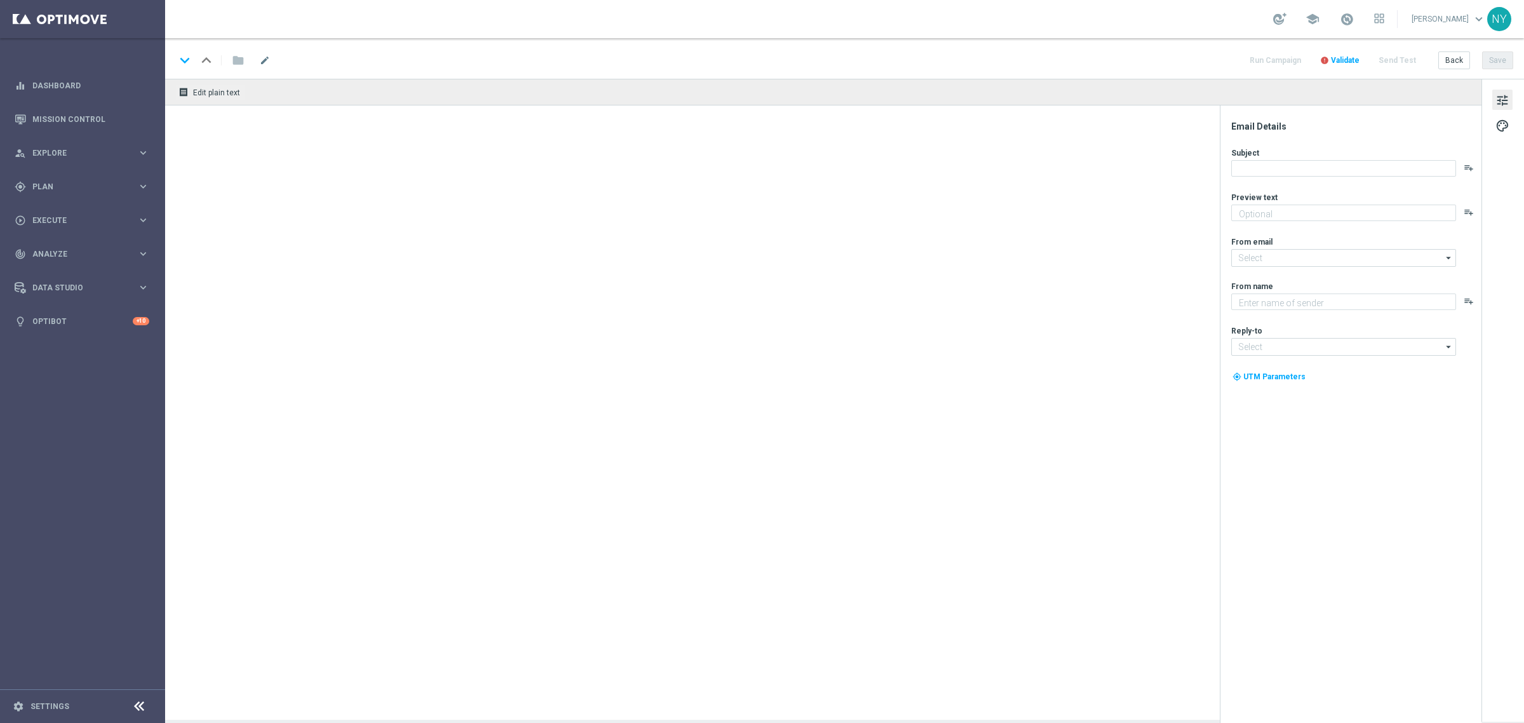
type textarea "Your handpicked items are waiting."
type textarea "Staples"
type input "[EMAIL_ADDRESS][DOMAIN_NAME]"
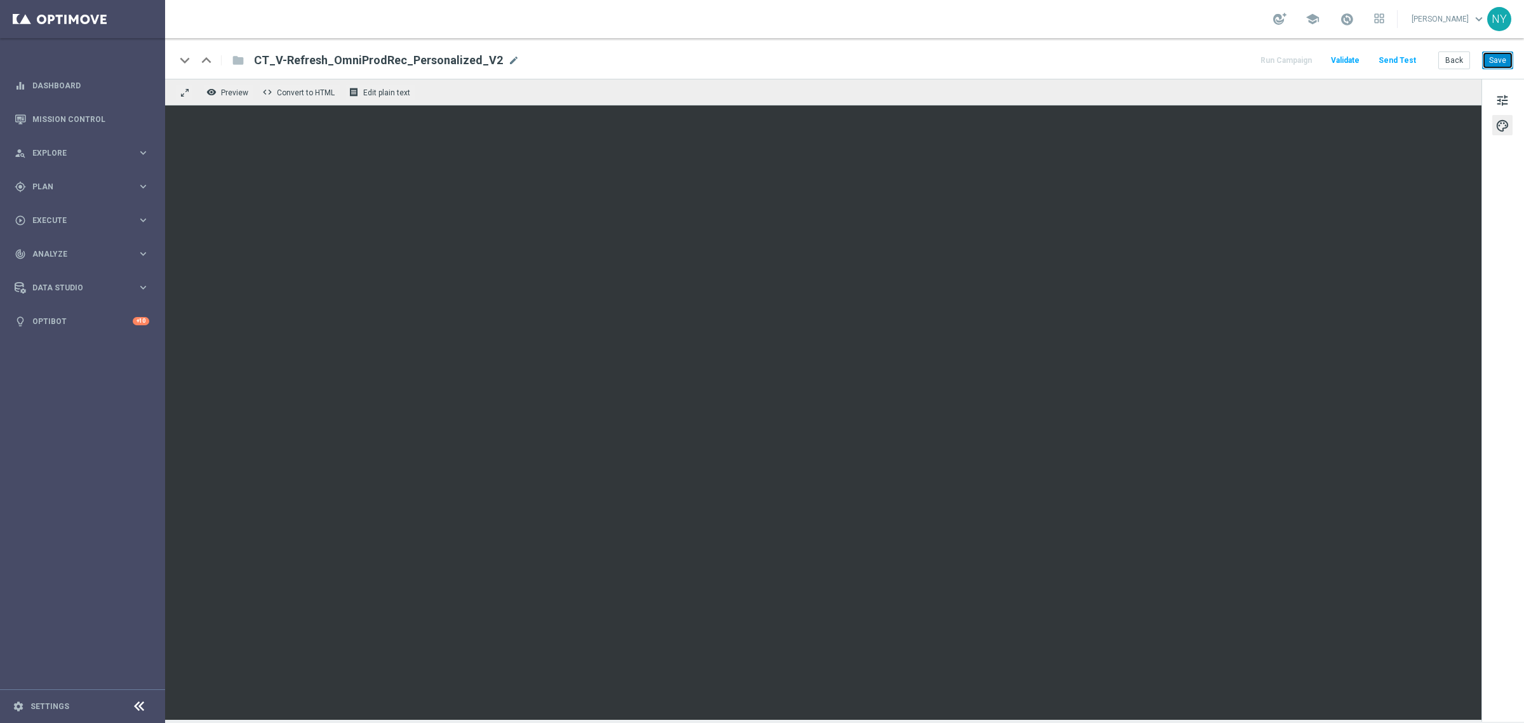
click at [1496, 57] on button "Save" at bounding box center [1497, 60] width 31 height 18
click at [1401, 60] on button "Send Test" at bounding box center [1397, 60] width 41 height 17
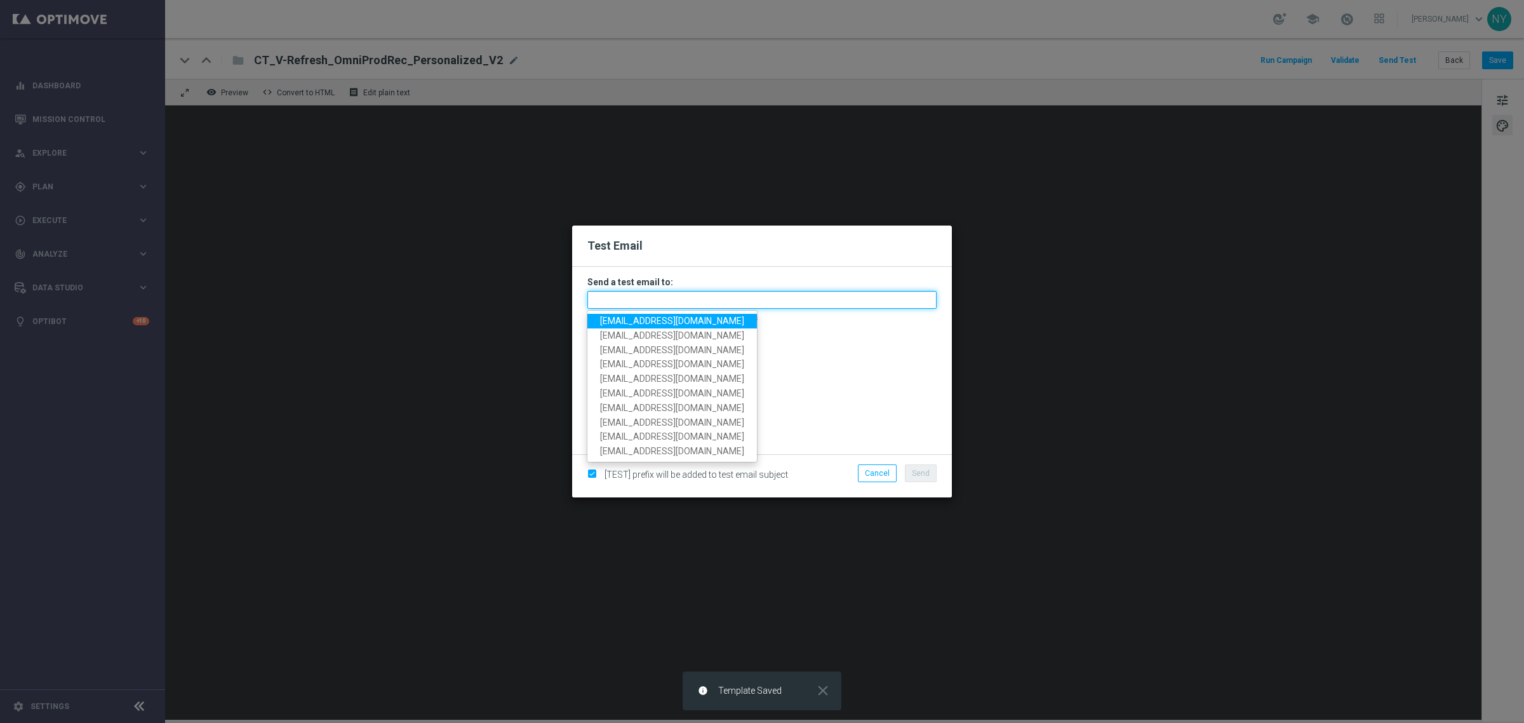
click at [653, 299] on input "text" at bounding box center [761, 300] width 349 height 18
click at [643, 319] on span "[EMAIL_ADDRESS][DOMAIN_NAME]" at bounding box center [672, 321] width 144 height 10
type input "[EMAIL_ADDRESS][DOMAIN_NAME]"
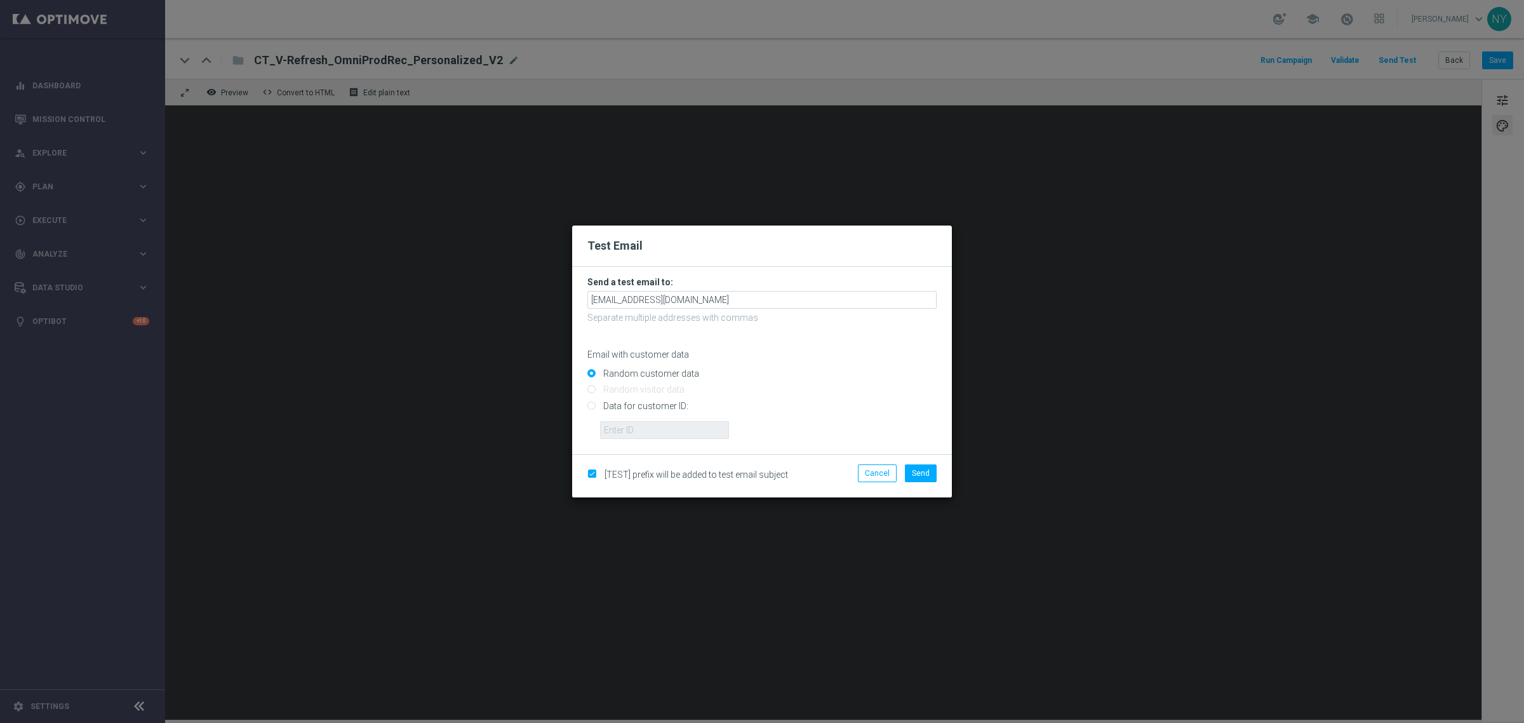
click at [593, 405] on input "Data for customer ID:" at bounding box center [761, 411] width 349 height 18
radio input "true"
click at [617, 435] on input "text" at bounding box center [664, 430] width 129 height 18
click at [622, 433] on input "text" at bounding box center [664, 430] width 129 height 18
paste input "10000006208"
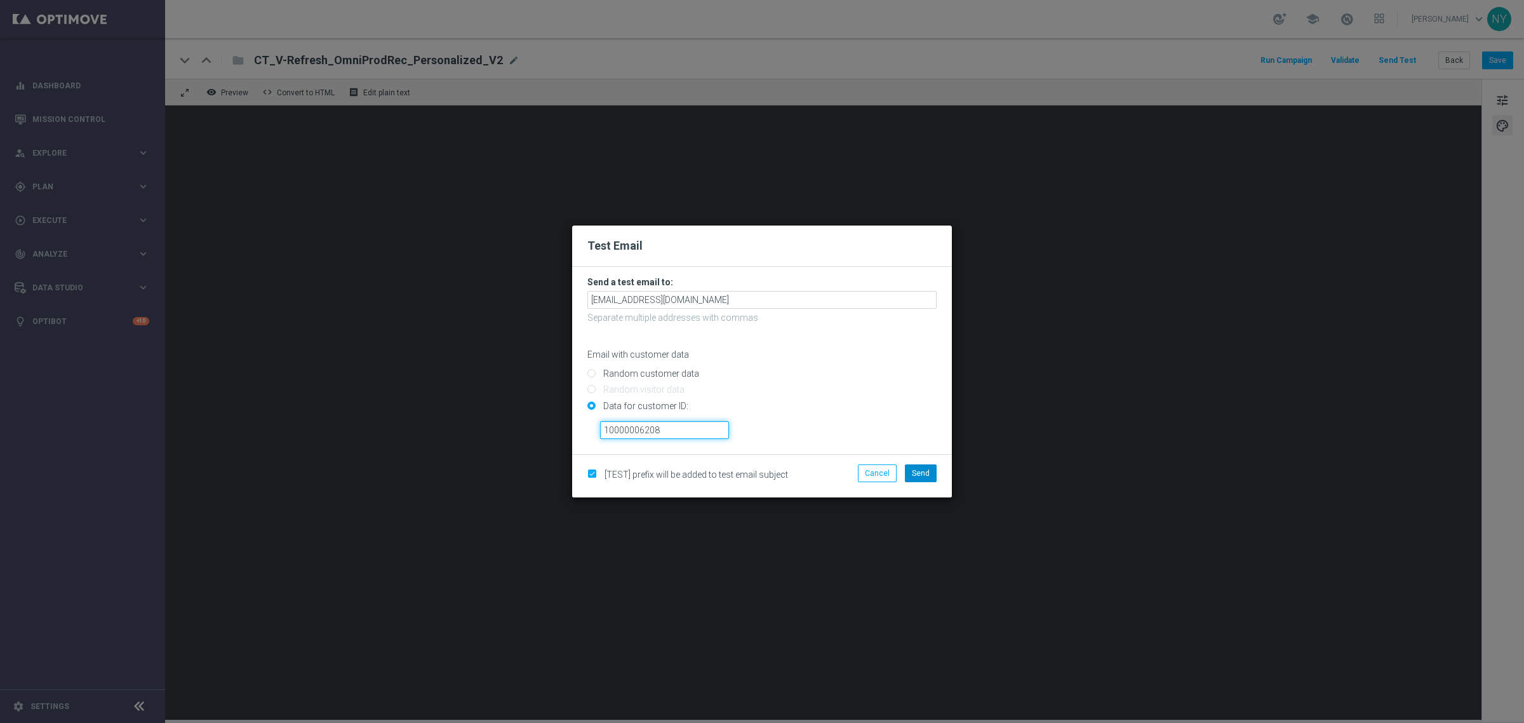
type input "10000006208"
click at [918, 478] on button "Send" at bounding box center [921, 473] width 32 height 18
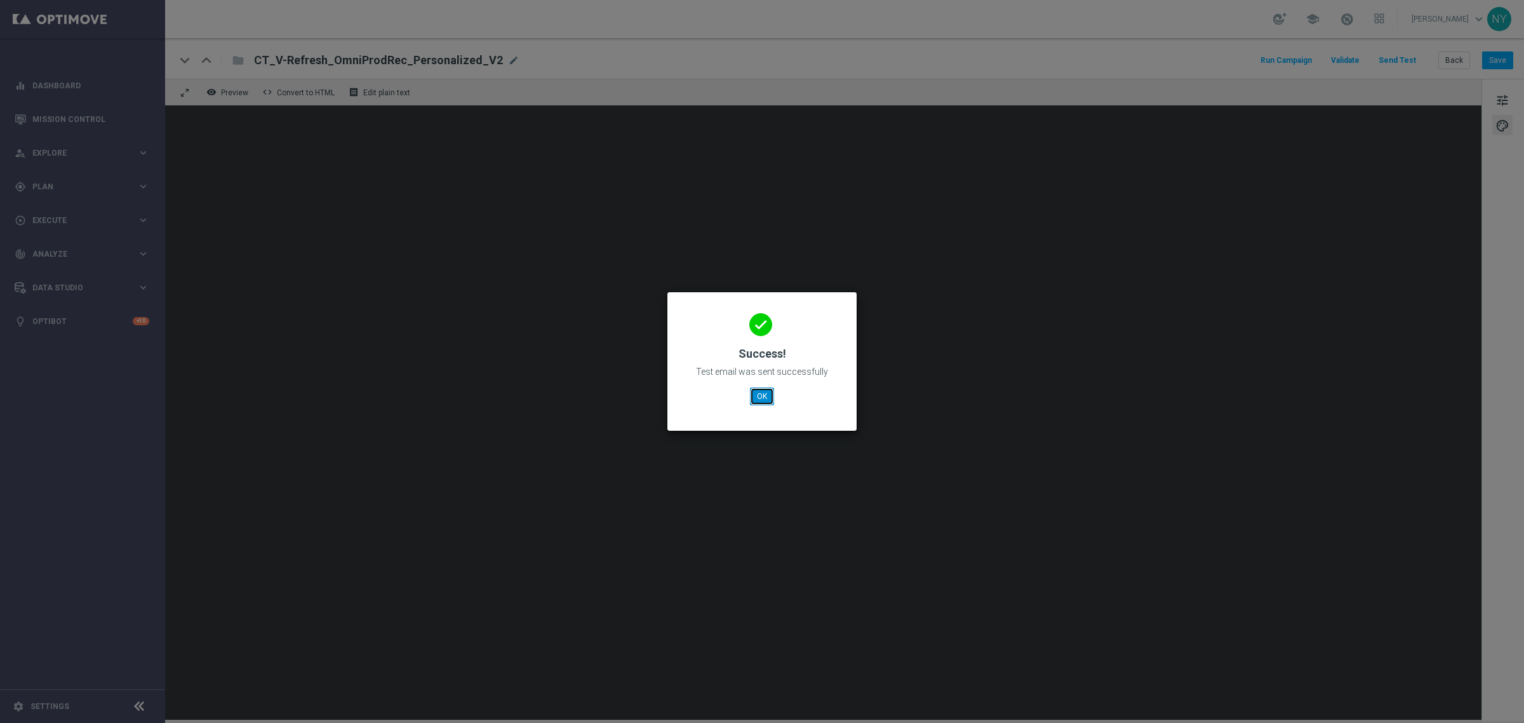
click at [754, 396] on button "OK" at bounding box center [762, 396] width 24 height 18
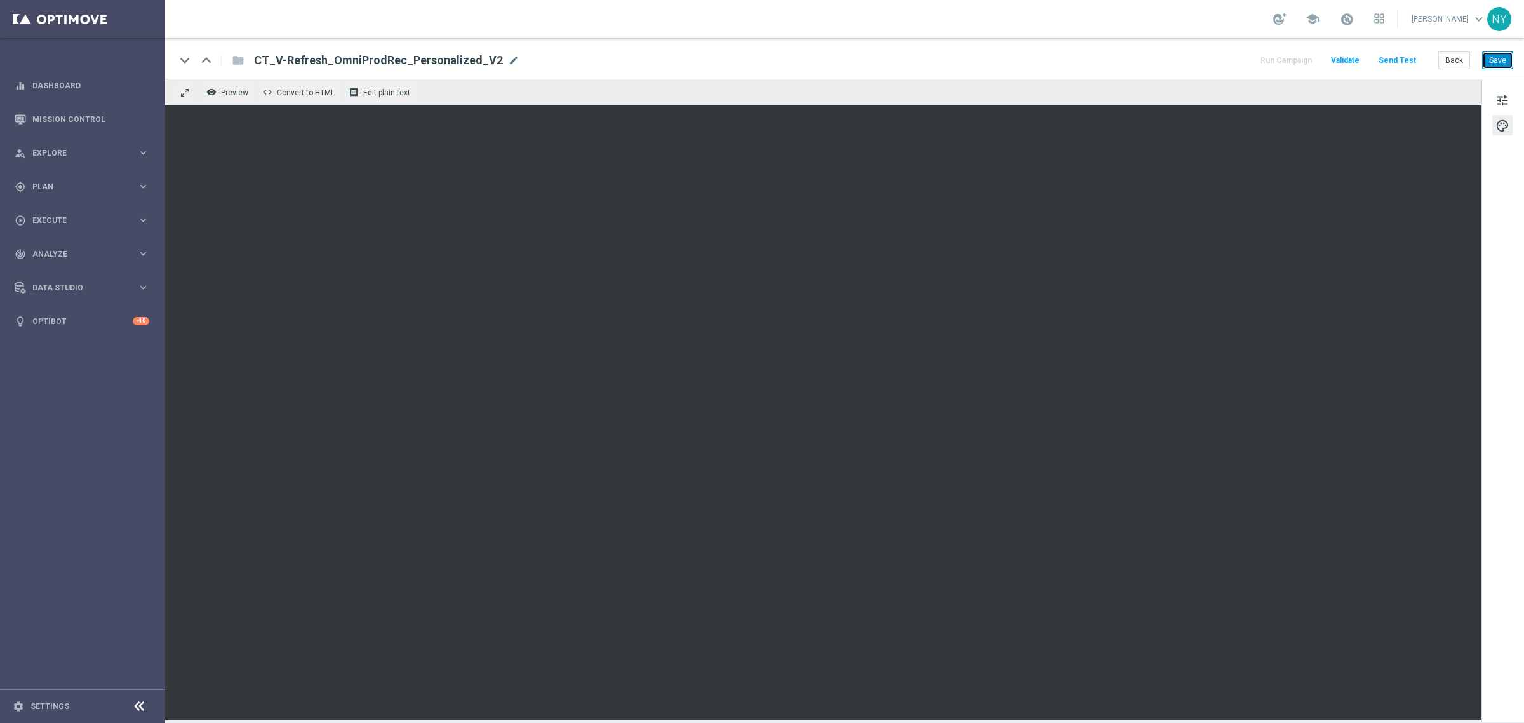
click at [1510, 55] on button "Save" at bounding box center [1497, 60] width 31 height 18
click at [1398, 58] on button "Send Test" at bounding box center [1397, 60] width 41 height 17
click at [1407, 60] on button "Send Test" at bounding box center [1397, 60] width 41 height 17
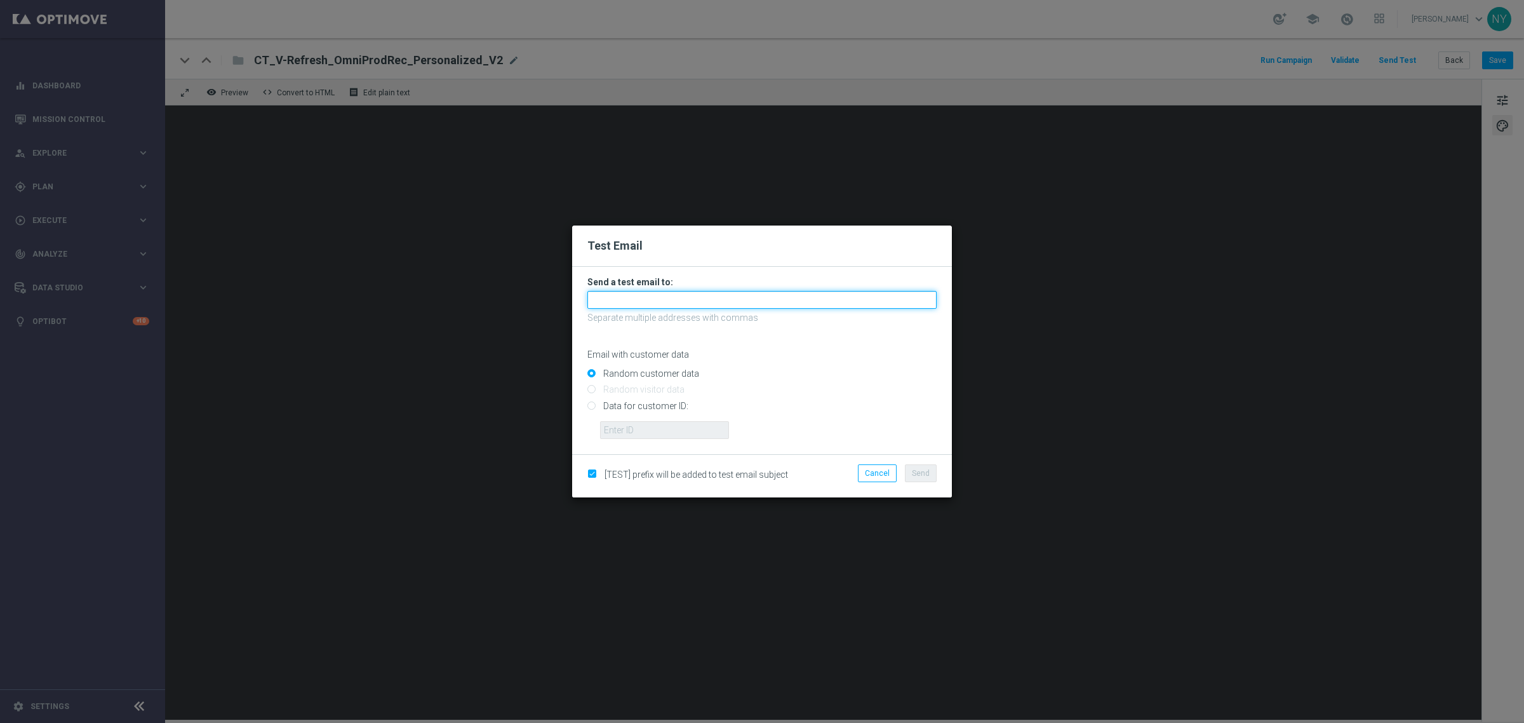
click at [621, 305] on input "text" at bounding box center [761, 300] width 349 height 18
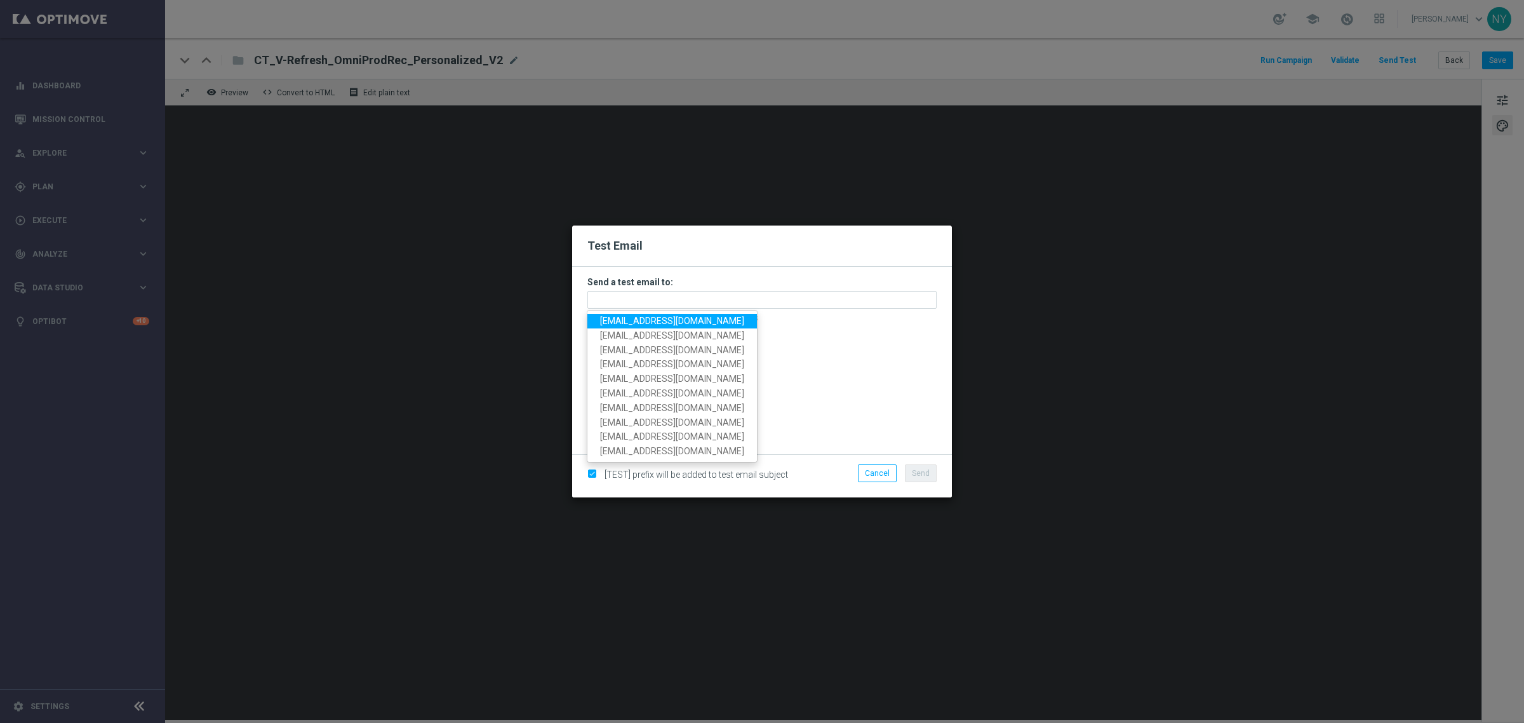
click at [620, 322] on span "neilyetts3-blvp1@litmusemail.com" at bounding box center [672, 321] width 144 height 10
type input "neilyetts3-blvp1@litmusemail.com"
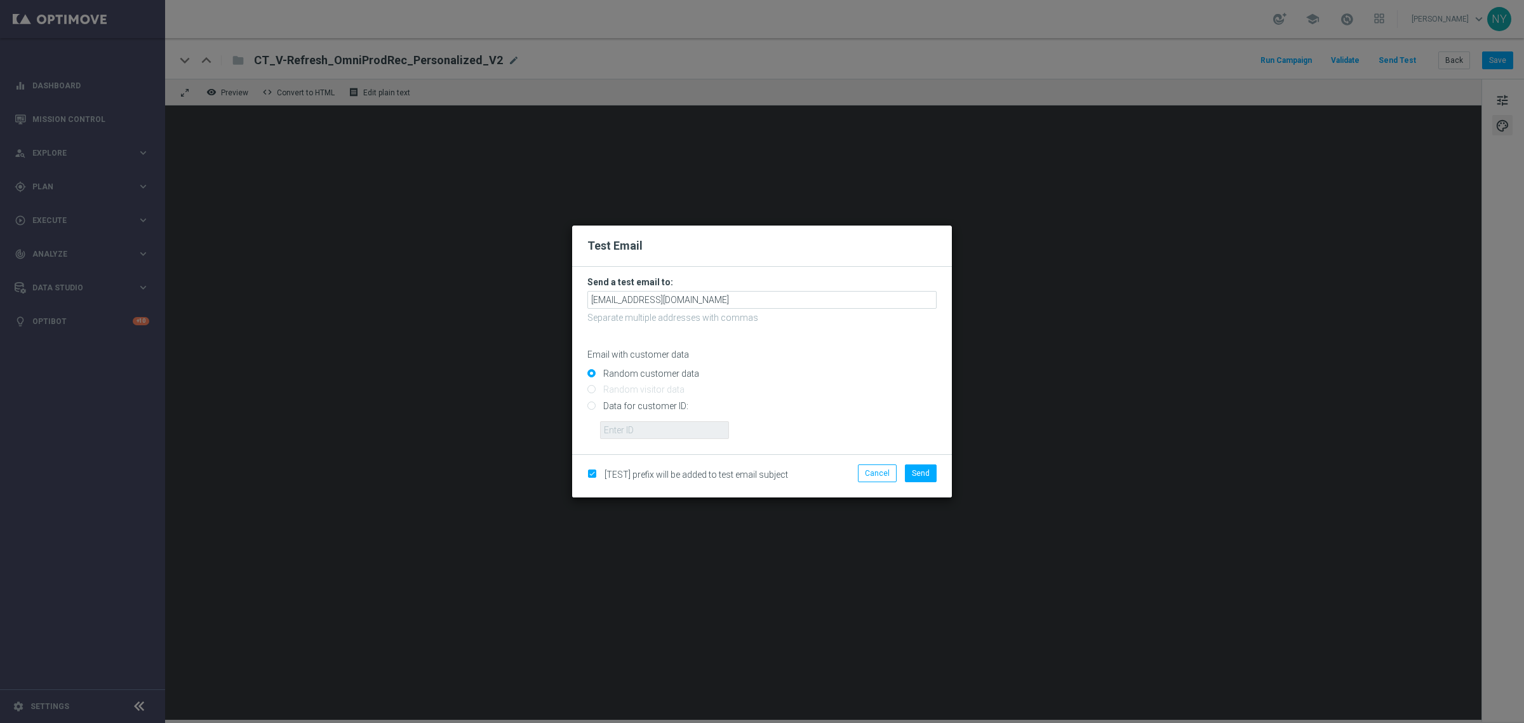
click at [593, 405] on input "Data for customer ID:" at bounding box center [761, 411] width 349 height 18
radio input "true"
click at [659, 434] on input "text" at bounding box center [664, 430] width 129 height 18
paste input "10000006208"
type input "10000006208"
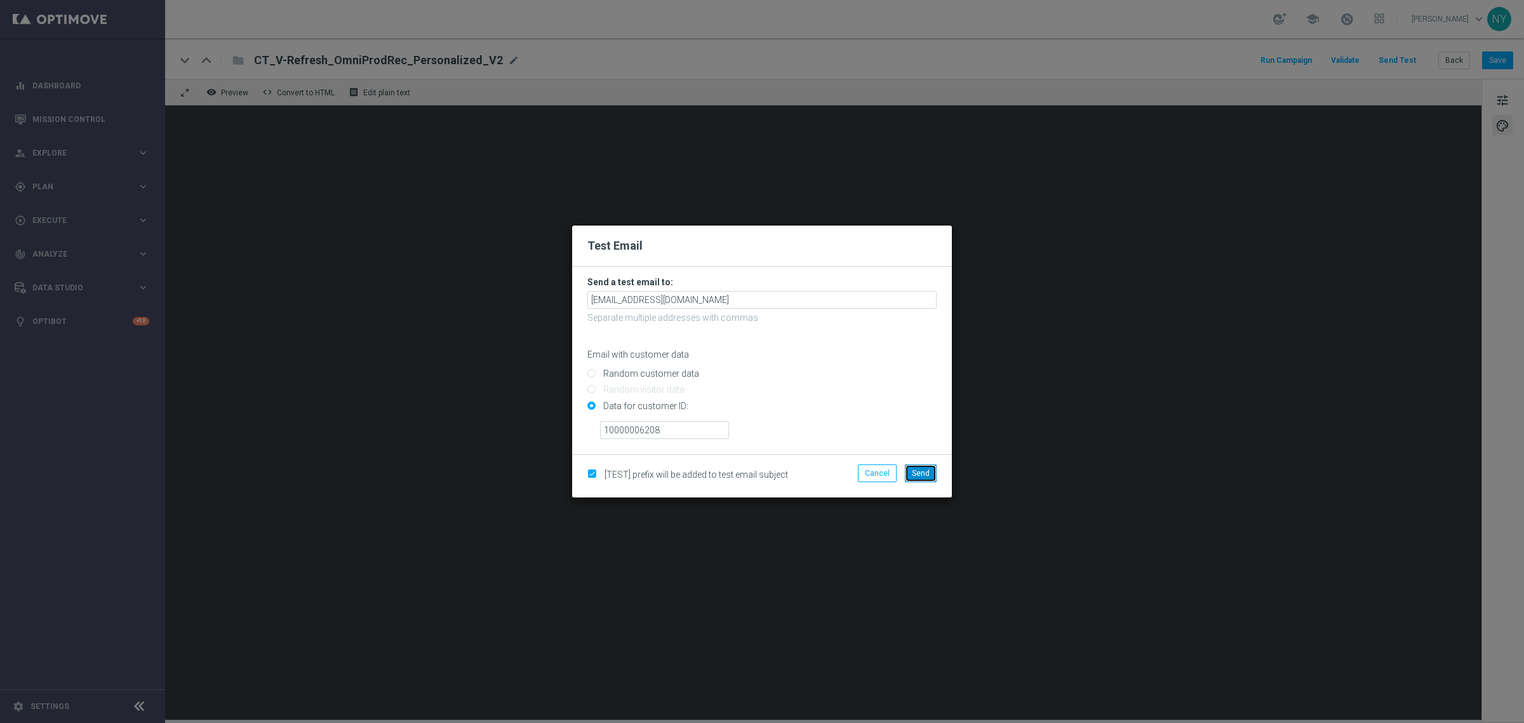
click at [919, 473] on span "Send" at bounding box center [921, 473] width 18 height 9
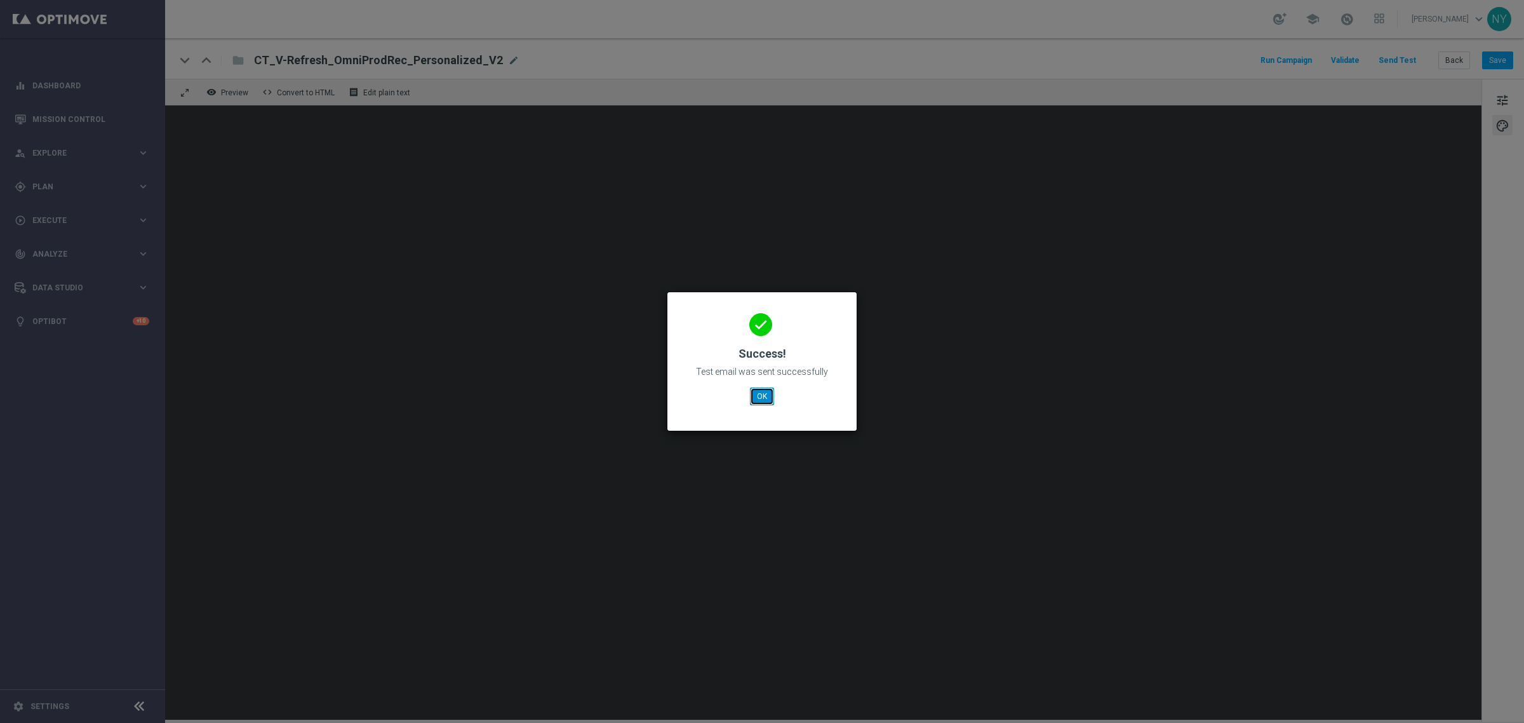
click at [763, 402] on button "OK" at bounding box center [762, 396] width 24 height 18
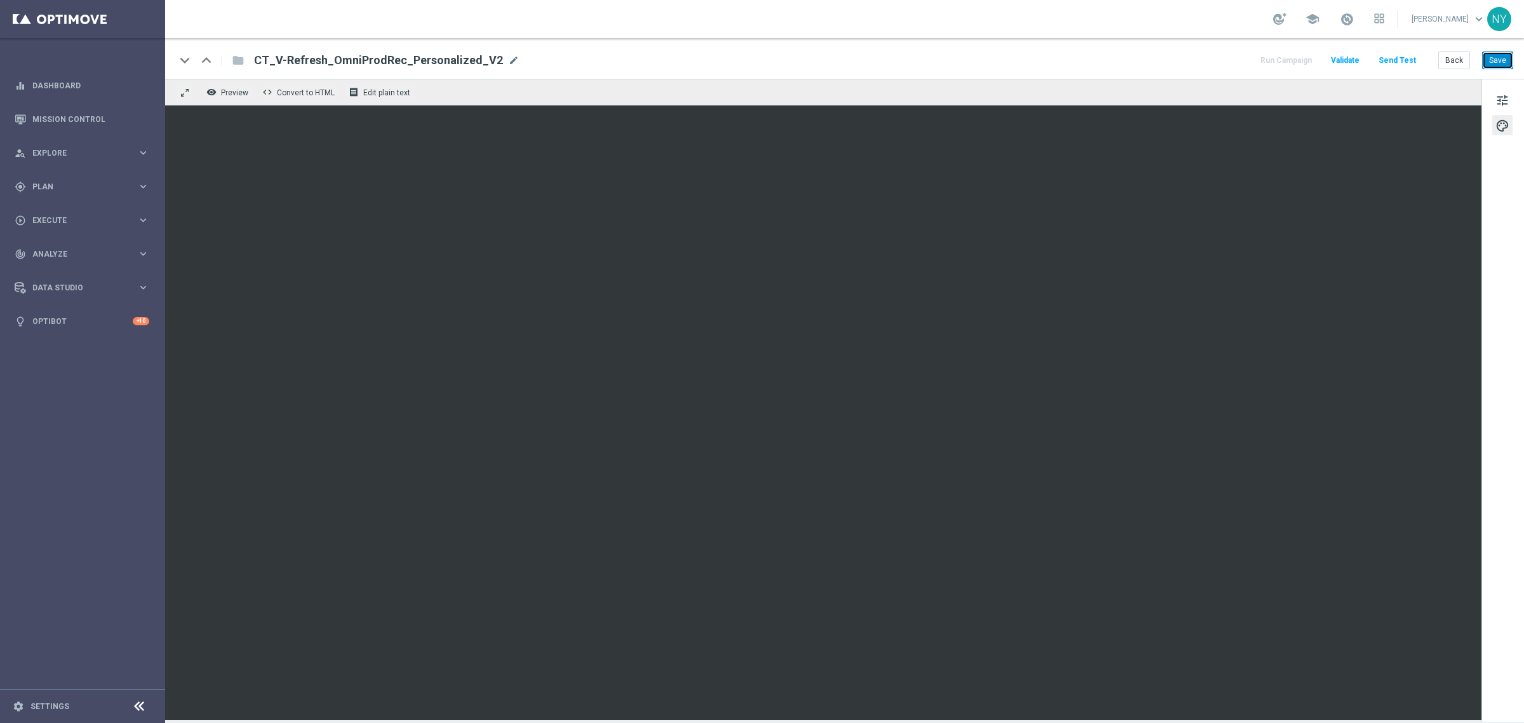
click at [1502, 62] on button "Save" at bounding box center [1497, 60] width 31 height 18
click at [1388, 57] on button "Send Test" at bounding box center [1397, 60] width 41 height 17
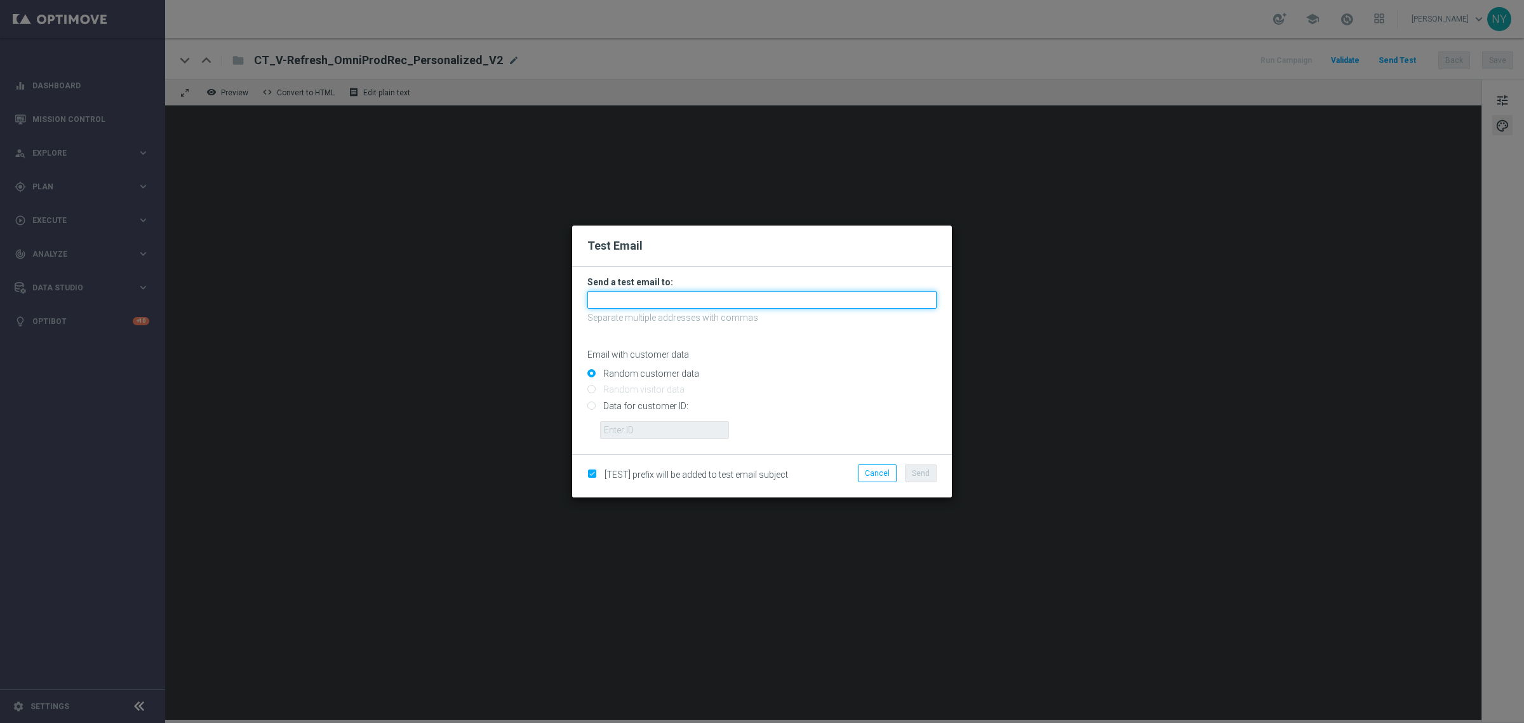
click at [643, 302] on input "text" at bounding box center [761, 300] width 349 height 18
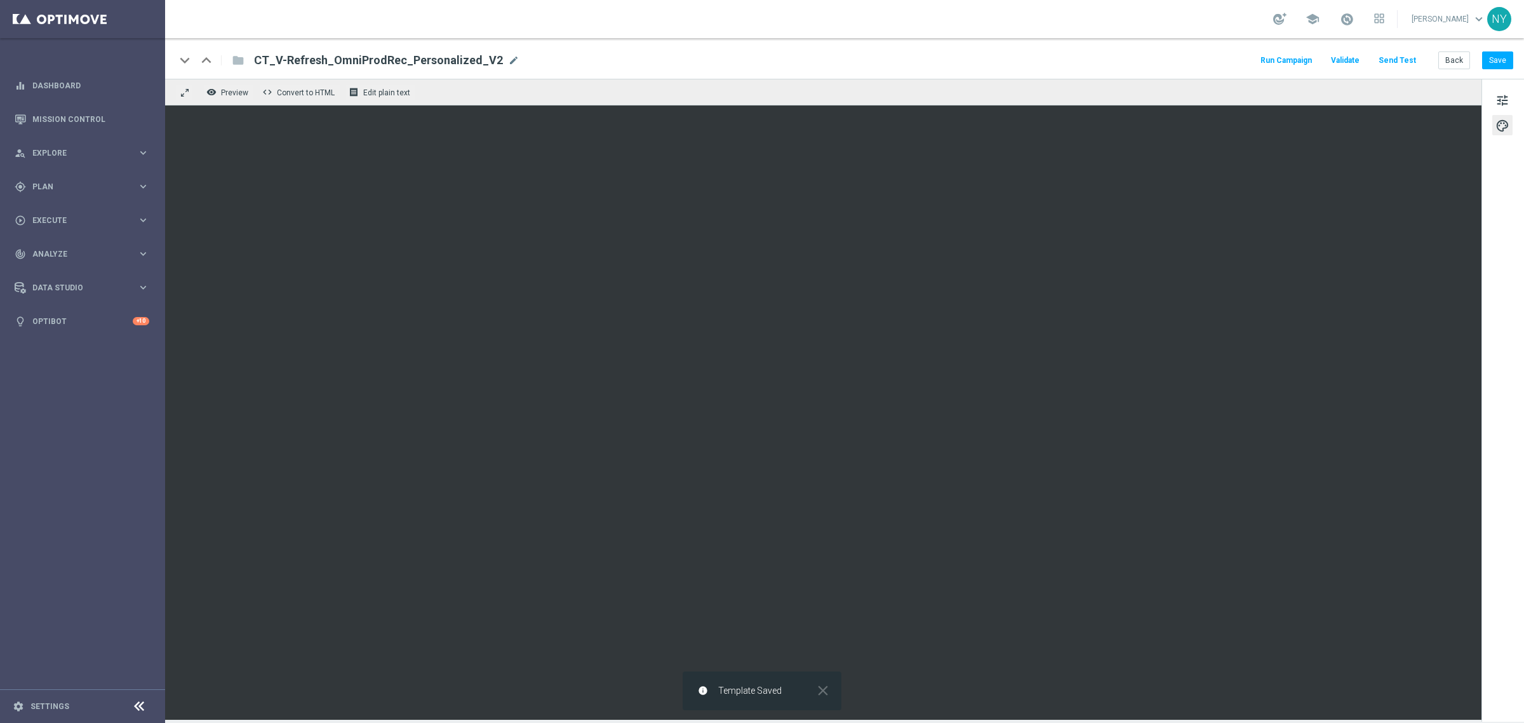
click at [1388, 55] on button "Send Test" at bounding box center [1397, 60] width 41 height 17
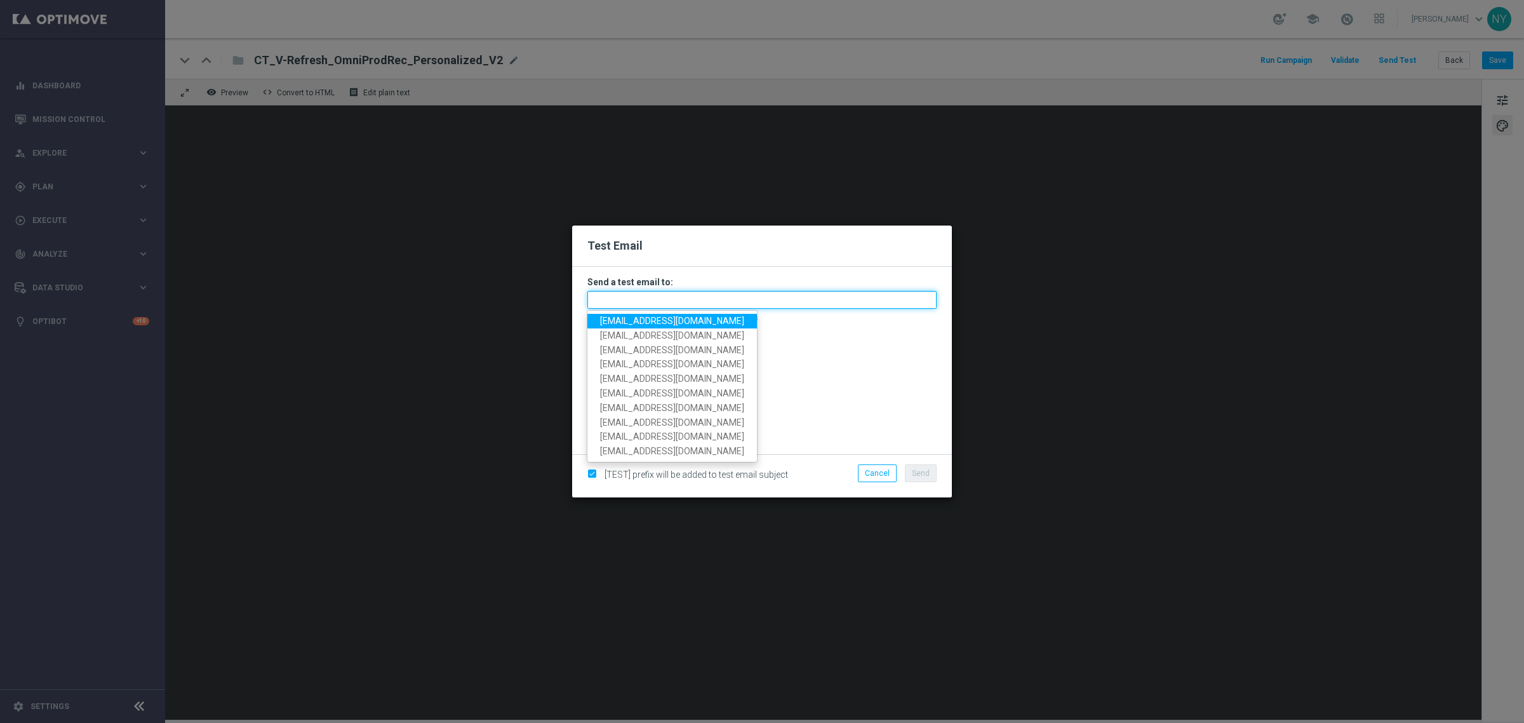
click at [629, 300] on input "text" at bounding box center [761, 300] width 349 height 18
click at [627, 318] on span "neilyetts3-blvp1@litmusemail.com" at bounding box center [672, 321] width 144 height 10
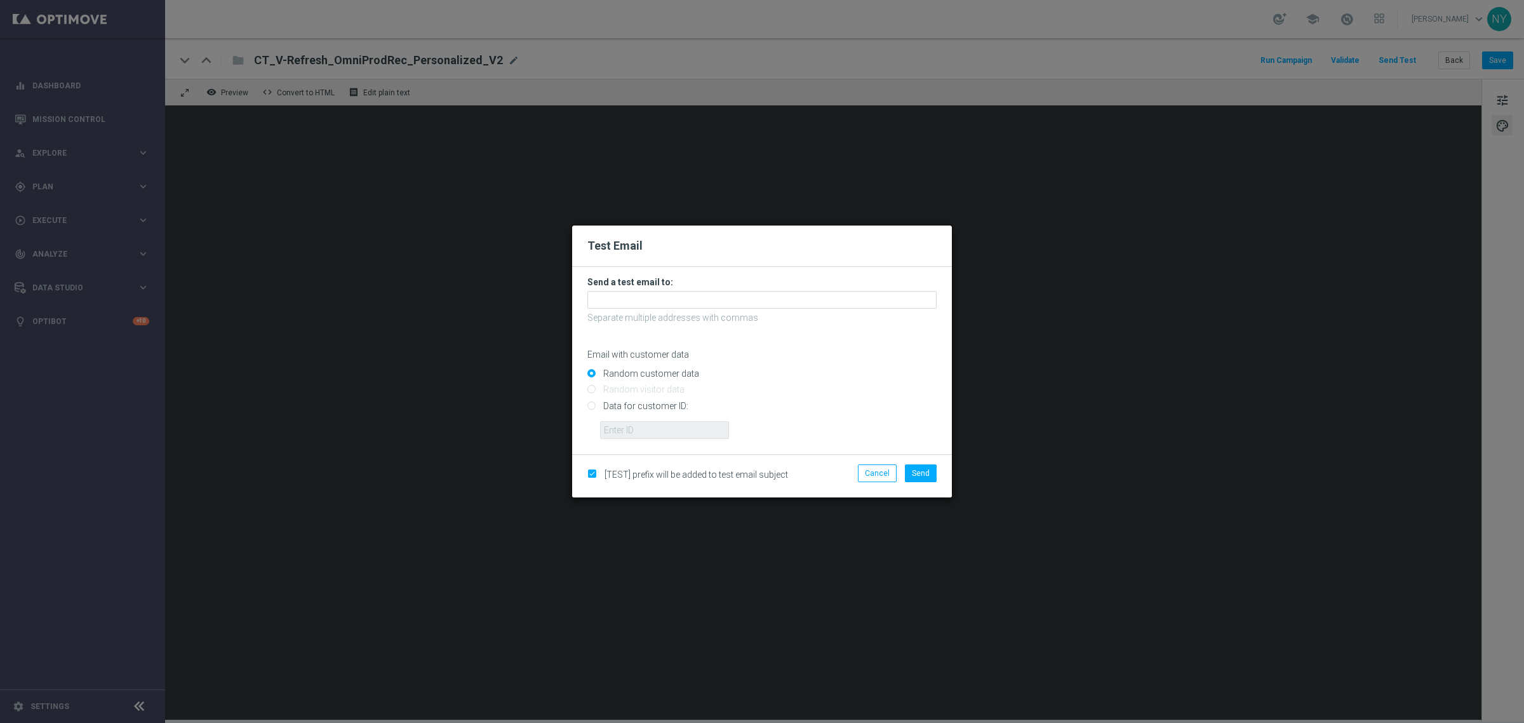
type input "neilyetts3-blvp1@litmusemail.com"
click at [593, 408] on input "Data for customer ID:" at bounding box center [761, 411] width 349 height 18
radio input "true"
click at [630, 417] on input "Data for customer ID:" at bounding box center [761, 411] width 349 height 18
click at [633, 429] on input "text" at bounding box center [664, 430] width 129 height 18
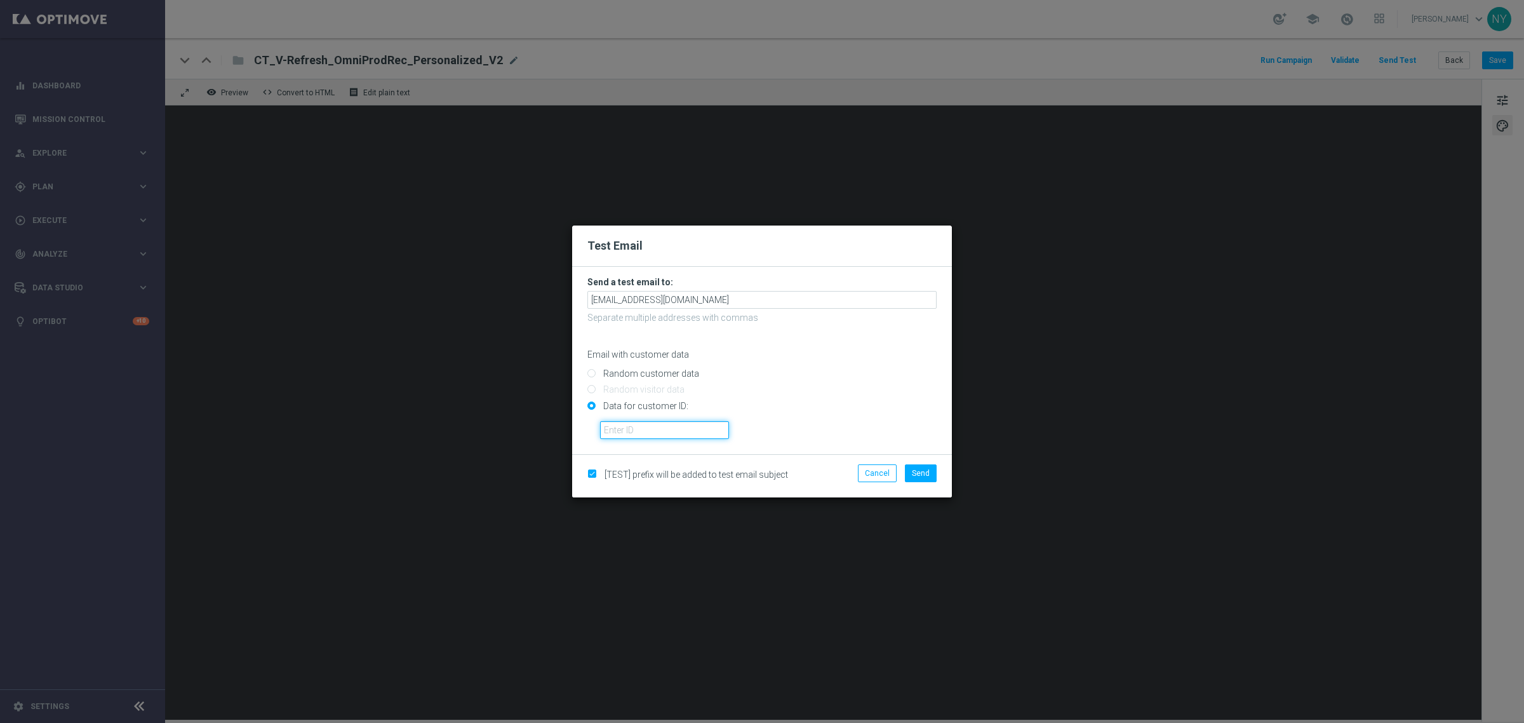
paste input "10000006208"
type input "10000006208"
click at [916, 472] on span "Send" at bounding box center [921, 473] width 18 height 9
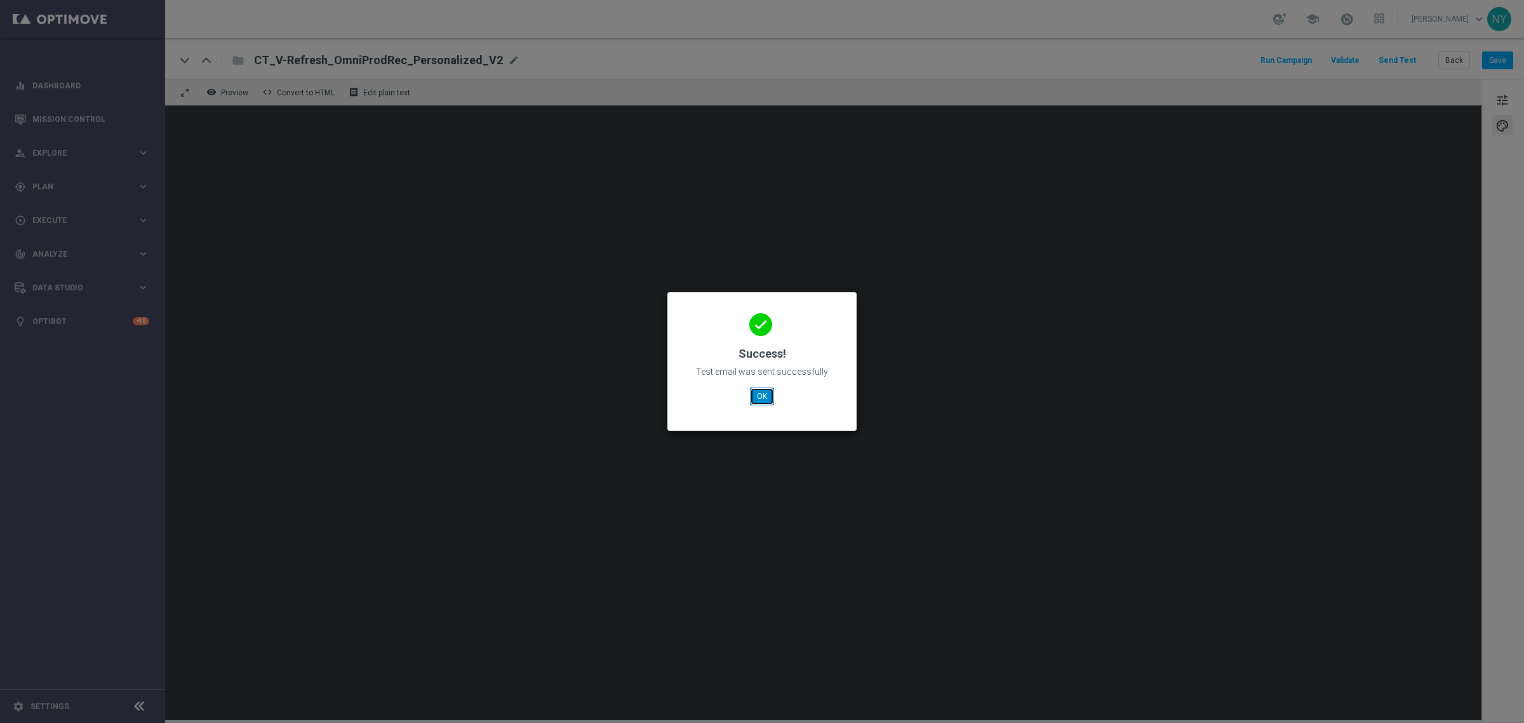
click at [766, 396] on button "OK" at bounding box center [762, 396] width 24 height 18
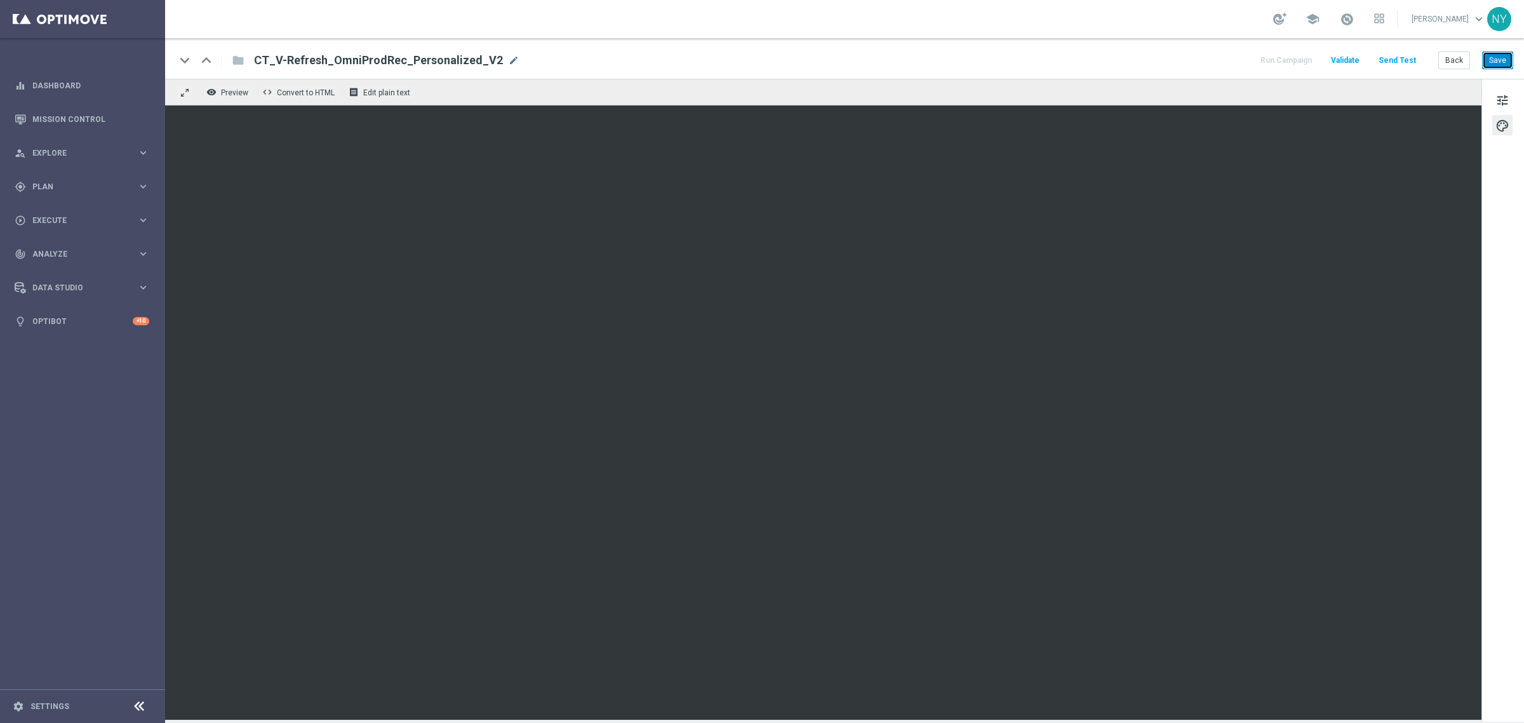
click at [1497, 58] on button "Save" at bounding box center [1497, 60] width 31 height 18
click at [1402, 57] on button "Send Test" at bounding box center [1397, 60] width 41 height 17
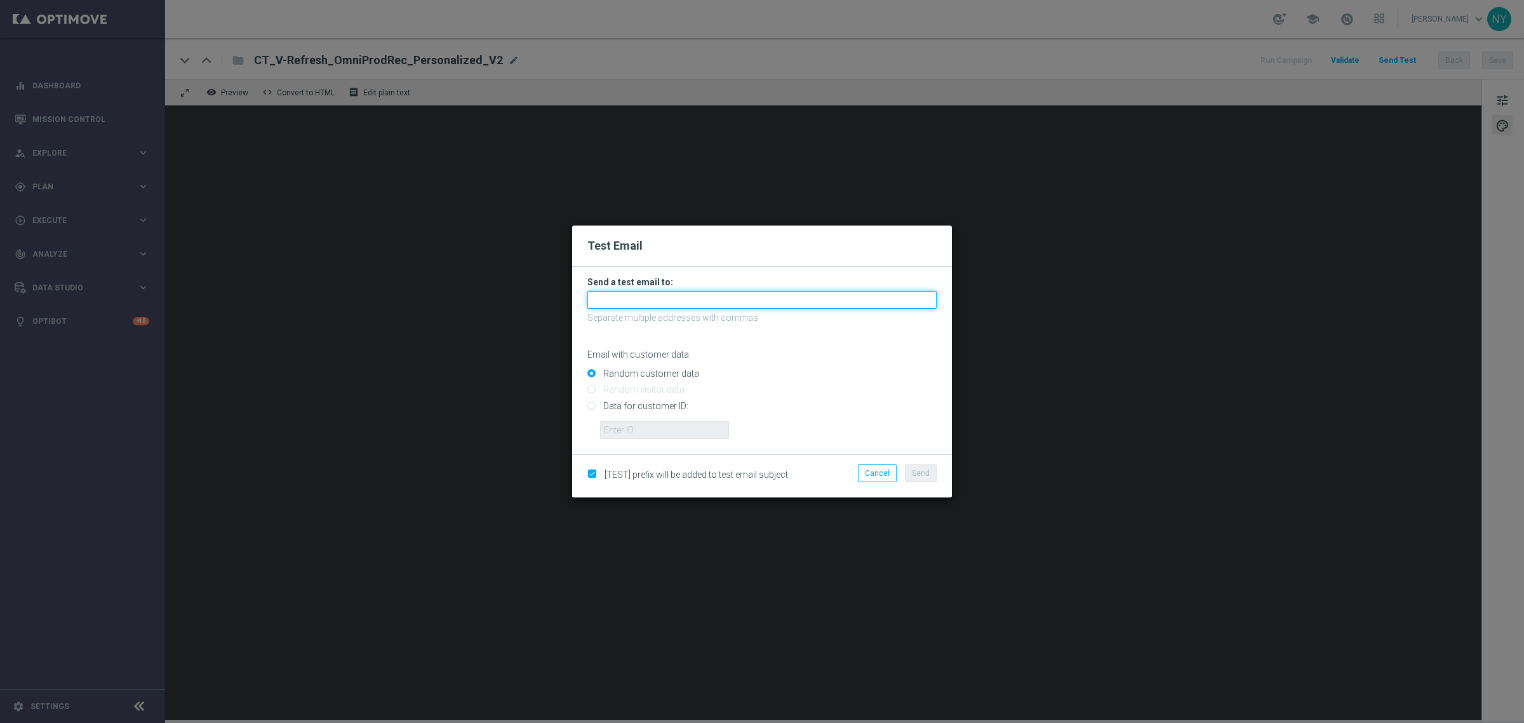
click at [630, 299] on input "text" at bounding box center [761, 300] width 349 height 18
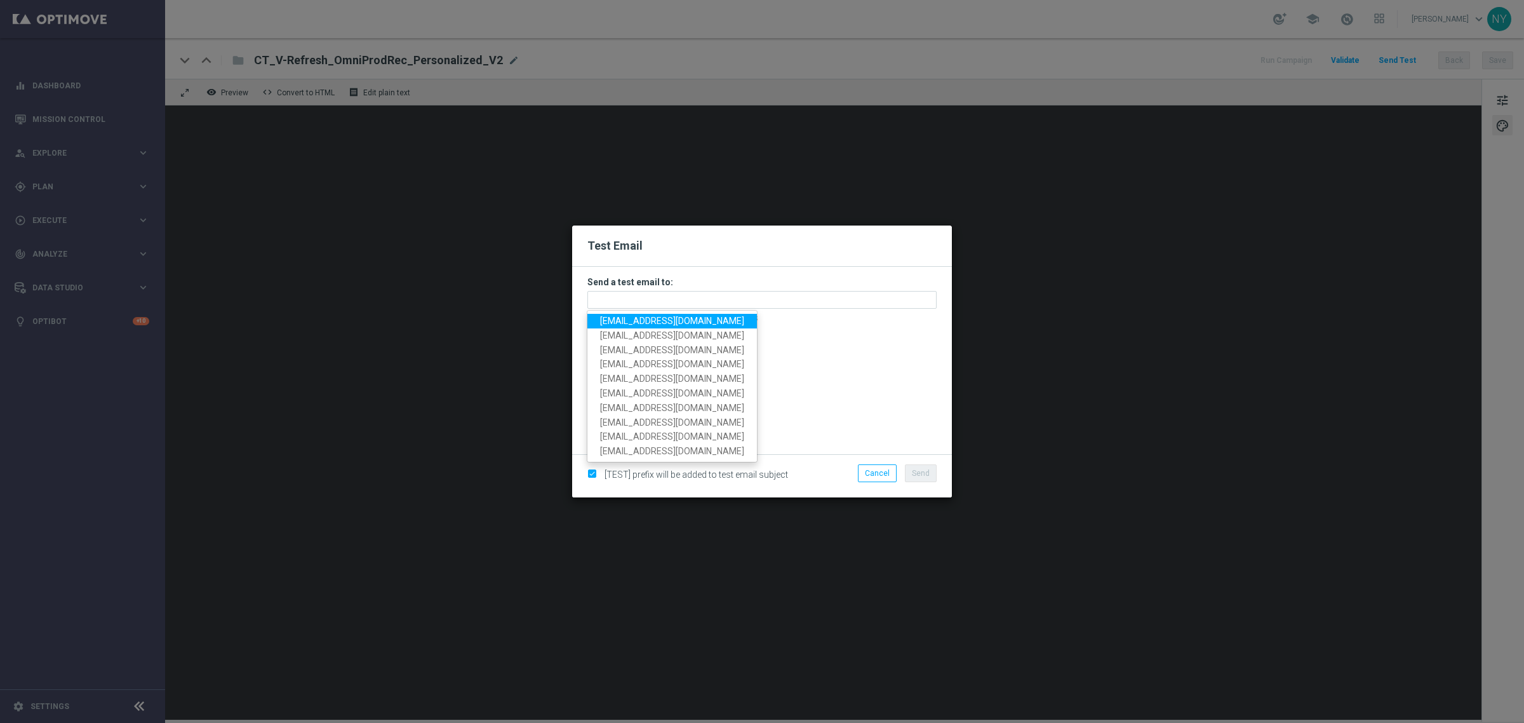
click at [627, 324] on span "neilyetts3-blvp1@litmusemail.com" at bounding box center [672, 321] width 144 height 10
type input "neilyetts3-blvp1@litmusemail.com"
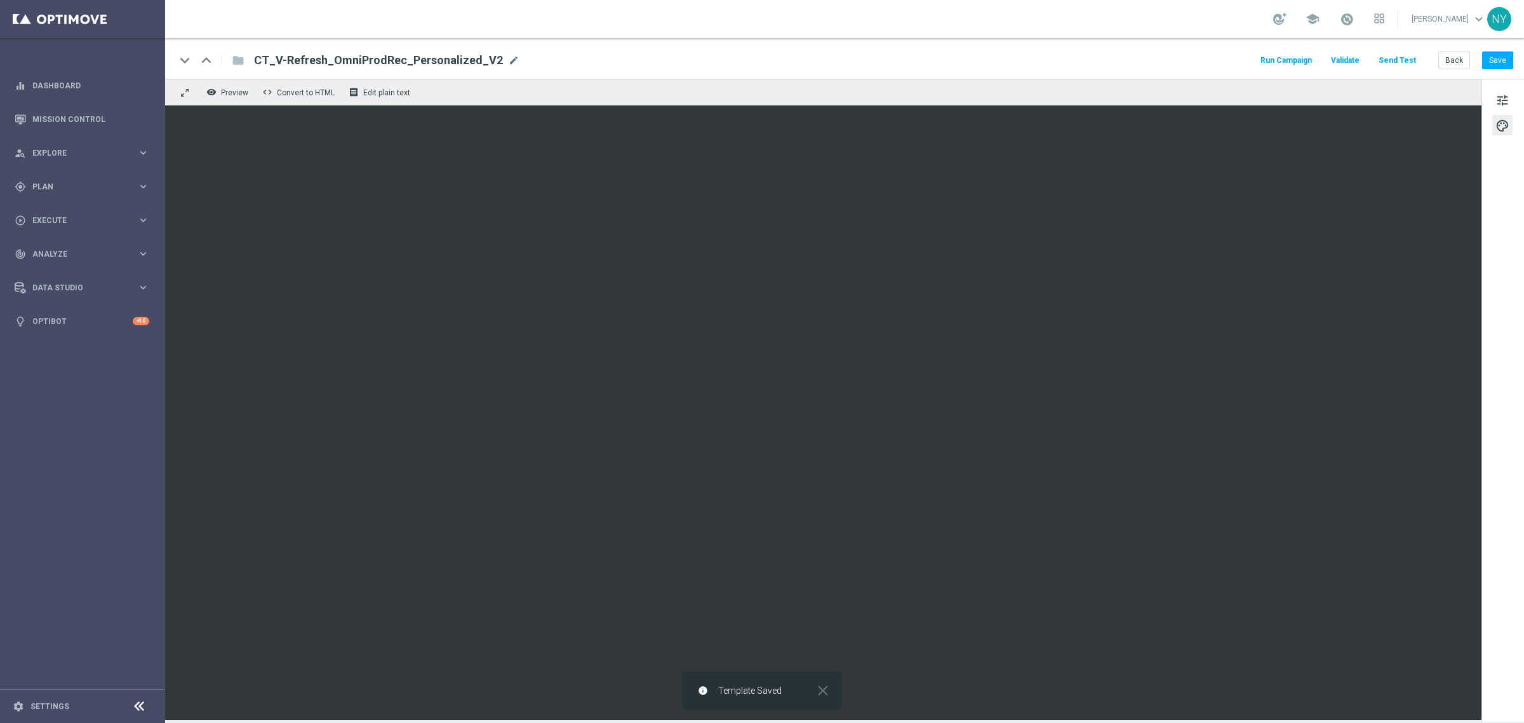
click at [1395, 58] on button "Send Test" at bounding box center [1397, 60] width 41 height 17
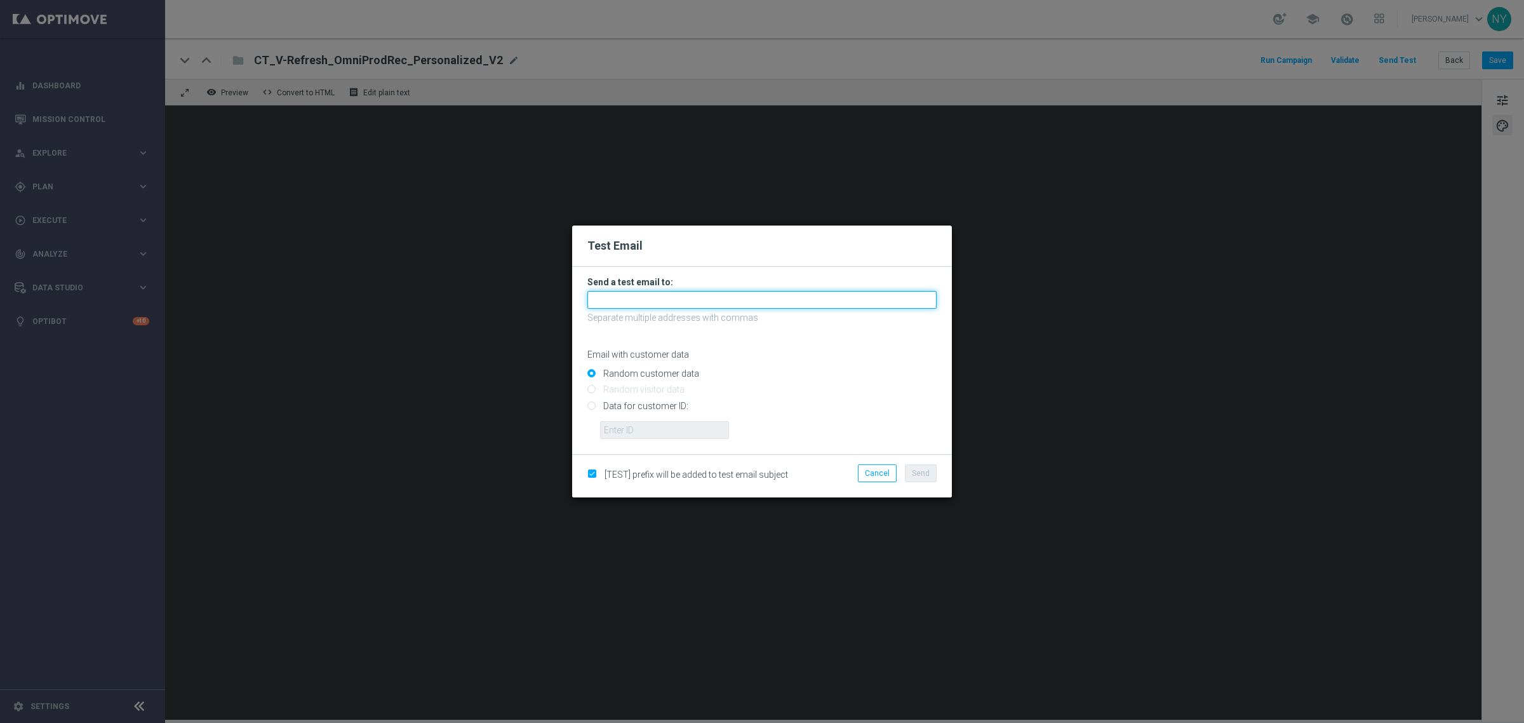
click at [595, 297] on input "text" at bounding box center [761, 300] width 349 height 18
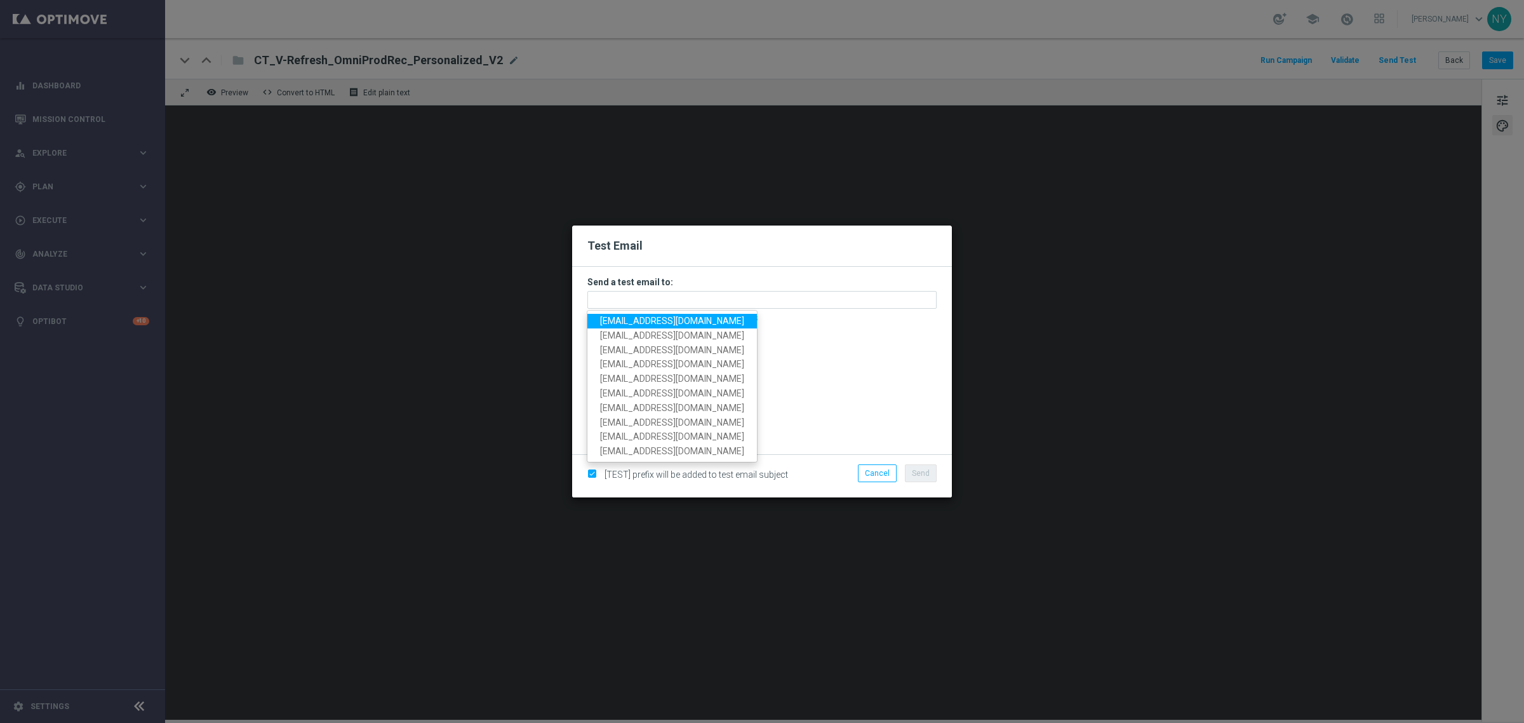
click at [626, 323] on span "neilyetts3-blvp1@litmusemail.com" at bounding box center [672, 321] width 144 height 10
type input "neilyetts3-blvp1@litmusemail.com"
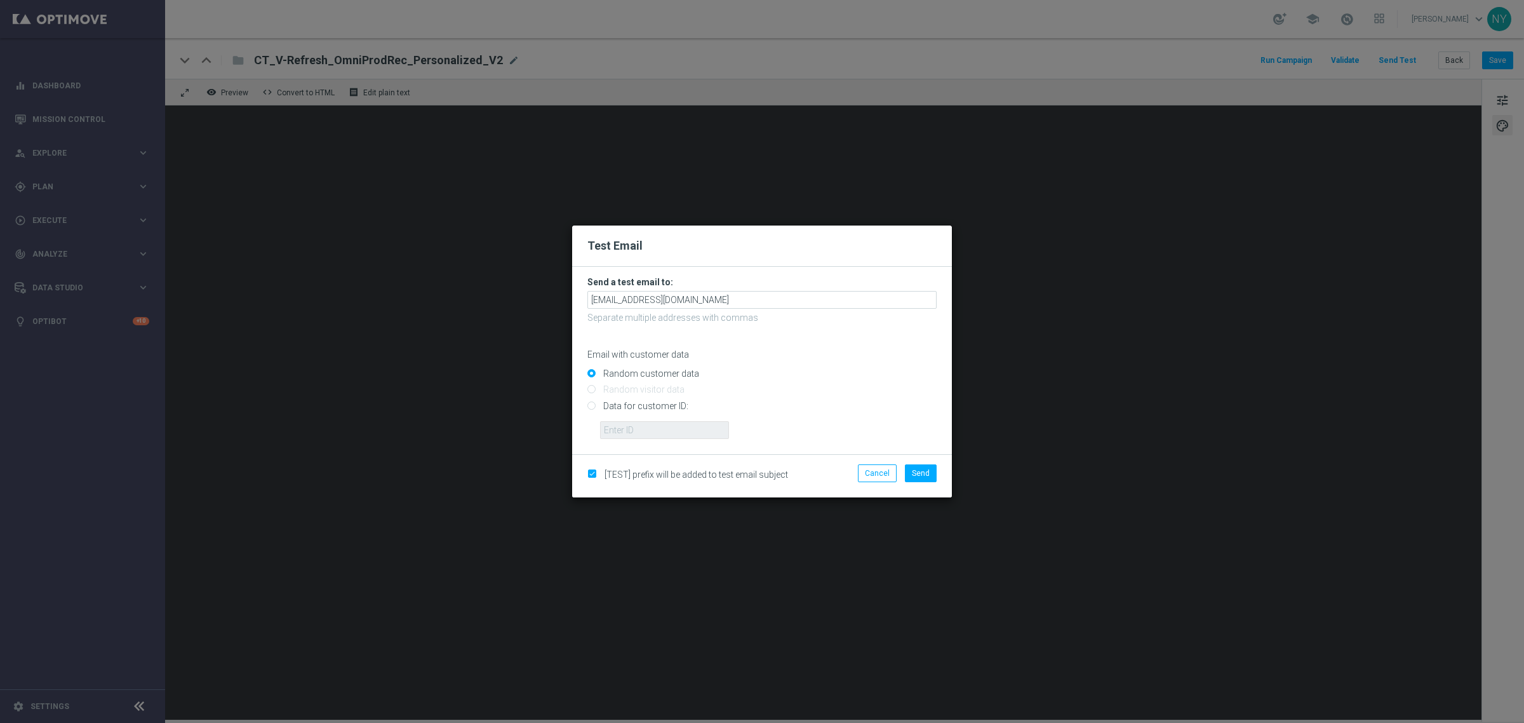
click at [588, 405] on input "Data for customer ID:" at bounding box center [761, 411] width 349 height 18
radio input "true"
click at [622, 434] on input "text" at bounding box center [664, 430] width 129 height 18
click at [643, 433] on input "text" at bounding box center [664, 430] width 129 height 18
paste input "10000006208"
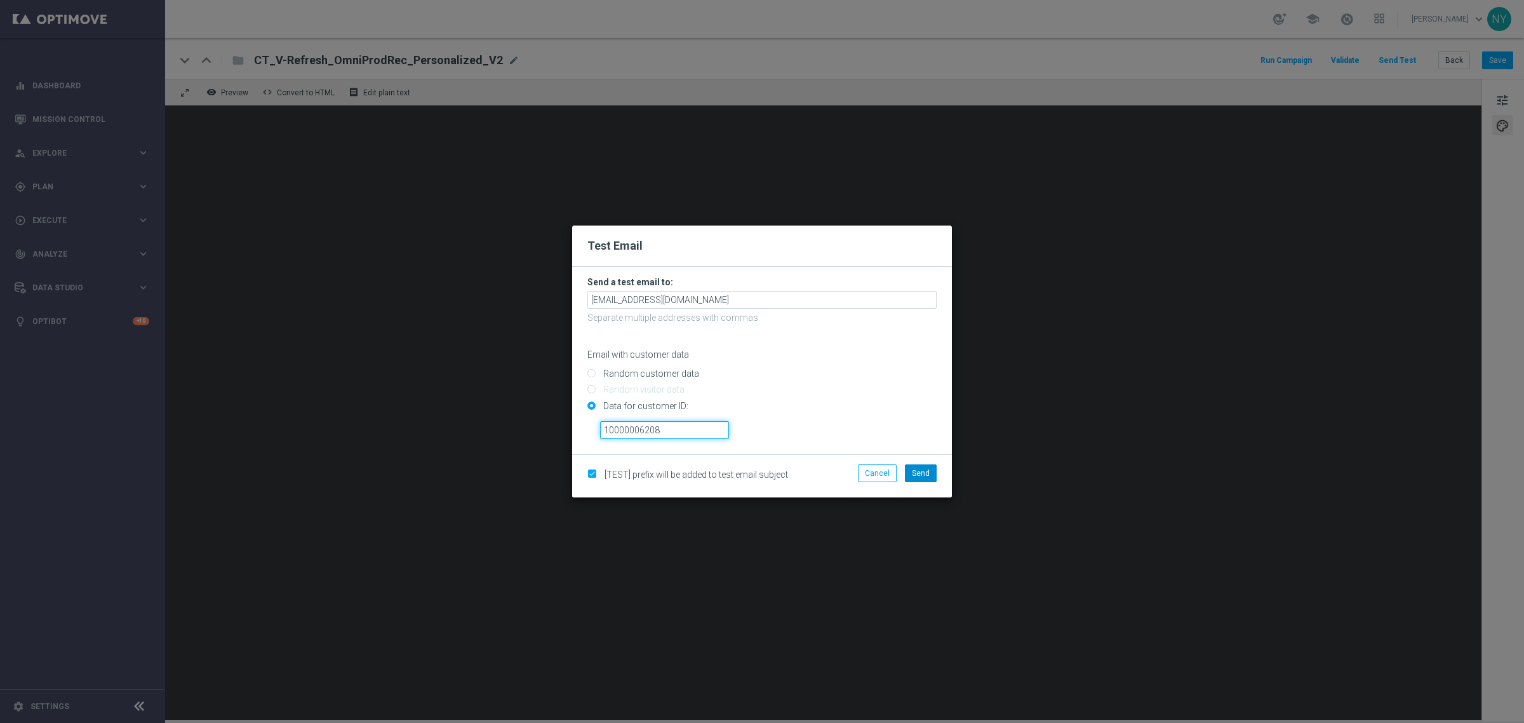
type input "10000006208"
click at [921, 470] on span "Send" at bounding box center [921, 473] width 18 height 9
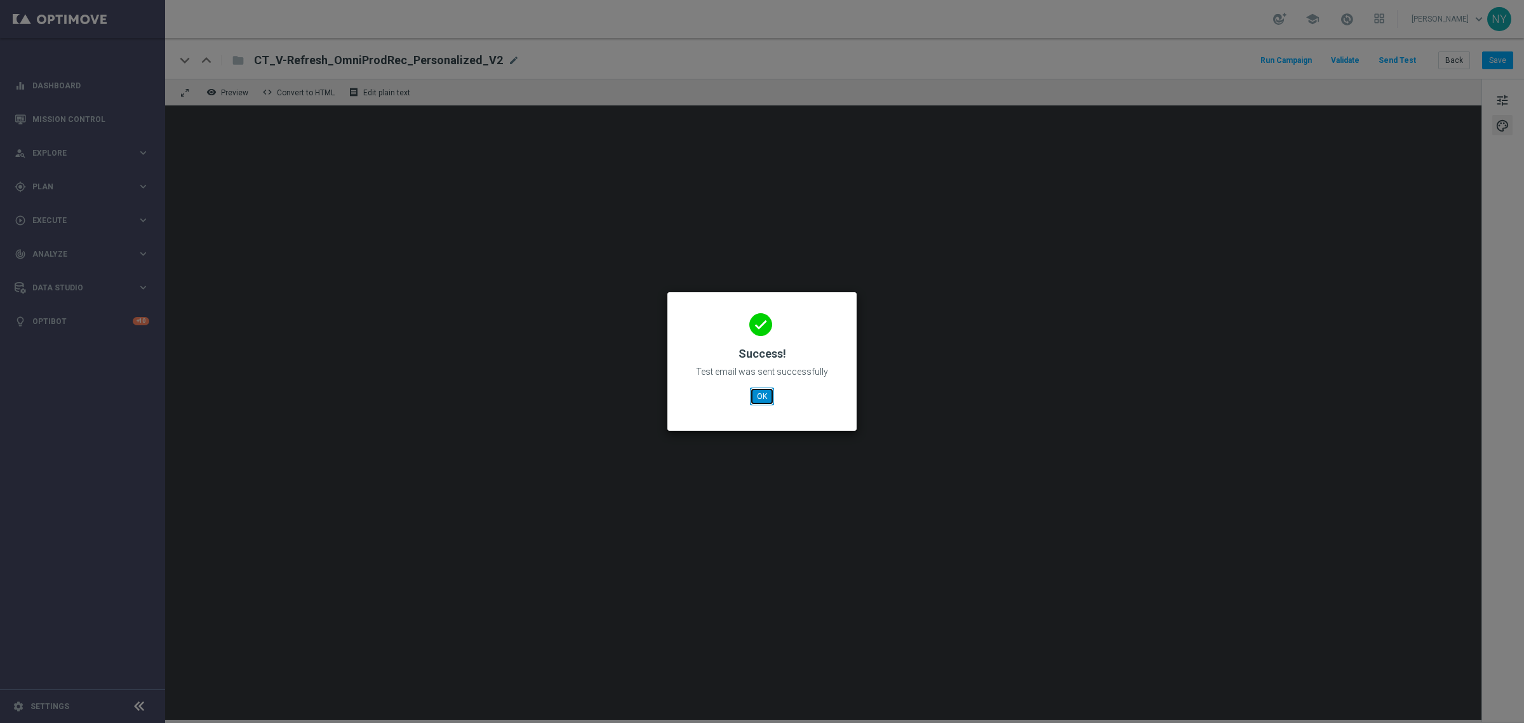
click at [768, 396] on button "OK" at bounding box center [762, 396] width 24 height 18
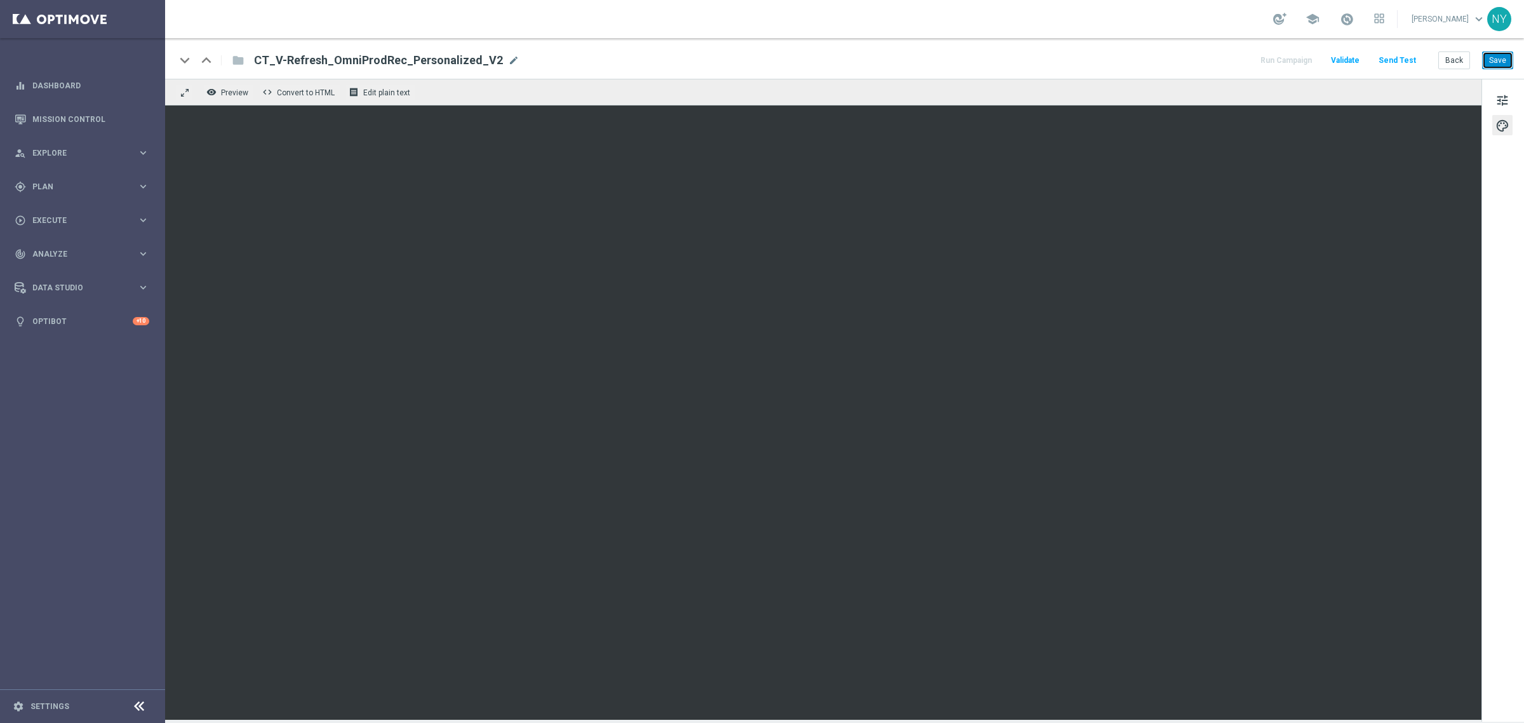
click at [1504, 61] on button "Save" at bounding box center [1497, 60] width 31 height 18
click at [1393, 58] on button "Send Test" at bounding box center [1397, 60] width 41 height 17
click at [1399, 58] on button "Send Test" at bounding box center [1397, 60] width 41 height 17
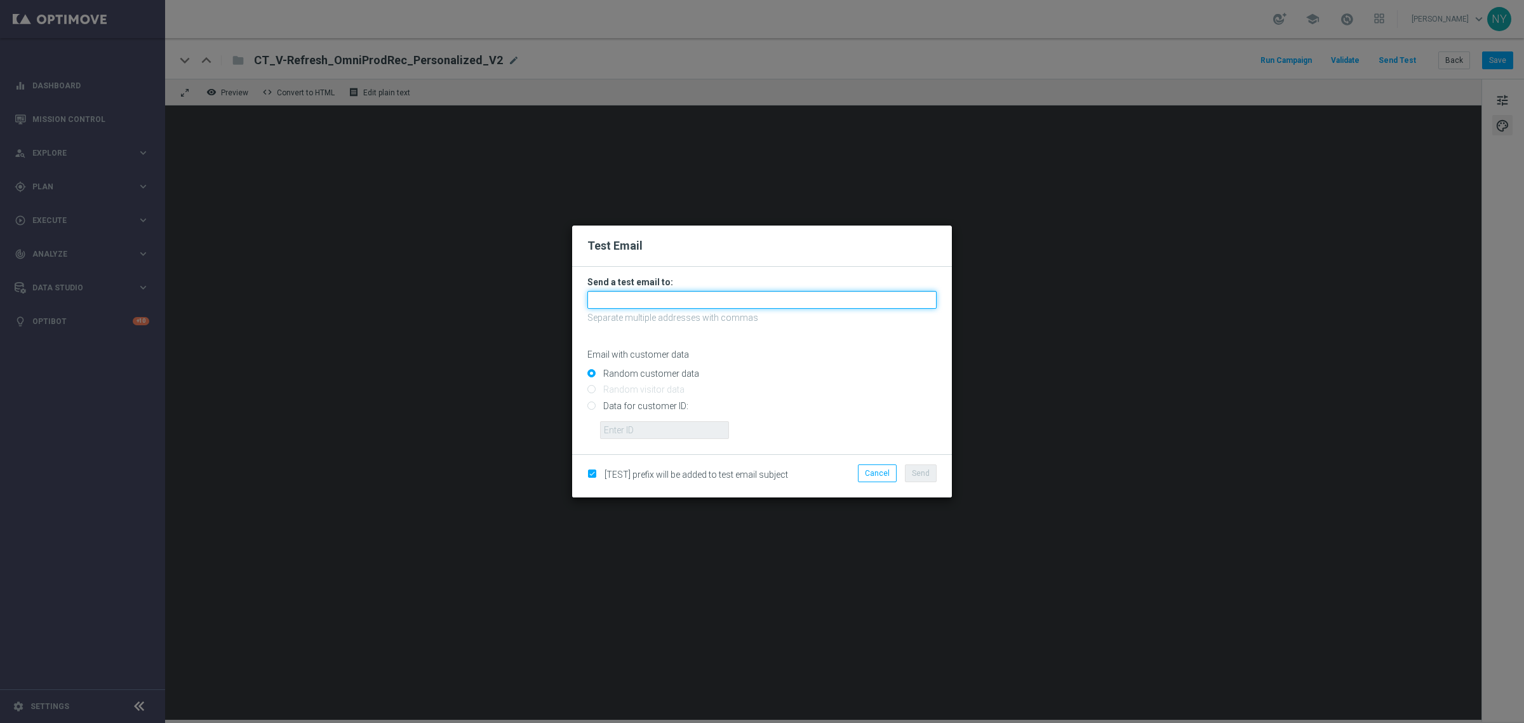
click at [633, 300] on input "text" at bounding box center [761, 300] width 349 height 18
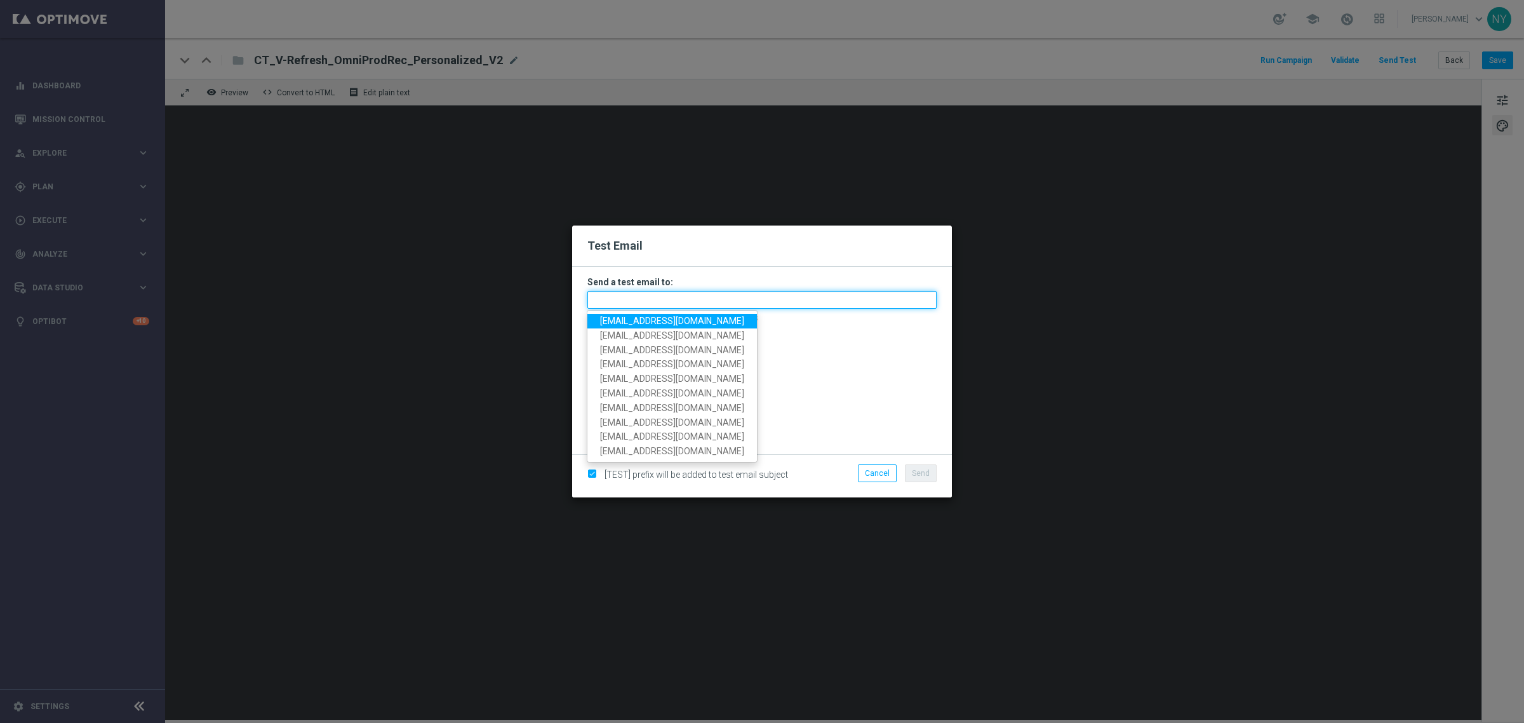
paste input "neilyetts3-blvp1@litmusemail.com"
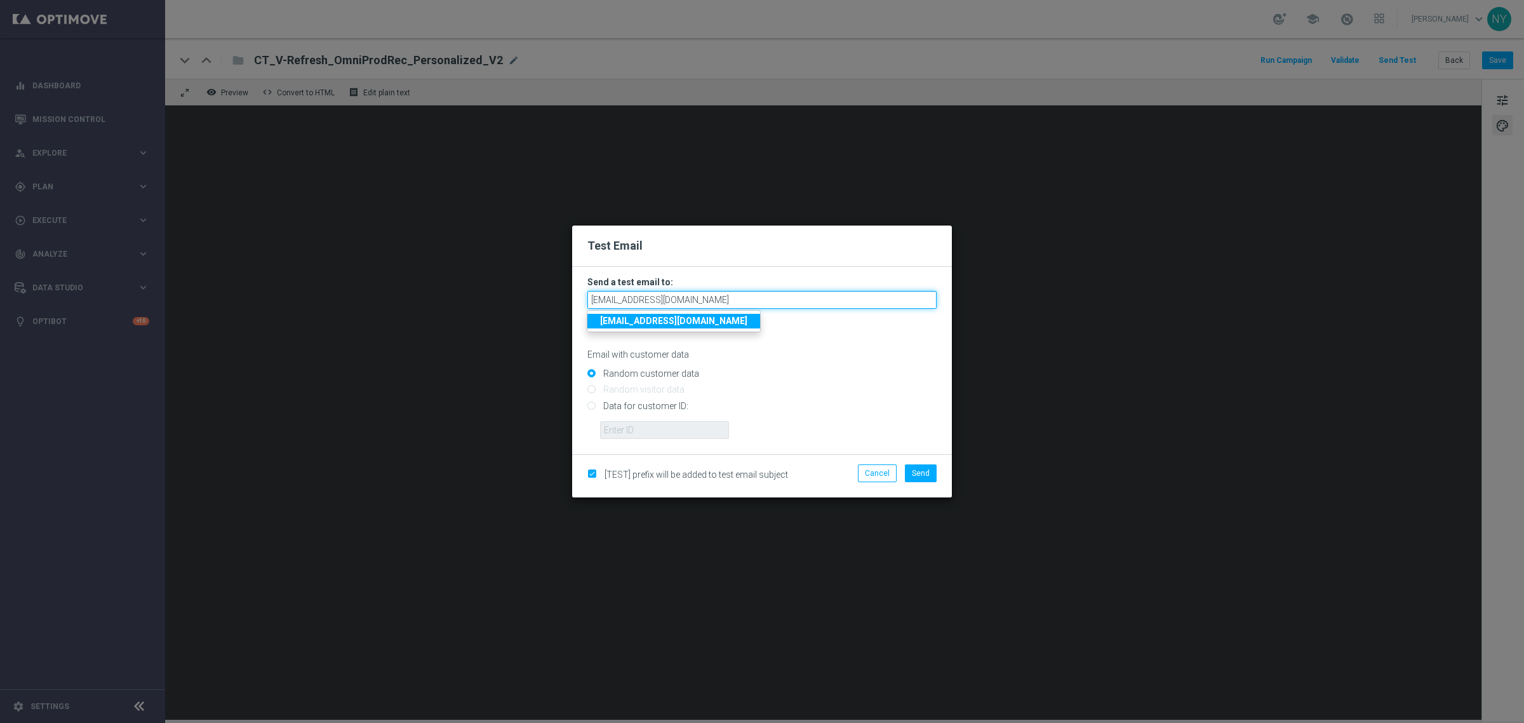
type input "neilyetts3-blvp1@litmusemail.com"
click at [586, 408] on form "Send a test email to: neilyetts3-blvp1@litmusemail.com neilyetts3-blvp1@litmuse…" at bounding box center [762, 360] width 380 height 187
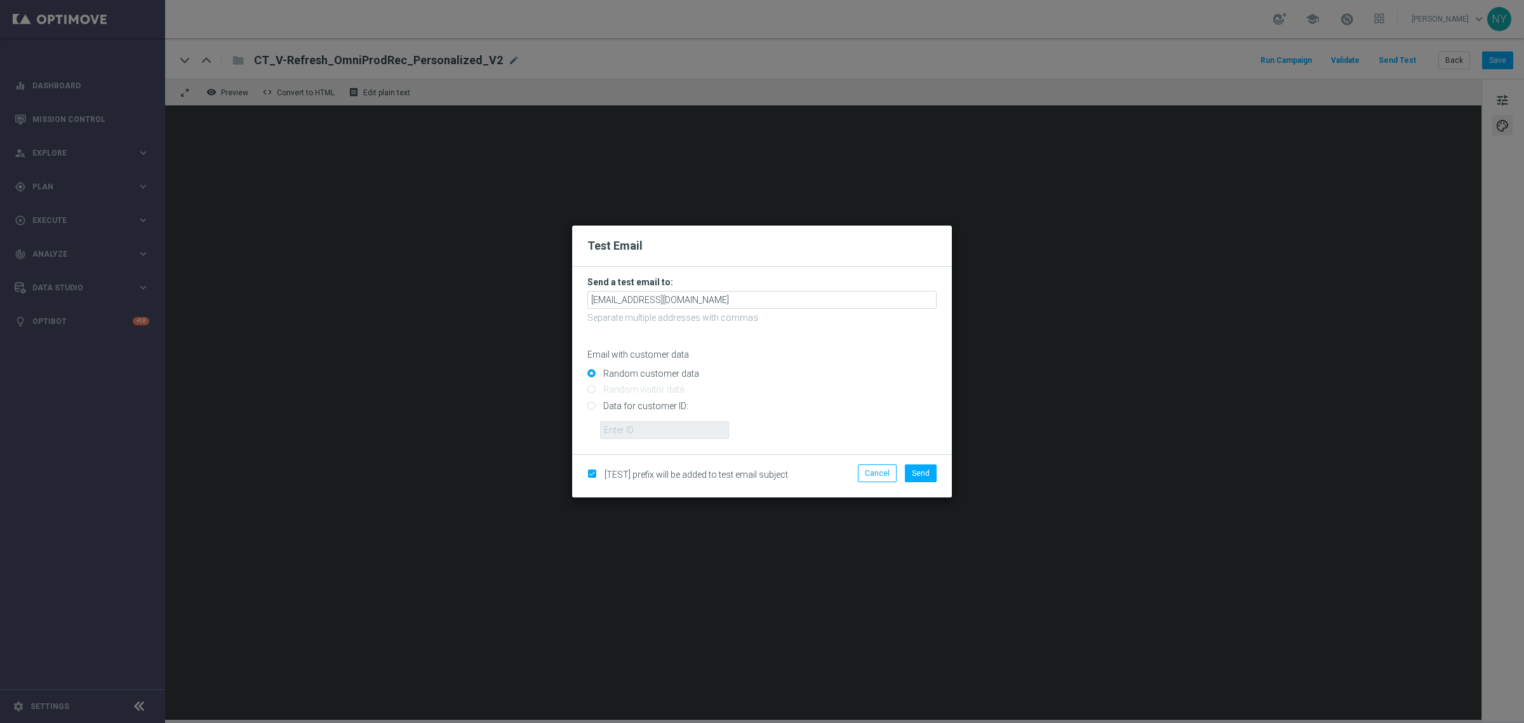
click at [593, 408] on input "Data for customer ID:" at bounding box center [761, 411] width 349 height 18
radio input "true"
click at [616, 427] on input "text" at bounding box center [664, 430] width 129 height 18
click at [623, 431] on input "text" at bounding box center [664, 430] width 129 height 18
paste input "10000006208"
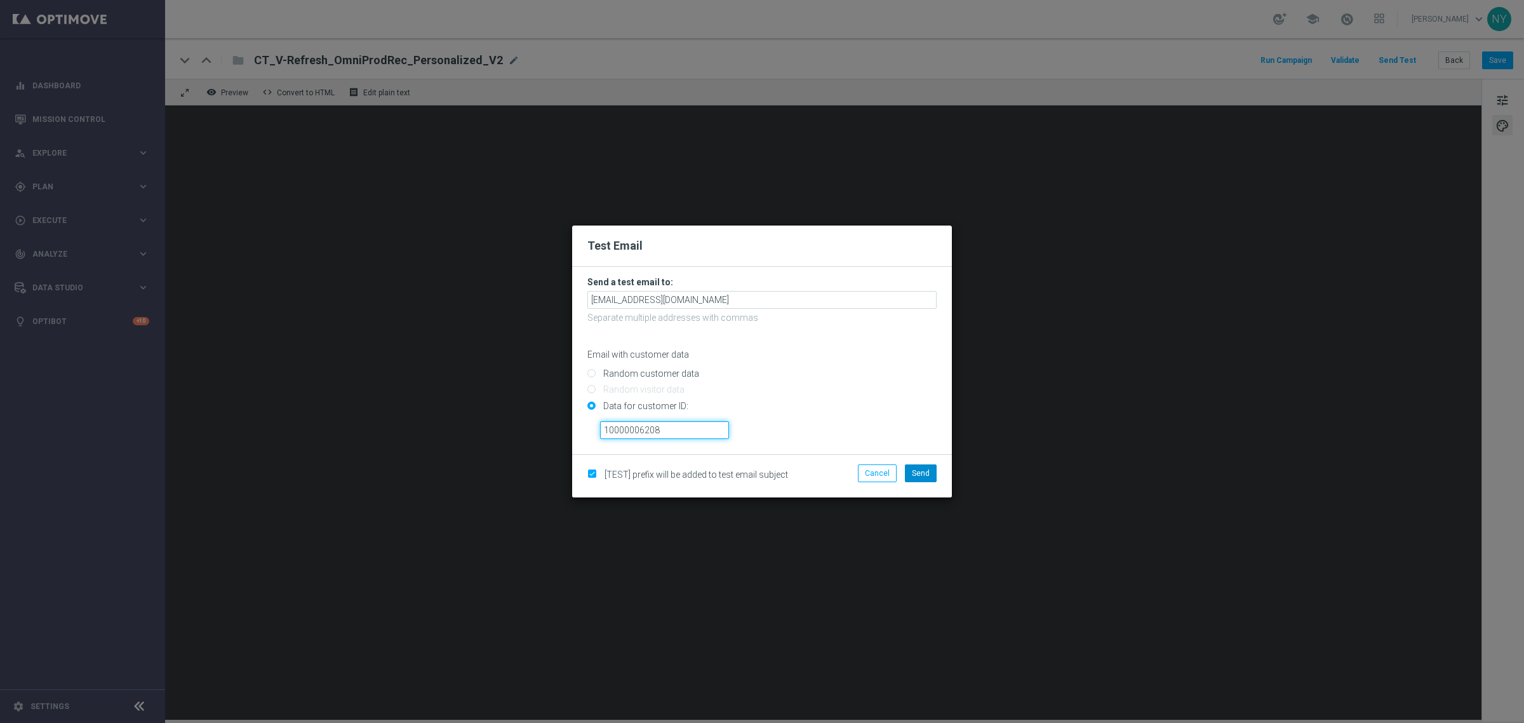
type input "10000006208"
click at [921, 472] on span "Send" at bounding box center [921, 473] width 18 height 9
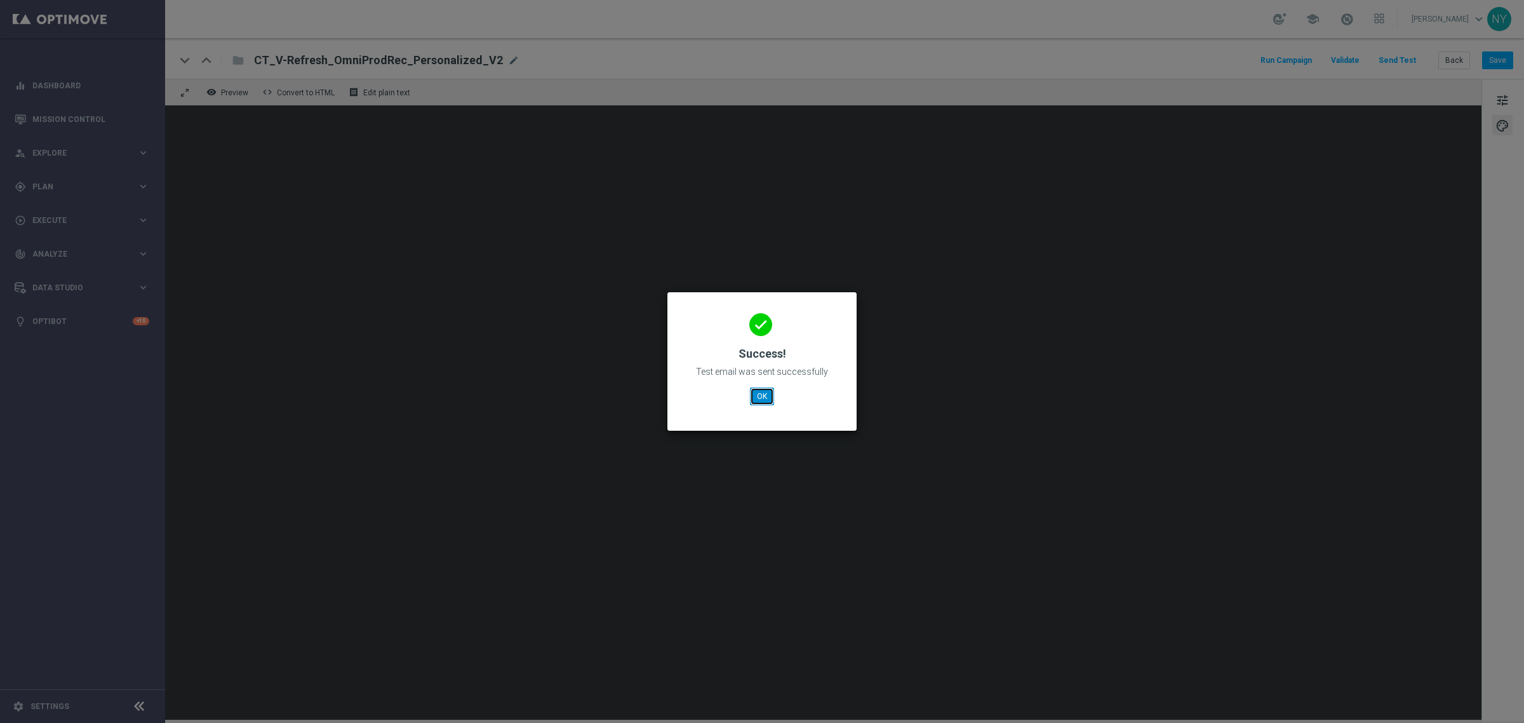
click at [763, 396] on button "OK" at bounding box center [762, 396] width 24 height 18
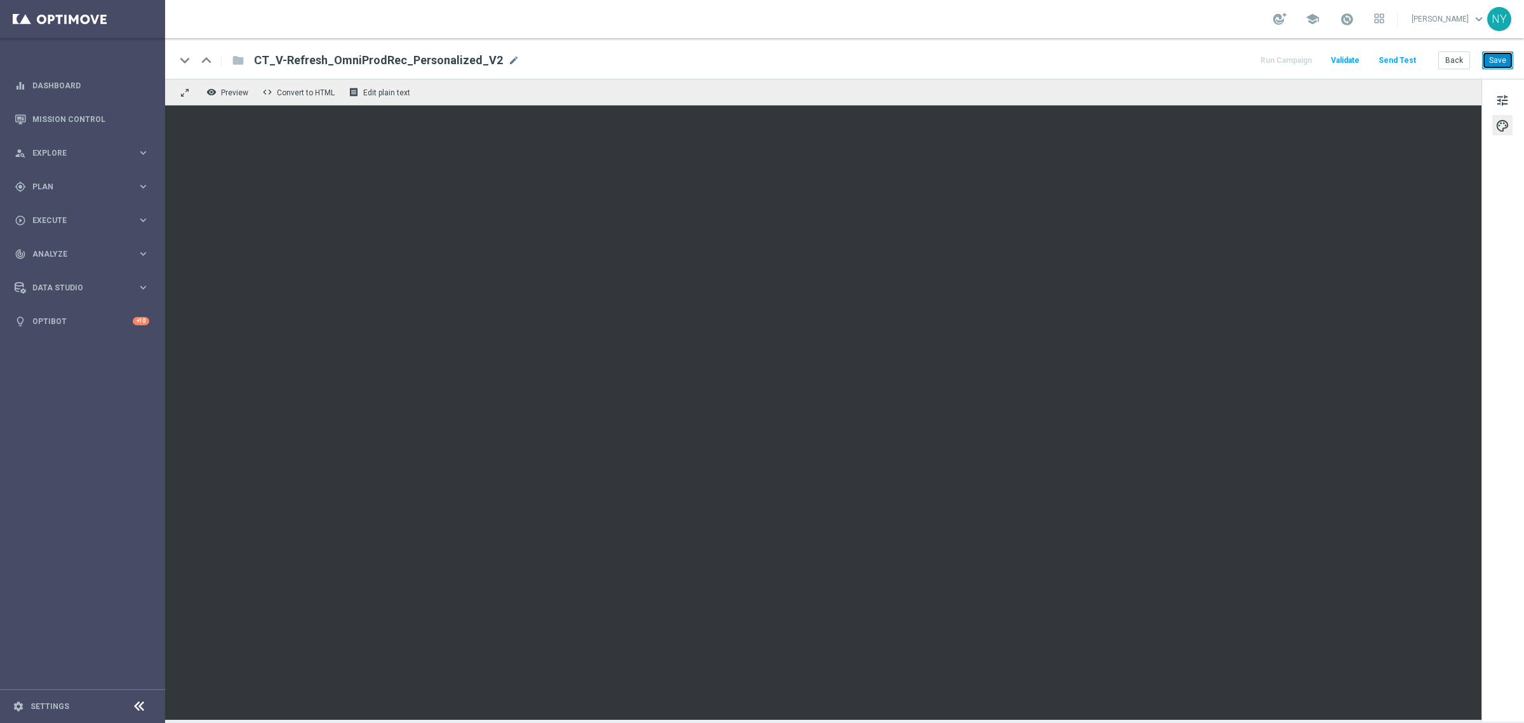
click at [1496, 65] on button "Save" at bounding box center [1497, 60] width 31 height 18
click at [1397, 58] on button "Send Test" at bounding box center [1397, 60] width 41 height 17
click at [1402, 58] on button "Send Test" at bounding box center [1397, 60] width 41 height 17
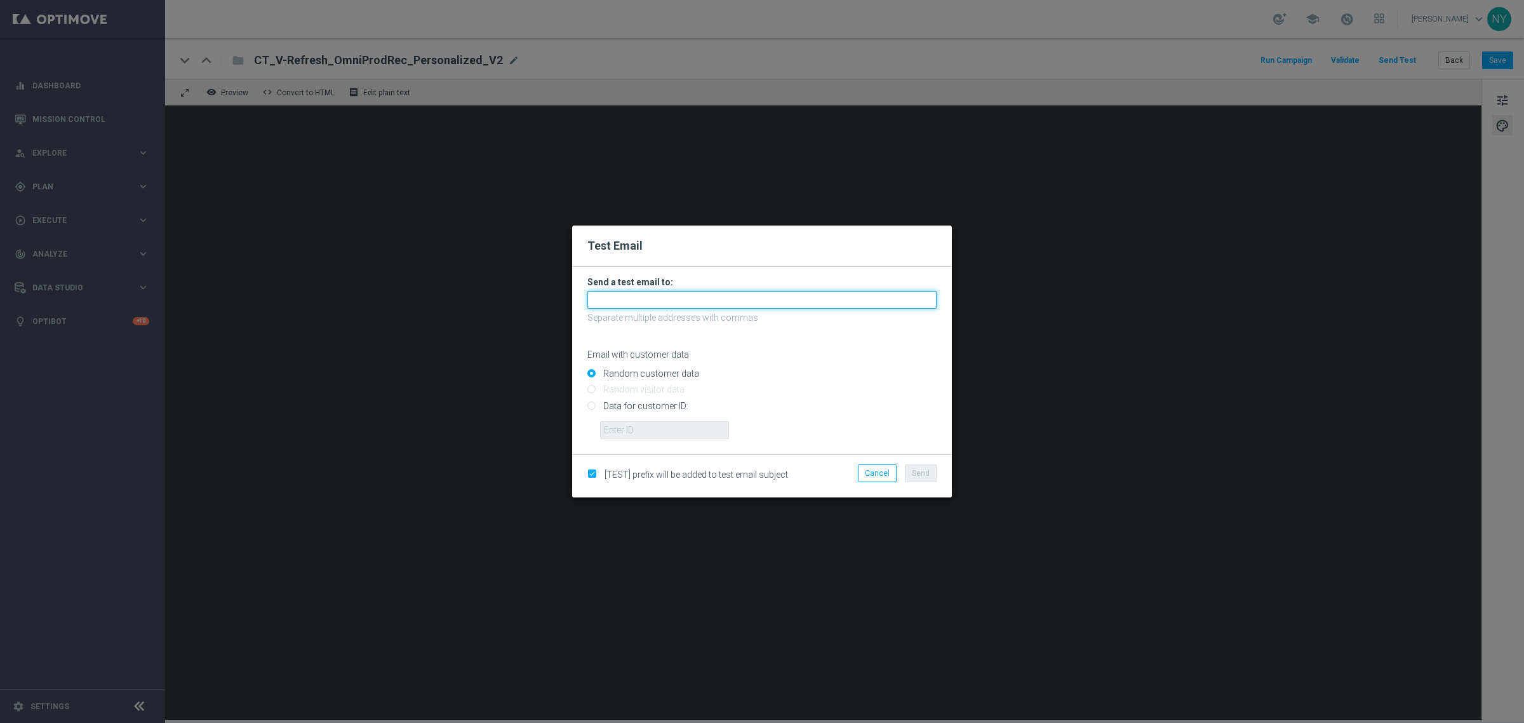
click at [607, 302] on input "text" at bounding box center [761, 300] width 349 height 18
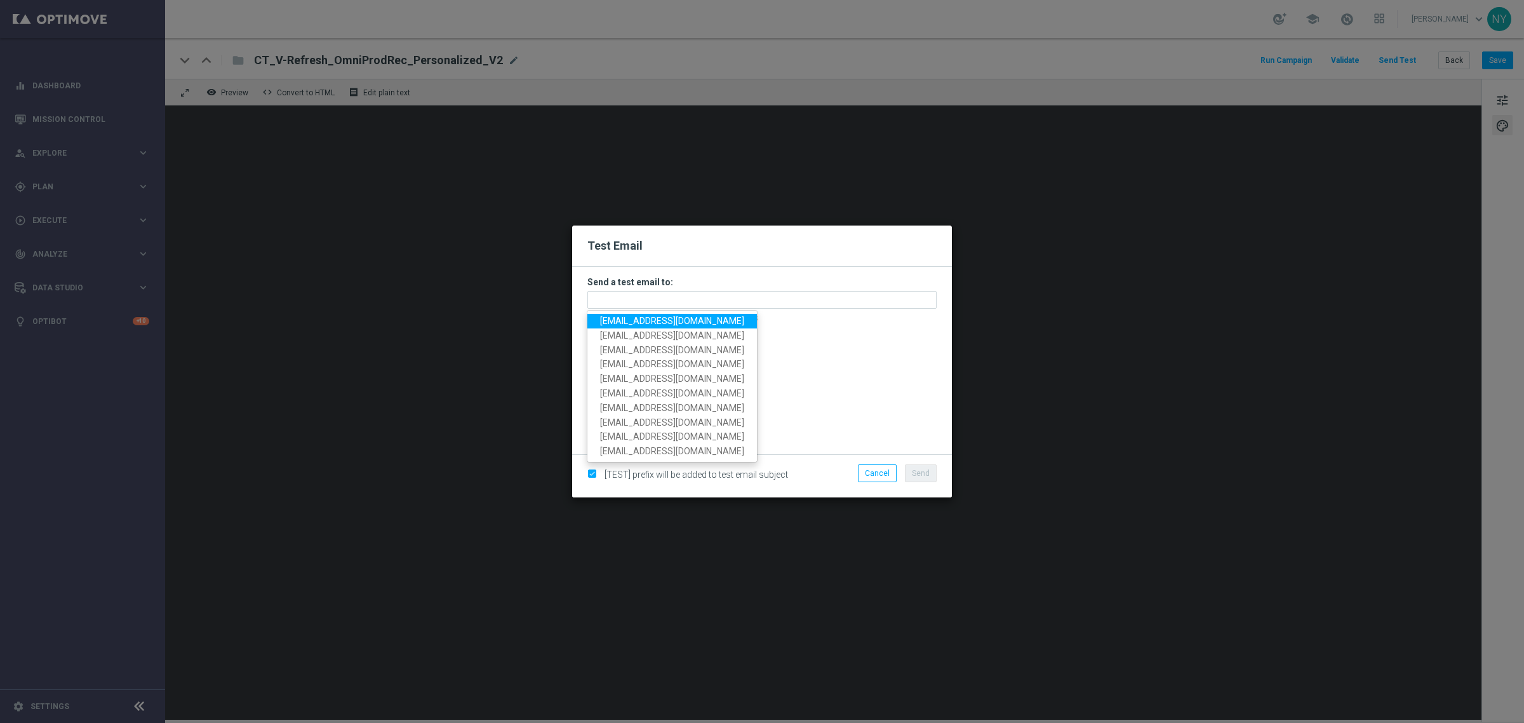
click at [624, 322] on span "neilyetts3-blvp1@litmusemail.com" at bounding box center [672, 321] width 144 height 10
type input "neilyetts3-blvp1@litmusemail.com"
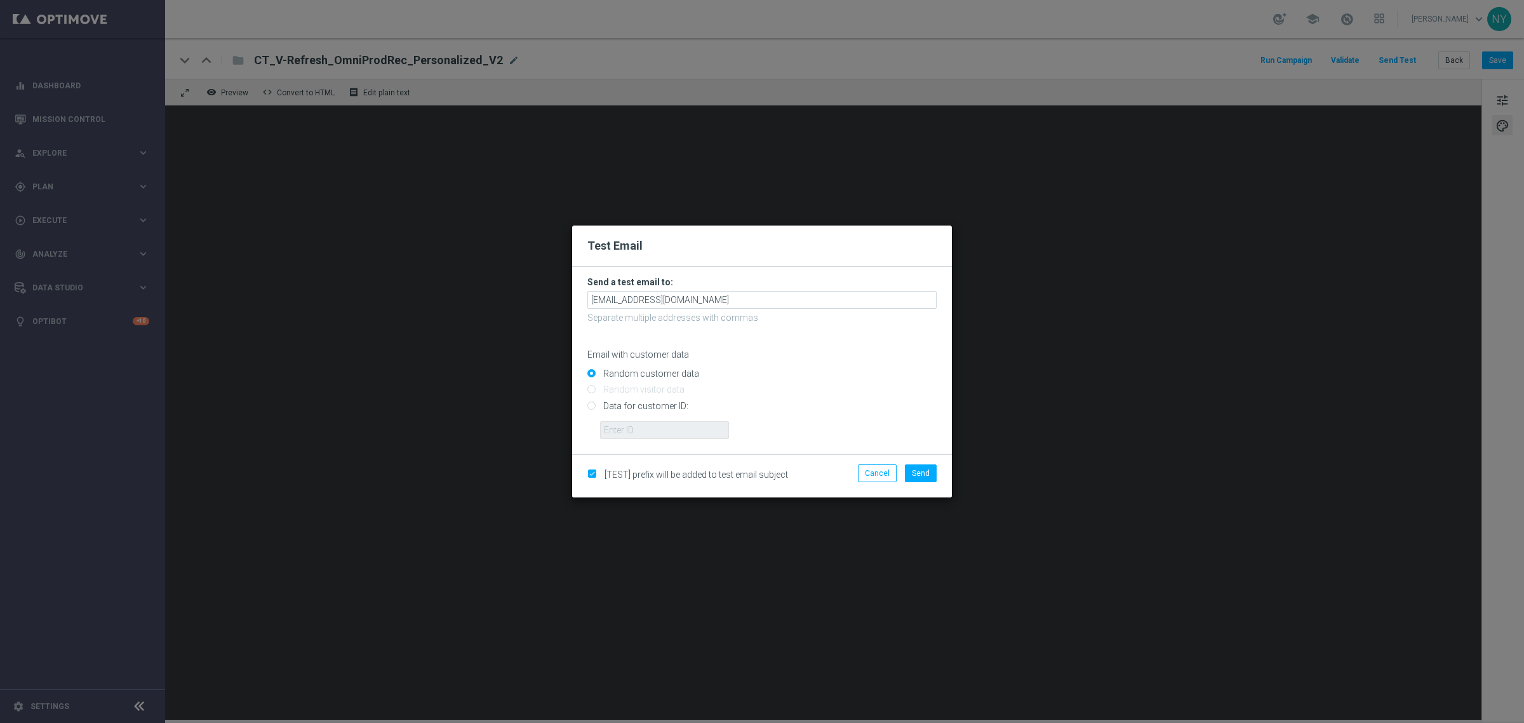
click at [591, 408] on input "Data for customer ID:" at bounding box center [761, 411] width 349 height 18
radio input "true"
click at [645, 439] on form "Send a test email to: neilyetts3-blvp1@litmusemail.com Separate multiple addres…" at bounding box center [762, 360] width 380 height 187
click at [645, 426] on input "text" at bounding box center [664, 430] width 129 height 18
click at [648, 433] on input "text" at bounding box center [664, 430] width 129 height 18
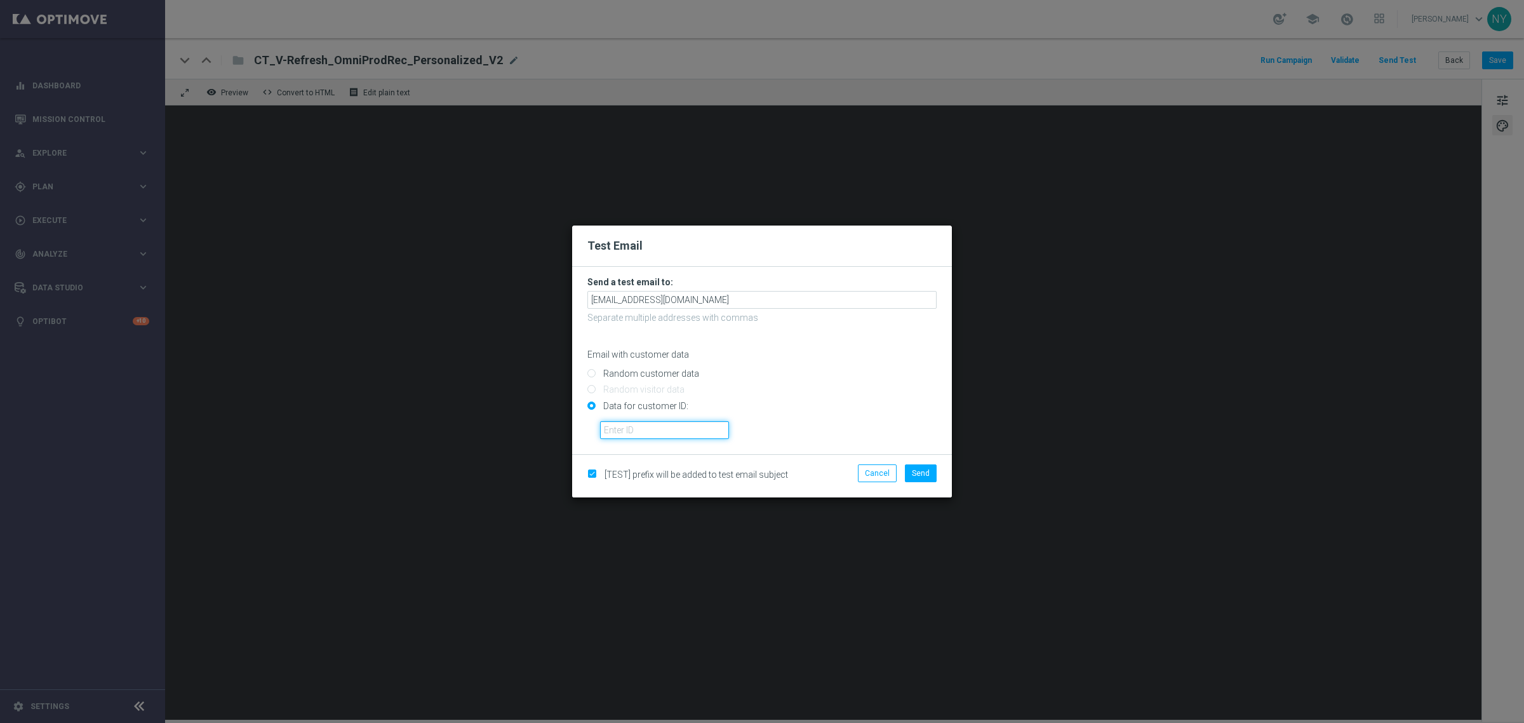
paste input "10000006208"
type input "10000006208"
click at [910, 471] on button "Send" at bounding box center [921, 473] width 32 height 18
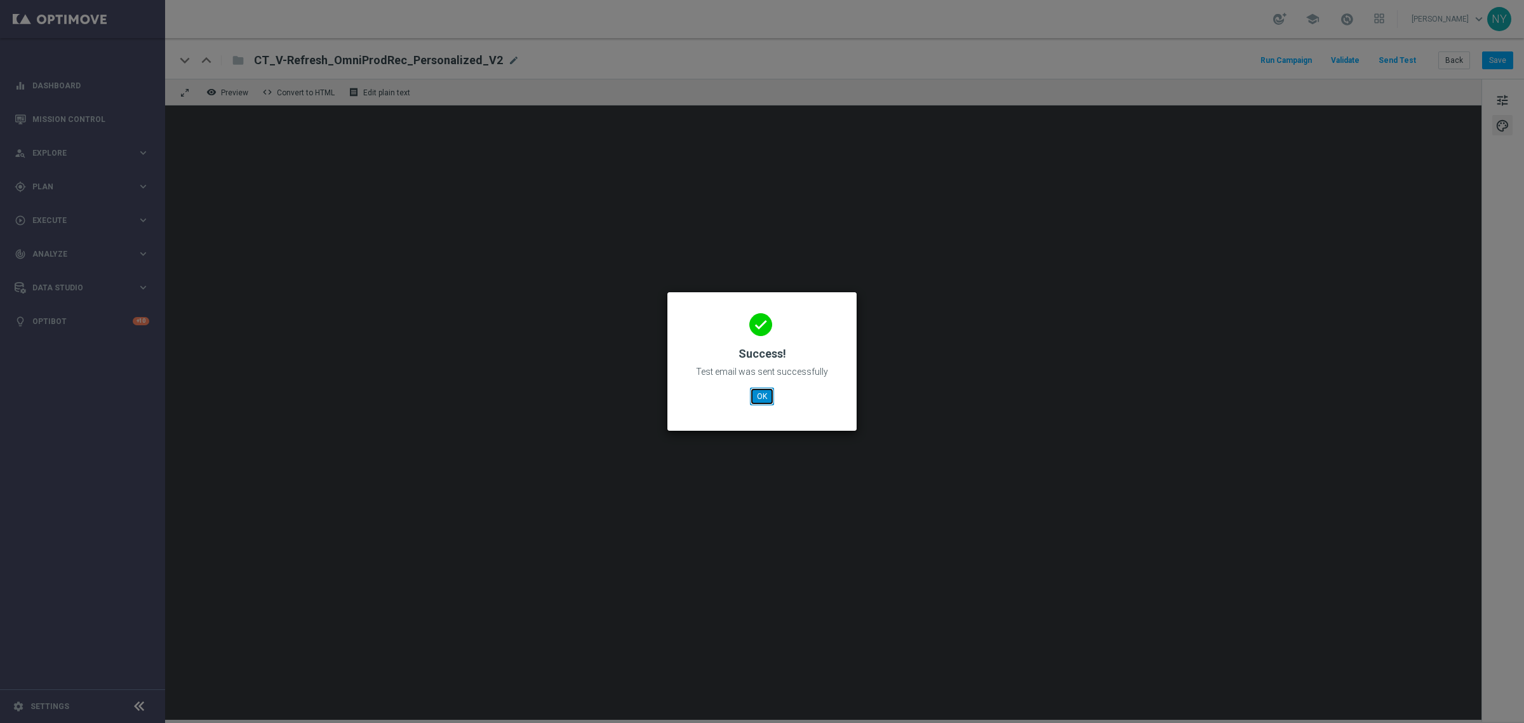
click at [764, 394] on button "OK" at bounding box center [762, 396] width 24 height 18
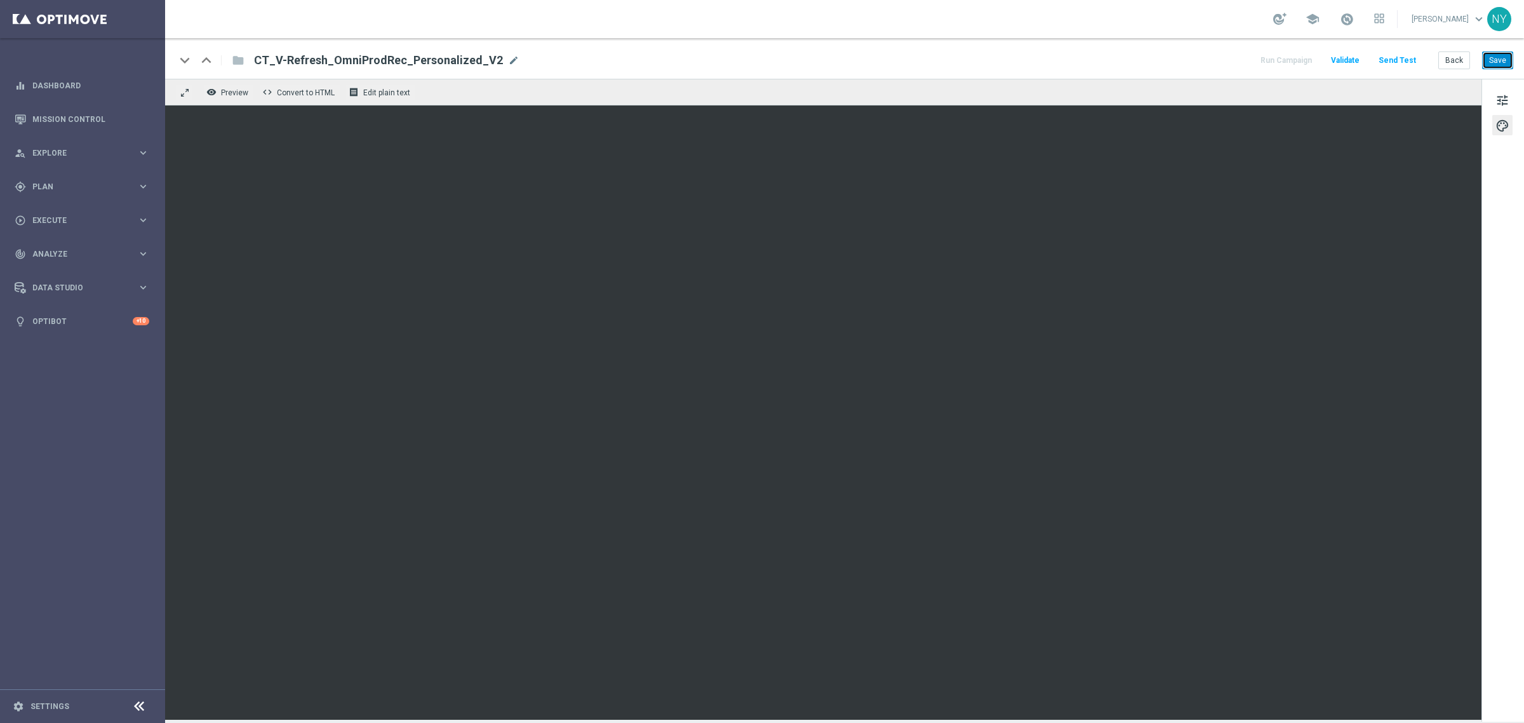
click at [1502, 58] on button "Save" at bounding box center [1497, 60] width 31 height 18
click at [1395, 56] on button "Send Test" at bounding box center [1397, 60] width 41 height 17
click at [1402, 56] on button "Send Test" at bounding box center [1397, 60] width 41 height 17
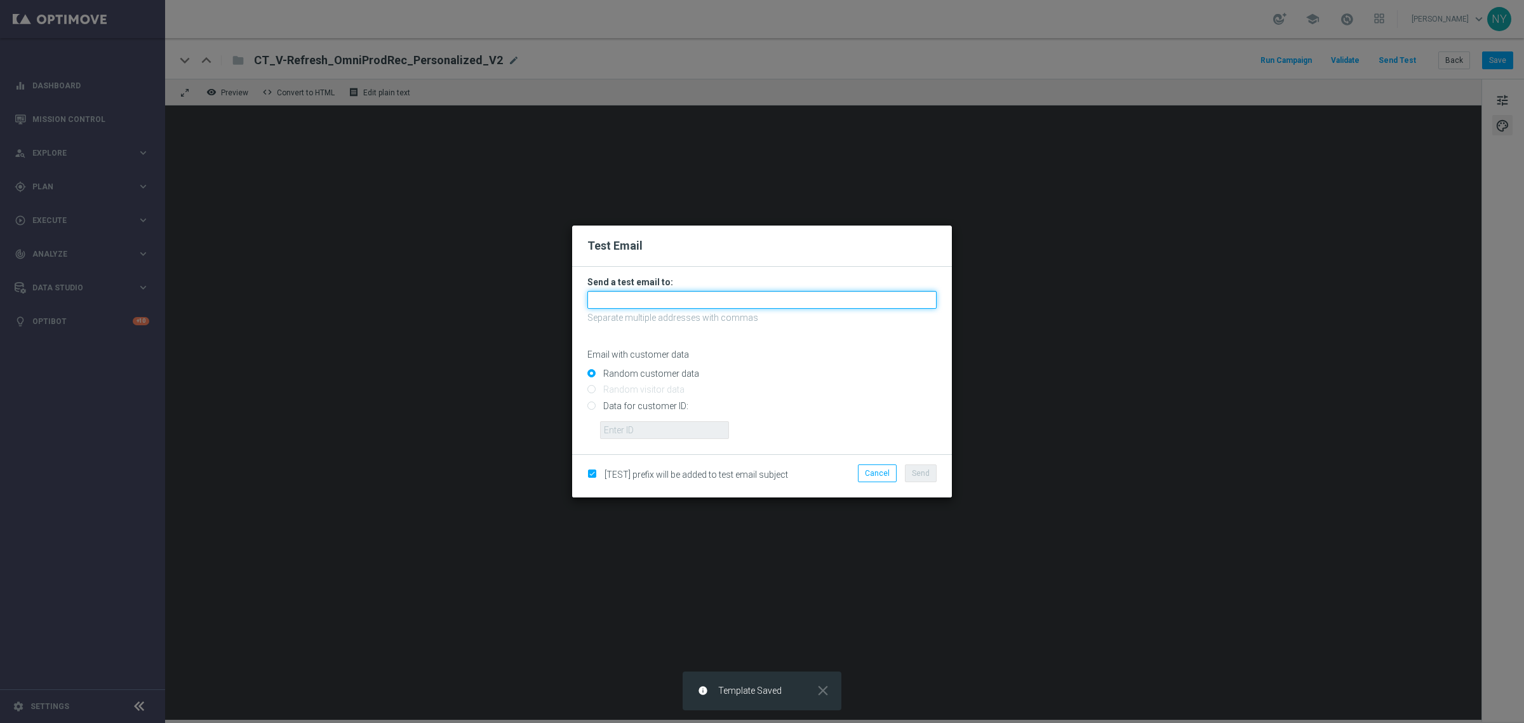
click at [626, 305] on input "text" at bounding box center [761, 300] width 349 height 18
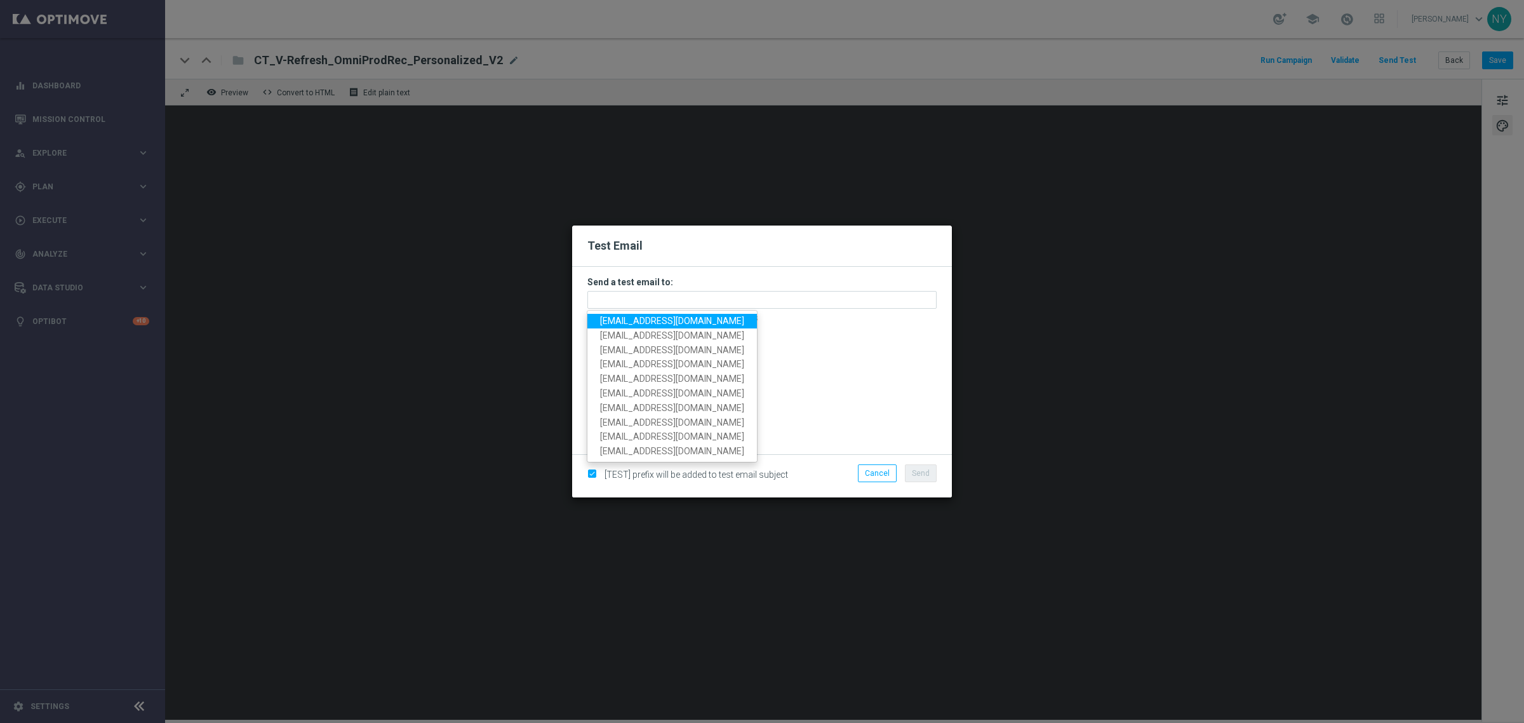
click at [614, 318] on span "neilyetts3-blvp1@litmusemail.com" at bounding box center [672, 321] width 144 height 10
type input "neilyetts3-blvp1@litmusemail.com"
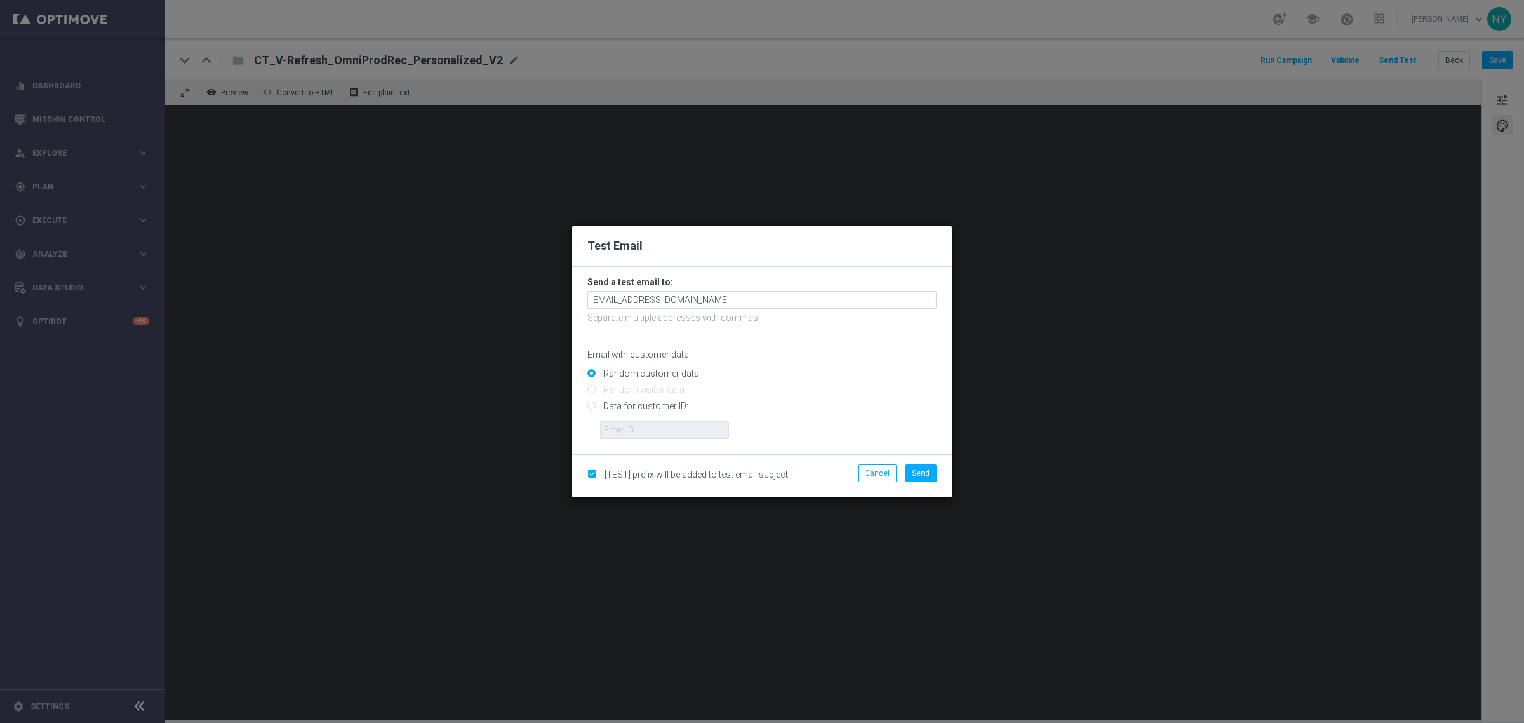
click at [591, 408] on input "Data for customer ID:" at bounding box center [761, 411] width 349 height 18
radio input "true"
click at [607, 424] on input "text" at bounding box center [664, 430] width 129 height 18
click at [618, 430] on input "text" at bounding box center [664, 430] width 129 height 18
paste input "10000006208"
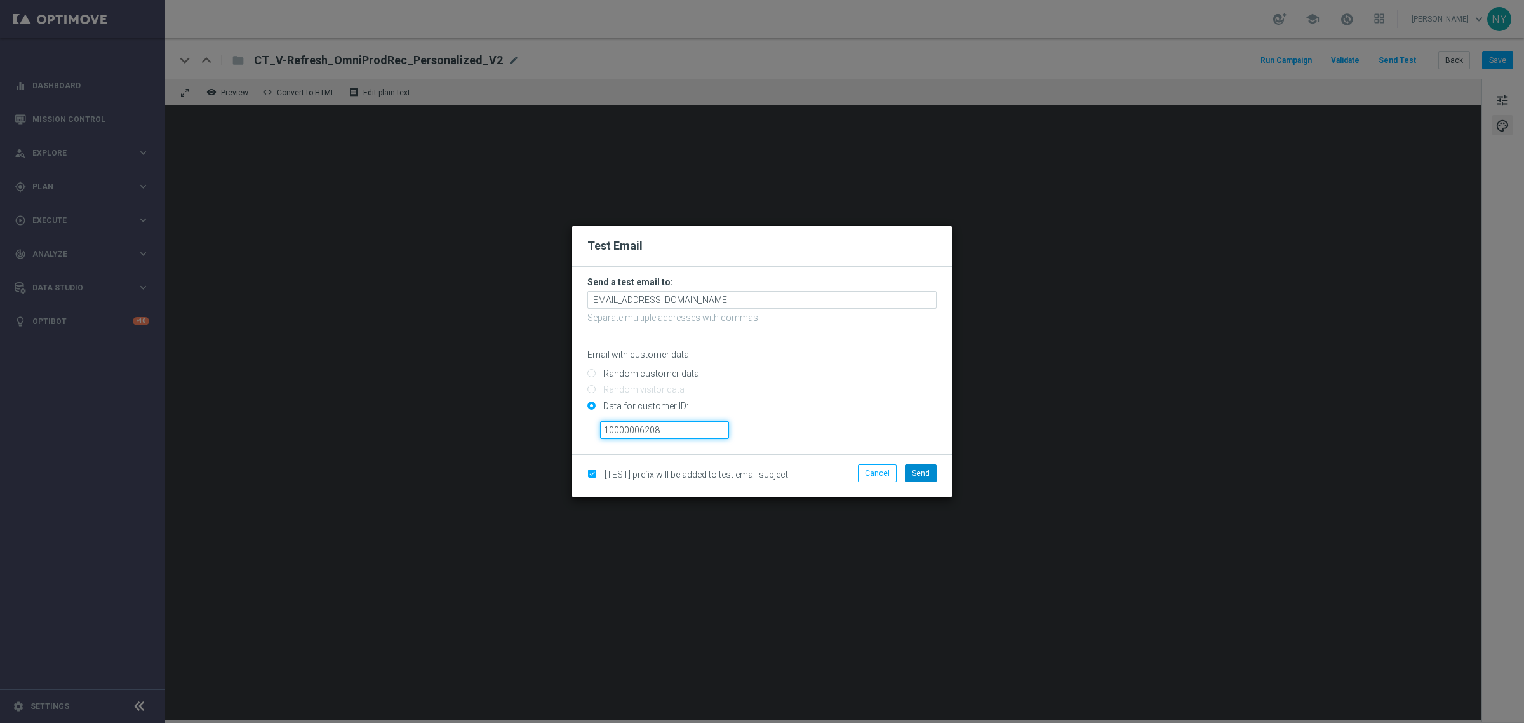
type input "10000006208"
click at [918, 475] on span "Send" at bounding box center [921, 473] width 18 height 9
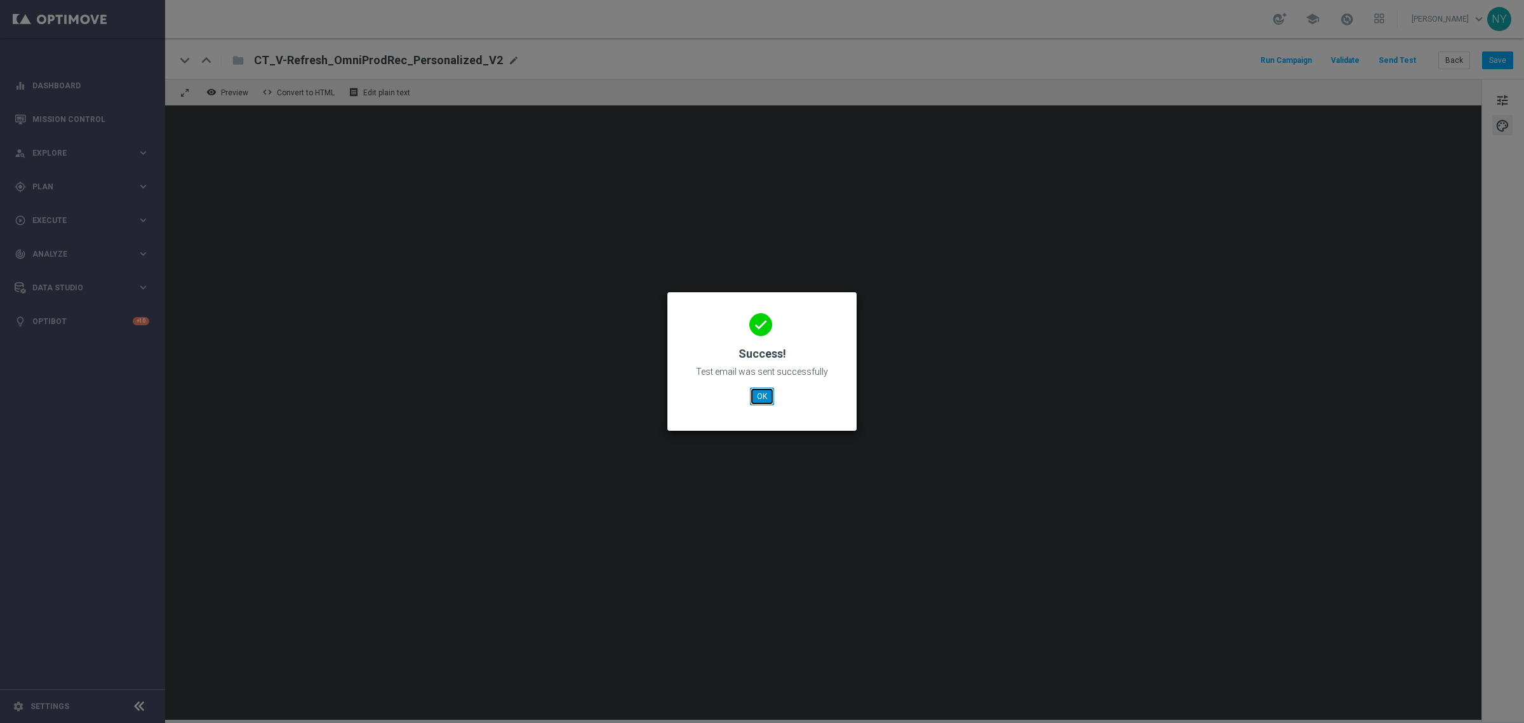
click at [764, 400] on button "OK" at bounding box center [762, 396] width 24 height 18
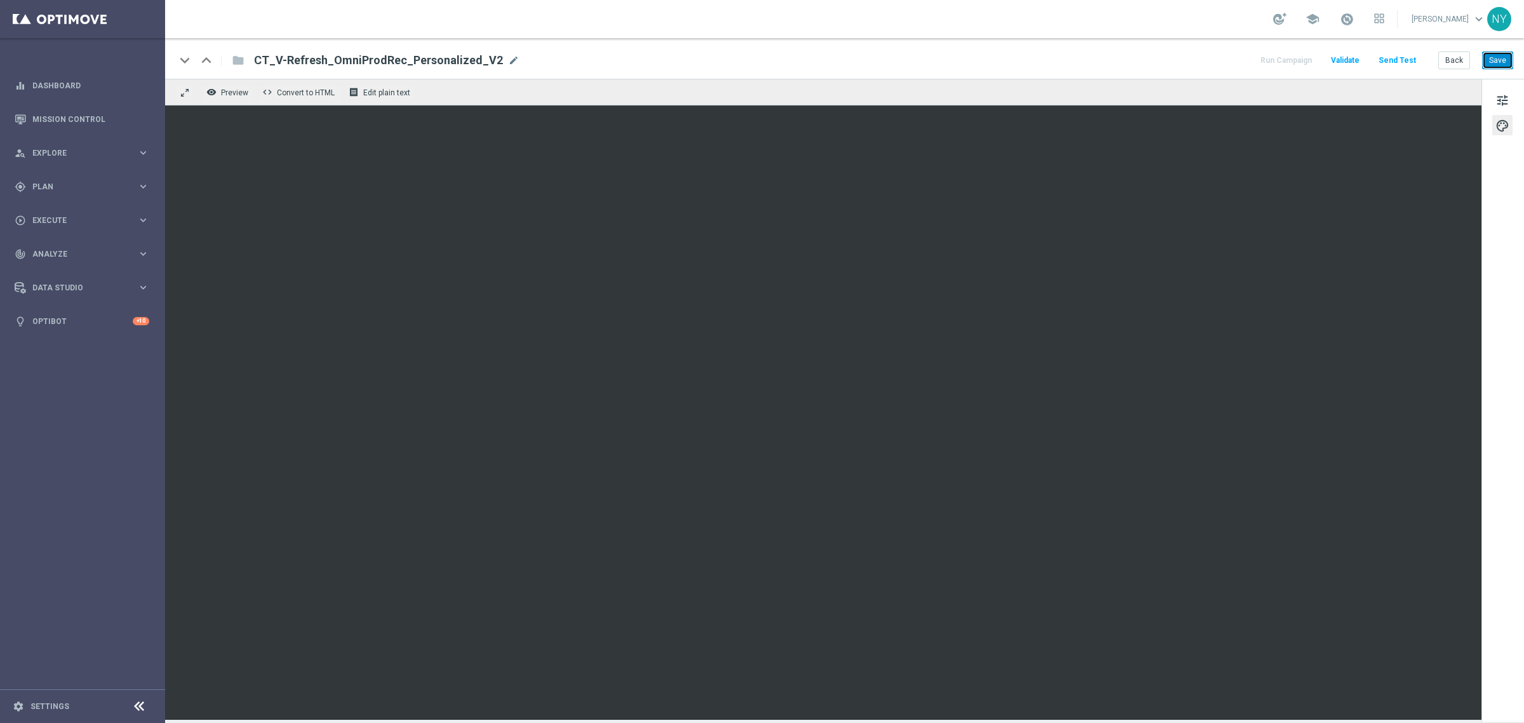
click at [1497, 60] on button "Save" at bounding box center [1497, 60] width 31 height 18
click at [1398, 59] on button "Send Test" at bounding box center [1397, 60] width 41 height 17
click at [1403, 59] on button "Send Test" at bounding box center [1397, 60] width 41 height 17
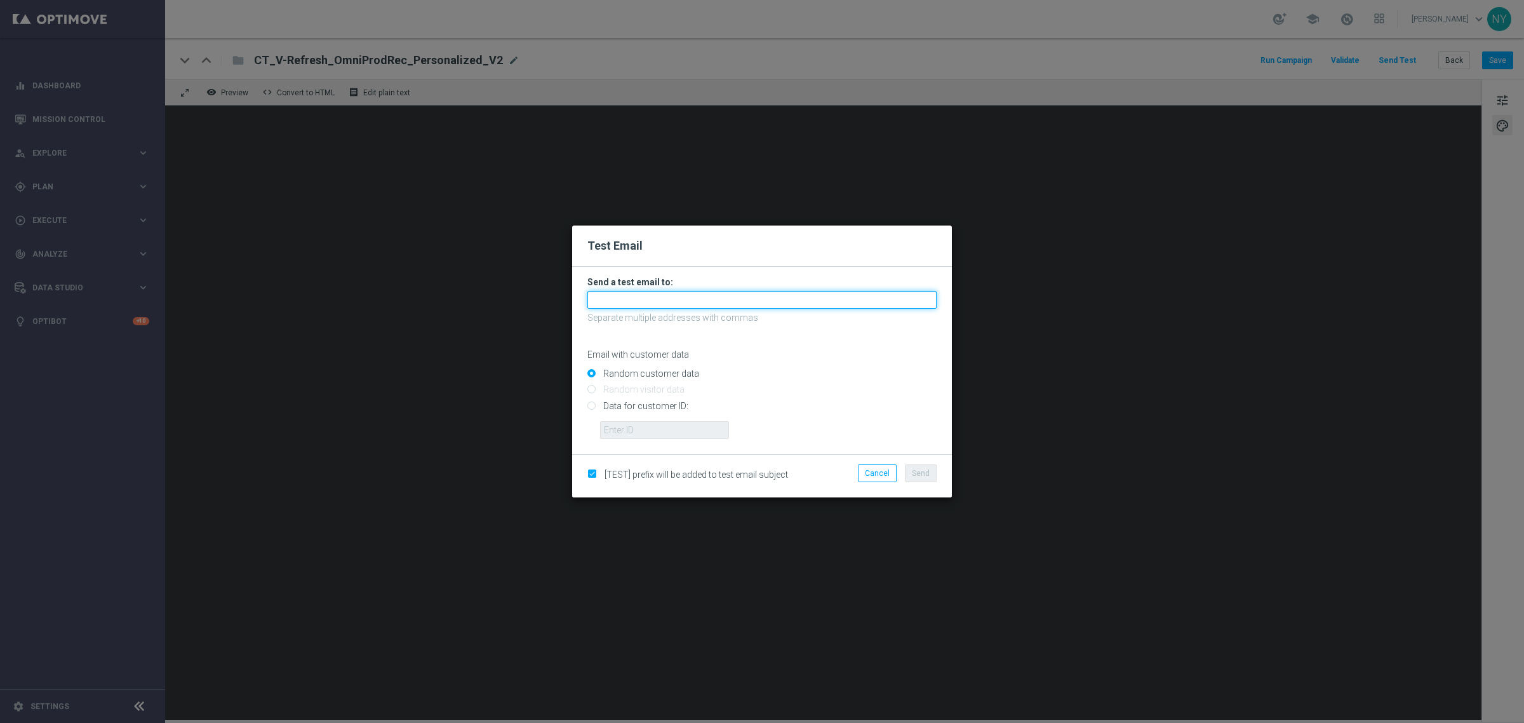
click at [616, 299] on input "text" at bounding box center [761, 300] width 349 height 18
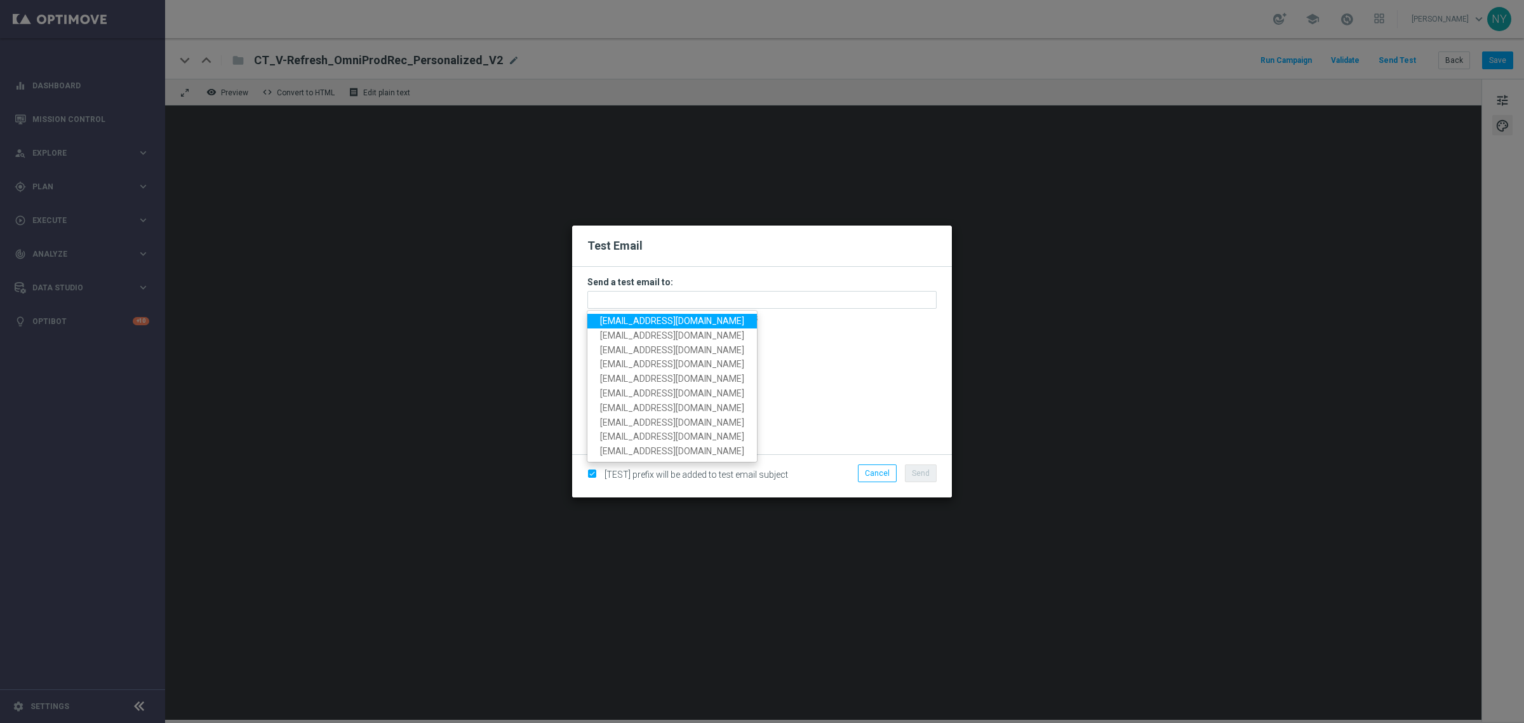
click at [620, 321] on span "neilyetts3-blvp1@litmusemail.com" at bounding box center [672, 321] width 144 height 10
type input "neilyetts3-blvp1@litmusemail.com"
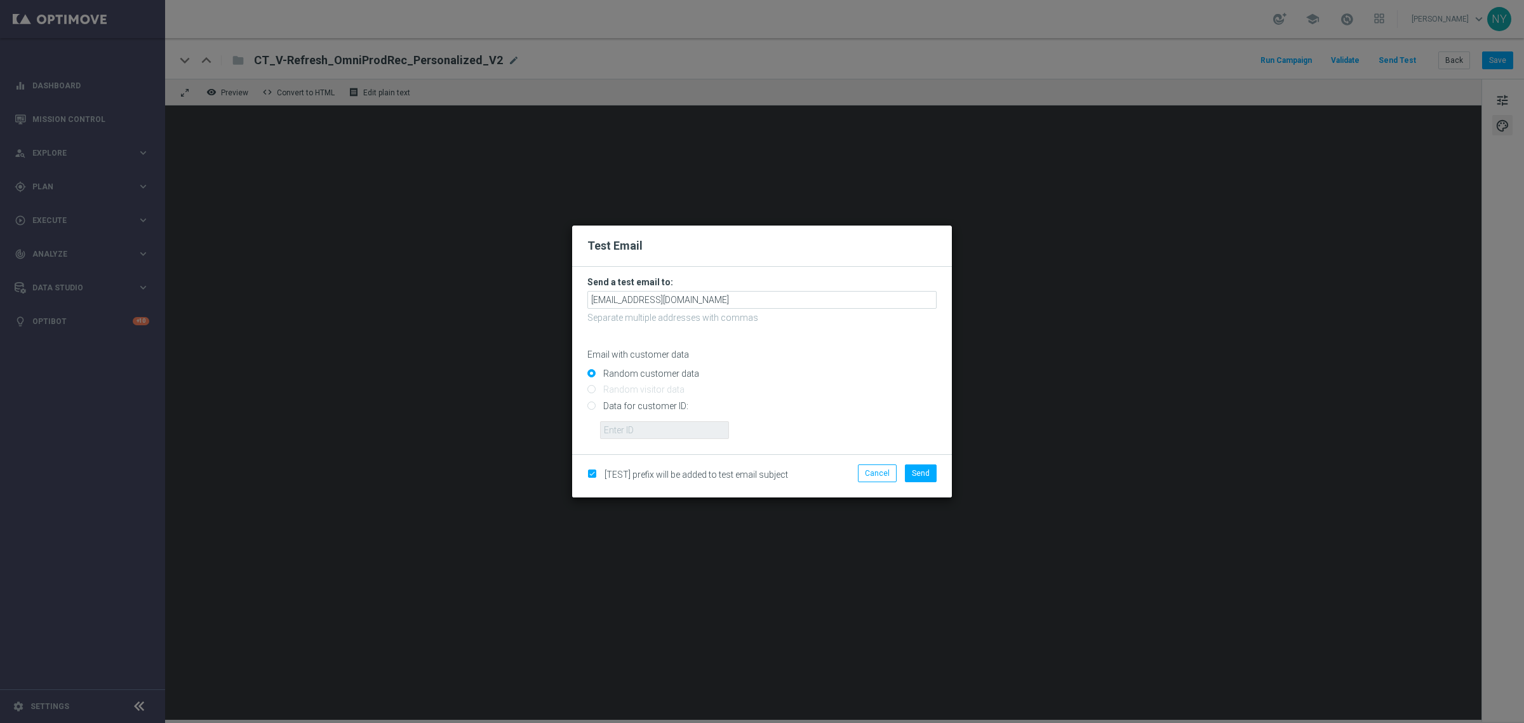
click at [589, 402] on input "Data for customer ID:" at bounding box center [761, 411] width 349 height 18
radio input "true"
click at [649, 431] on input "text" at bounding box center [664, 430] width 129 height 18
paste input "10000006208"
type input "10000006208"
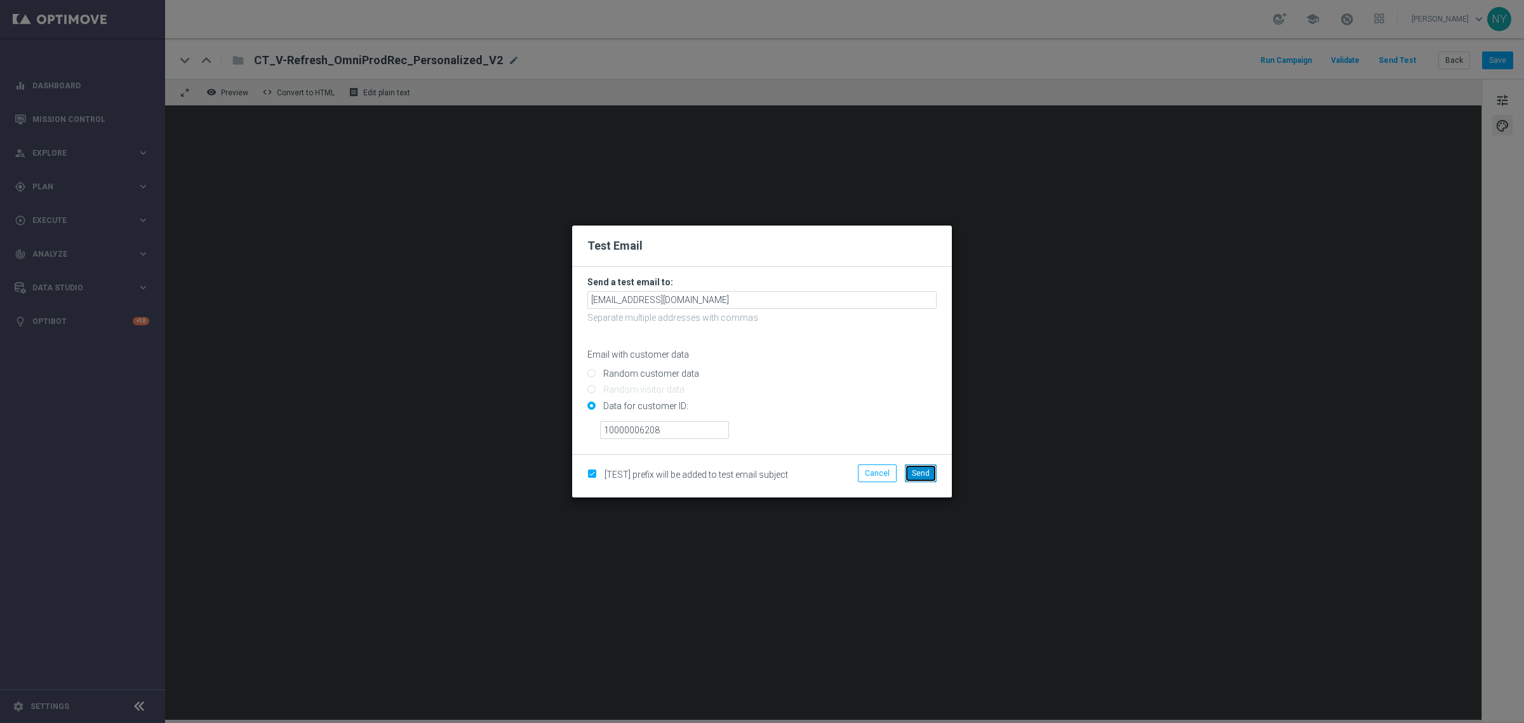
click at [921, 471] on span "Send" at bounding box center [921, 473] width 18 height 9
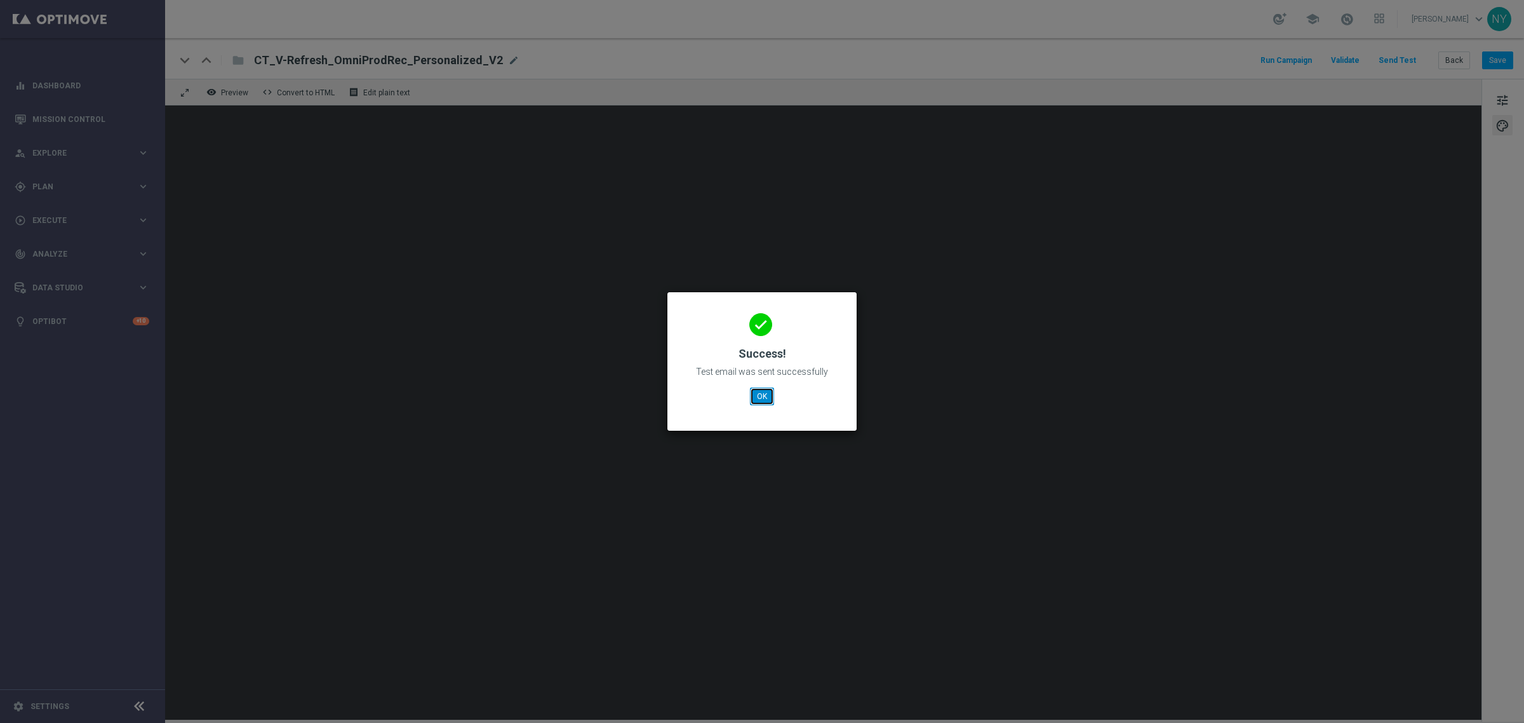
click at [760, 396] on button "OK" at bounding box center [762, 396] width 24 height 18
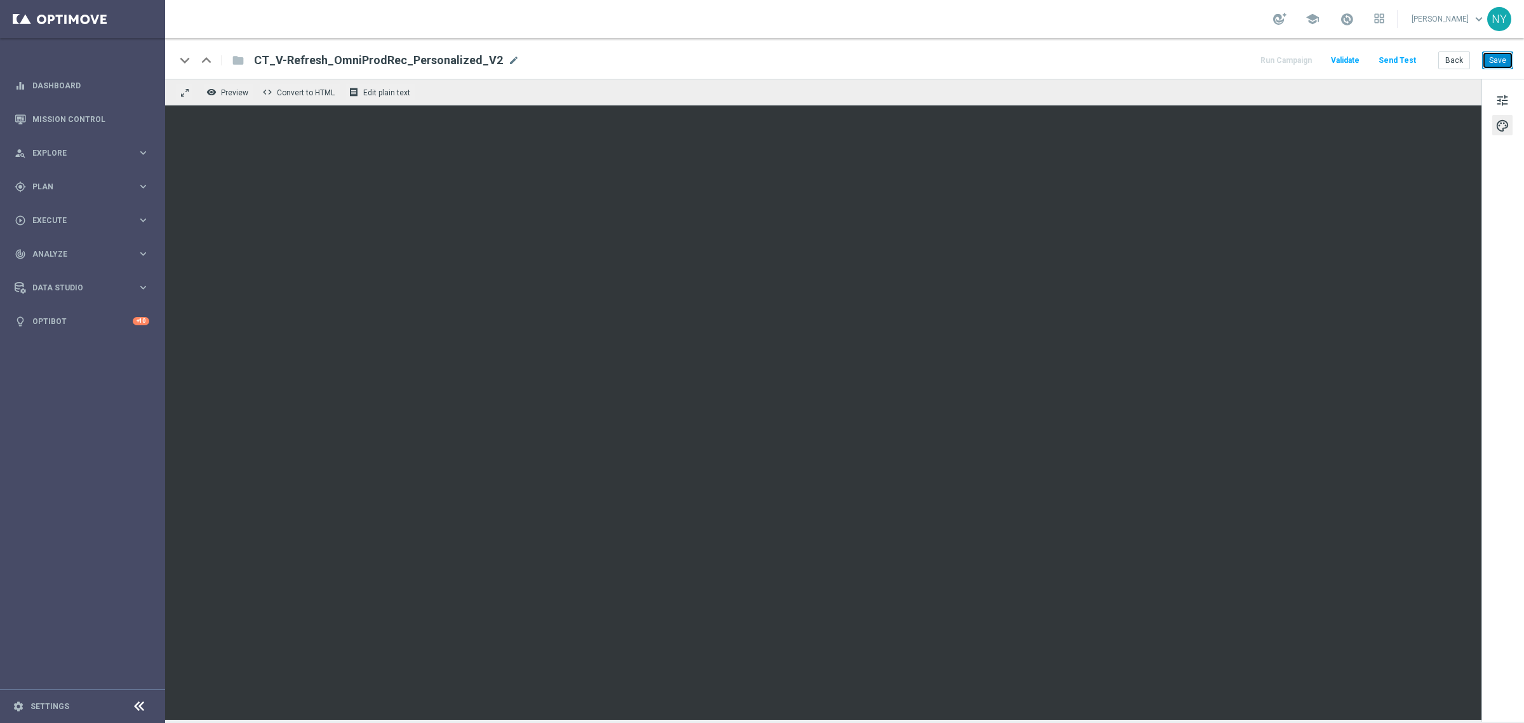
click at [1503, 62] on button "Save" at bounding box center [1497, 60] width 31 height 18
click at [1400, 57] on button "Send Test" at bounding box center [1397, 60] width 41 height 17
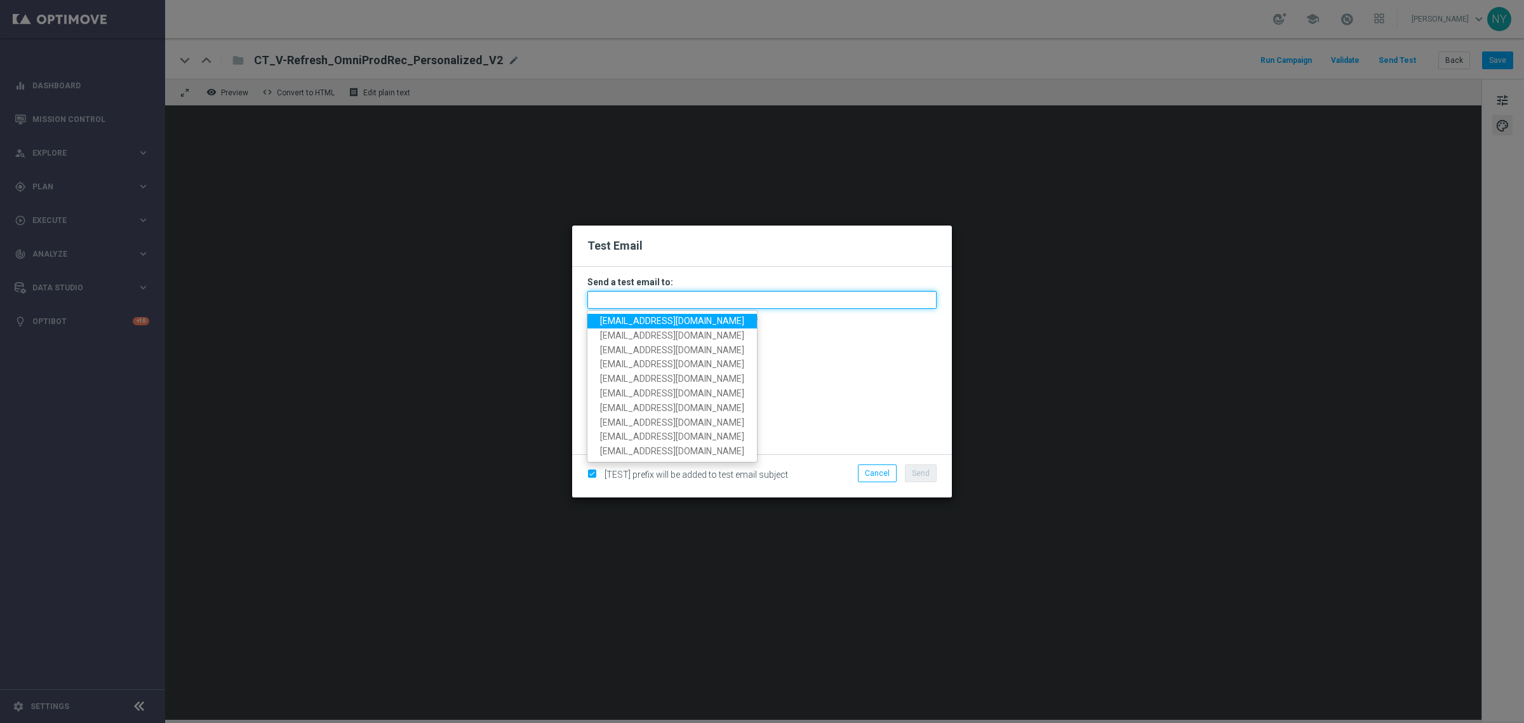
click at [624, 300] on input "text" at bounding box center [761, 300] width 349 height 18
click at [624, 324] on span "neilyetts3-blvp1@litmusemail.com" at bounding box center [672, 321] width 144 height 10
type input "neilyetts3-blvp1@litmusemail.com"
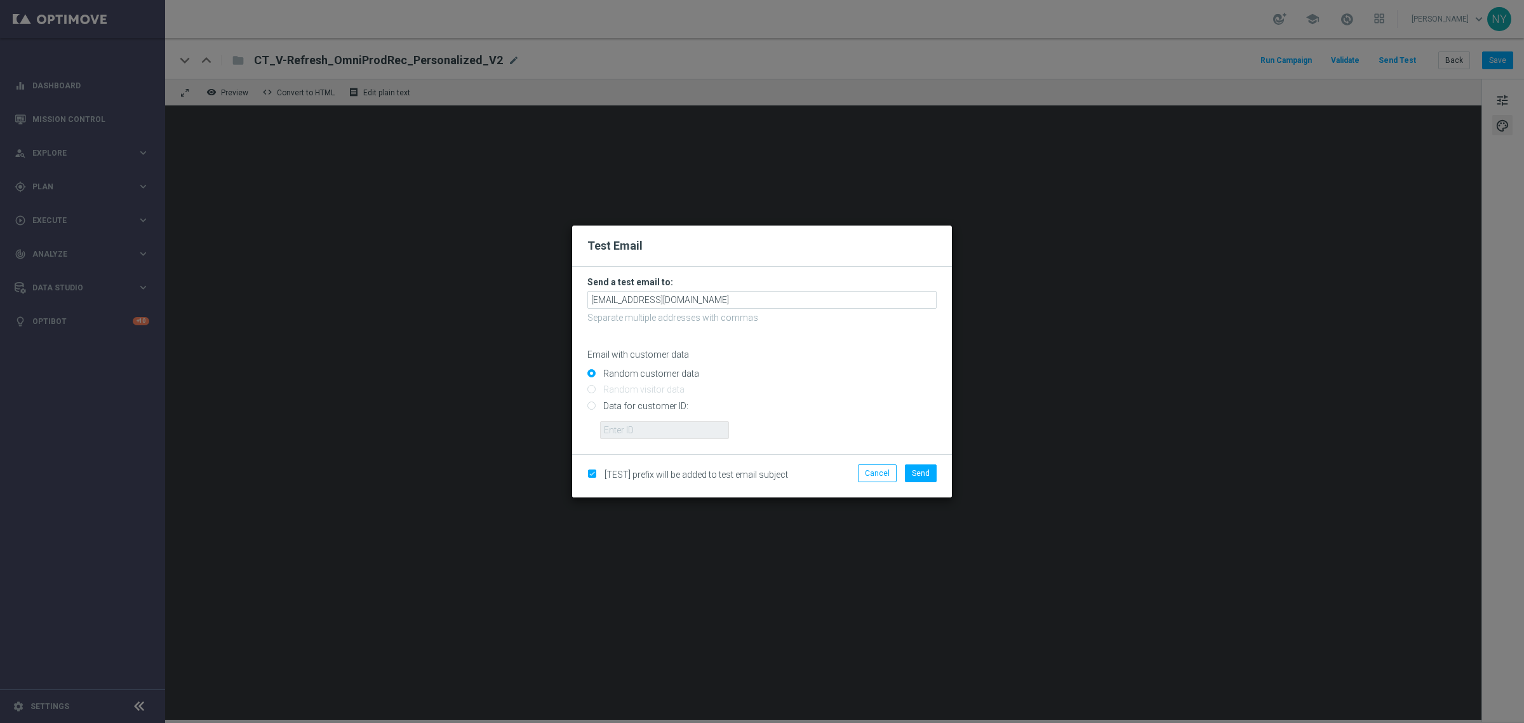
click at [589, 410] on input "Data for customer ID:" at bounding box center [761, 411] width 349 height 18
radio input "true"
click at [613, 427] on input "text" at bounding box center [664, 430] width 129 height 18
click at [610, 432] on input "text" at bounding box center [664, 430] width 129 height 18
paste input "10000006208"
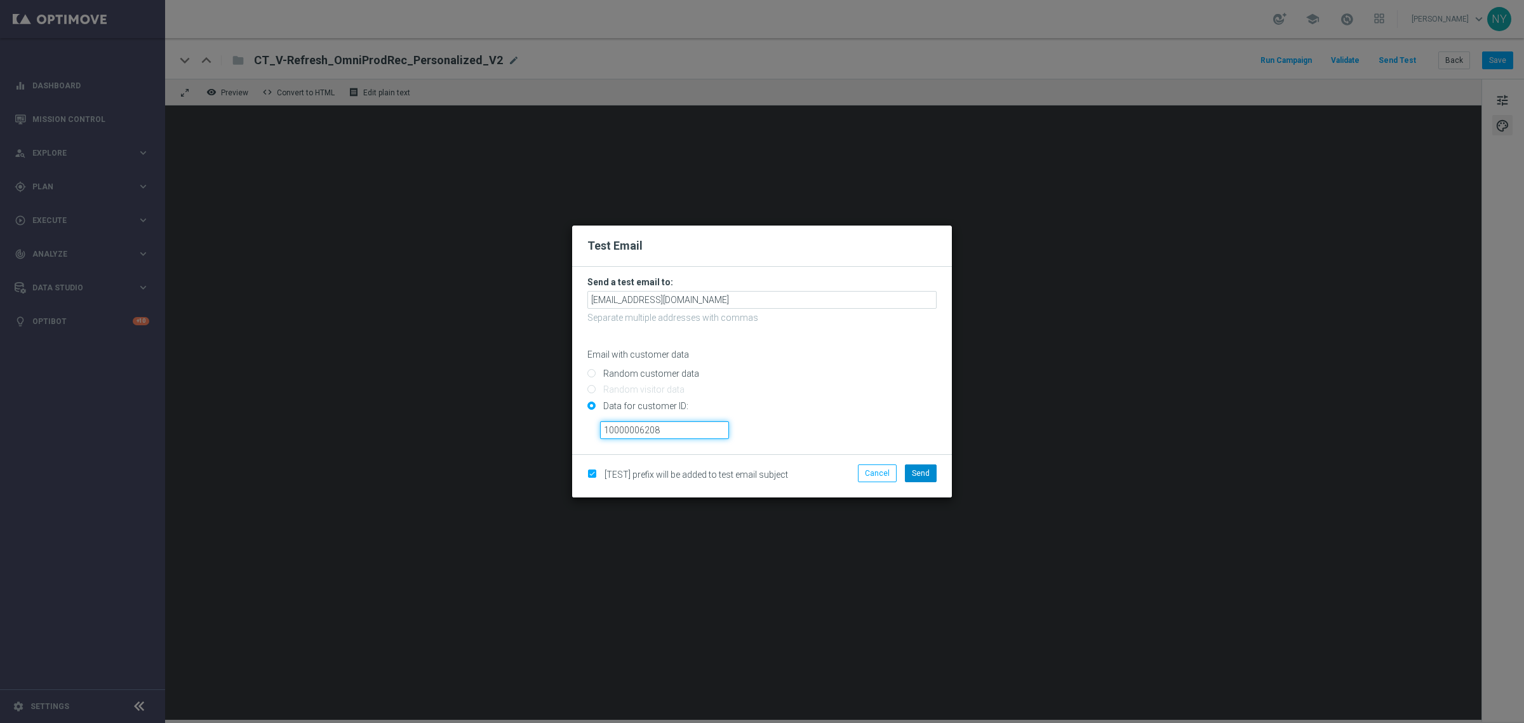
type input "10000006208"
click at [918, 474] on span "Send" at bounding box center [921, 473] width 18 height 9
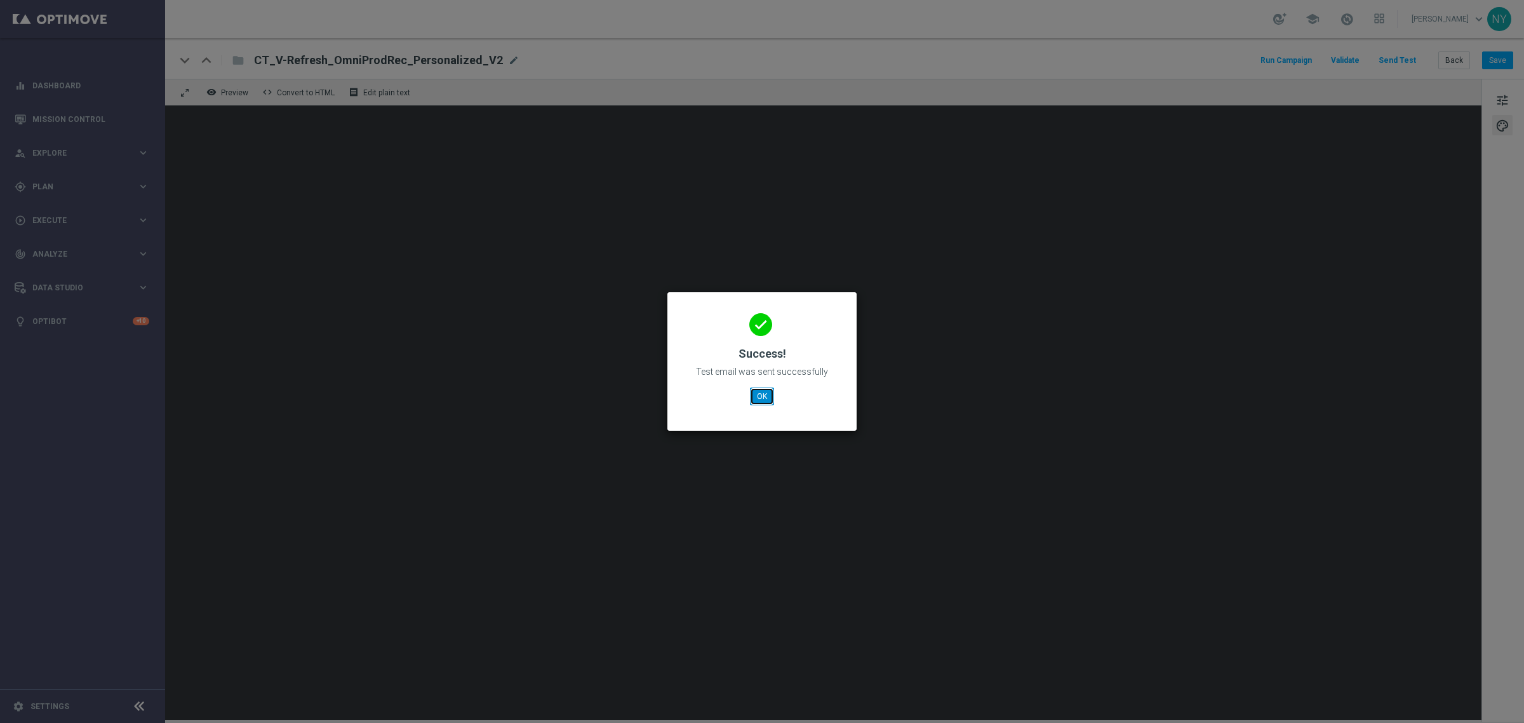
click at [764, 398] on button "OK" at bounding box center [762, 396] width 24 height 18
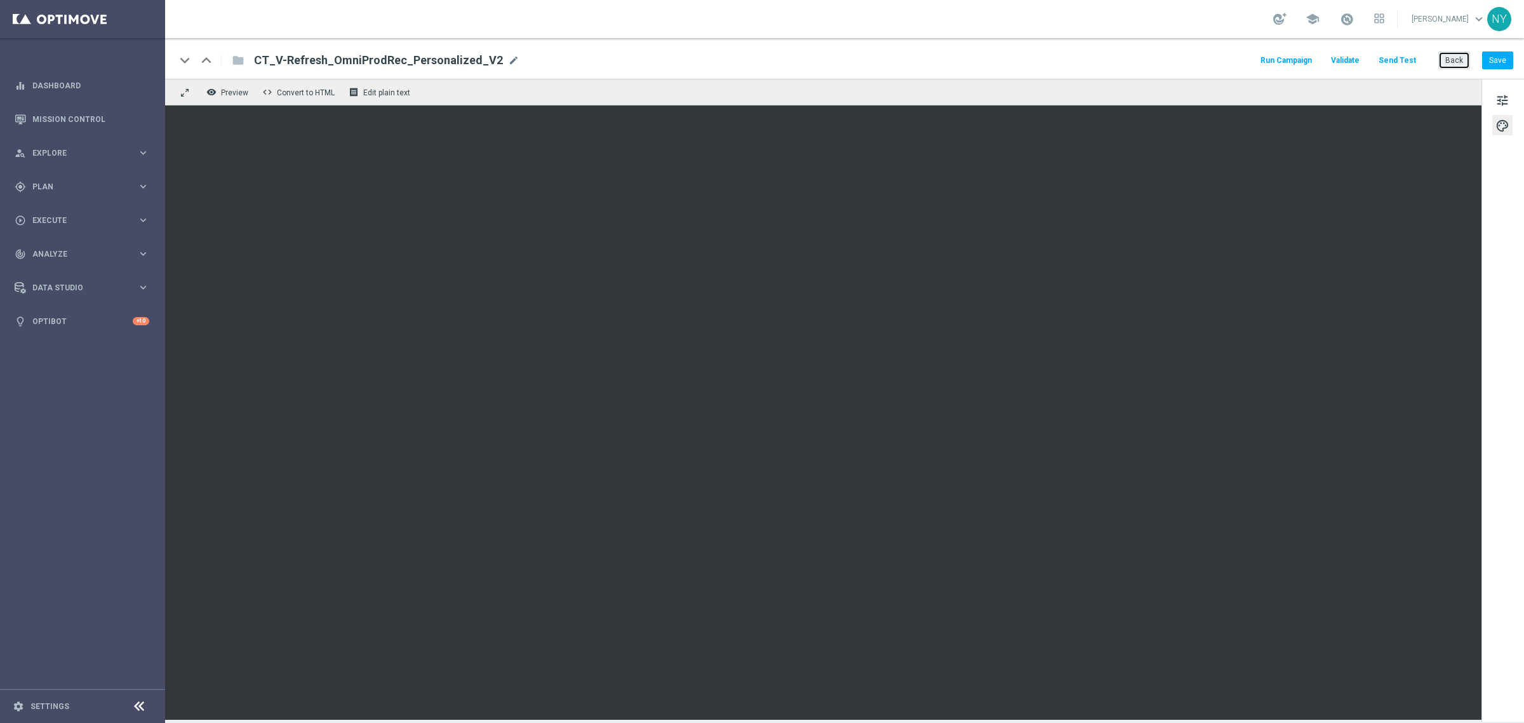
click at [1457, 58] on button "Back" at bounding box center [1454, 60] width 32 height 18
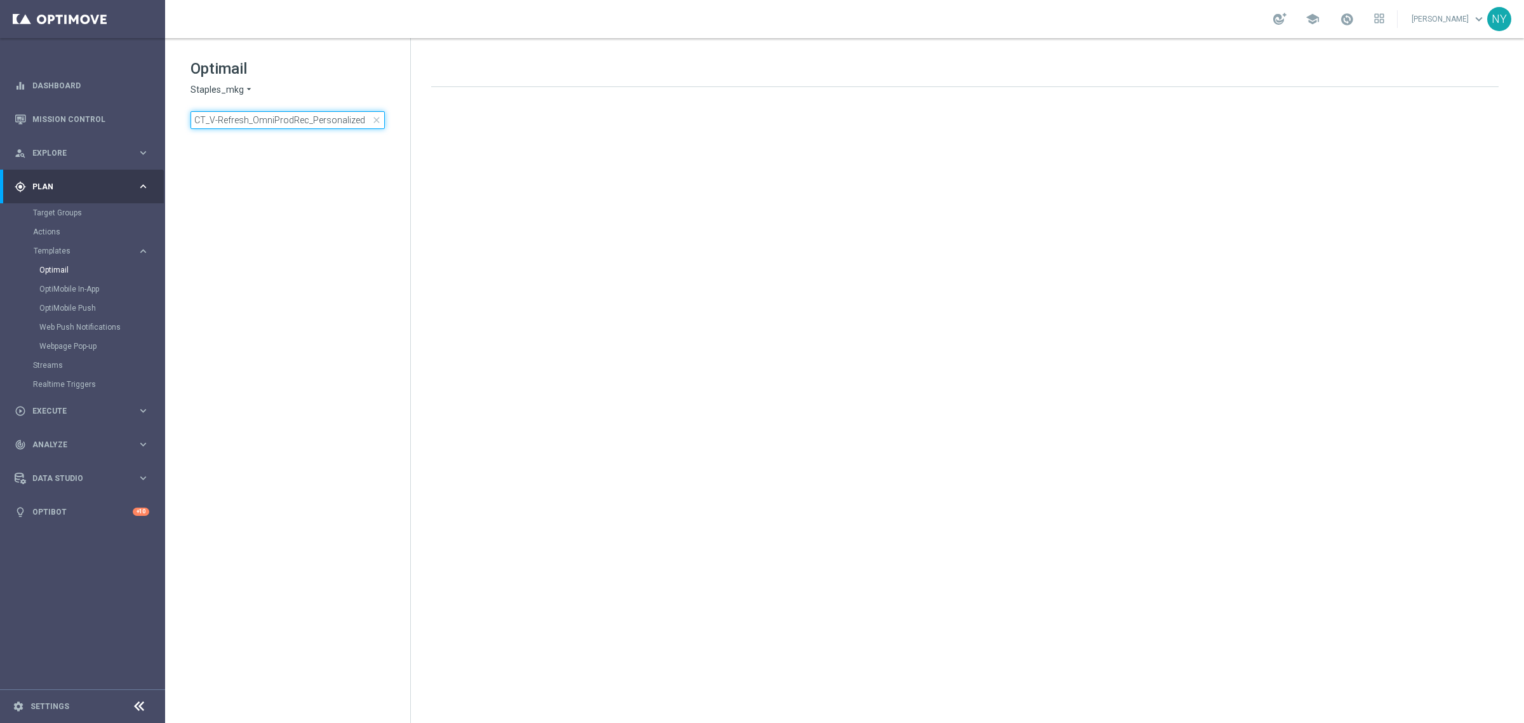
drag, startPoint x: 366, startPoint y: 116, endPoint x: -44, endPoint y: 143, distance: 410.5
click at [0, 143] on html "equalizer Dashboard Mission Control" at bounding box center [762, 361] width 1524 height 723
type input "V-ER_OMNI_Reactivation_Refresh"
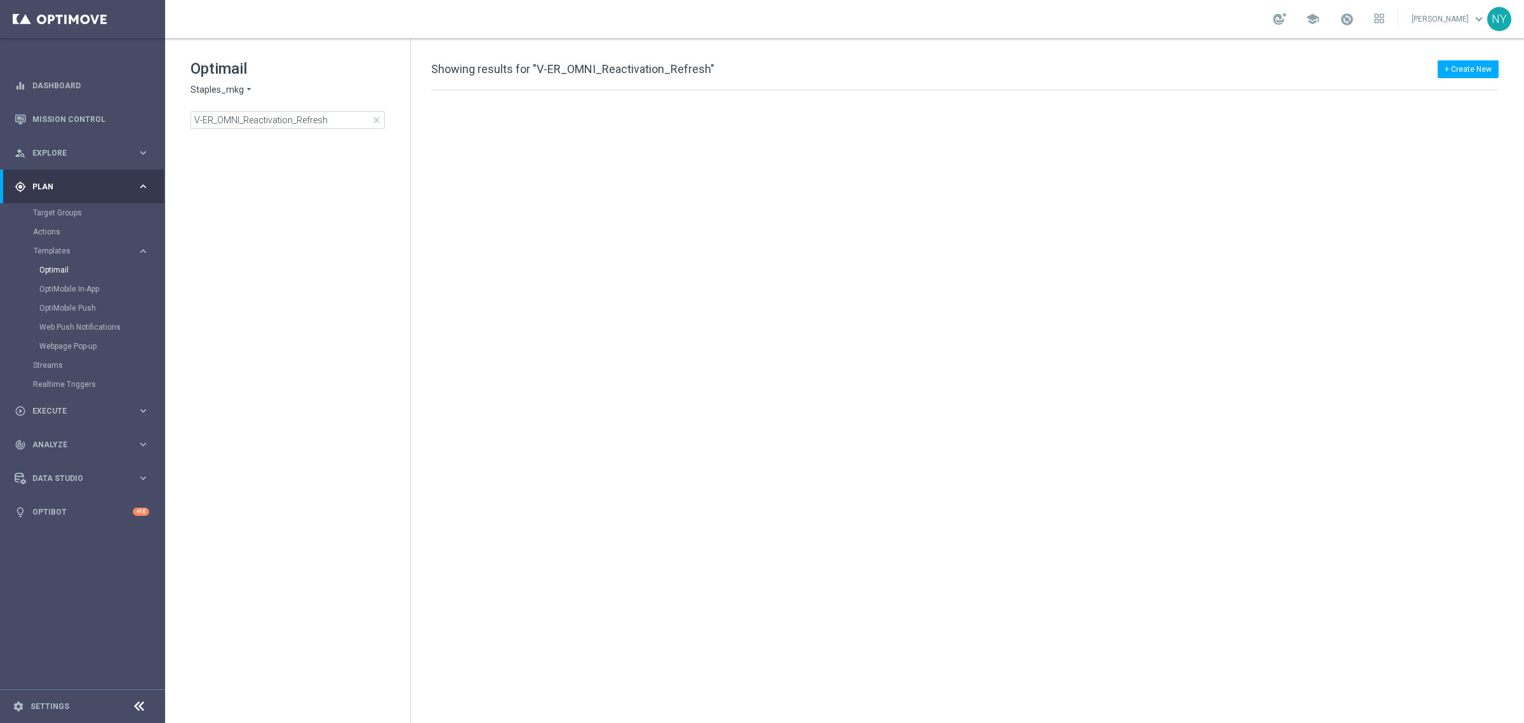
click at [392, 166] on tree-viewport at bounding box center [299, 428] width 220 height 583
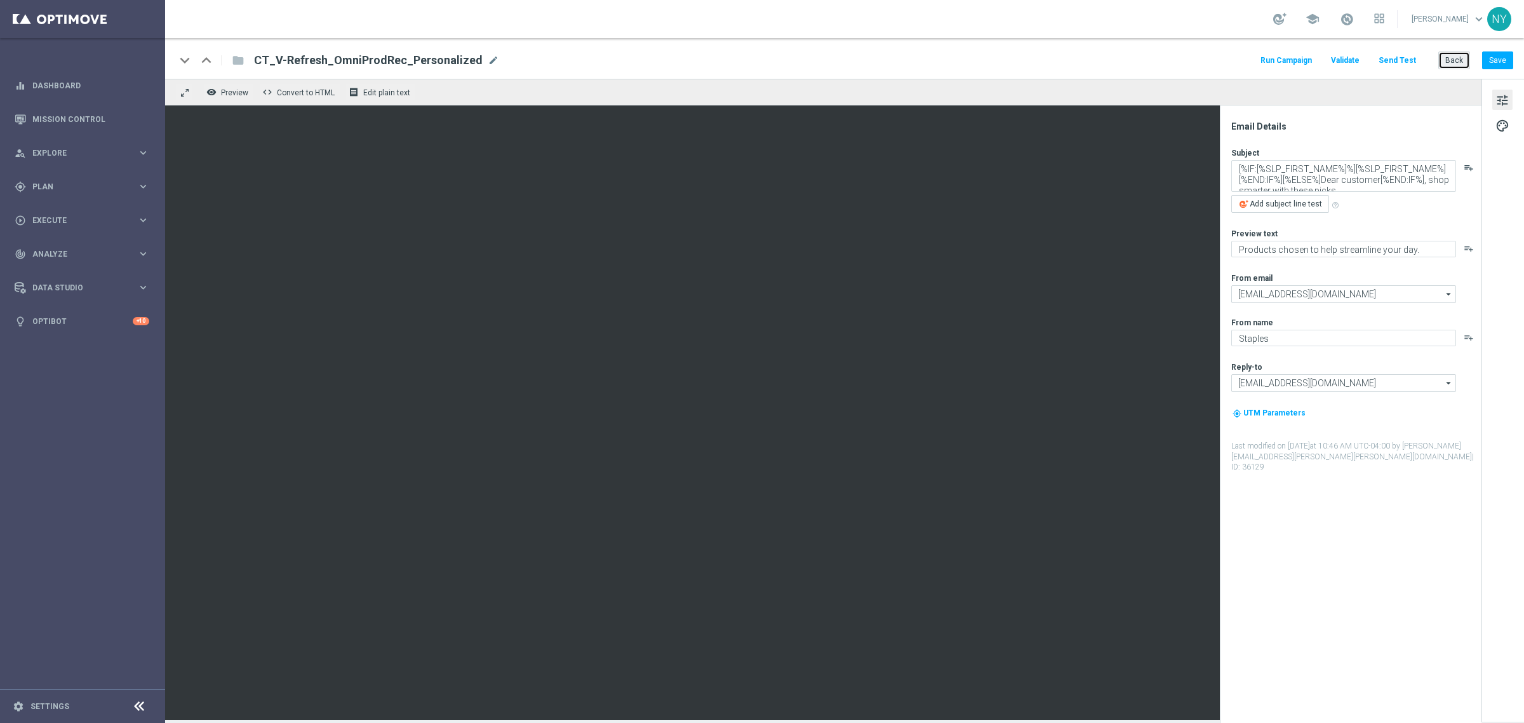
click at [1452, 59] on button "Back" at bounding box center [1454, 60] width 32 height 18
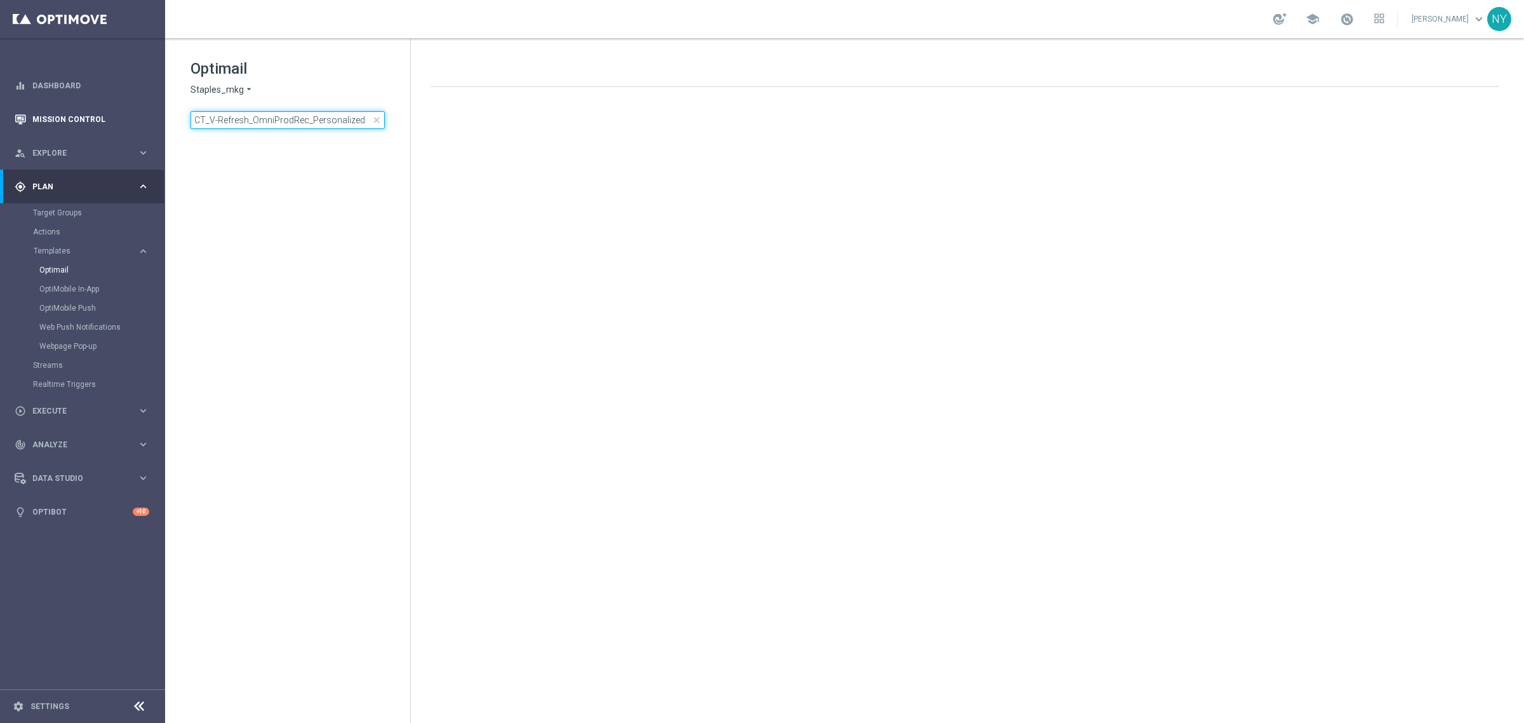
drag, startPoint x: 363, startPoint y: 124, endPoint x: 62, endPoint y: 122, distance: 301.0
click at [62, 122] on main "equalizer Dashboard Mission Control" at bounding box center [762, 361] width 1524 height 723
type input "CT_V-Refresh_OmniProdRec_NON_Personalized"
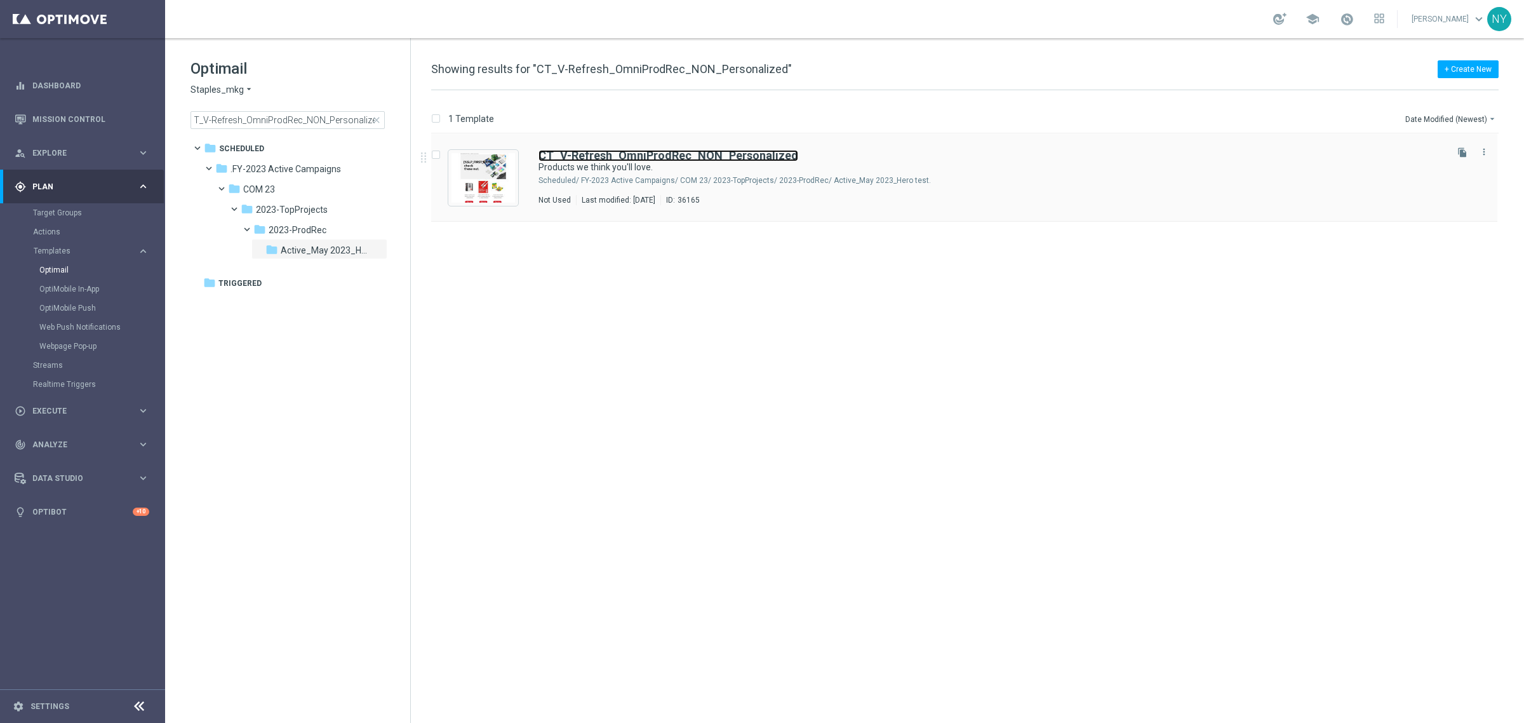
click at [702, 159] on b "CT_V-Refresh_OmniProdRec_NON_Personalized" at bounding box center [669, 155] width 260 height 13
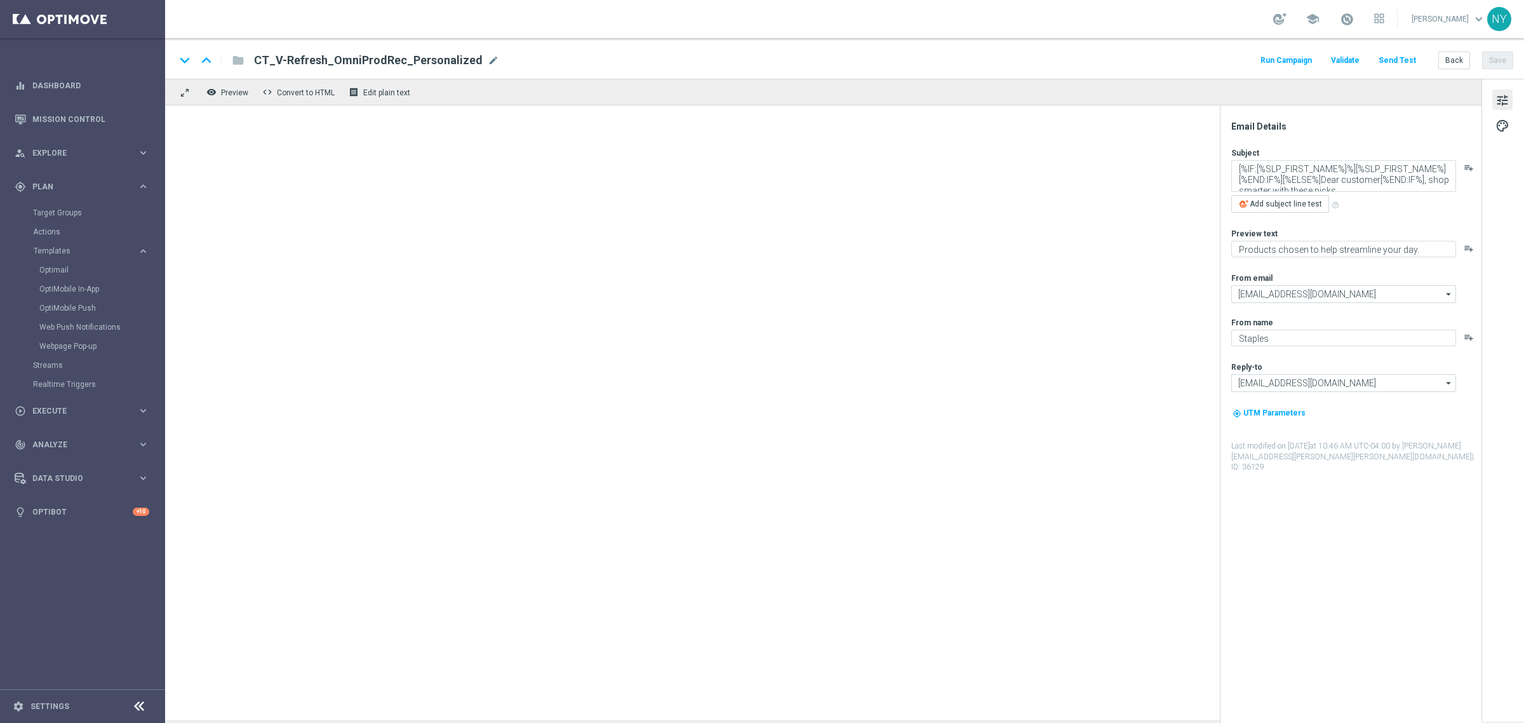
type textarea "Products we think you'll love."
type textarea "Recommendations designed to help streamline your day."
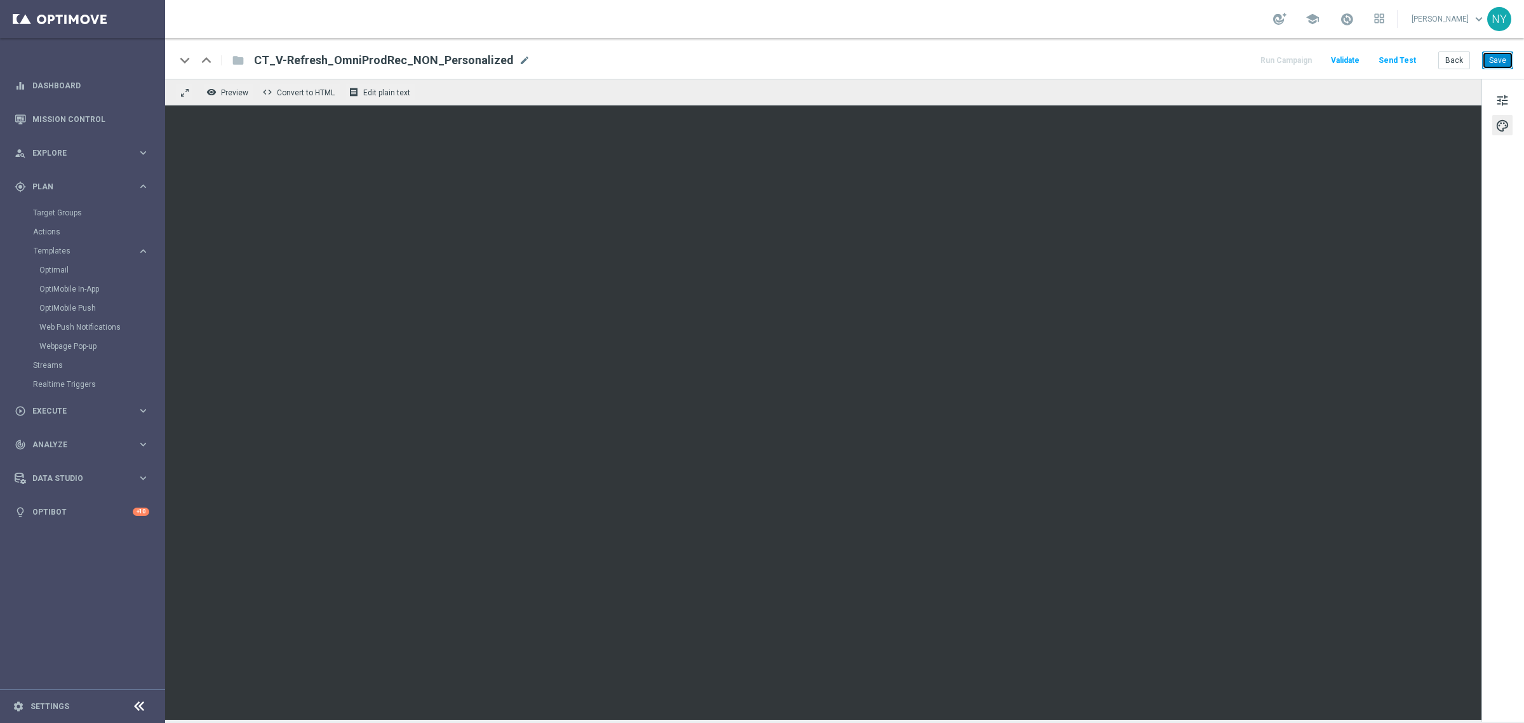
click at [1500, 58] on button "Save" at bounding box center [1497, 60] width 31 height 18
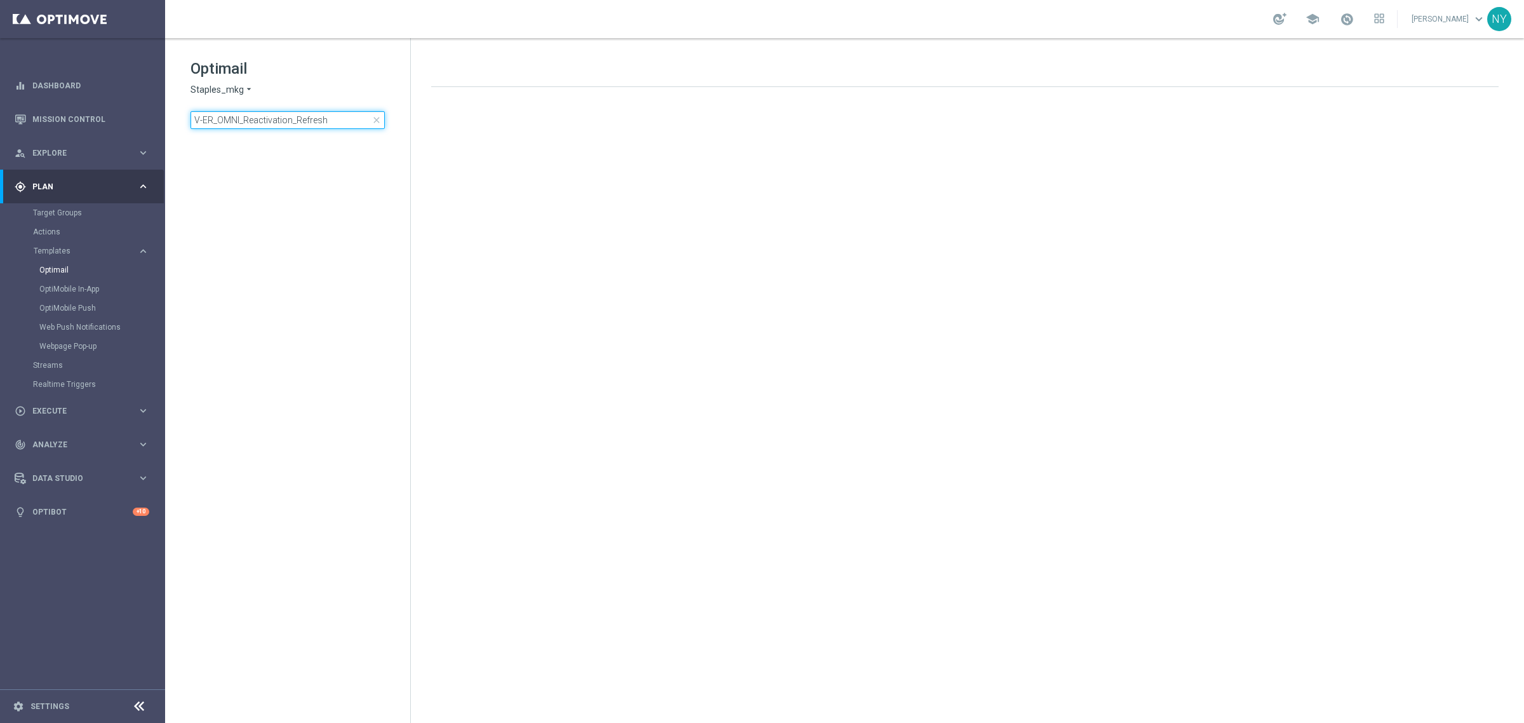
click at [341, 117] on input "V-ER_OMNI_Reactivation_Refresh" at bounding box center [288, 120] width 194 height 18
type input "V-ER_OMNI_Reactivation_Ref"
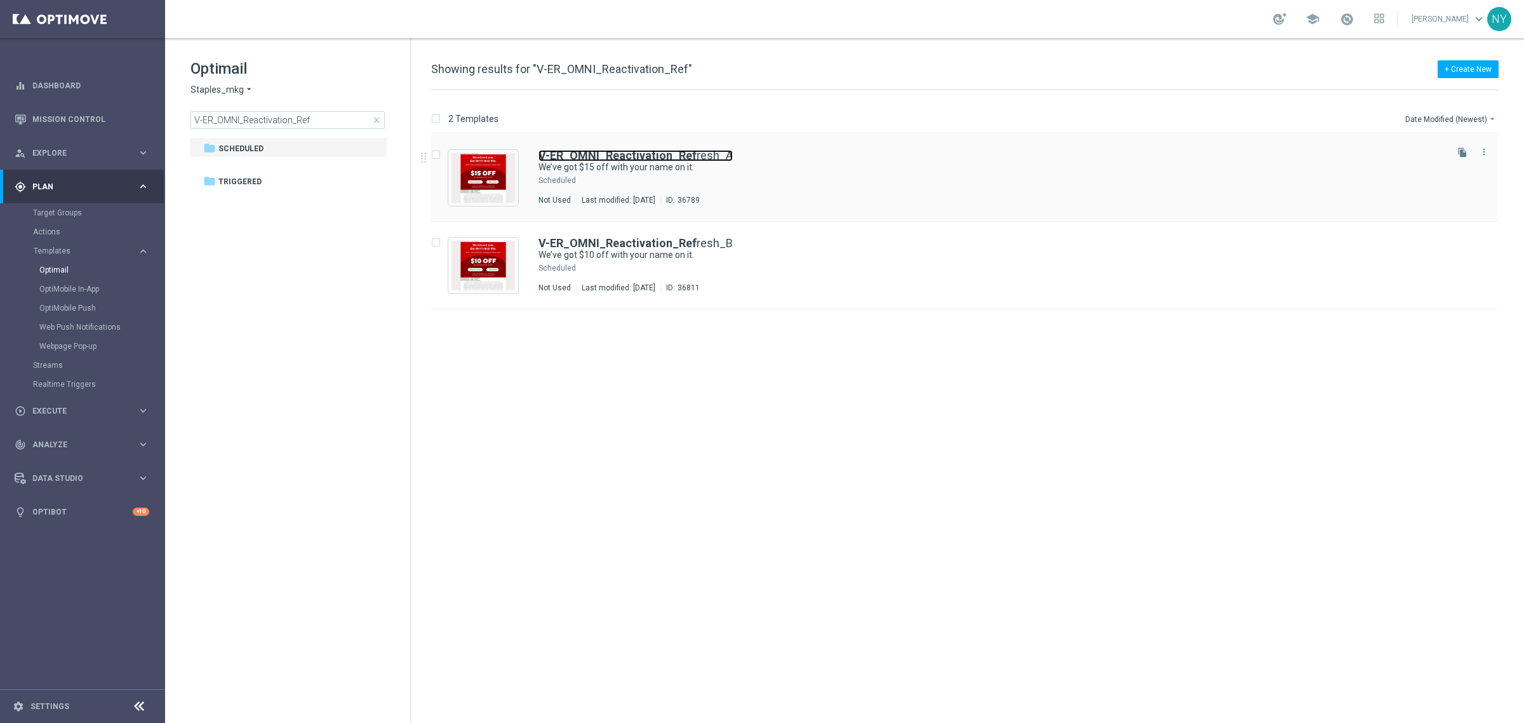
click at [664, 154] on b "V-ER_OMNI_Reactivation_Ref" at bounding box center [618, 155] width 158 height 13
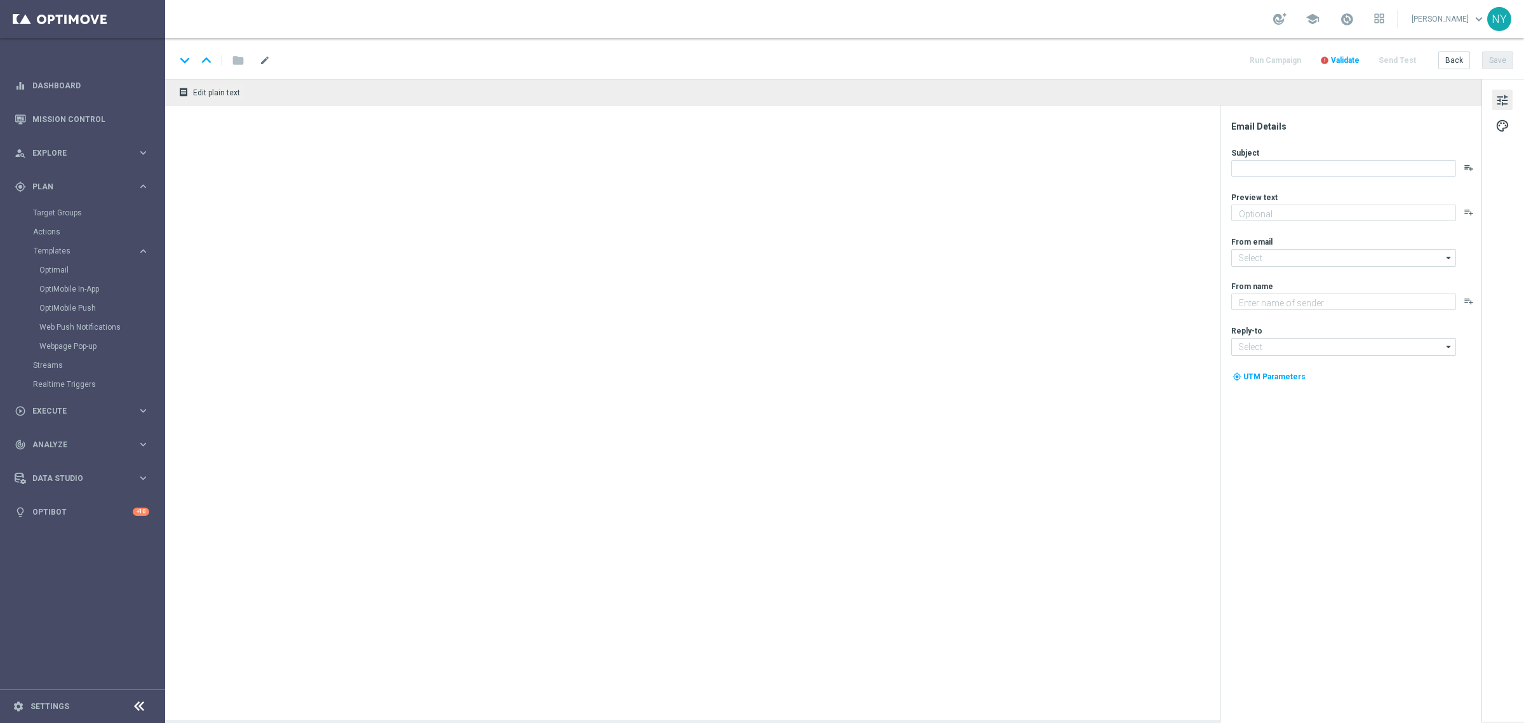
type input "V-ER_OMNI_Reactivation_Refresh_A"
type textarea "Just for shopping us again."
type input "[EMAIL_ADDRESS][DOMAIN_NAME]"
type textarea "Staples"
type input "[EMAIL_ADDRESS][DOMAIN_NAME]"
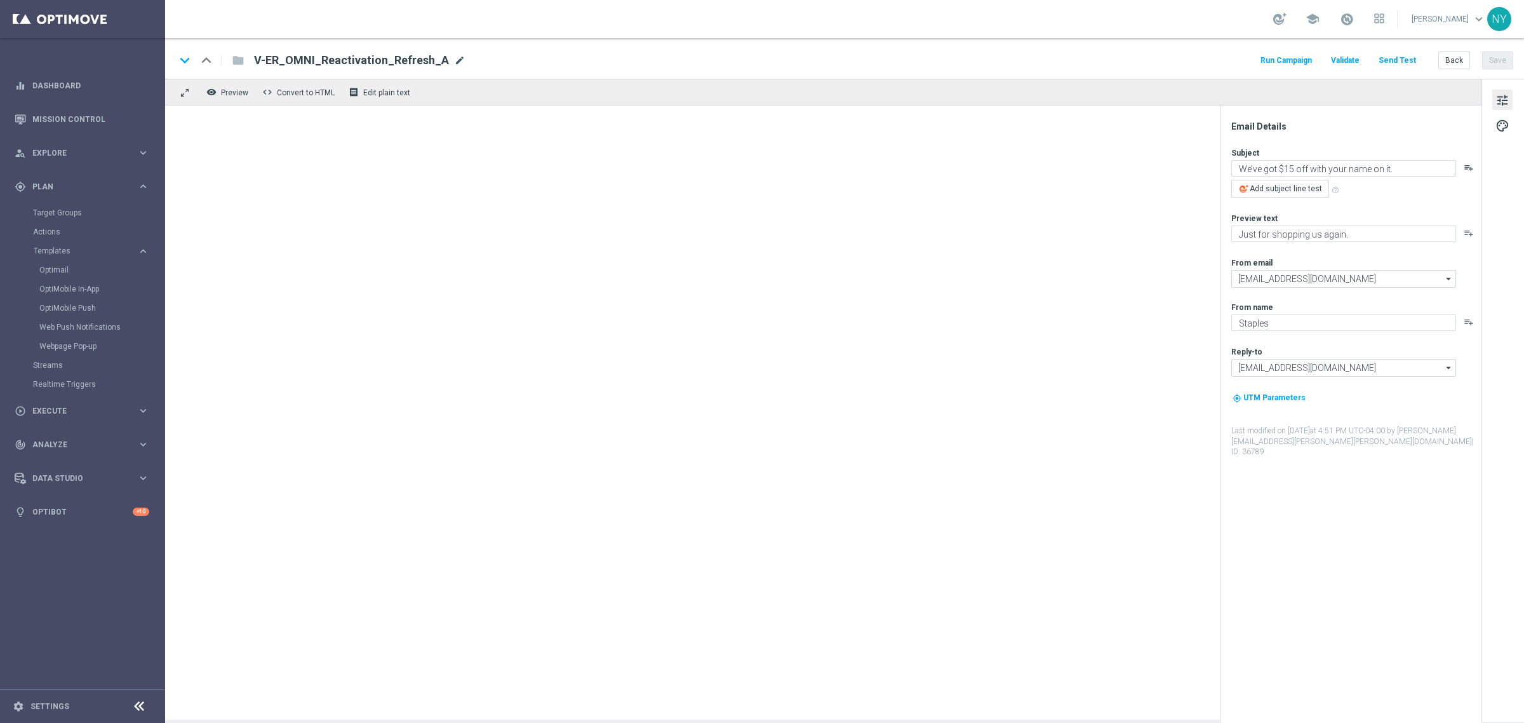
click at [454, 58] on span "mode_edit" at bounding box center [459, 60] width 11 height 11
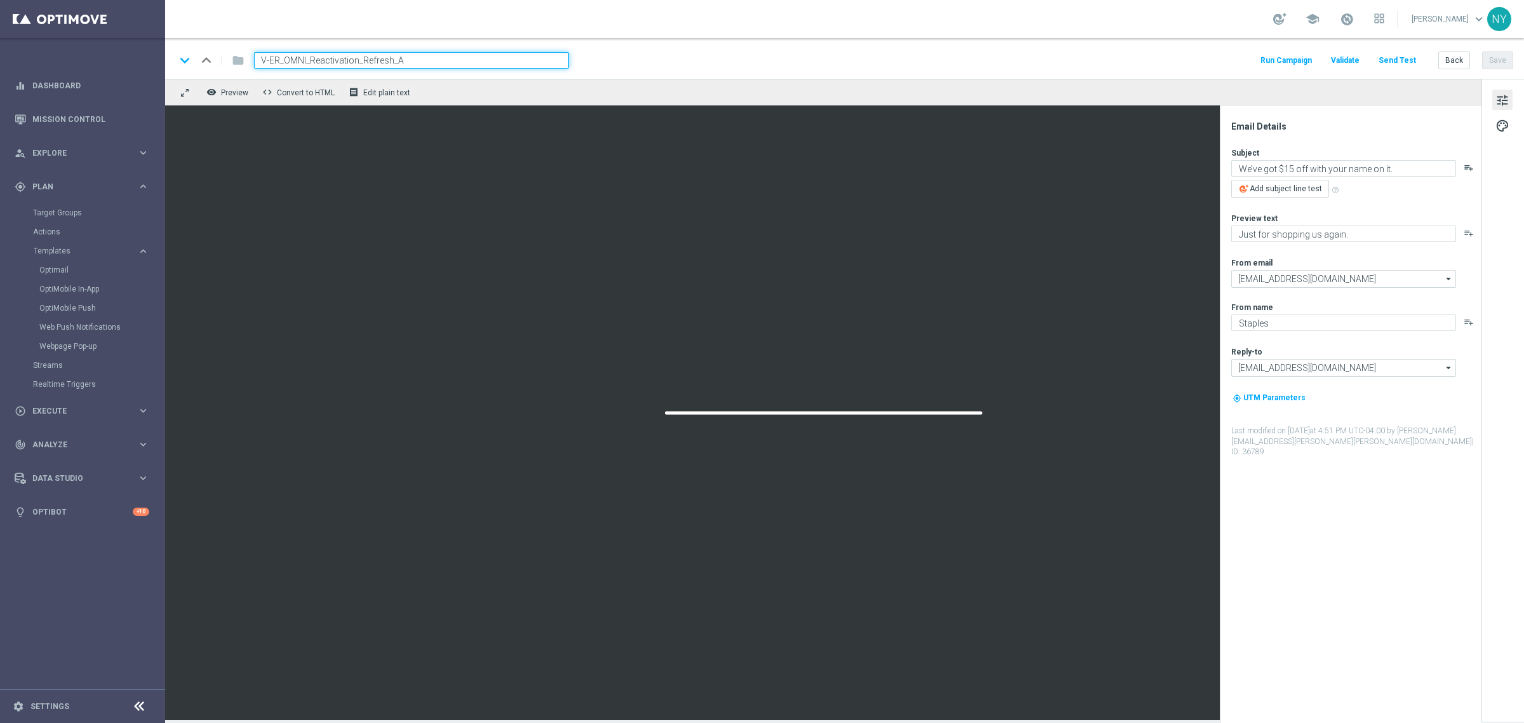
drag, startPoint x: 413, startPoint y: 62, endPoint x: 396, endPoint y: 61, distance: 17.2
click at [396, 61] on input "V-ER_OMNI_Reactivation_Refresh_A" at bounding box center [411, 60] width 315 height 17
type input "V-ER_OMNI_Reactivation_Refresh_15Off"
click at [1491, 53] on button "Save" at bounding box center [1497, 60] width 31 height 18
click at [1446, 60] on button "Back" at bounding box center [1454, 60] width 32 height 18
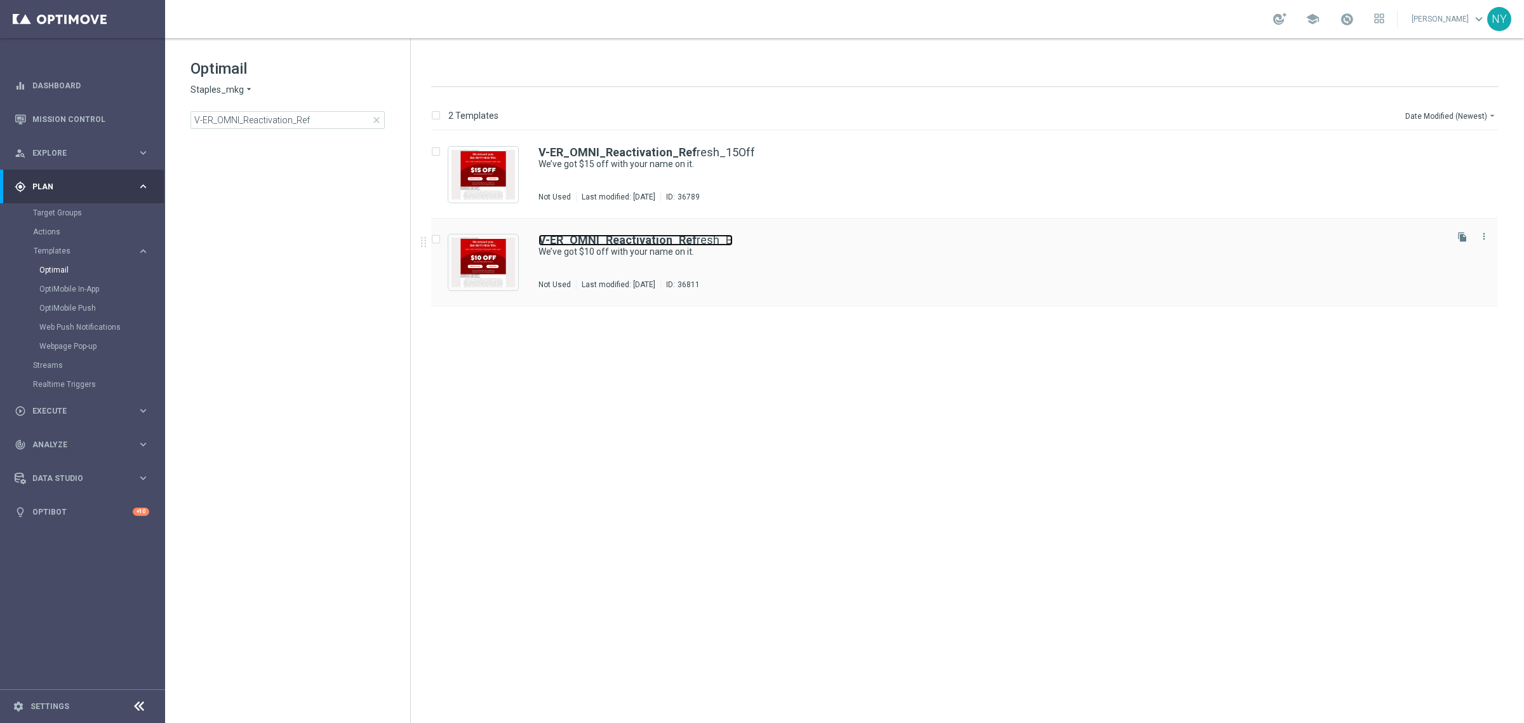
click at [685, 238] on b "V-ER_OMNI_Reactivation_Ref" at bounding box center [618, 239] width 158 height 13
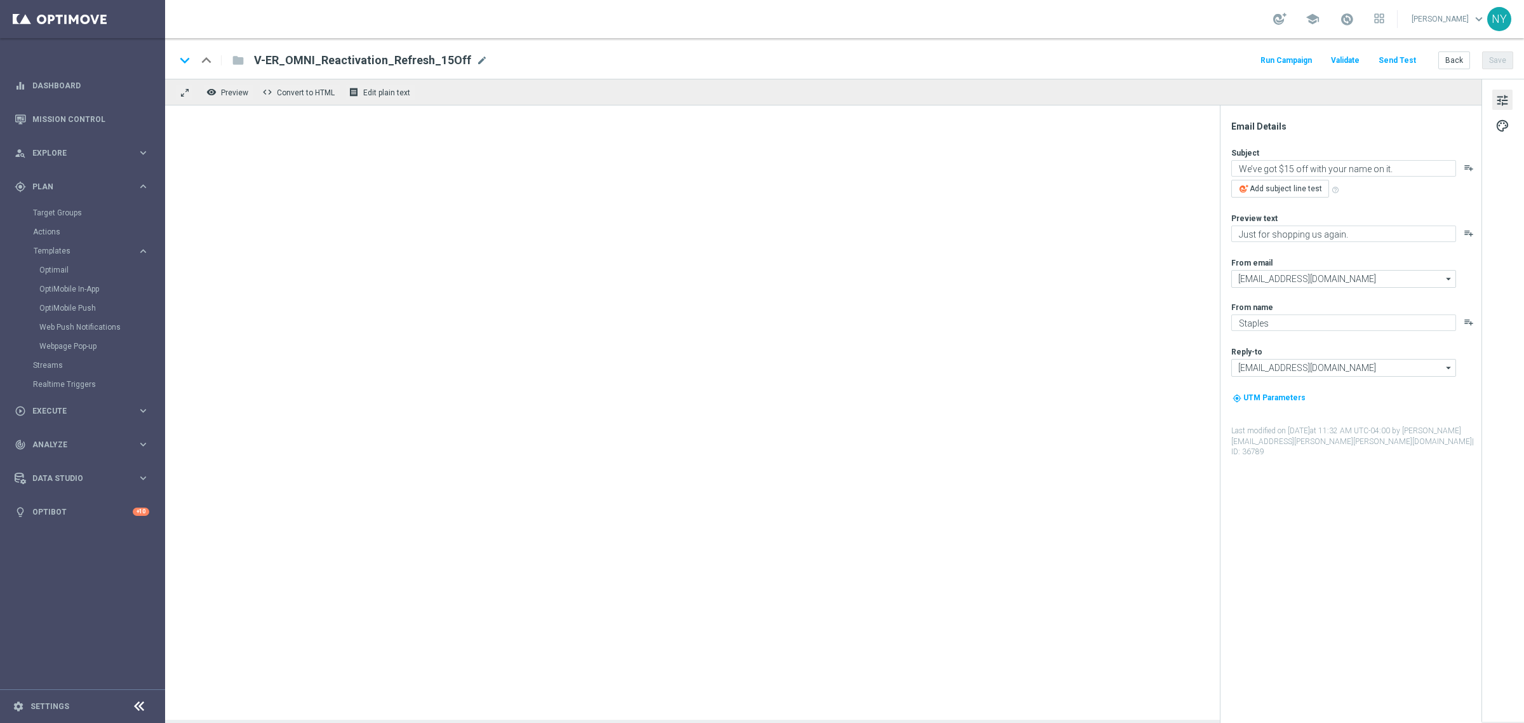
type textarea "We’ve got $10 off with your name on it."
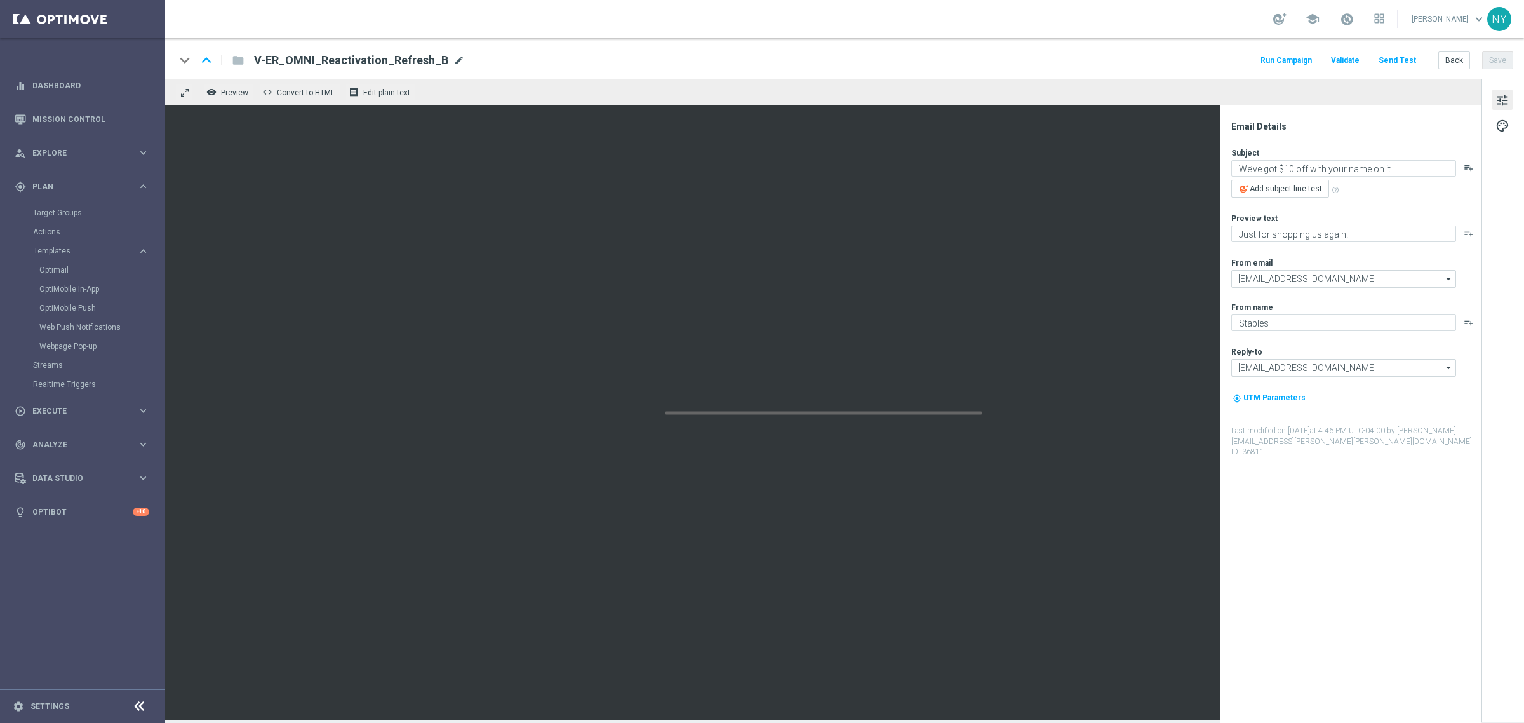
click at [453, 58] on span "mode_edit" at bounding box center [458, 60] width 11 height 11
drag, startPoint x: 403, startPoint y: 61, endPoint x: 395, endPoint y: 59, distance: 8.5
click at [395, 59] on input "V-ER_OMNI_Reactivation_Refresh_B" at bounding box center [411, 60] width 315 height 17
type input "V-ER_OMNI_Reactivation_Refresh_10Off"
click at [1496, 62] on button "Save" at bounding box center [1497, 60] width 31 height 18
